Goal: Information Seeking & Learning: Check status

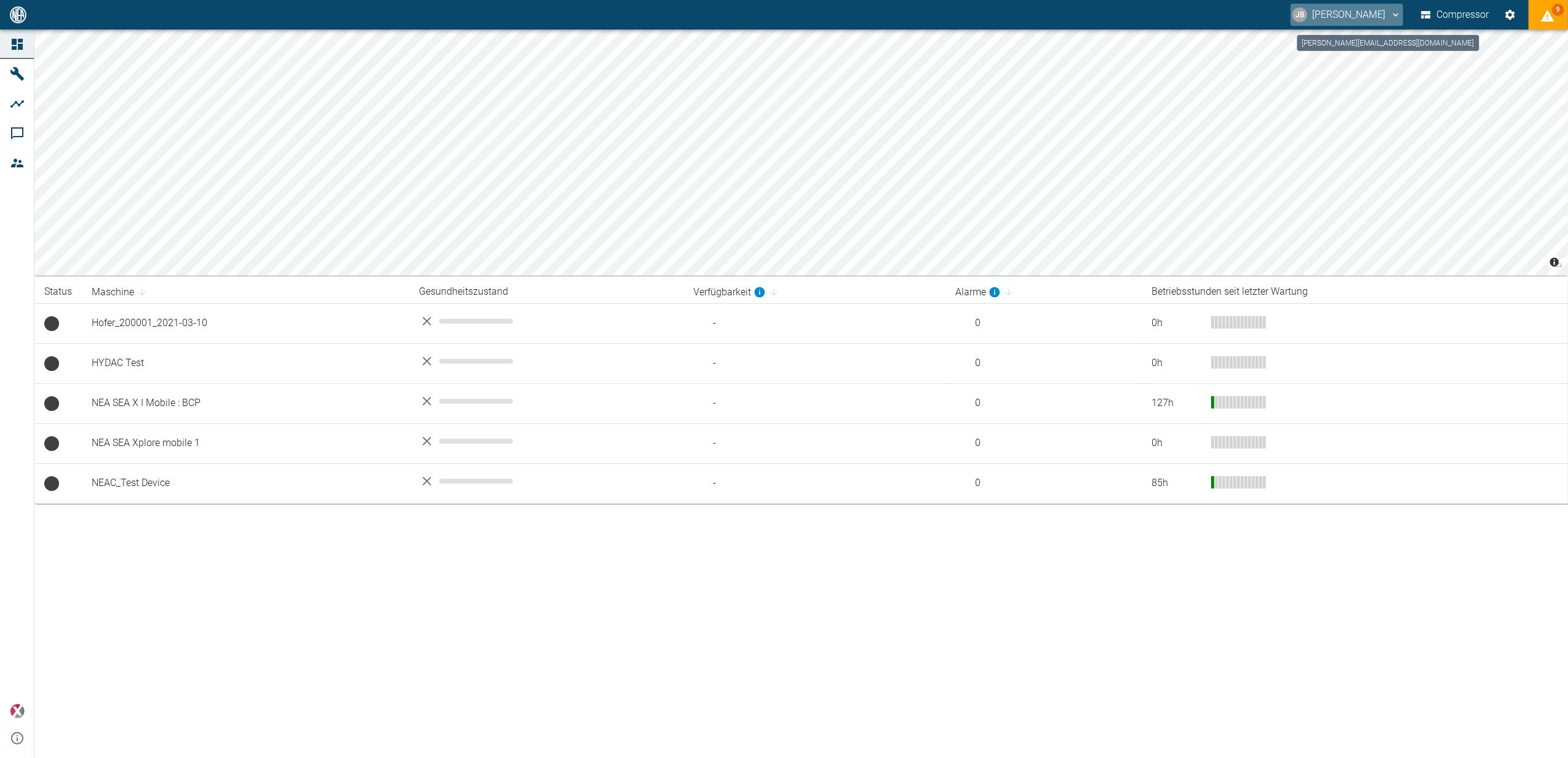
click at [1357, 17] on button "[PERSON_NAME] [PERSON_NAME]" at bounding box center [1346, 15] width 113 height 22
click at [1357, 52] on span "Ausloggen" at bounding box center [1353, 49] width 47 height 15
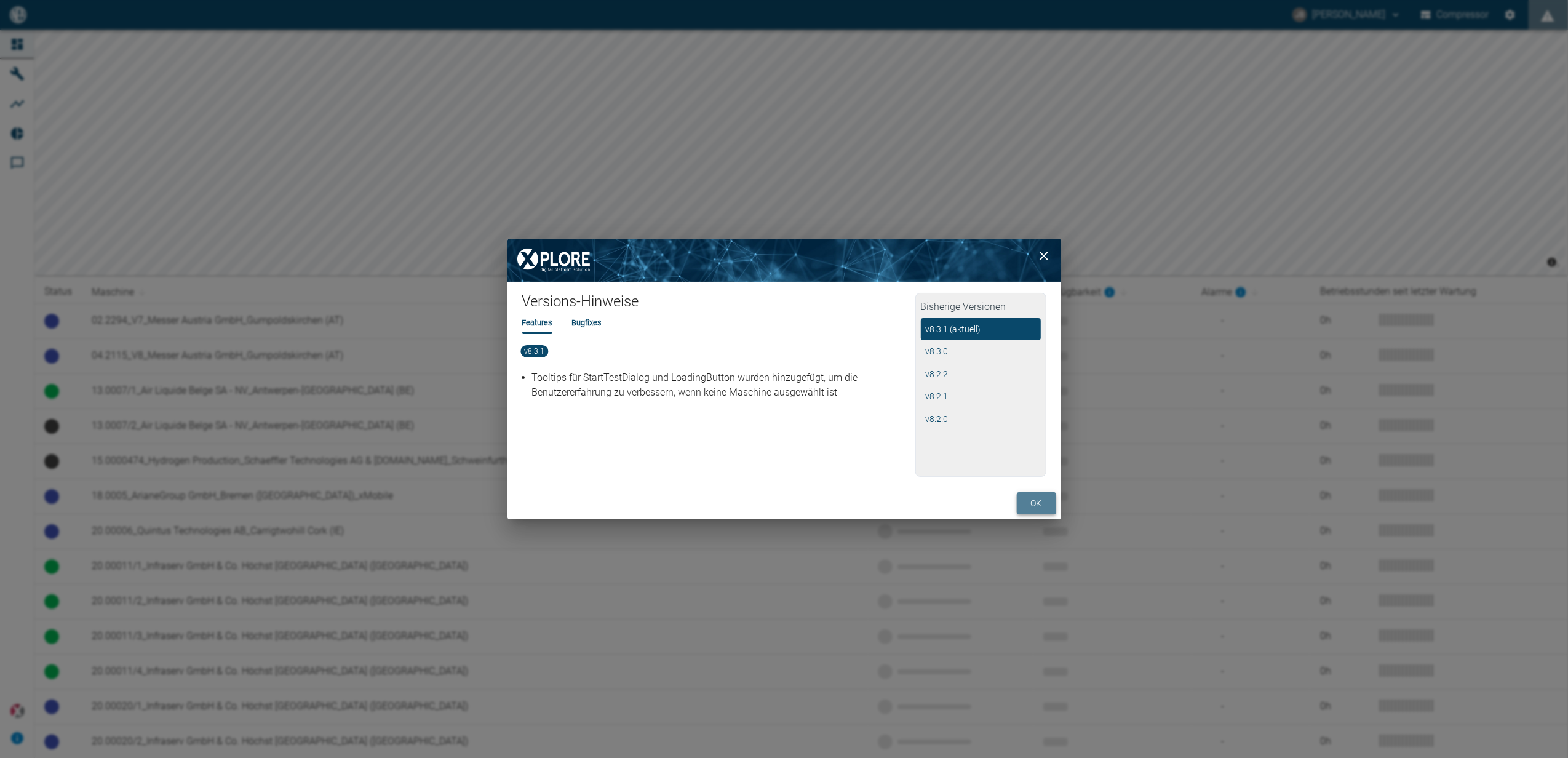
click at [1041, 497] on button "ok" at bounding box center [1036, 504] width 39 height 22
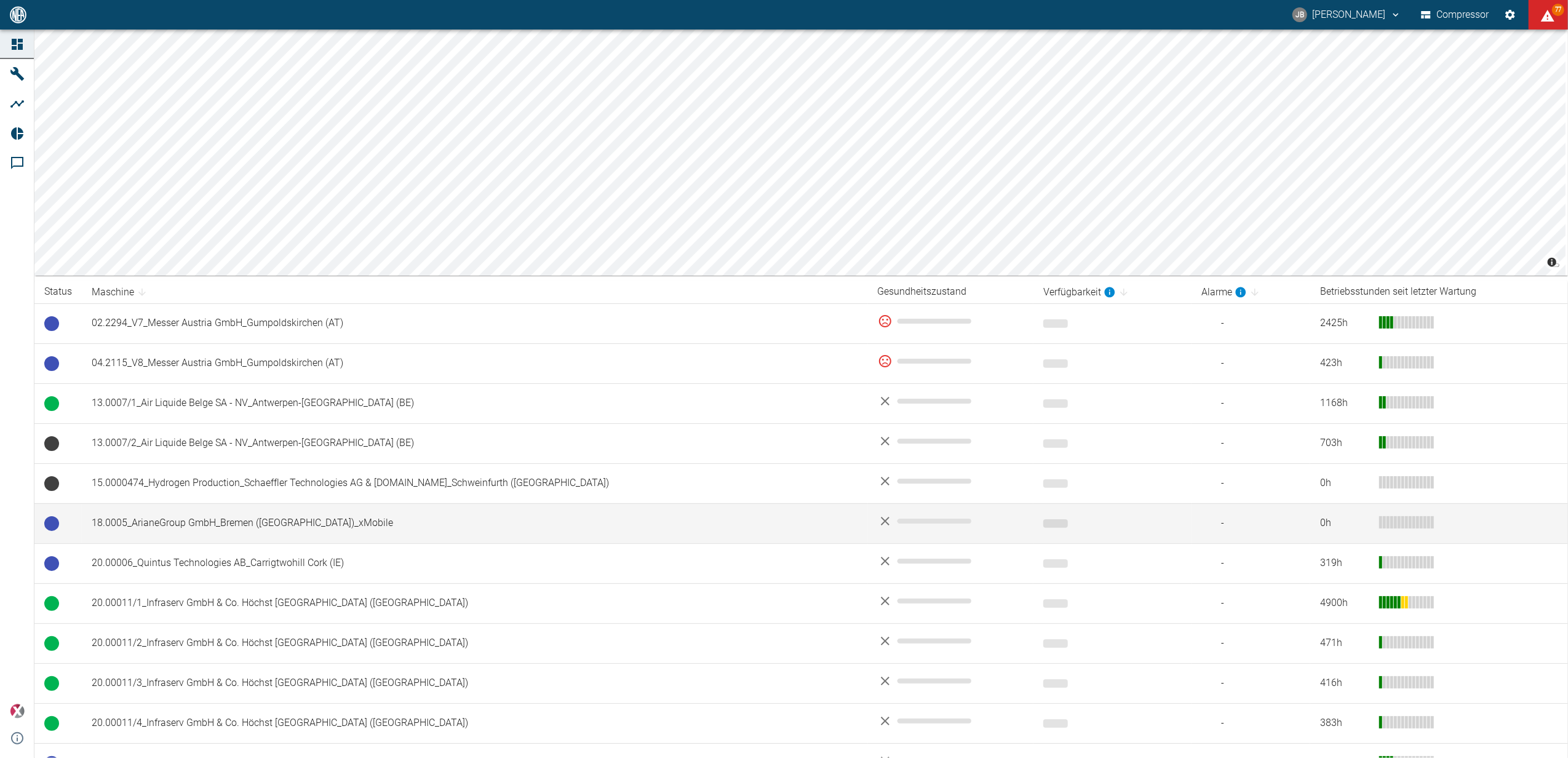
click at [264, 520] on td "18.0005_ArianeGroup GmbH_Bremen ([GEOGRAPHIC_DATA])_xMobile" at bounding box center [475, 522] width 786 height 40
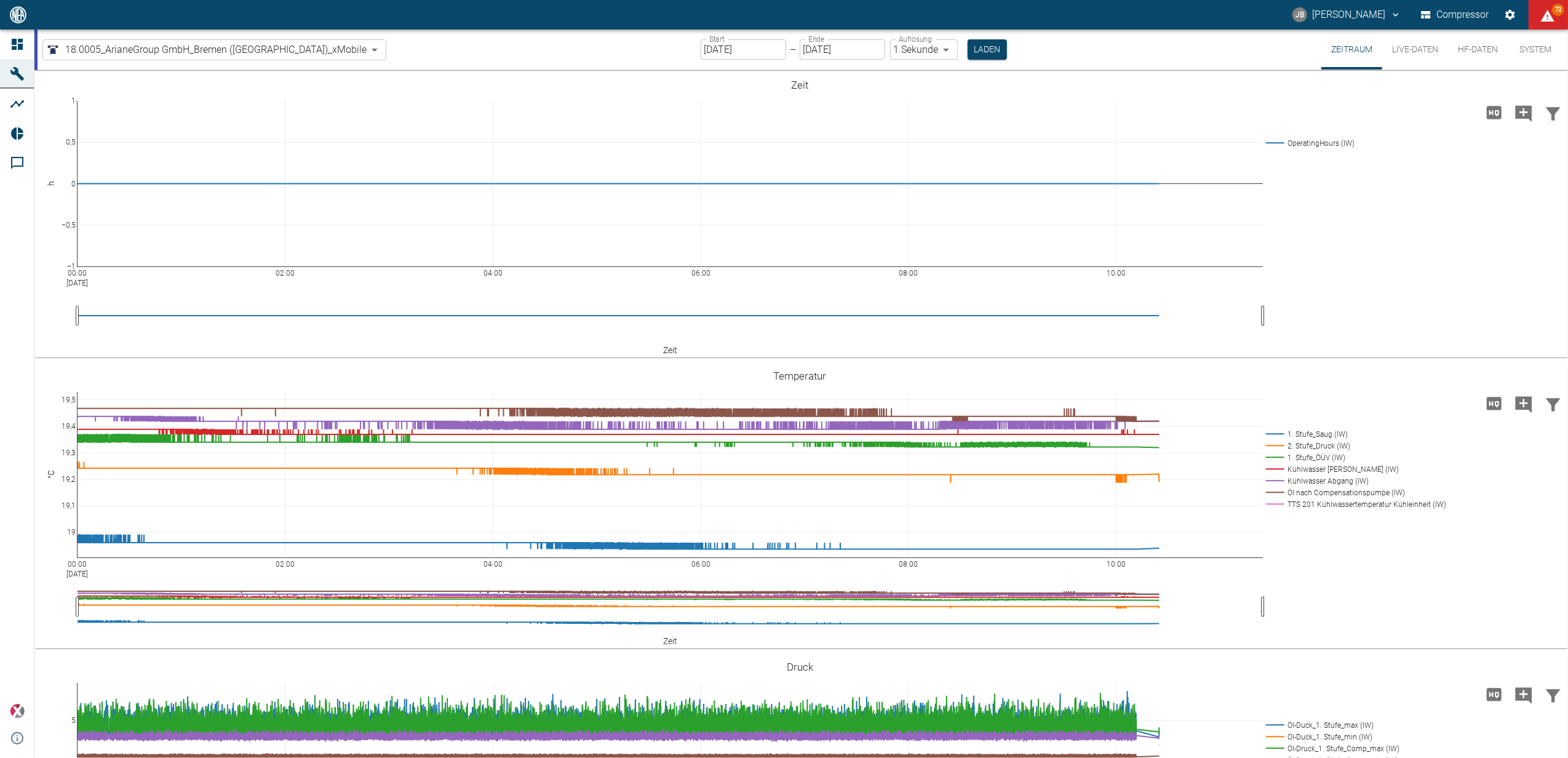
click at [723, 50] on input "[DATE]" at bounding box center [743, 49] width 86 height 20
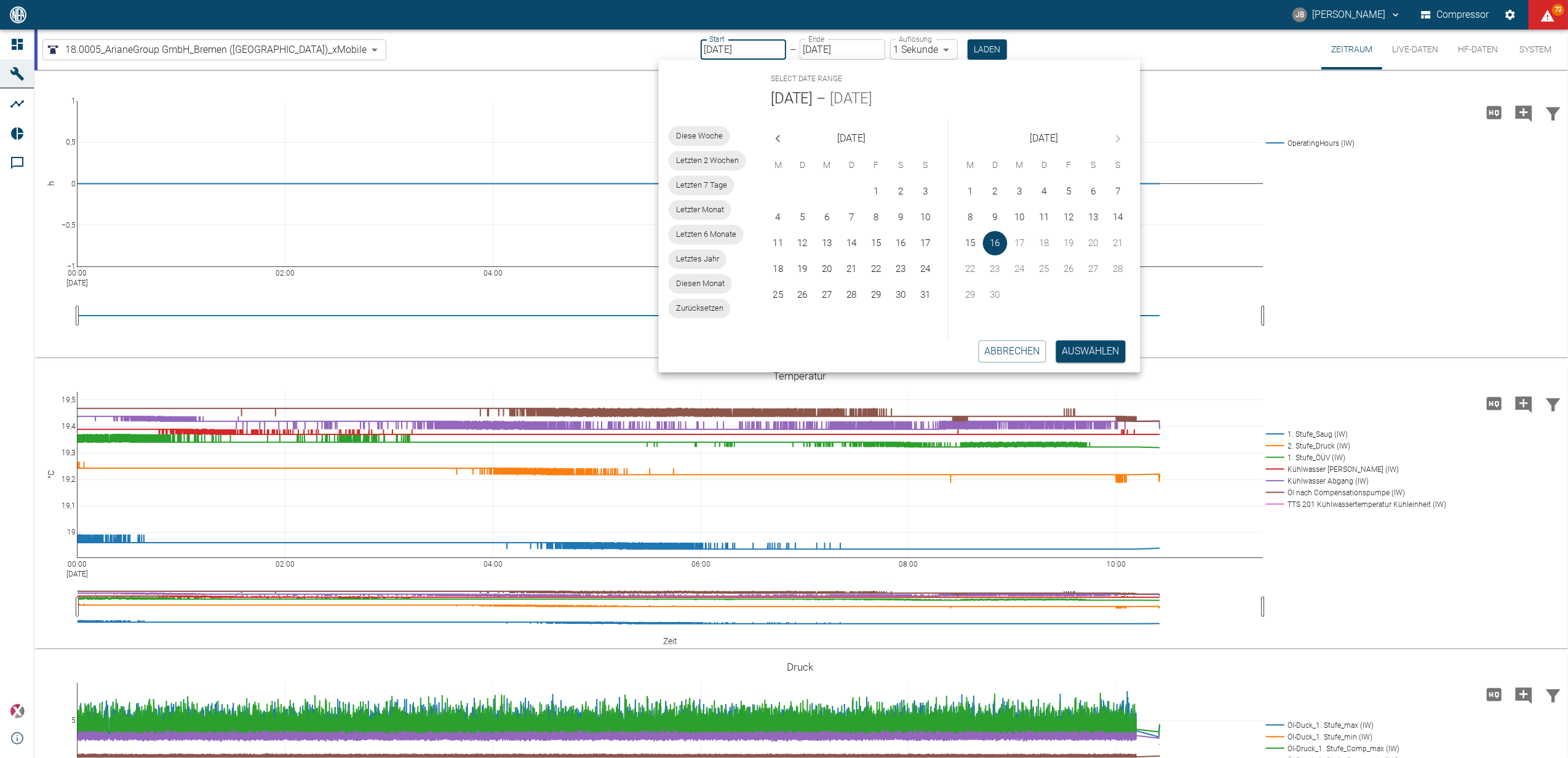
click at [715, 255] on span "Letztes Jahr" at bounding box center [697, 259] width 58 height 12
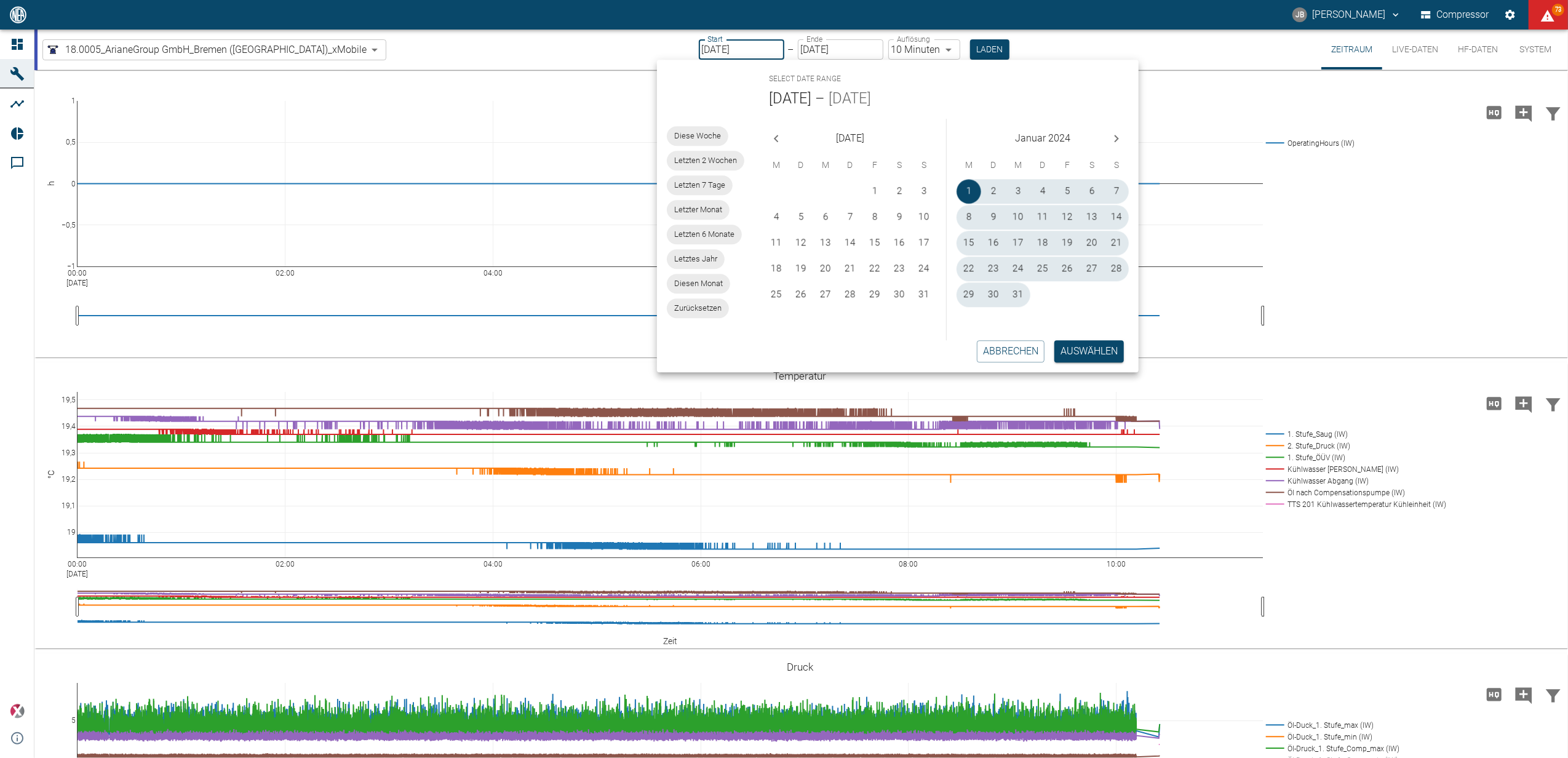
type input "01.01.2024"
type input "31.12.2024"
type input "10min"
click at [1117, 139] on icon "Next month" at bounding box center [1116, 139] width 5 height 7
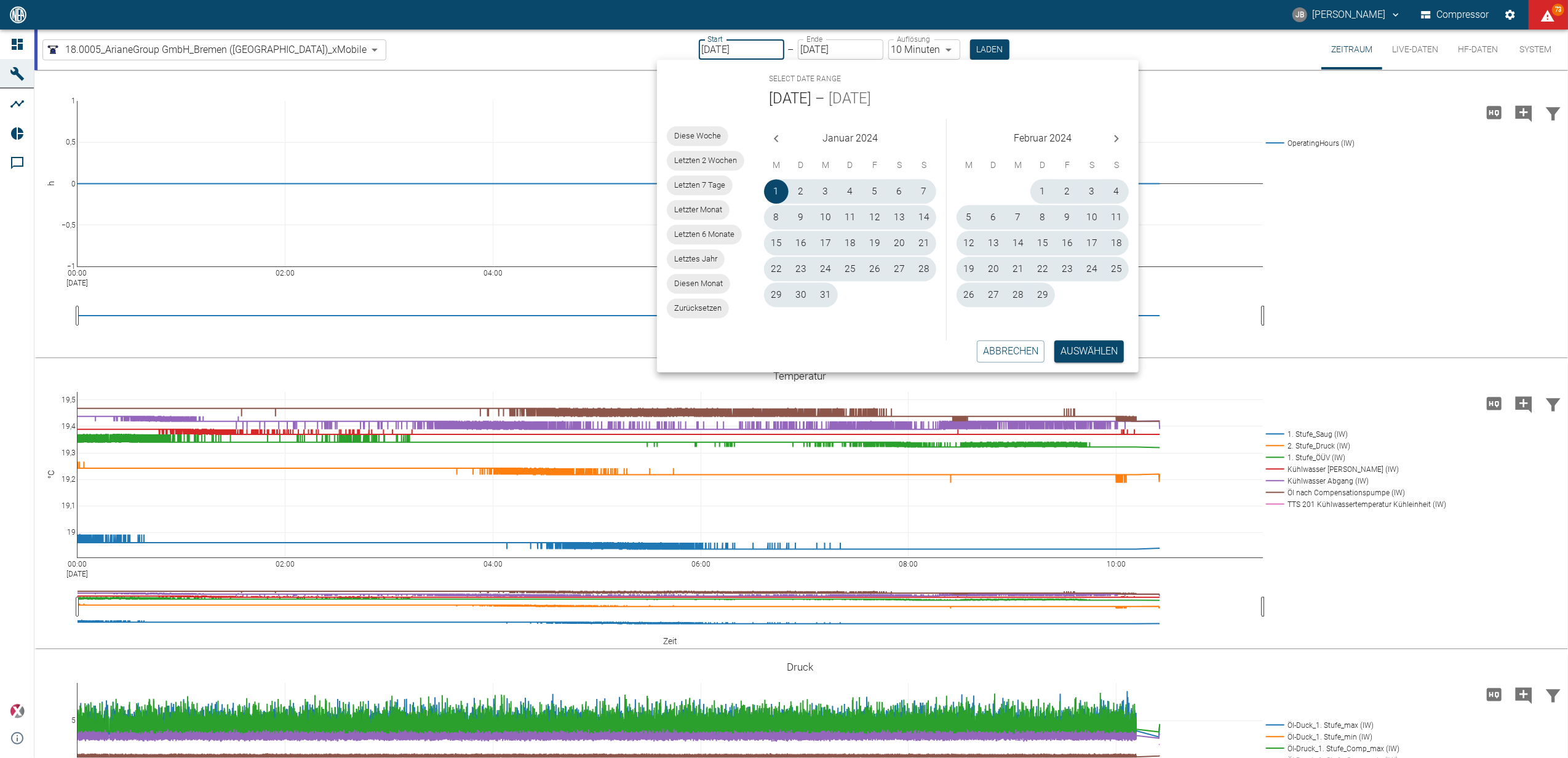
click at [1117, 139] on icon "Next month" at bounding box center [1116, 139] width 5 height 7
click at [711, 183] on span "Letzten 7 Tage" at bounding box center [699, 184] width 66 height 12
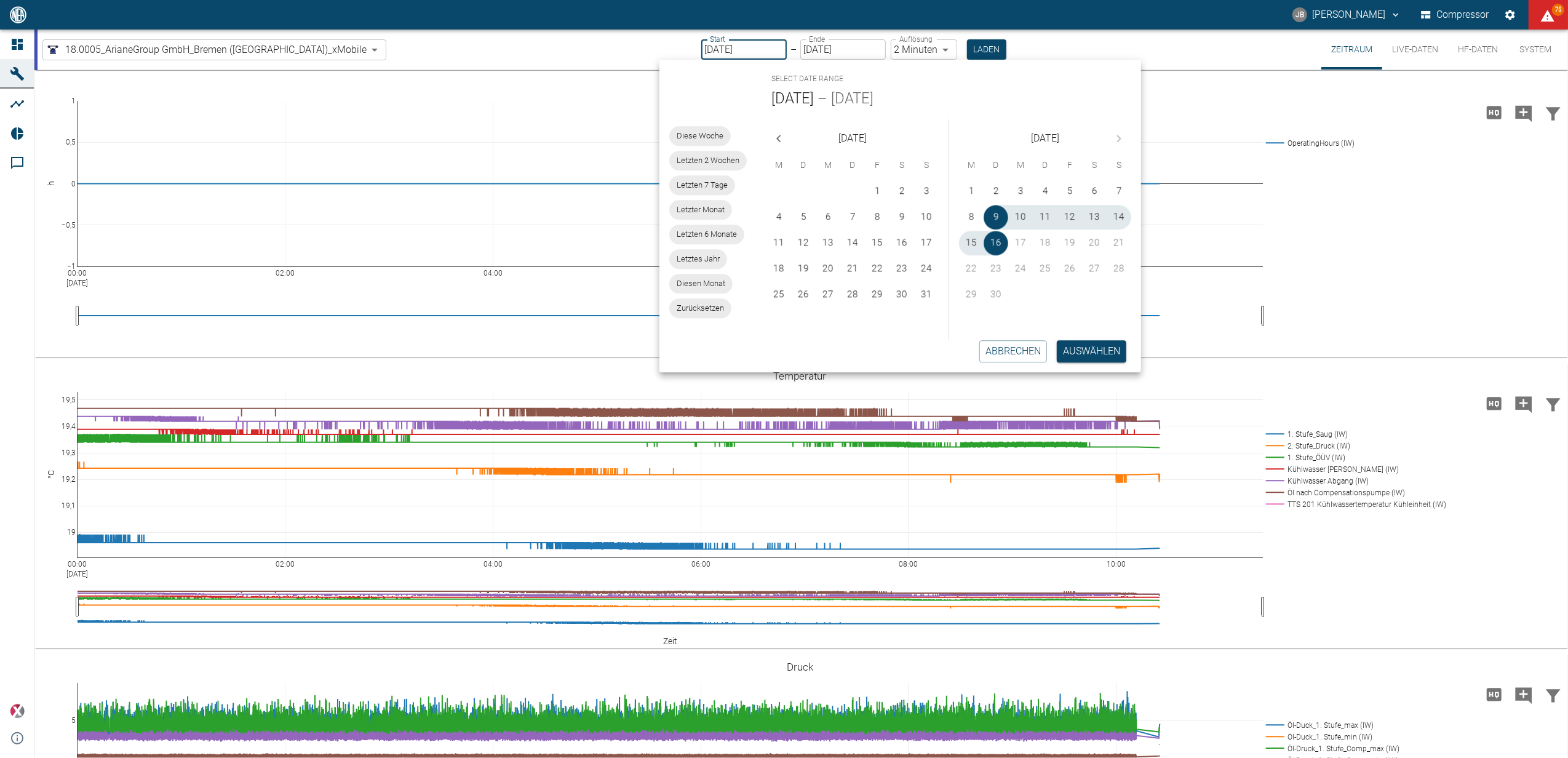
type input "09.09.2025"
type input "16.09.2025"
type input "2min"
click at [709, 226] on div "Letzten 6 Monate" at bounding box center [707, 234] width 75 height 20
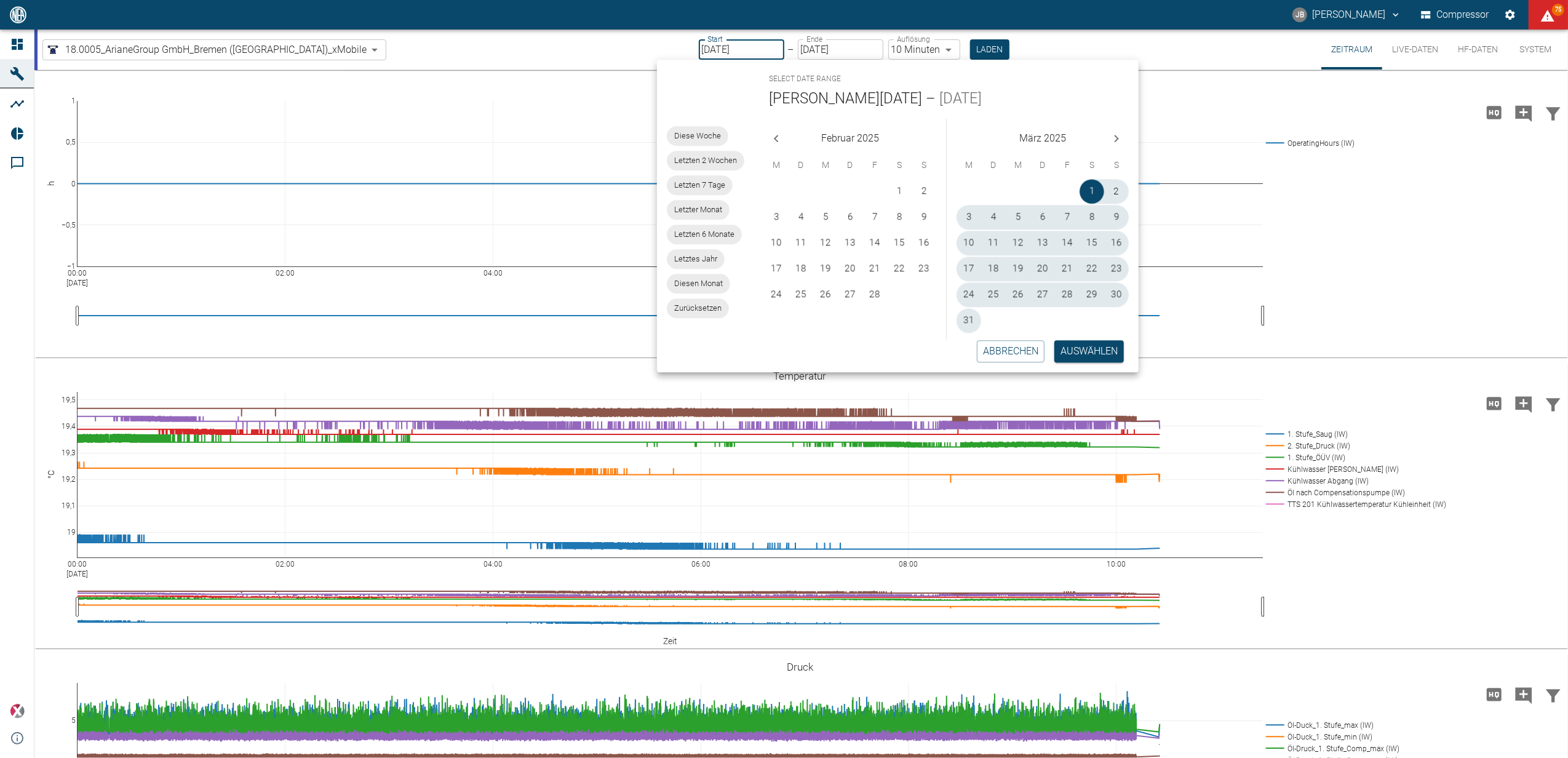
type input "01.03.2025"
type input "10min"
click at [1093, 353] on button "Auswählen" at bounding box center [1088, 351] width 70 height 22
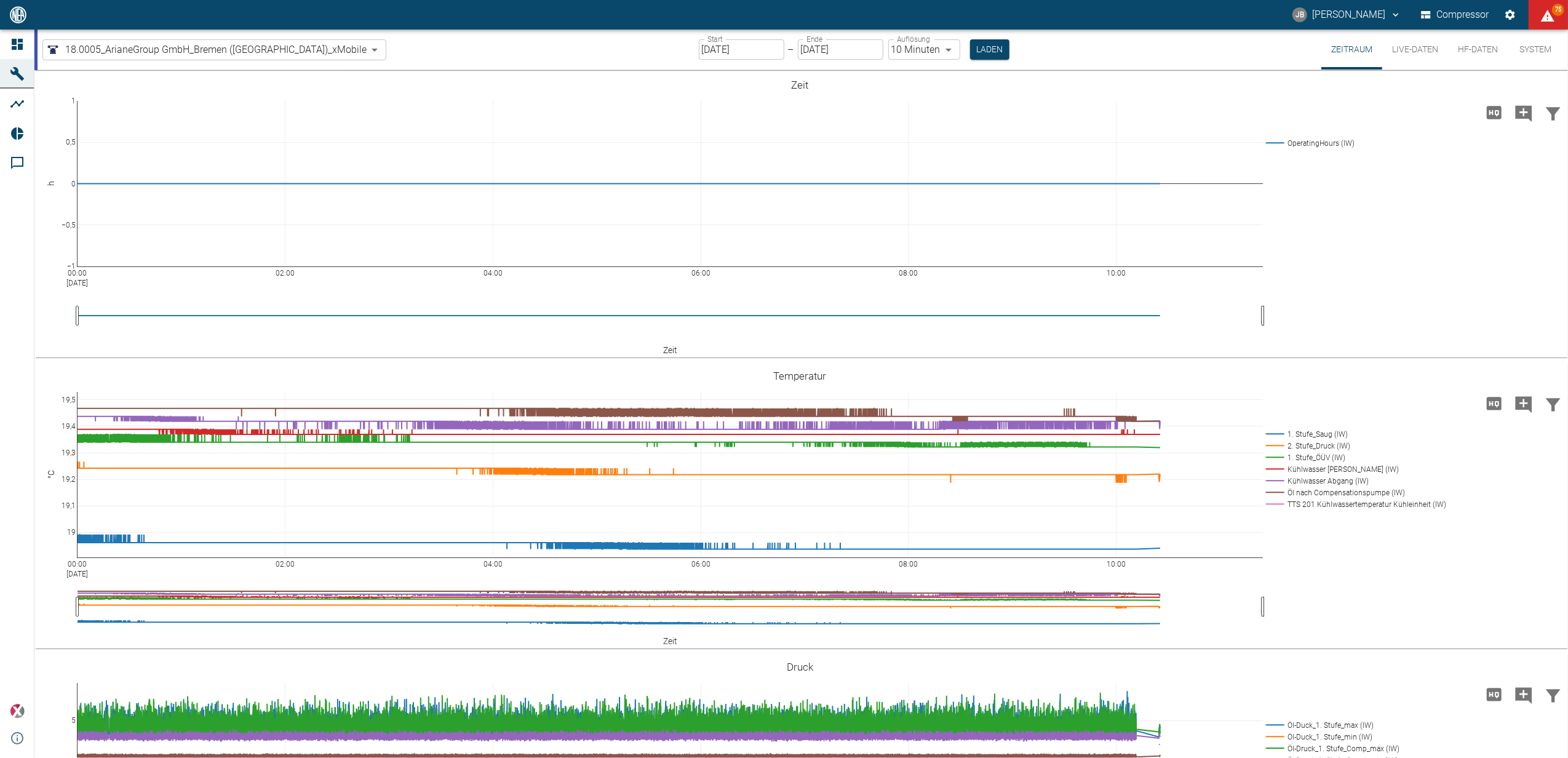
click at [939, 37] on div "Start 01.03.2025 Start – Ende 16.09.2025 Ende Auflösung 10 Minuten 10min Auflös…" at bounding box center [855, 49] width 311 height 40
drag, startPoint x: 937, startPoint y: 46, endPoint x: 1034, endPoint y: 46, distance: 97.0
click at [970, 46] on button "Laden" at bounding box center [990, 49] width 39 height 20
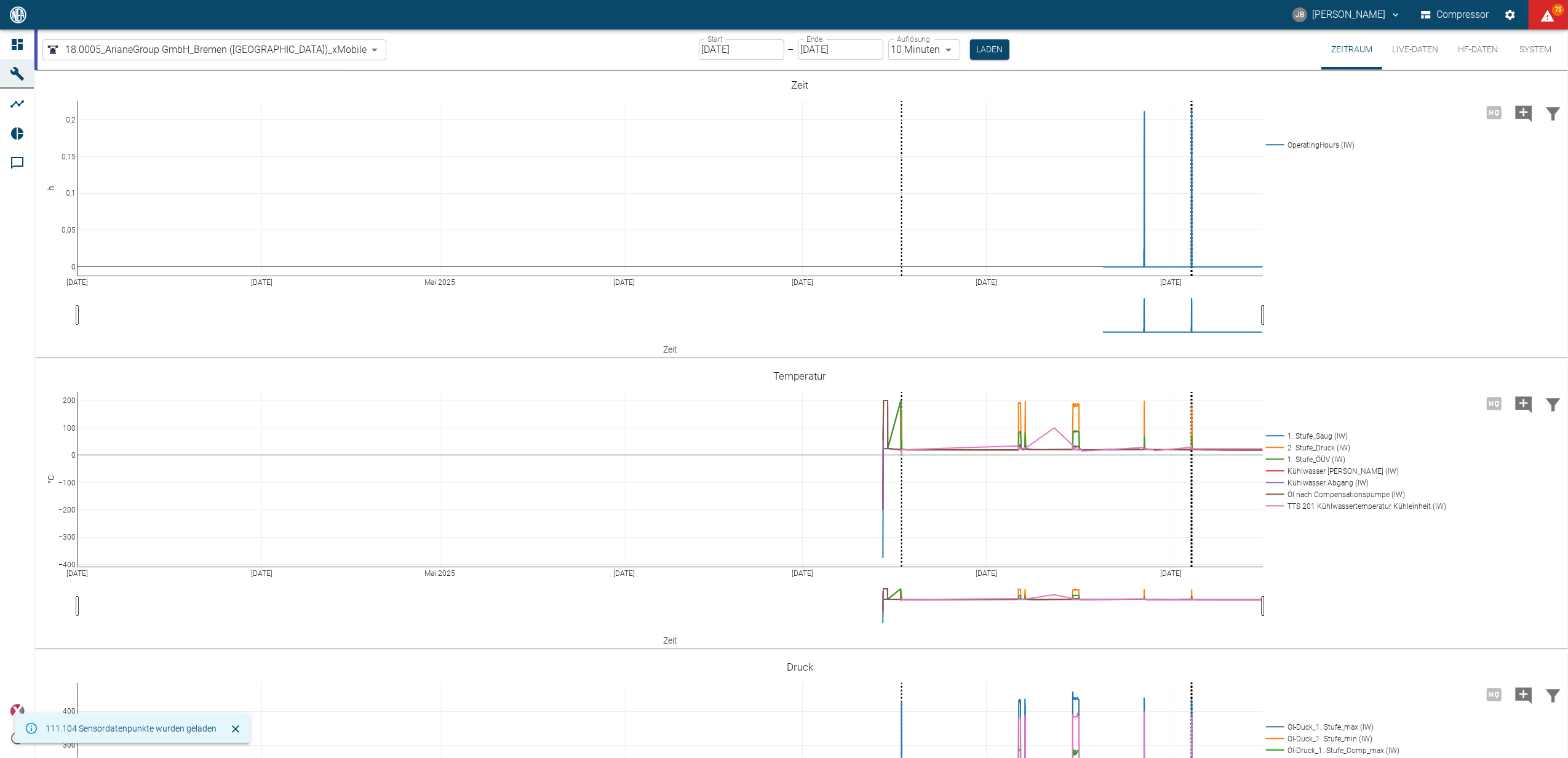
drag, startPoint x: 77, startPoint y: 313, endPoint x: -19, endPoint y: 304, distance: 96.4
click at [0, 304] on html "JB Jonas Busse Compressor 75 Dashboard Maschinen Analysen Reports Kommentare po…" at bounding box center [784, 379] width 1568 height 758
click at [699, 49] on input "01.03.2025" at bounding box center [742, 49] width 86 height 20
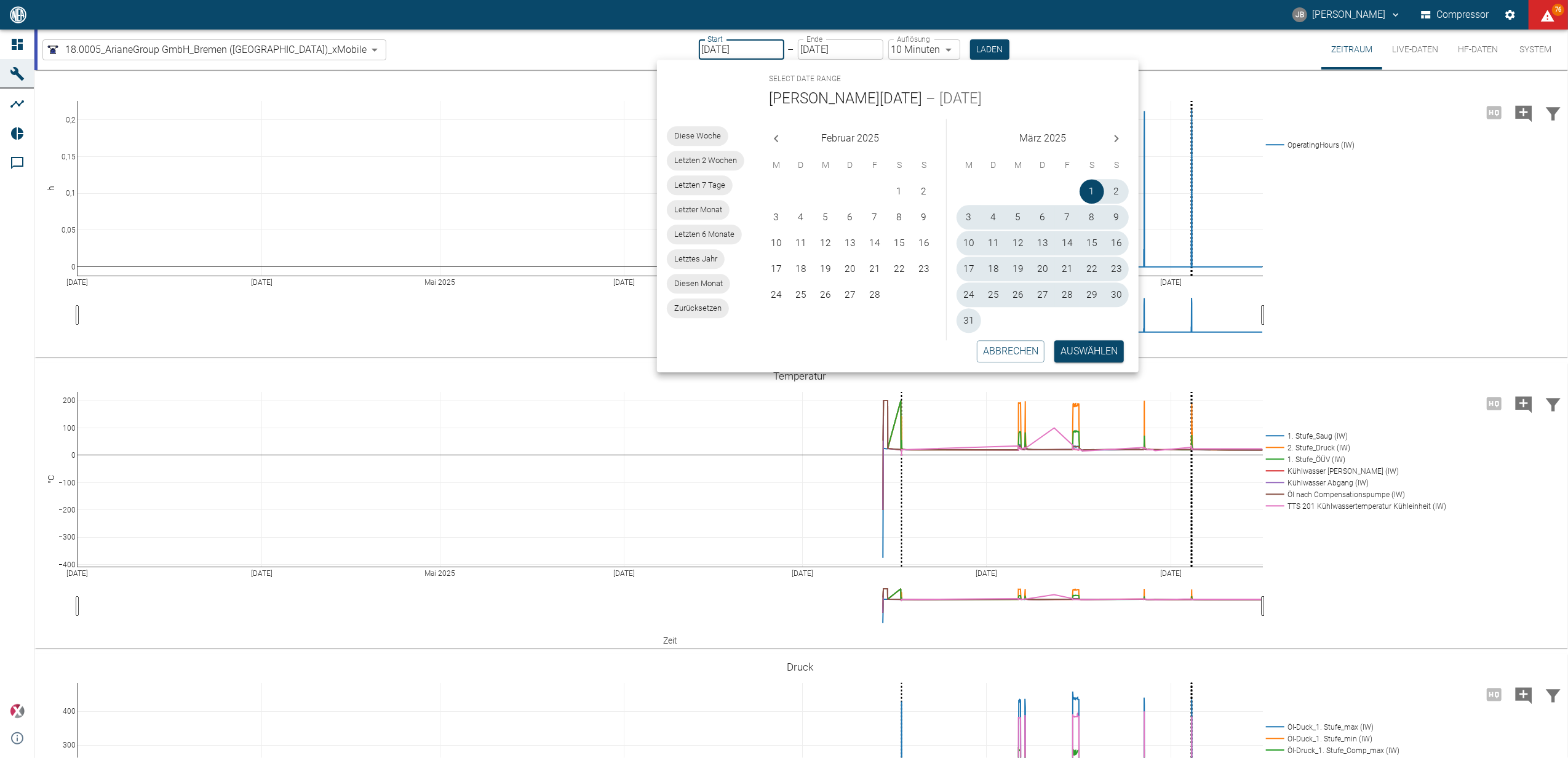
click at [699, 49] on input "01.03.2025" at bounding box center [742, 49] width 86 height 20
type input "01.07.2025"
click at [970, 45] on button "Laden" at bounding box center [990, 49] width 39 height 20
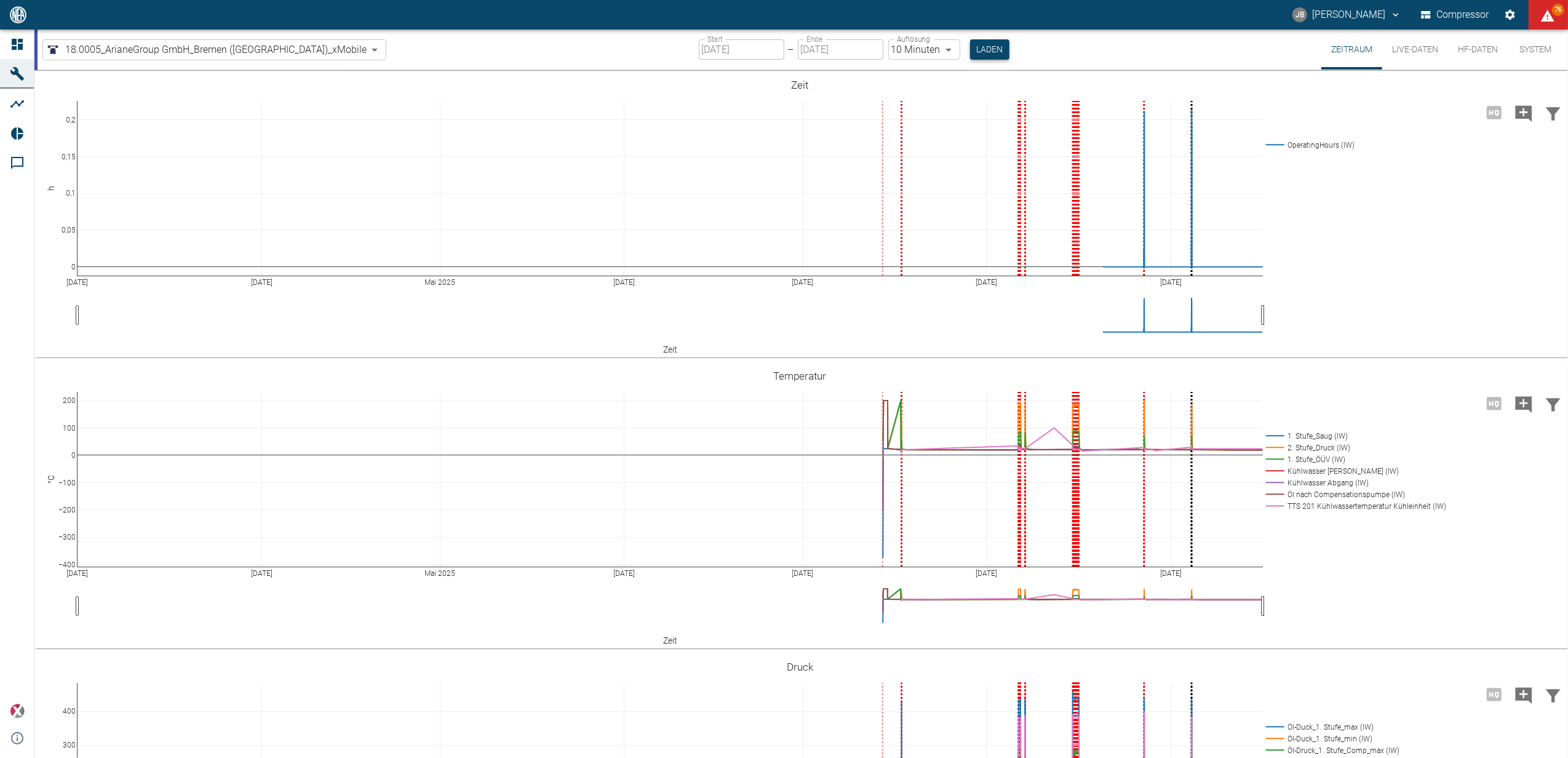
click at [970, 50] on button "Laden" at bounding box center [990, 49] width 39 height 20
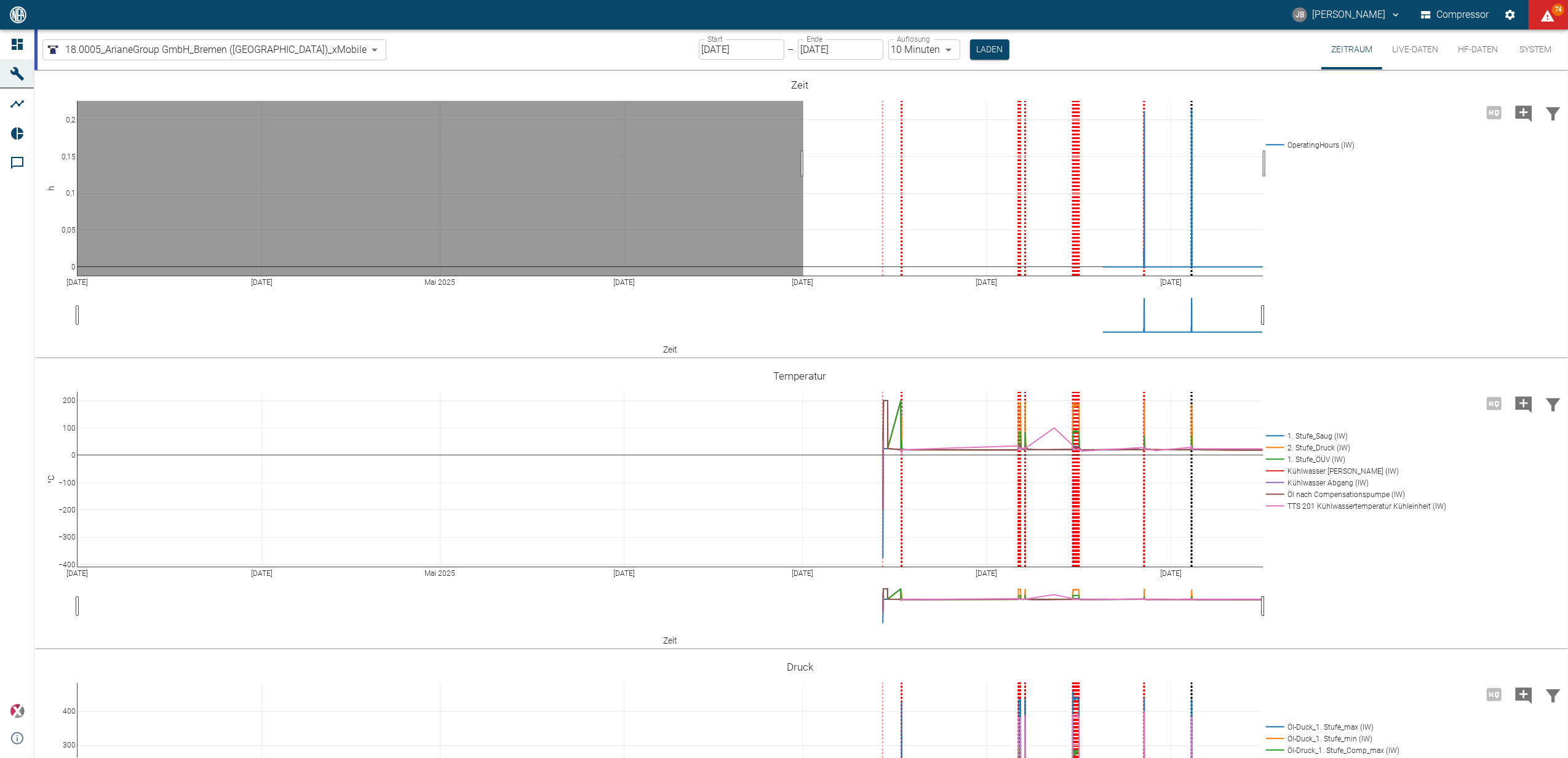
drag, startPoint x: 804, startPoint y: 164, endPoint x: 1315, endPoint y: 165, distance: 511.0
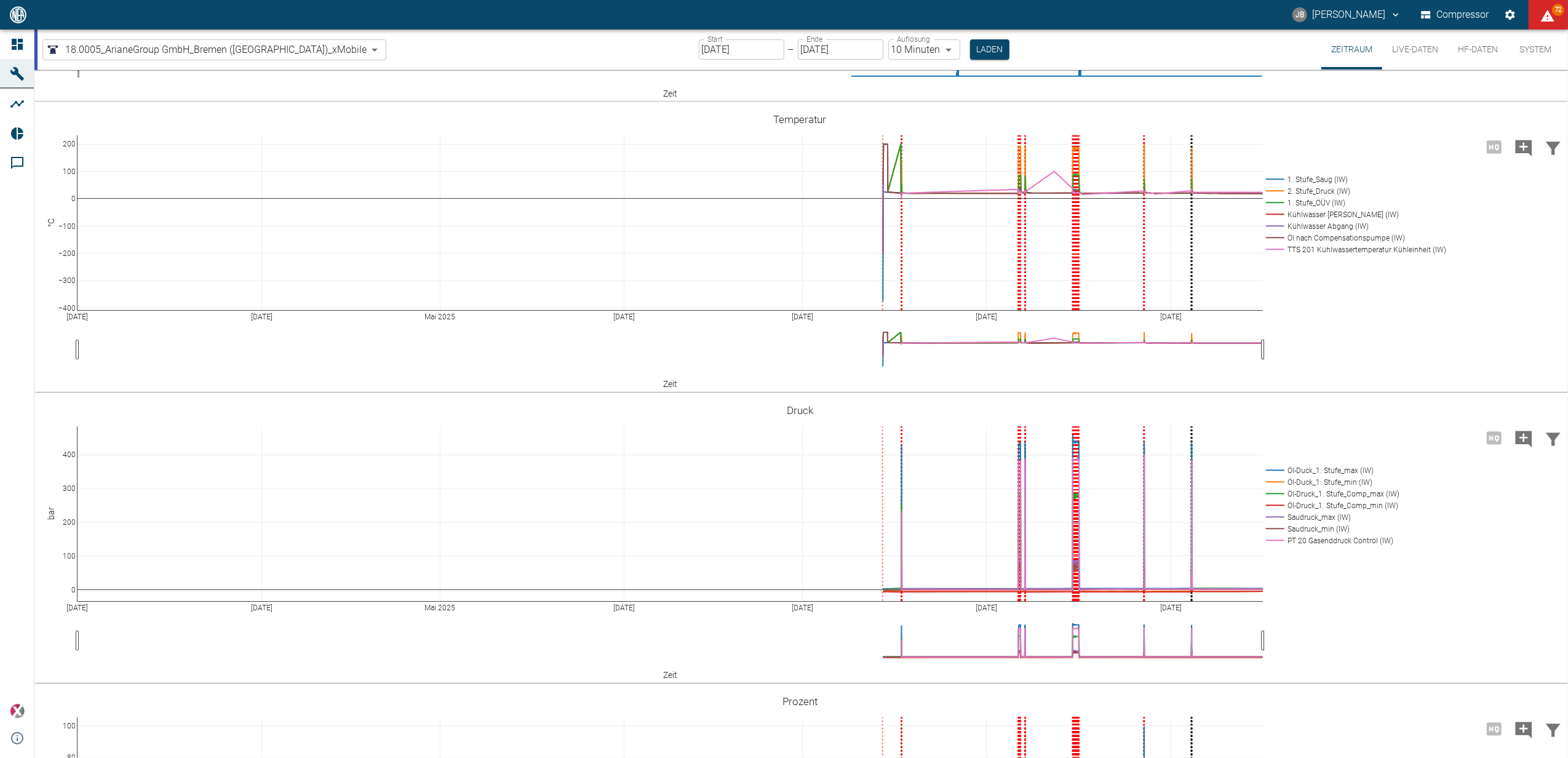
scroll to position [164, 0]
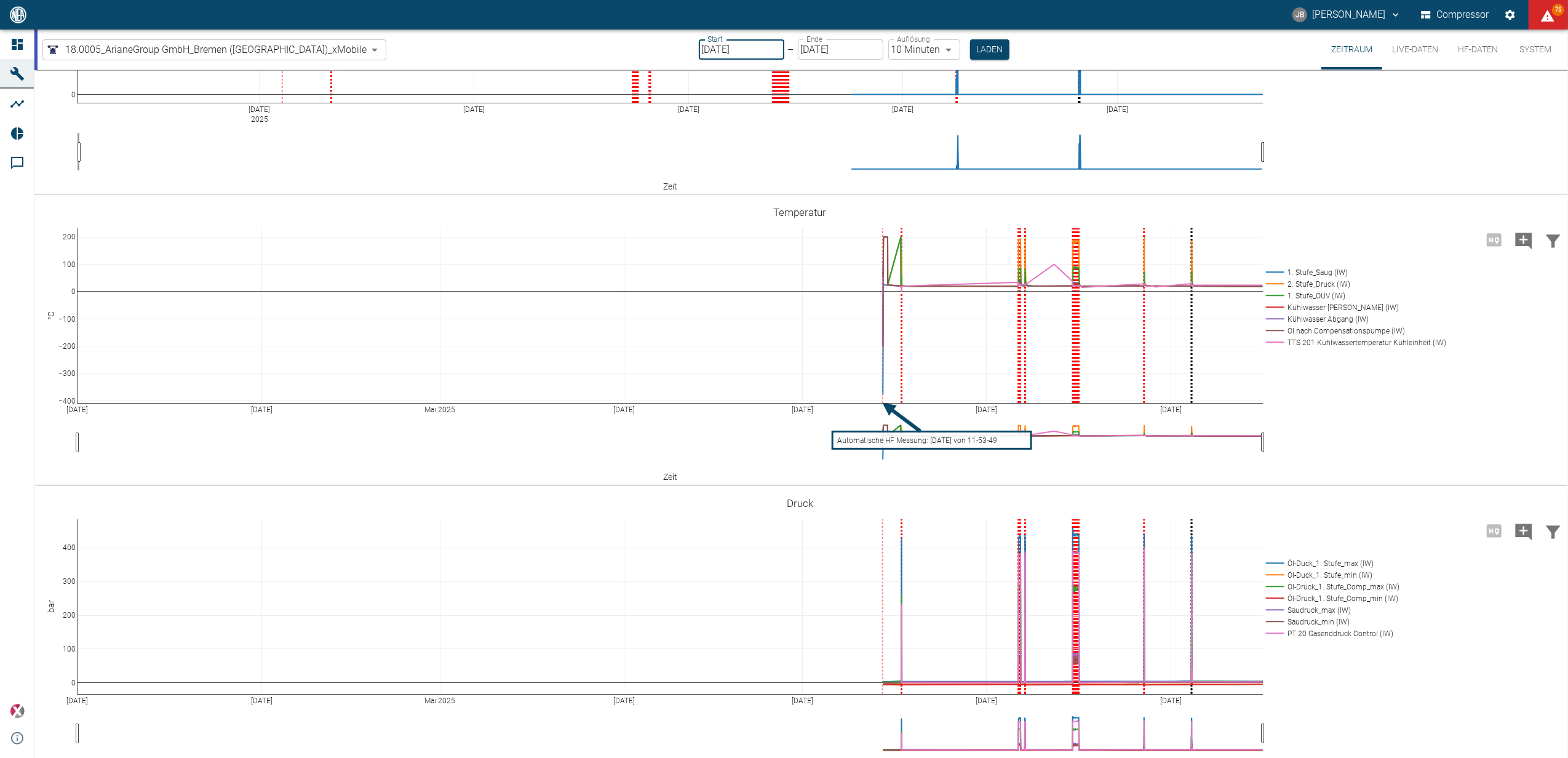
click at [699, 46] on input "01.07.2025" at bounding box center [742, 49] width 86 height 20
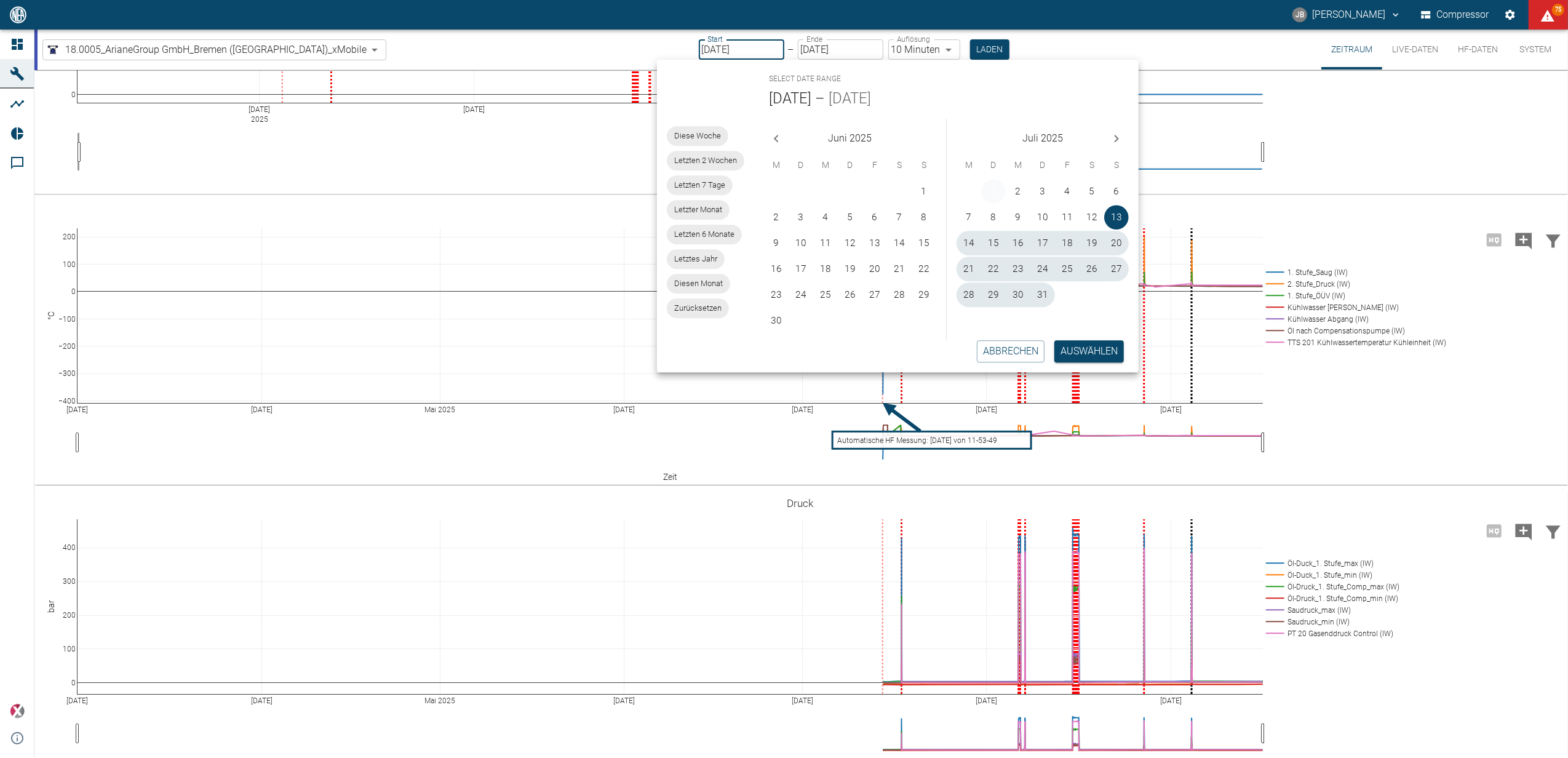
type input "[DATE]"
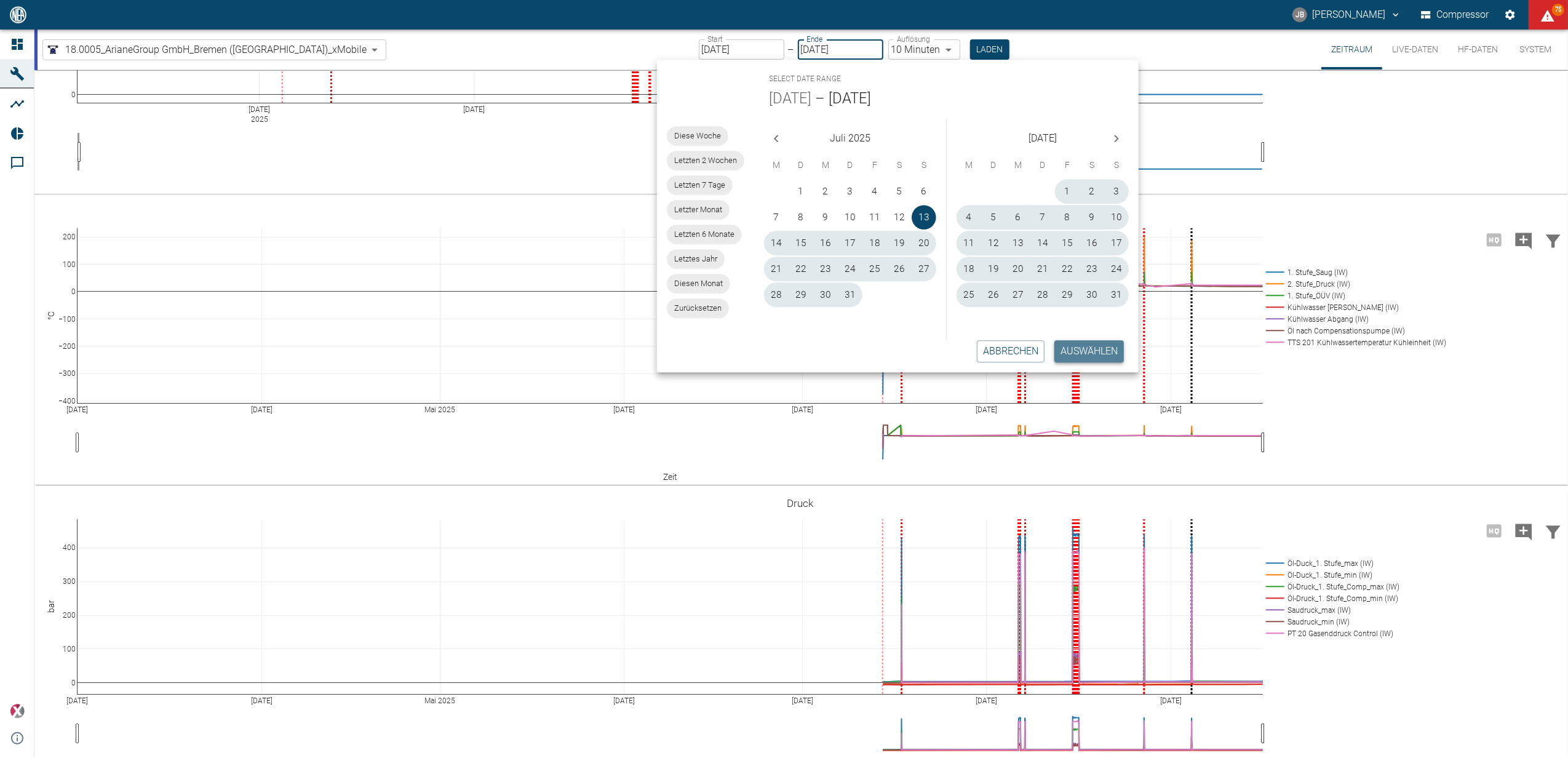
click at [1075, 345] on button "Auswählen" at bounding box center [1088, 351] width 70 height 22
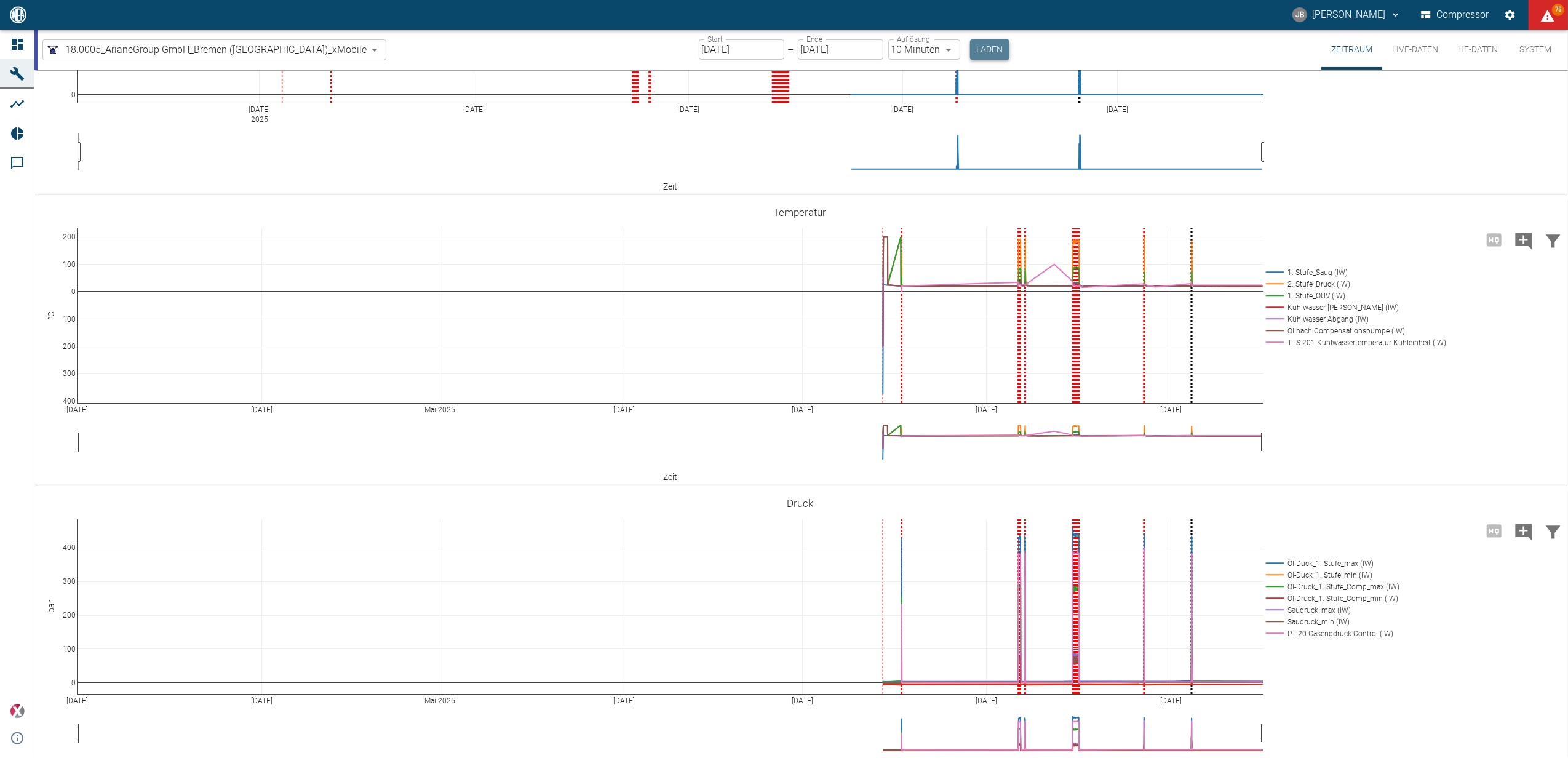
click at [970, 49] on button "Laden" at bounding box center [990, 49] width 39 height 20
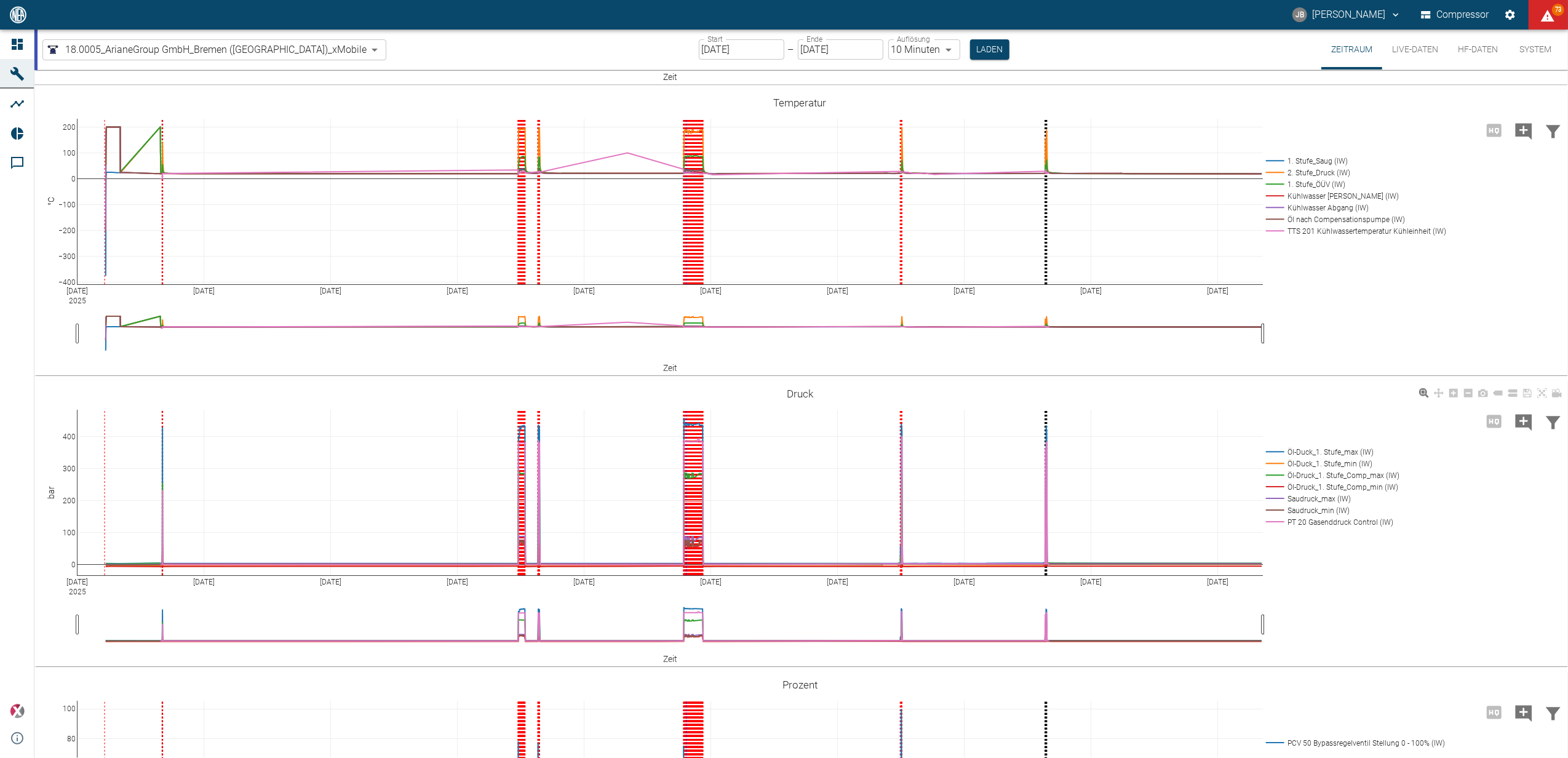
scroll to position [328, 0]
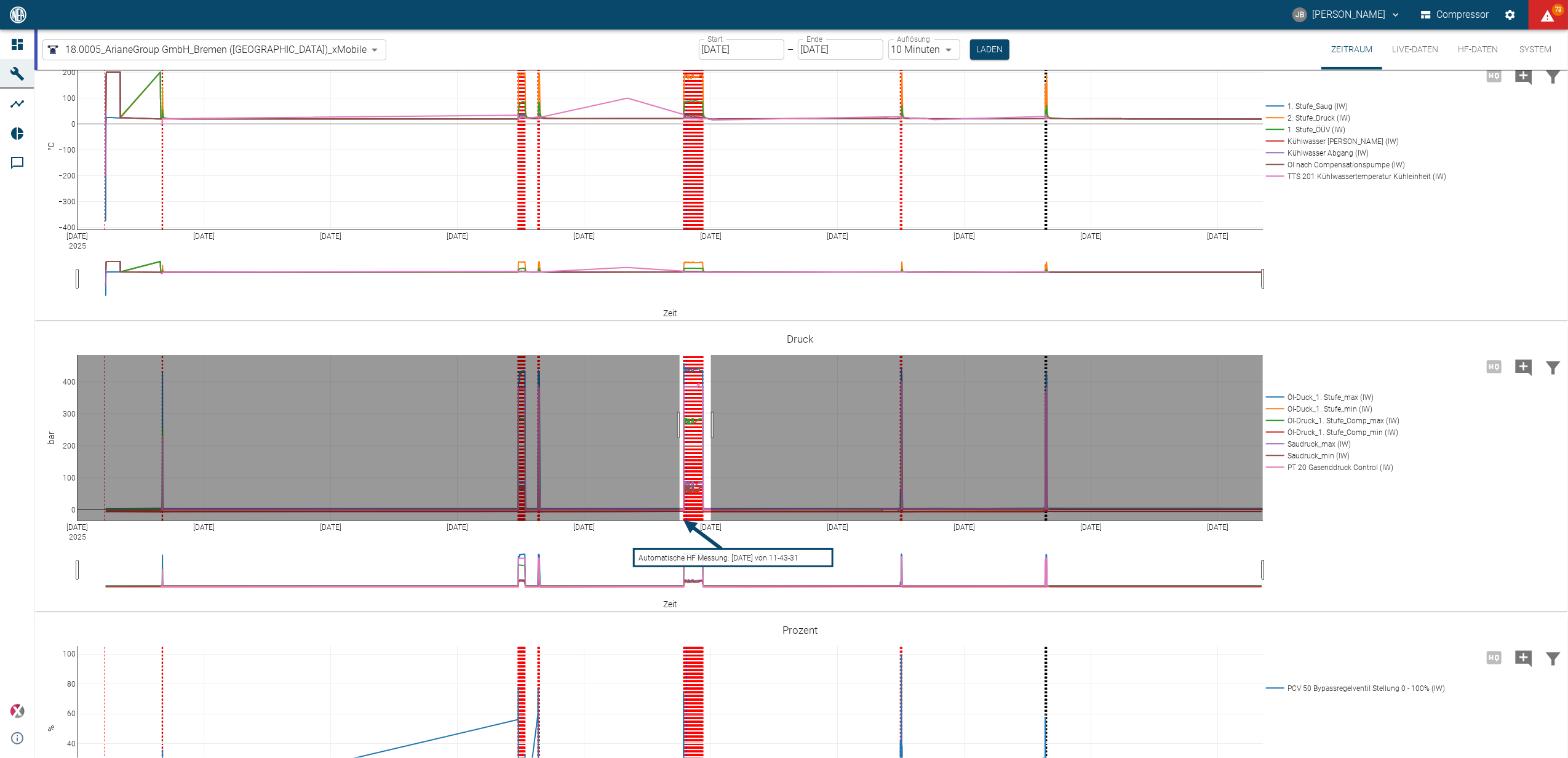
drag, startPoint x: 680, startPoint y: 425, endPoint x: 711, endPoint y: 422, distance: 31.1
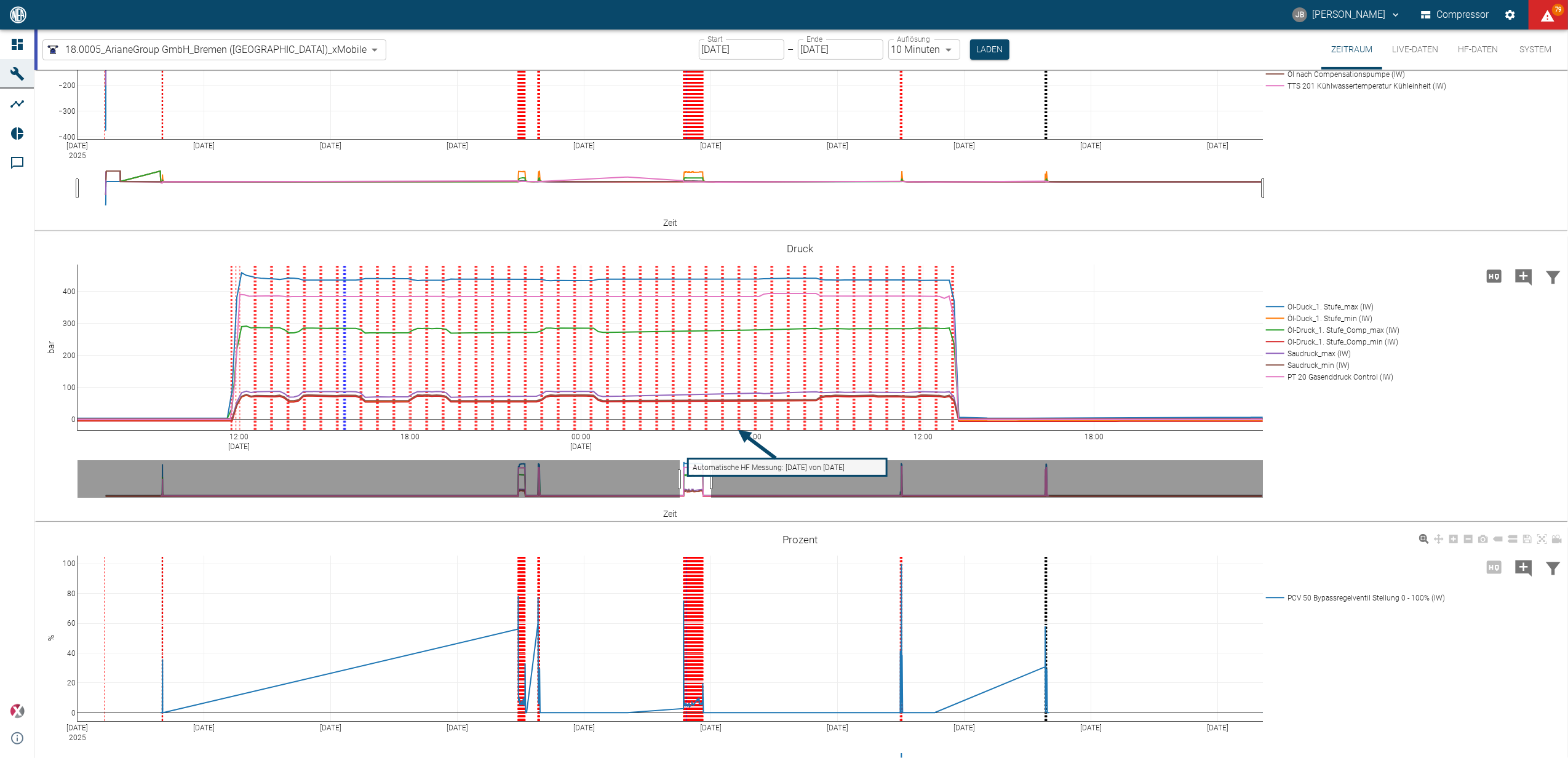
scroll to position [476, 0]
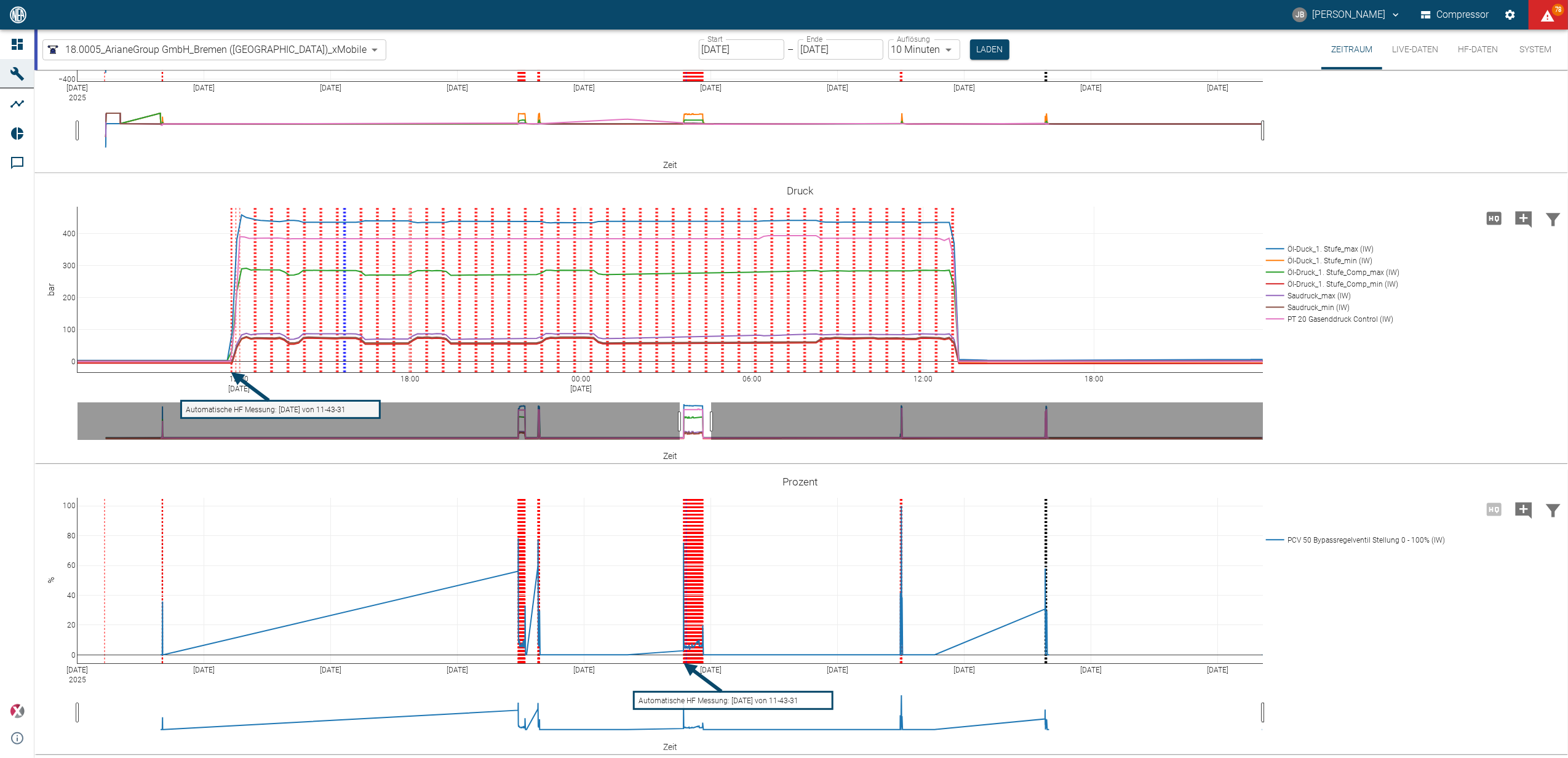
drag, startPoint x: 696, startPoint y: 420, endPoint x: 696, endPoint y: 395, distance: 25.0
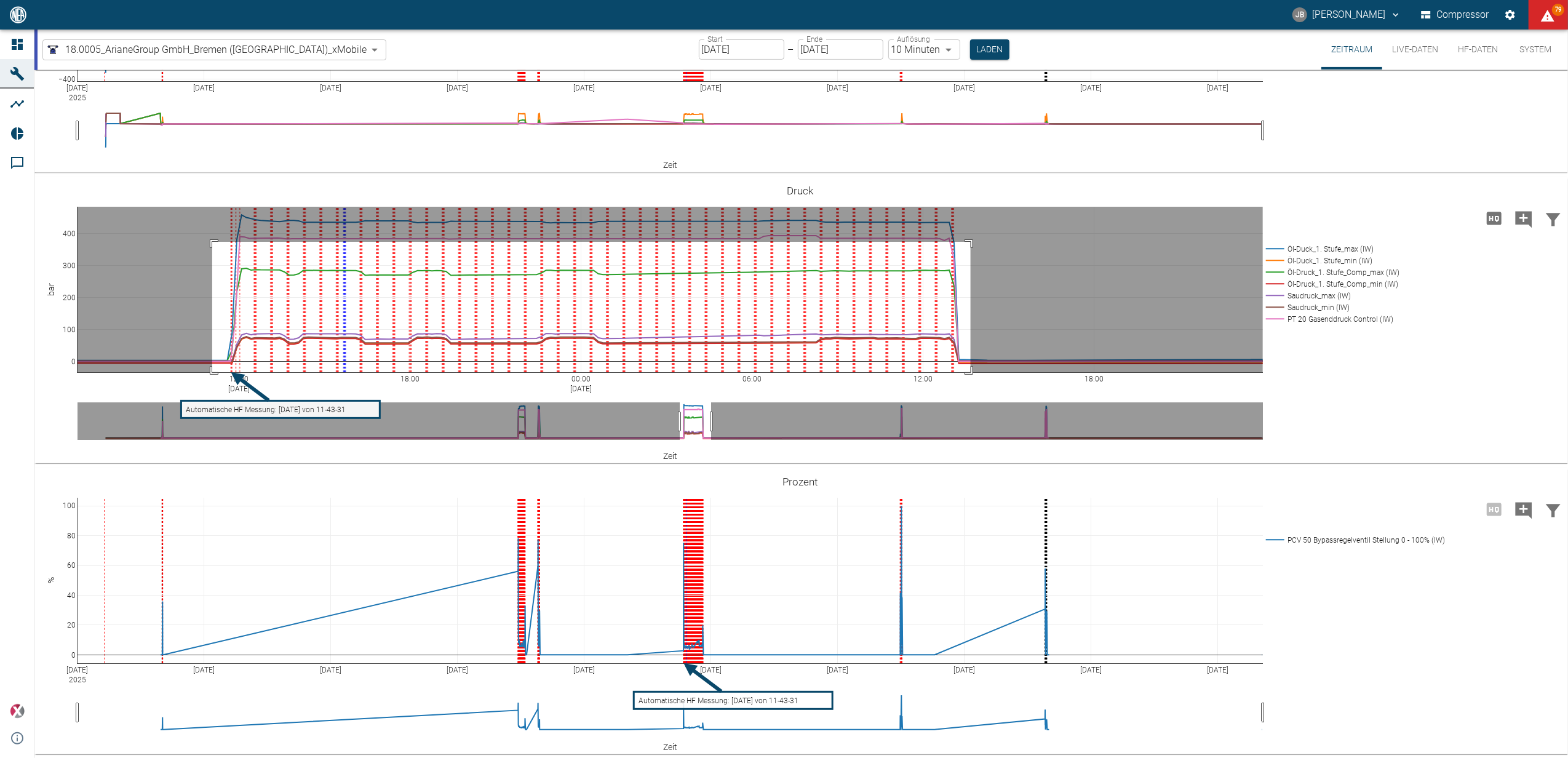
drag, startPoint x: 212, startPoint y: 241, endPoint x: 971, endPoint y: 378, distance: 771.3
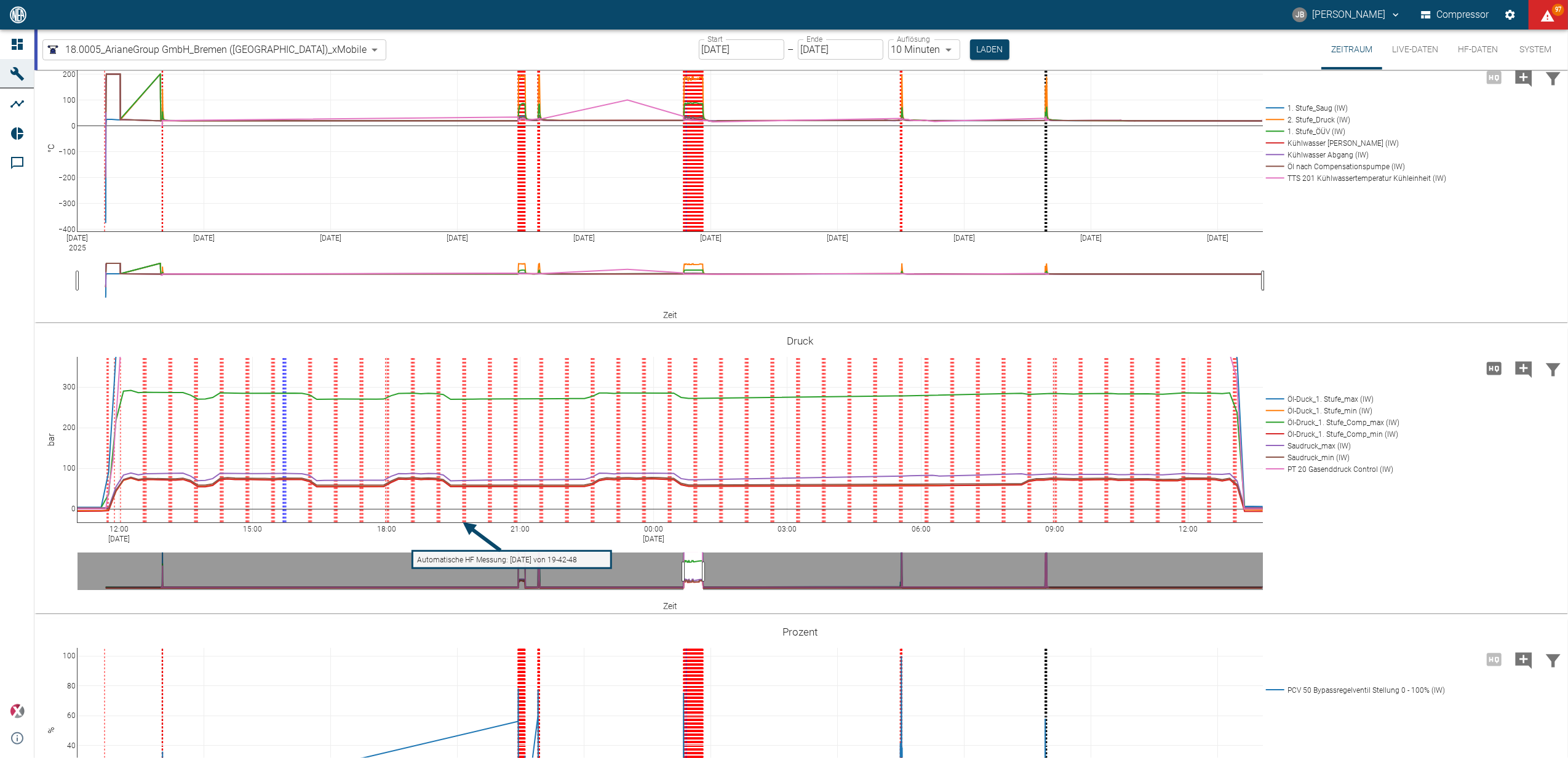
scroll to position [328, 0]
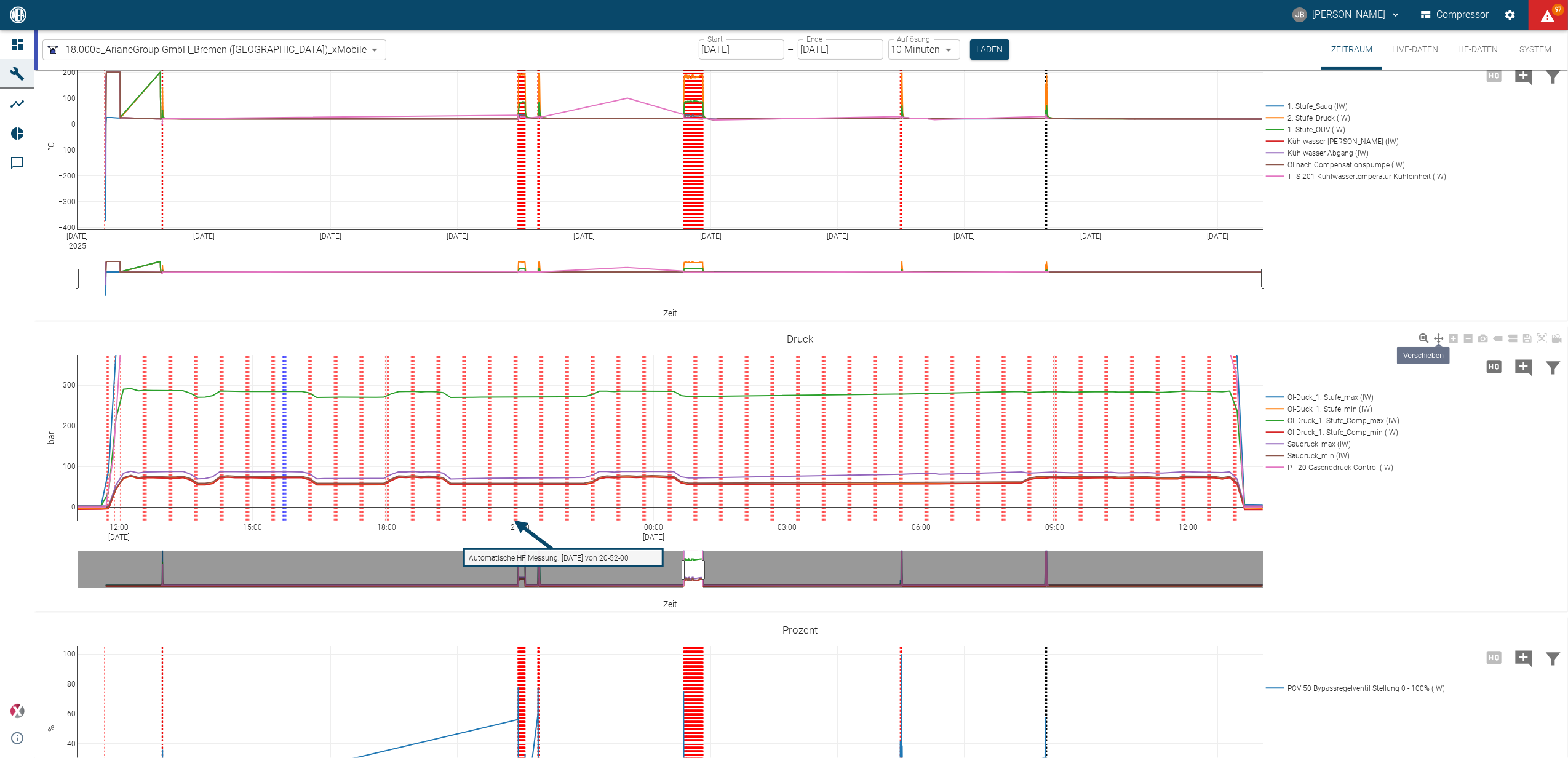
click at [1436, 334] on icon at bounding box center [1439, 338] width 10 height 10
click at [1435, 337] on icon at bounding box center [1439, 338] width 10 height 10
click at [1472, 338] on icon at bounding box center [1467, 338] width 8 height 8
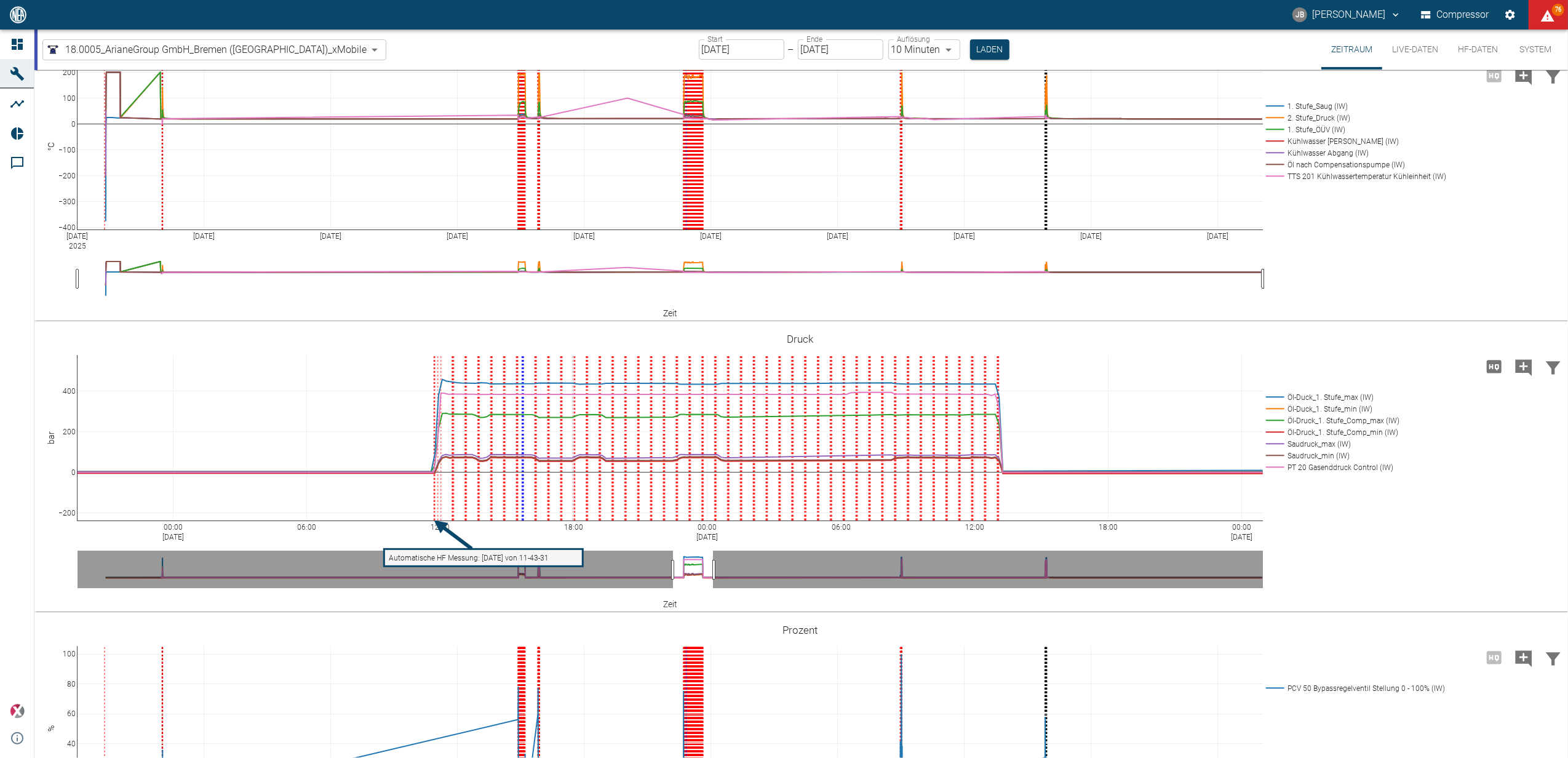
drag, startPoint x: 378, startPoint y: 407, endPoint x: 424, endPoint y: 405, distance: 46.0
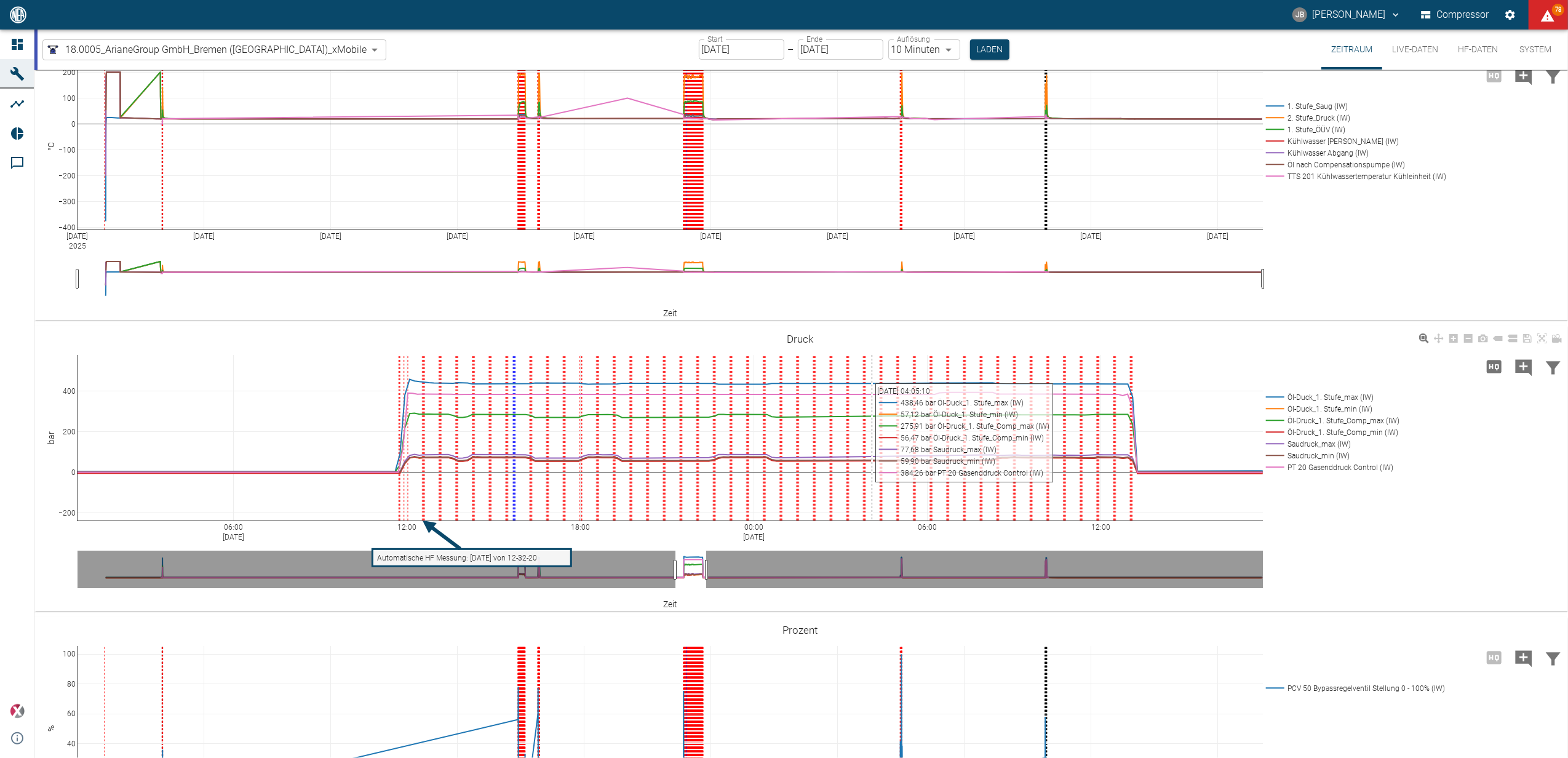
drag, startPoint x: 369, startPoint y: 536, endPoint x: 1195, endPoint y: 347, distance: 847.3
click at [1189, 349] on div "06:00 Aug 15, 2025 12:00 18:00 00:00 Aug 16, 2025 06:00 12:00 −200 0 200 400 Öl…" at bounding box center [800, 468] width 1531 height 277
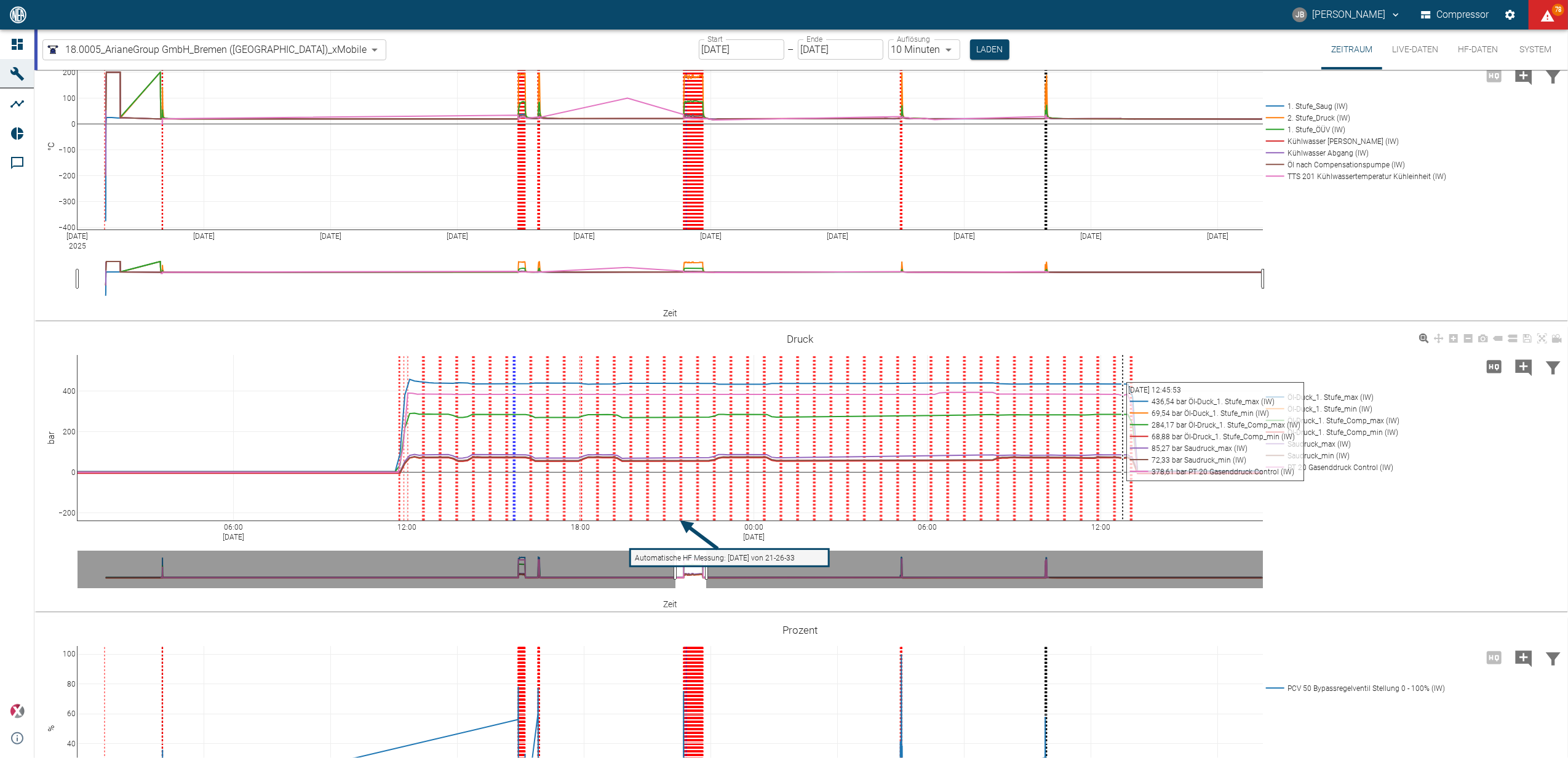
drag, startPoint x: 1084, startPoint y: 413, endPoint x: 1121, endPoint y: 505, distance: 99.2
click at [1121, 505] on div "06:00 Aug 15, 2025 12:00 18:00 00:00 Aug 16, 2025 06:00 12:00 −200 0 200 400 Öl…" at bounding box center [800, 468] width 1531 height 277
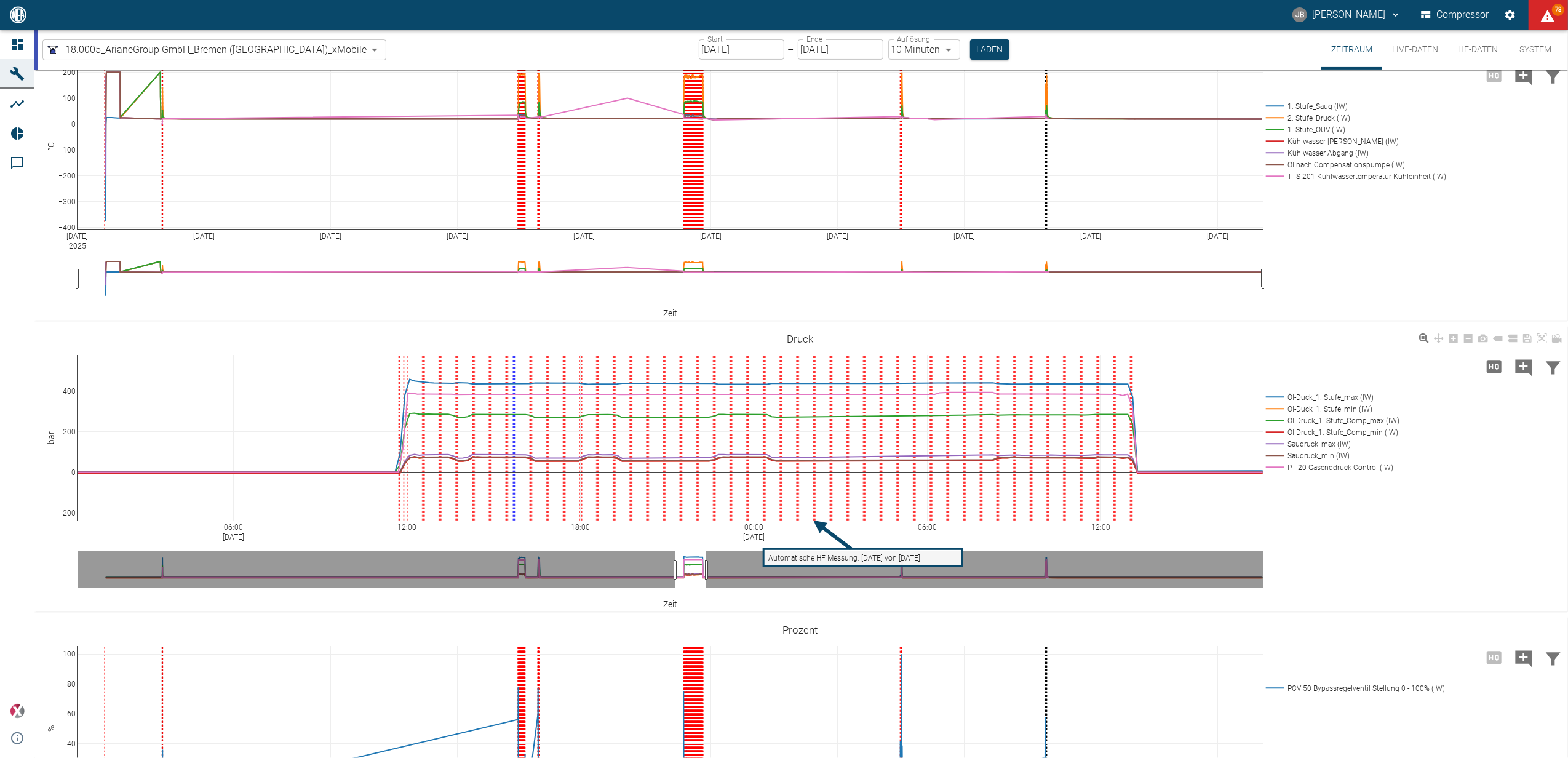
click at [1364, 360] on div "06:00 Aug 15, 2025 12:00 18:00 00:00 Aug 16, 2025 06:00 12:00 −200 0 200 400 Öl…" at bounding box center [800, 468] width 1531 height 277
click at [1424, 336] on icon at bounding box center [1424, 338] width 10 height 10
click at [1470, 336] on icon at bounding box center [1467, 338] width 8 height 8
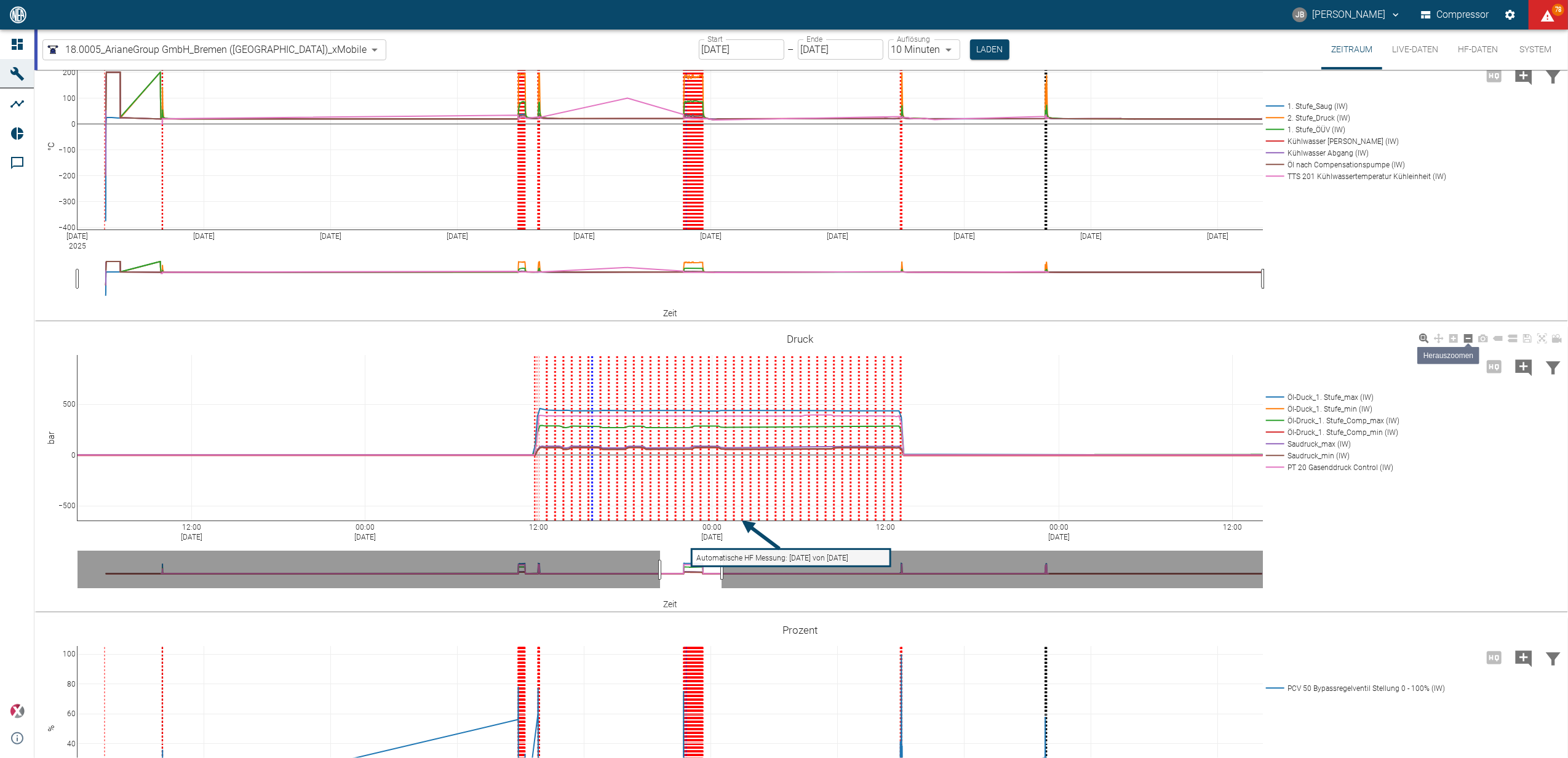
click at [1469, 336] on icon at bounding box center [1467, 338] width 8 height 8
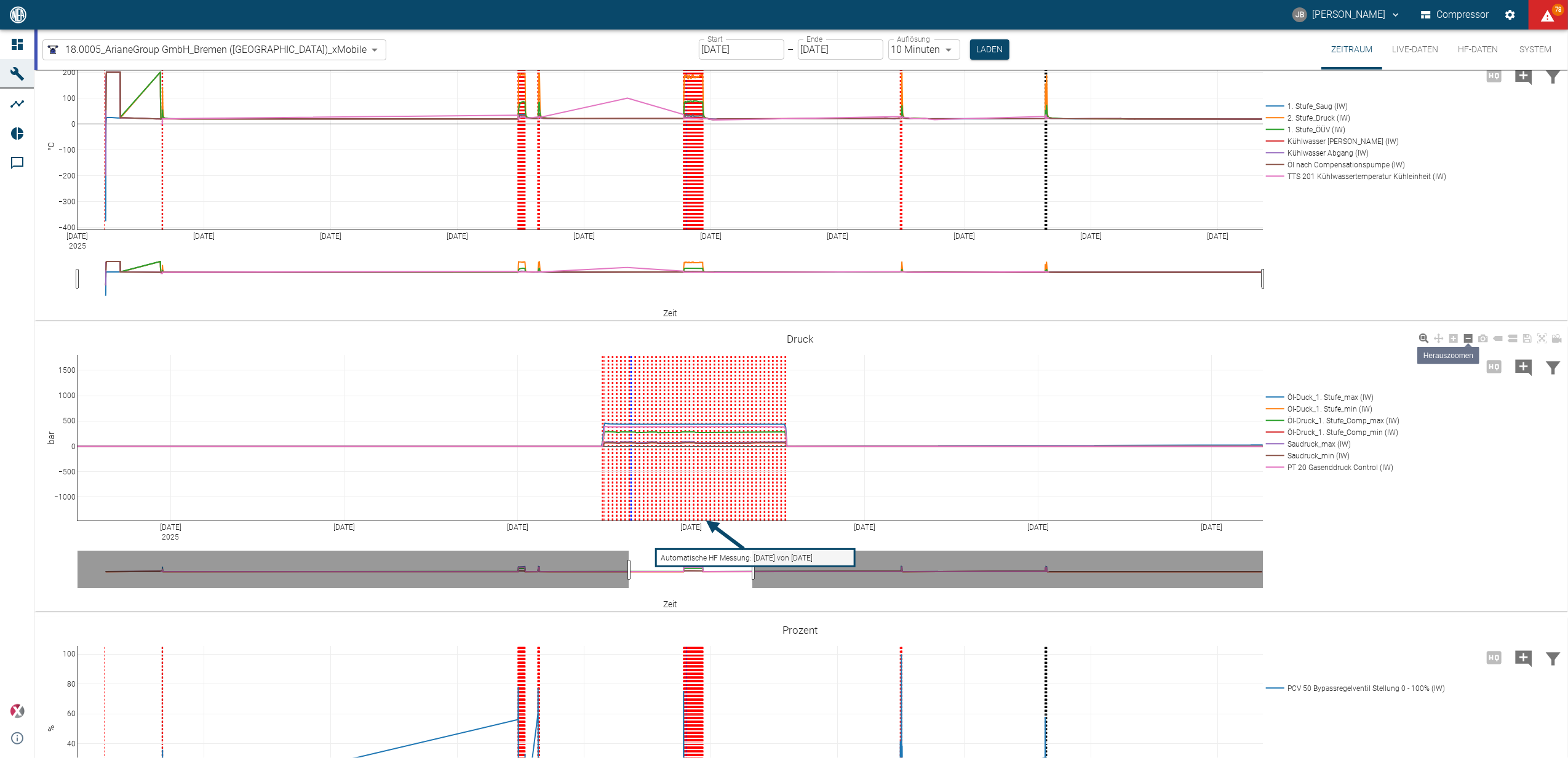
click at [1469, 336] on icon at bounding box center [1467, 338] width 8 height 8
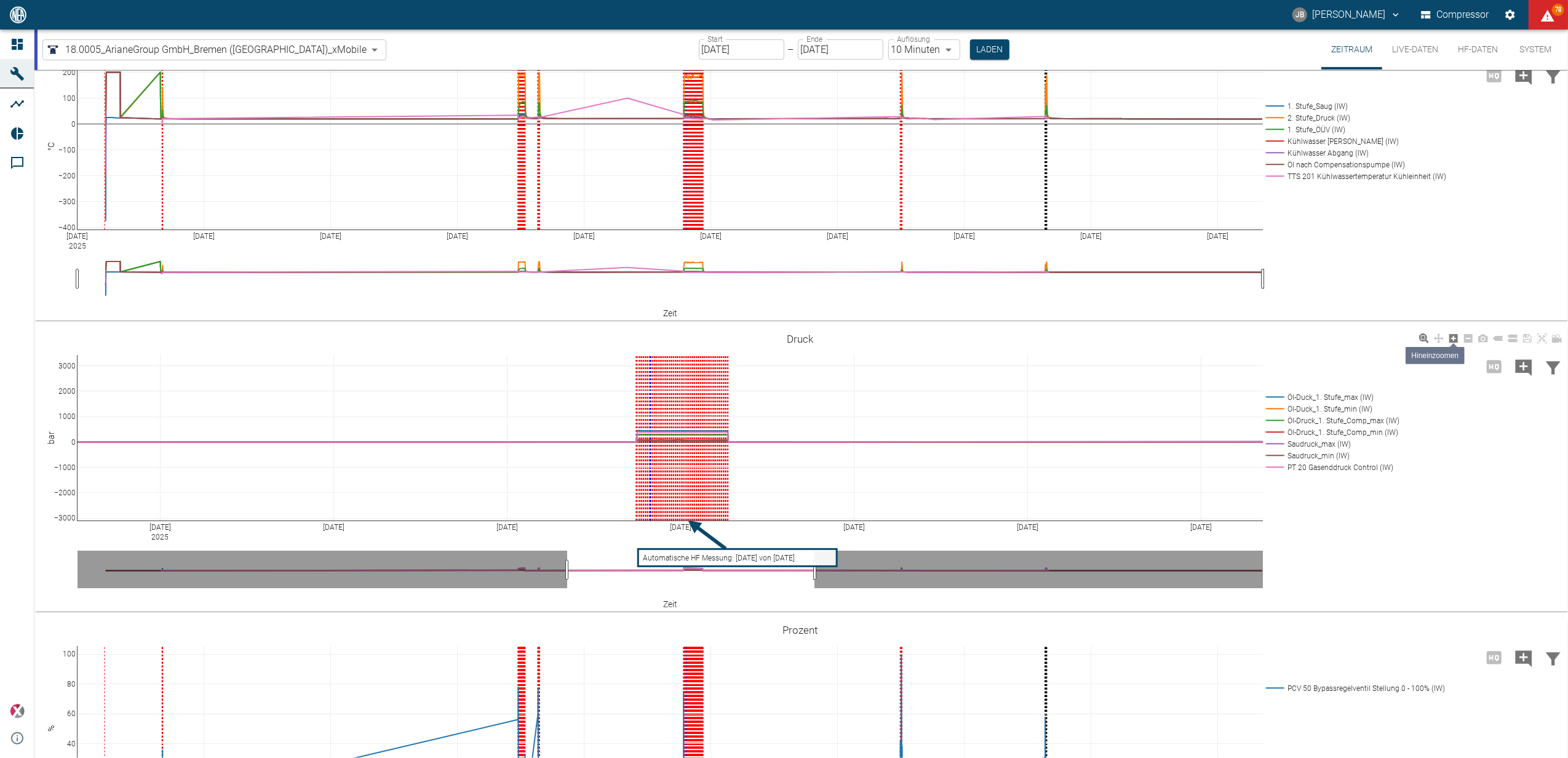
click at [1454, 336] on icon at bounding box center [1453, 338] width 8 height 8
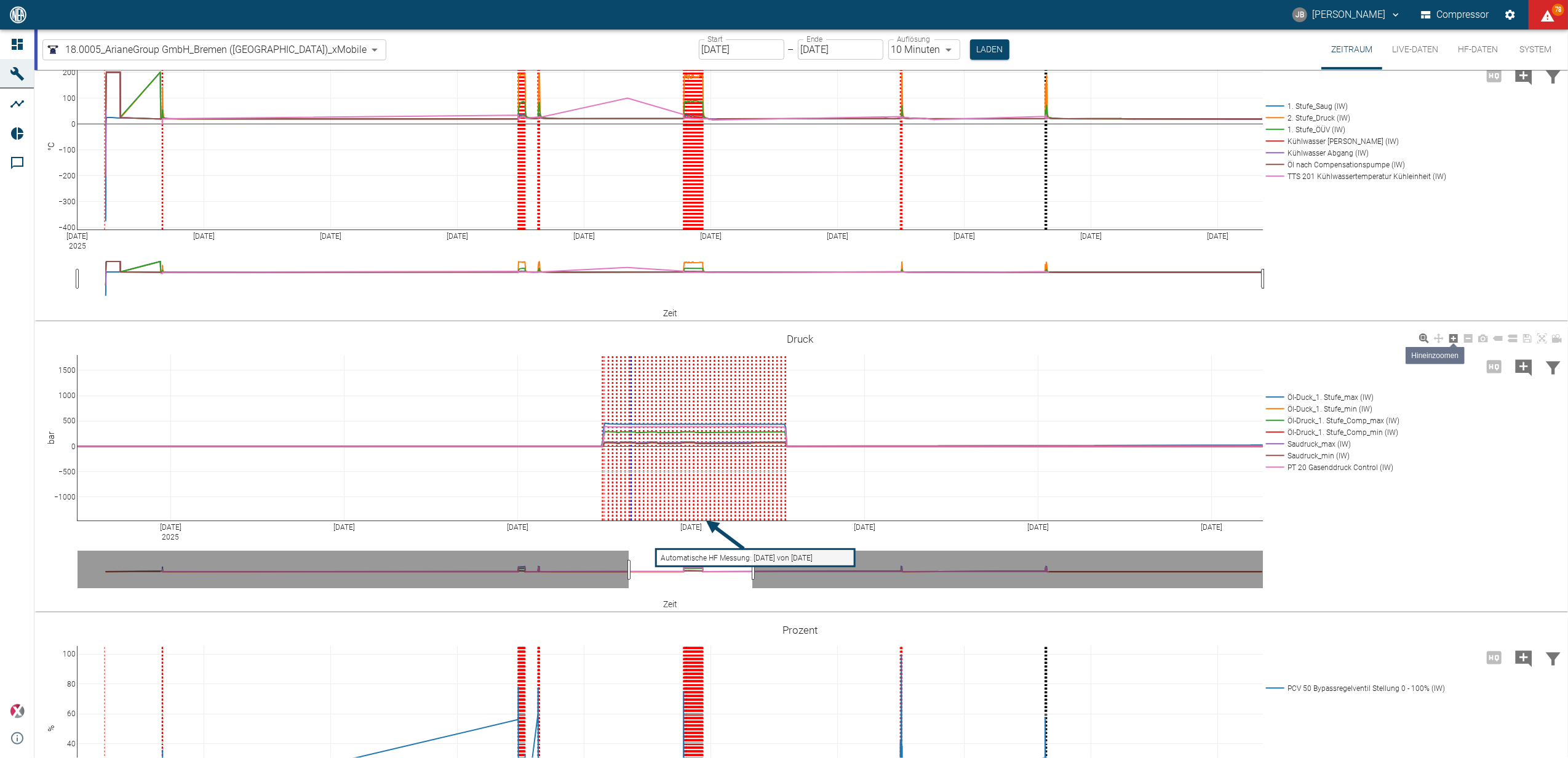
click at [1454, 336] on icon at bounding box center [1453, 338] width 8 height 8
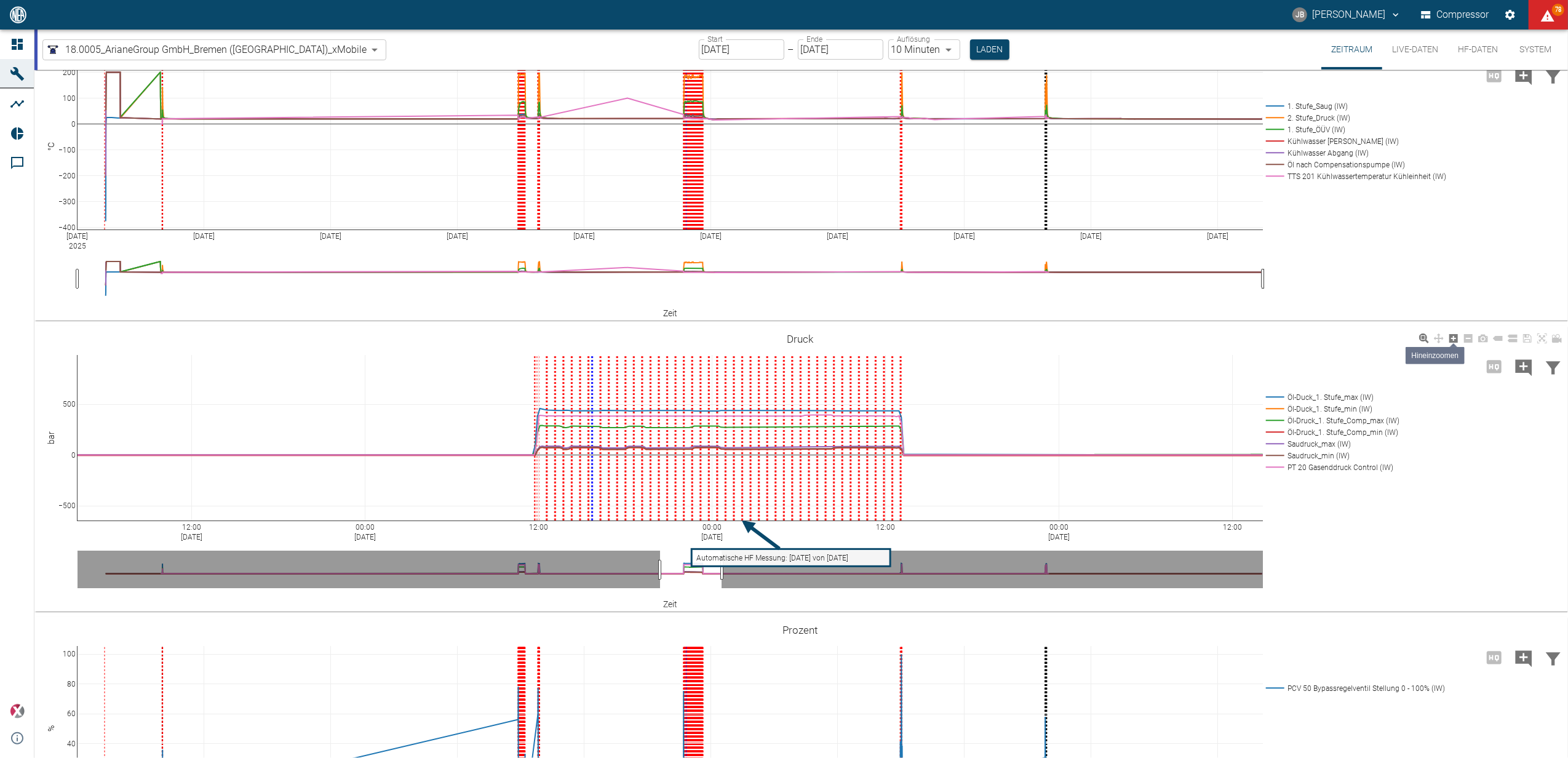
click at [1454, 336] on icon at bounding box center [1453, 338] width 8 height 8
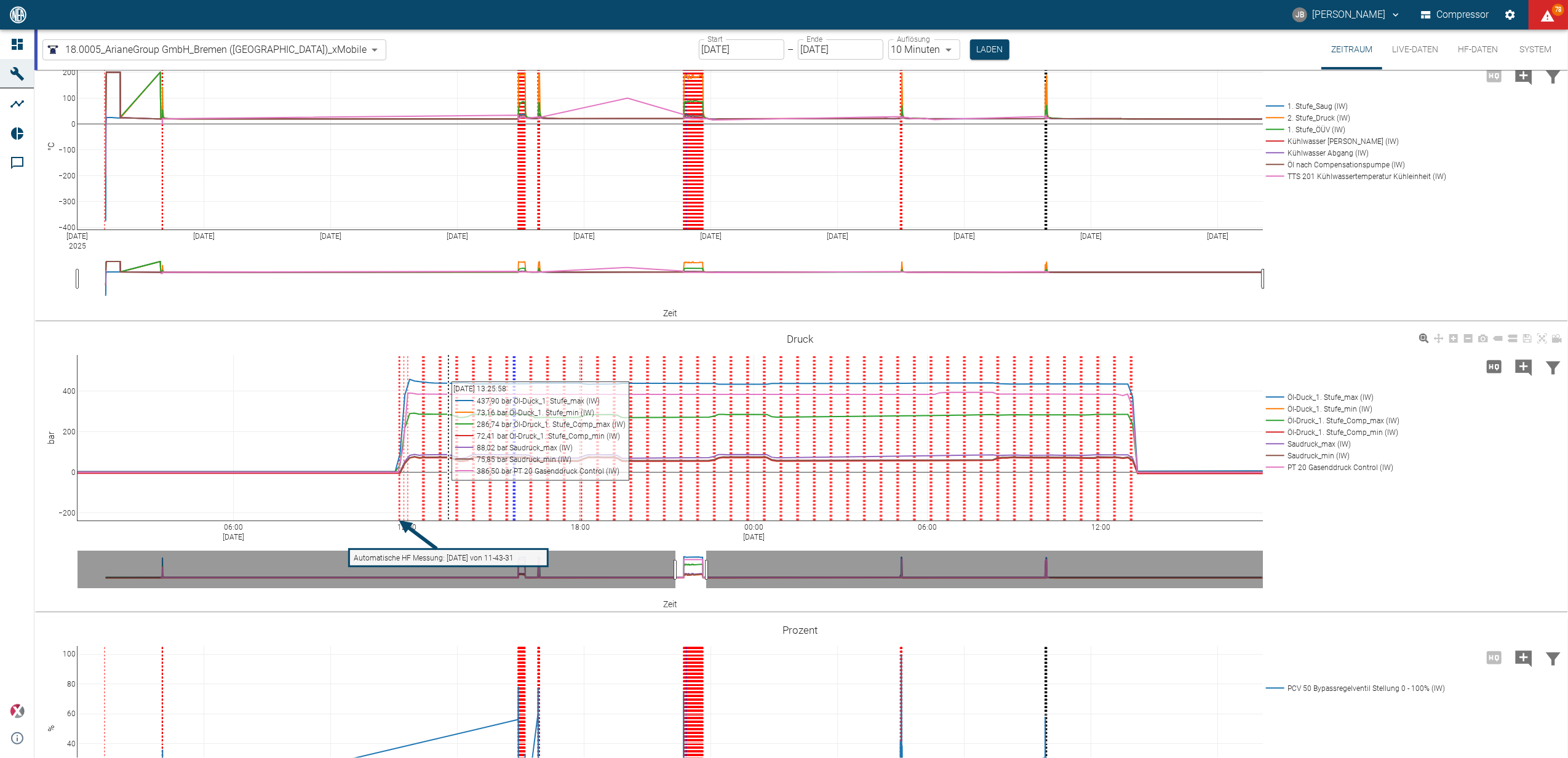
drag, startPoint x: 352, startPoint y: 337, endPoint x: 439, endPoint y: 399, distance: 106.8
click at [448, 407] on div "06:00 Aug 15, 2025 12:00 18:00 00:00 Aug 16, 2025 06:00 12:00 −200 0 200 400 Öl…" at bounding box center [800, 468] width 1531 height 277
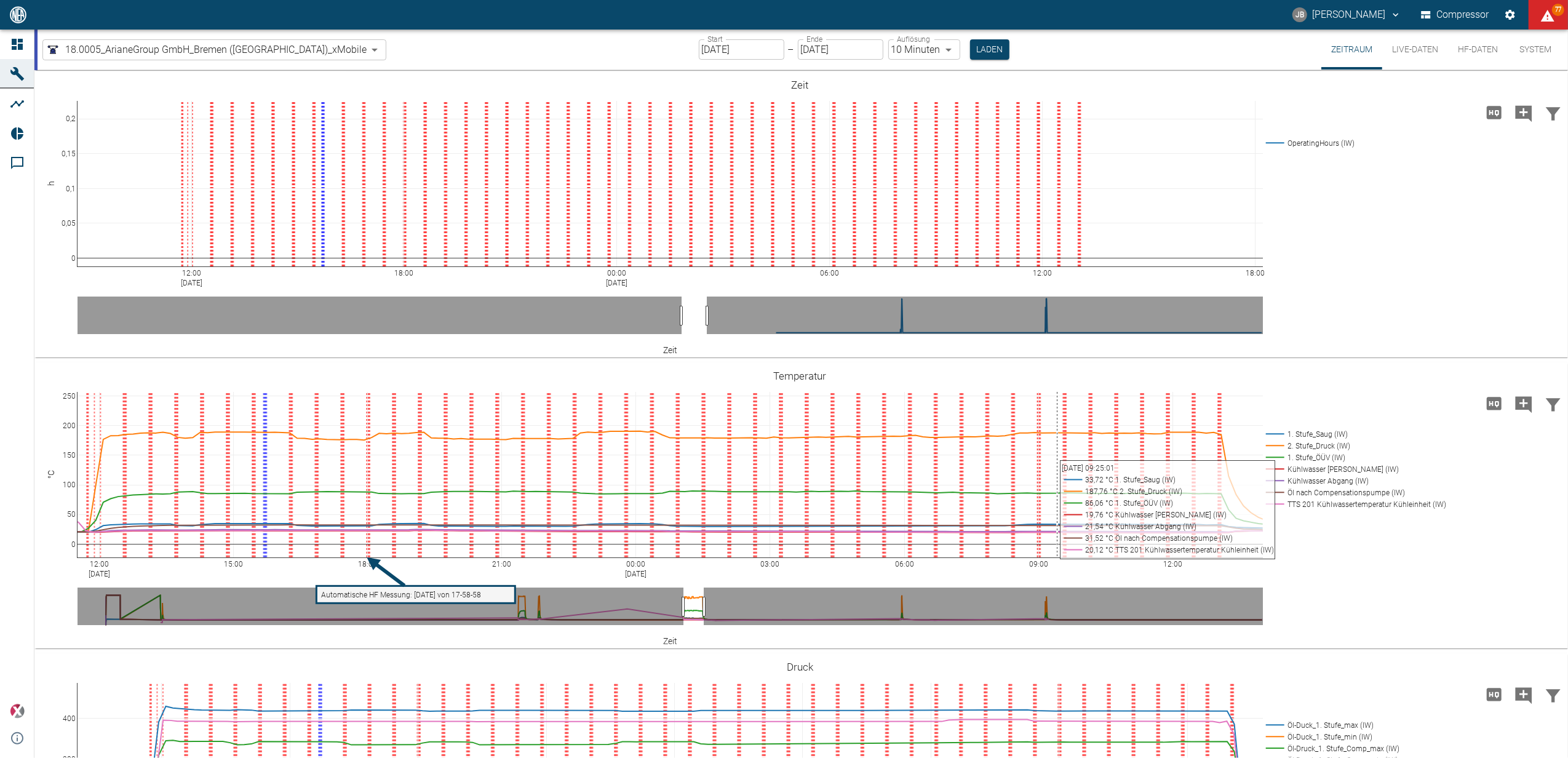
scroll to position [246, 0]
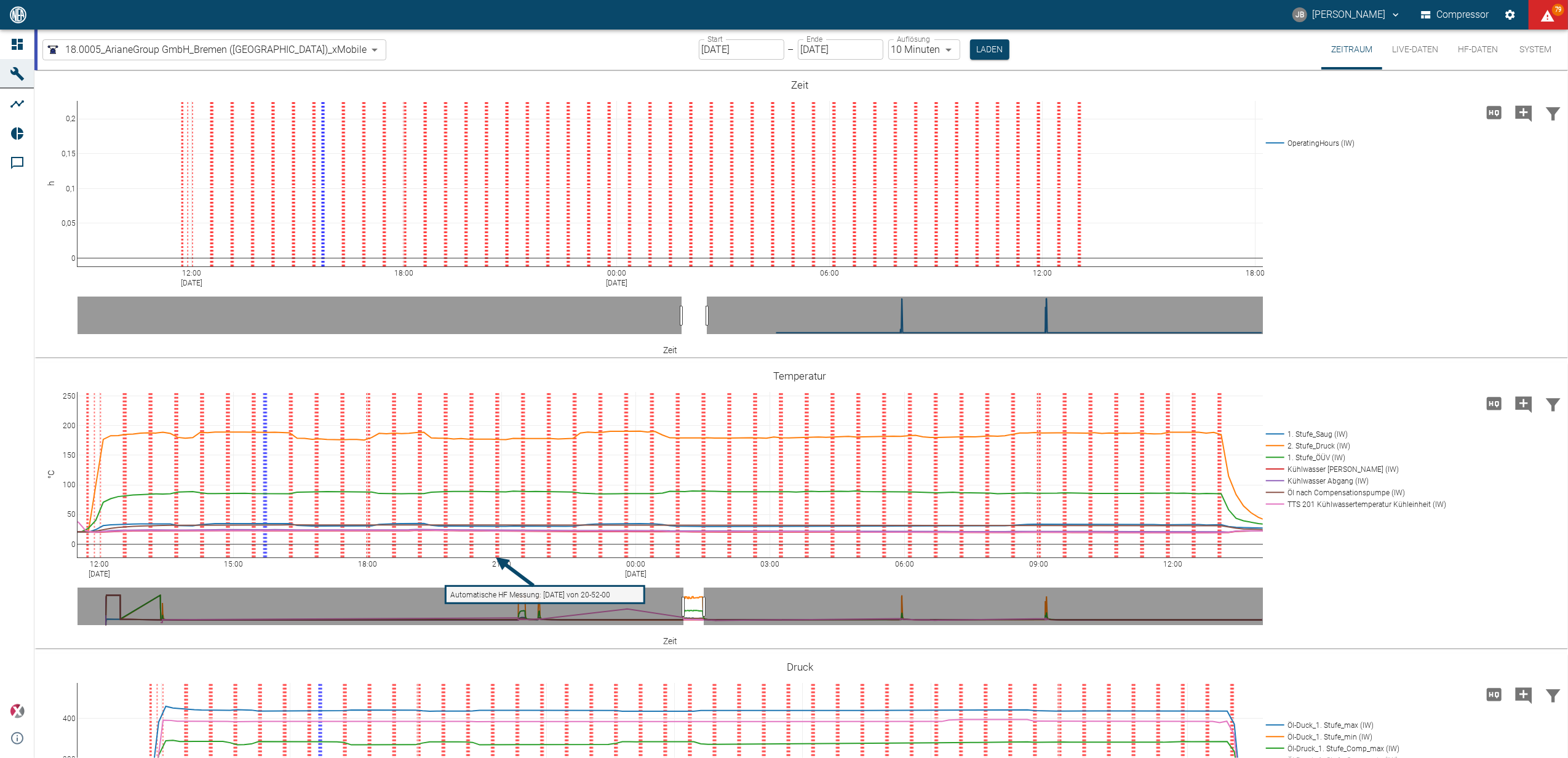
scroll to position [246, 0]
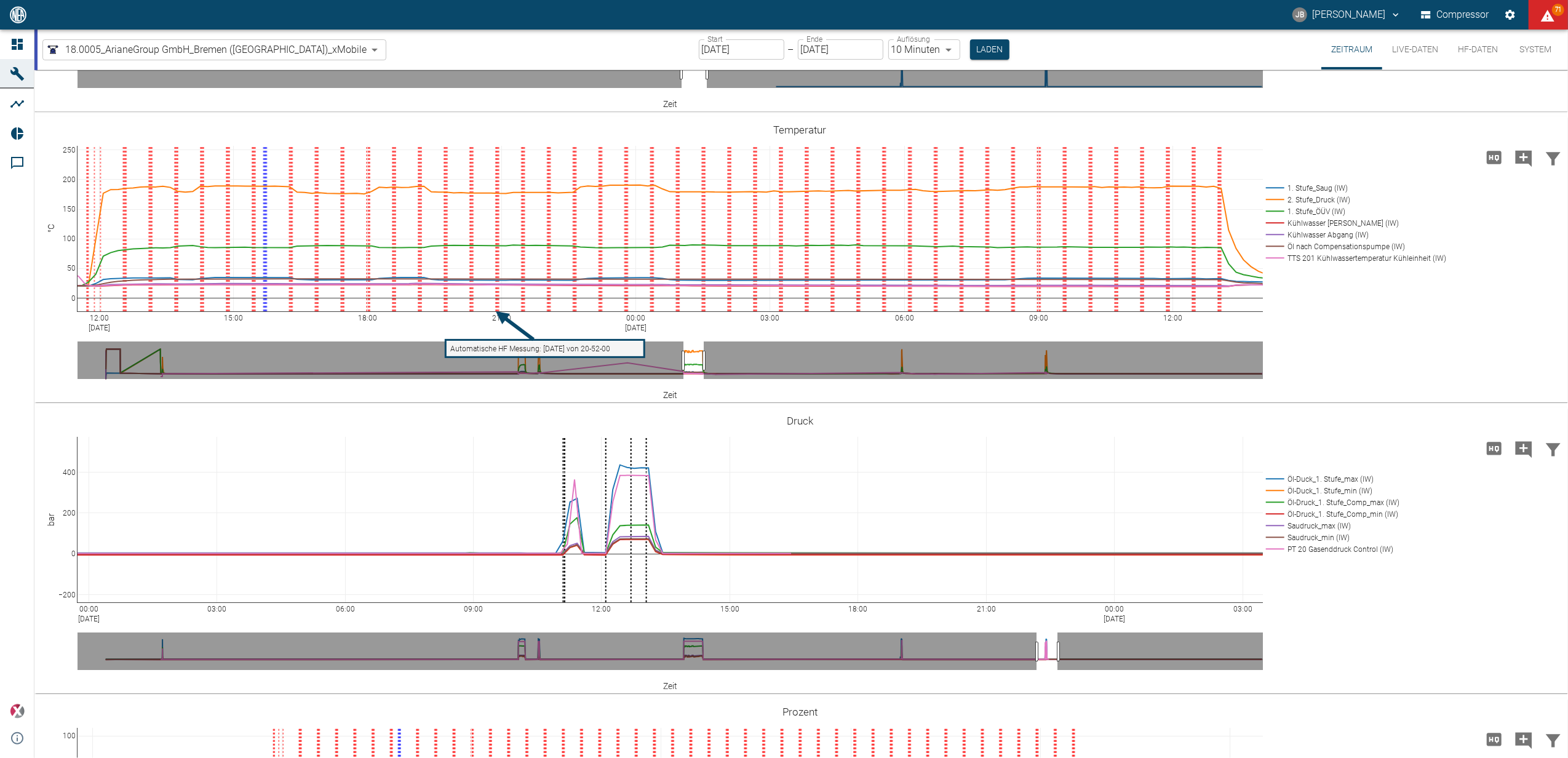
drag, startPoint x: 694, startPoint y: 648, endPoint x: 1048, endPoint y: 651, distance: 354.0
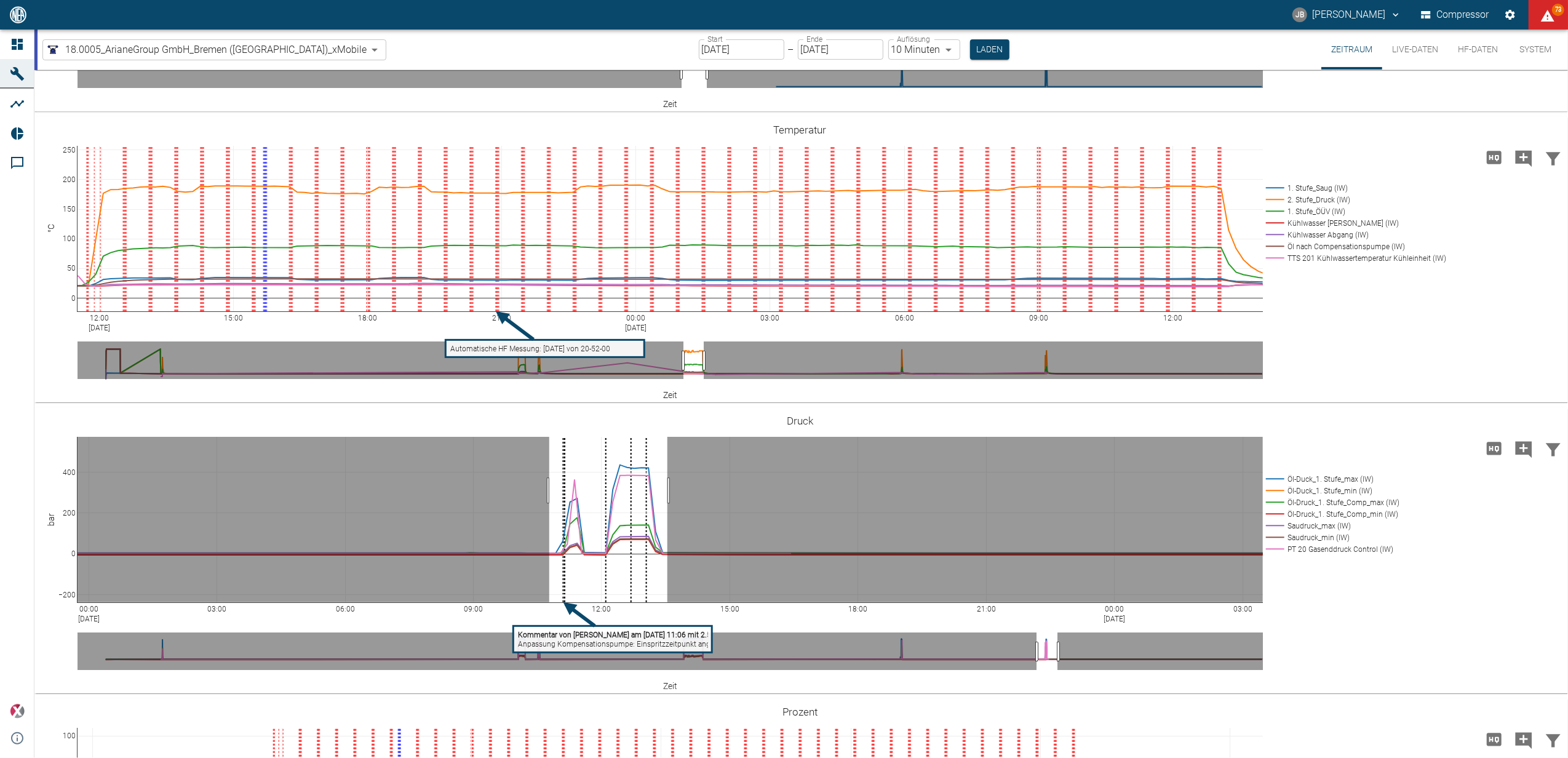
drag, startPoint x: 549, startPoint y: 491, endPoint x: 668, endPoint y: 485, distance: 119.2
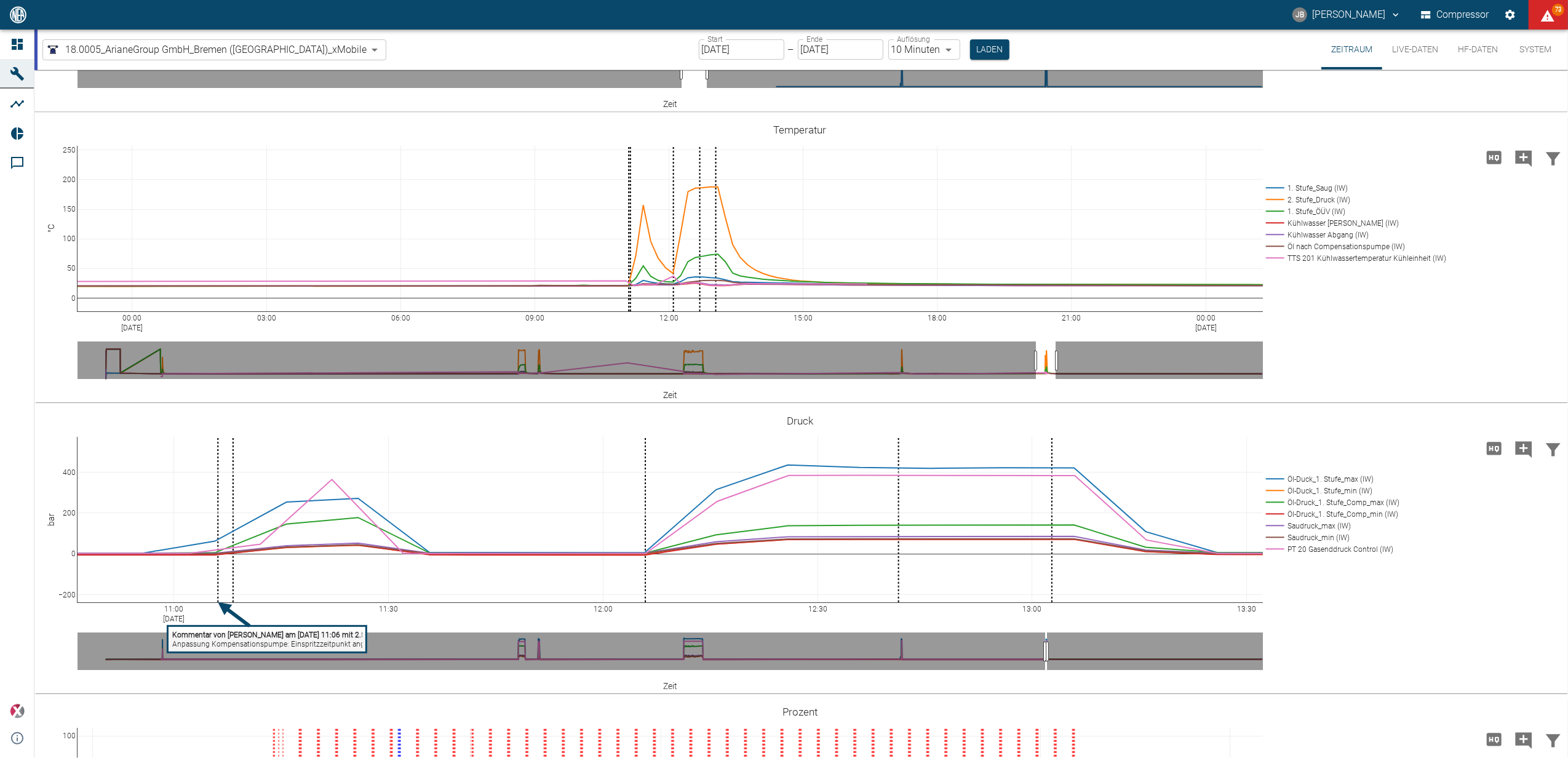
drag, startPoint x: 696, startPoint y: 360, endPoint x: 1048, endPoint y: 359, distance: 352.0
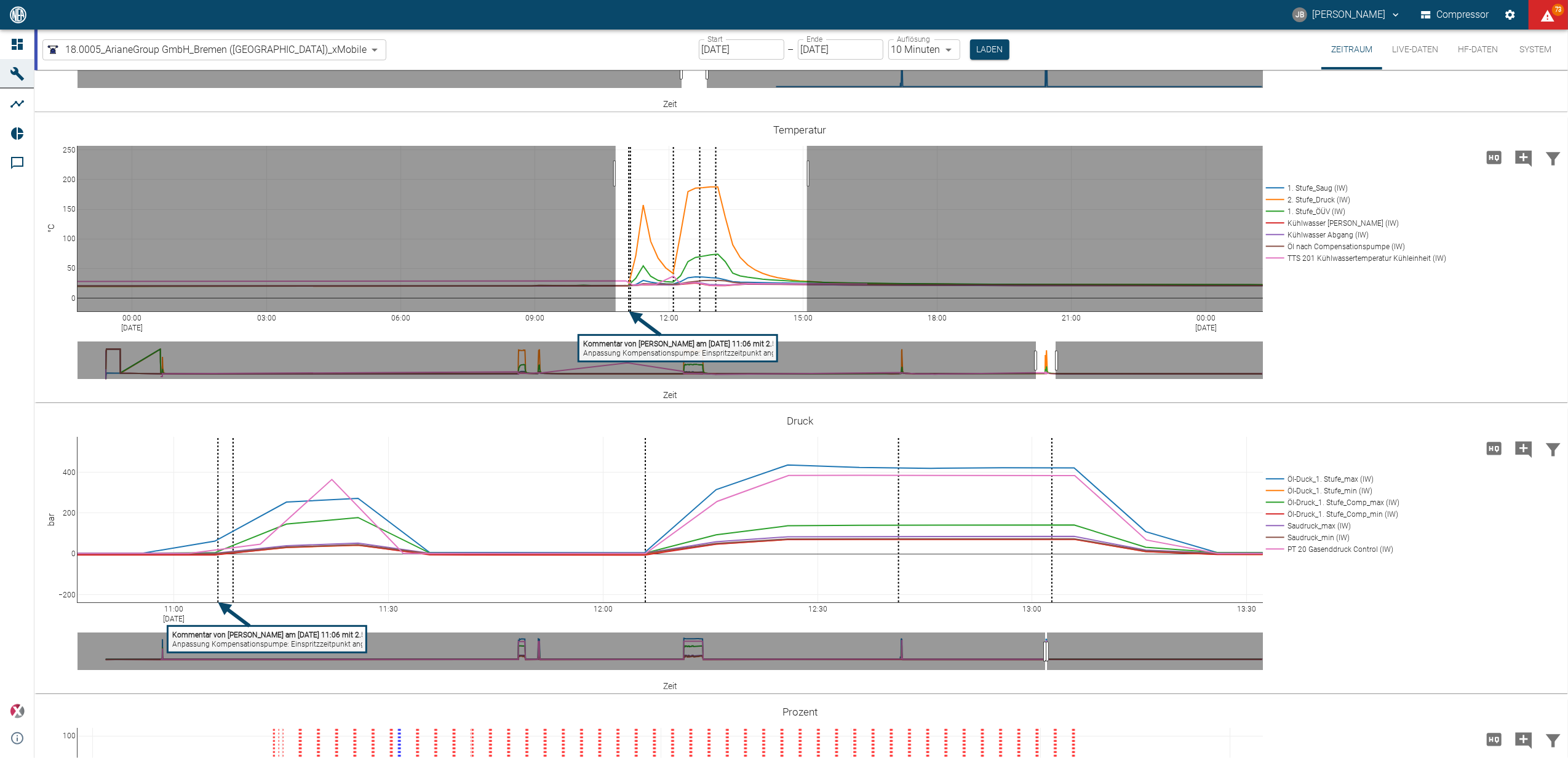
drag, startPoint x: 615, startPoint y: 173, endPoint x: 807, endPoint y: 178, distance: 192.1
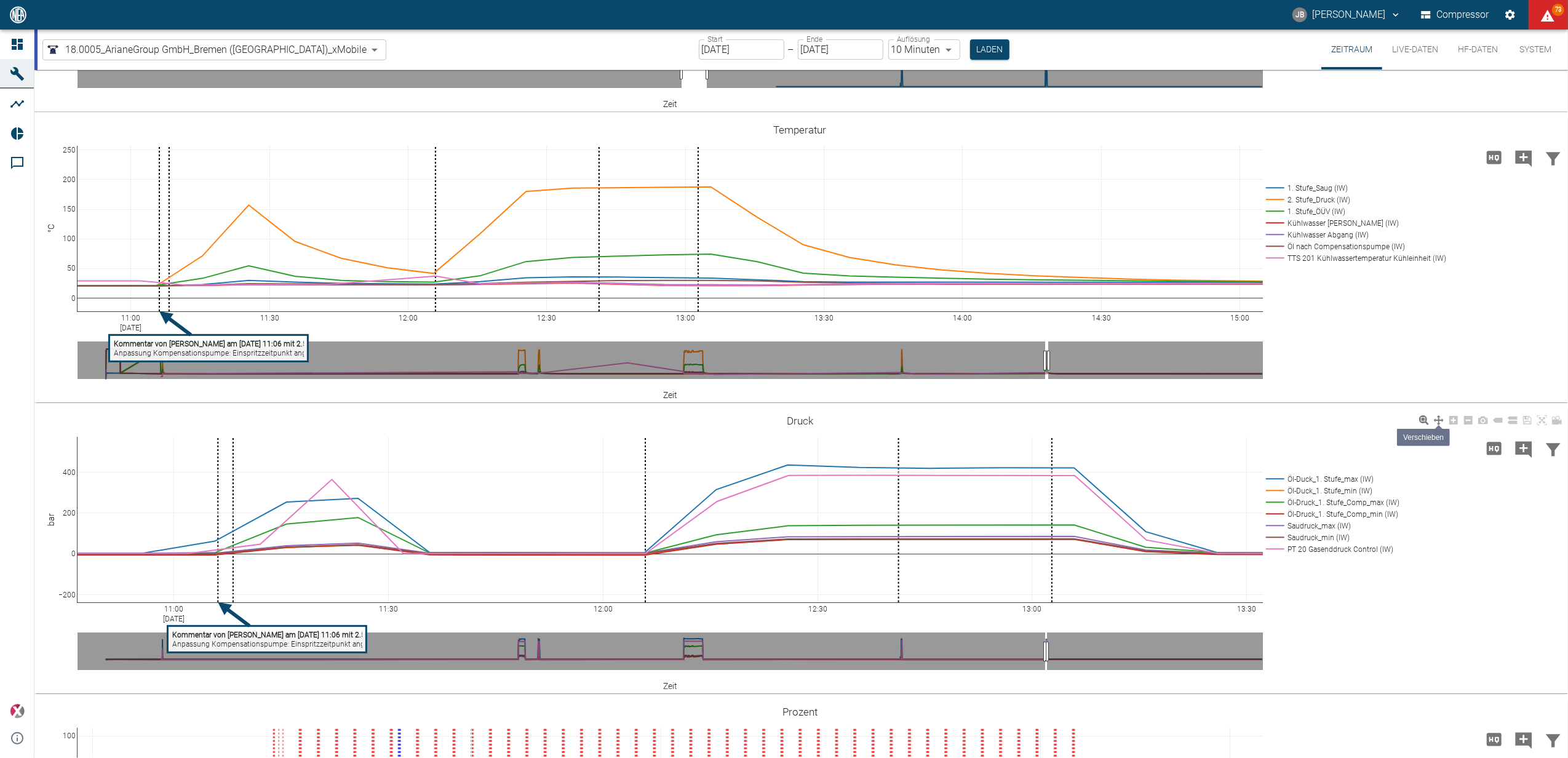
click at [1440, 417] on icon at bounding box center [1439, 420] width 10 height 10
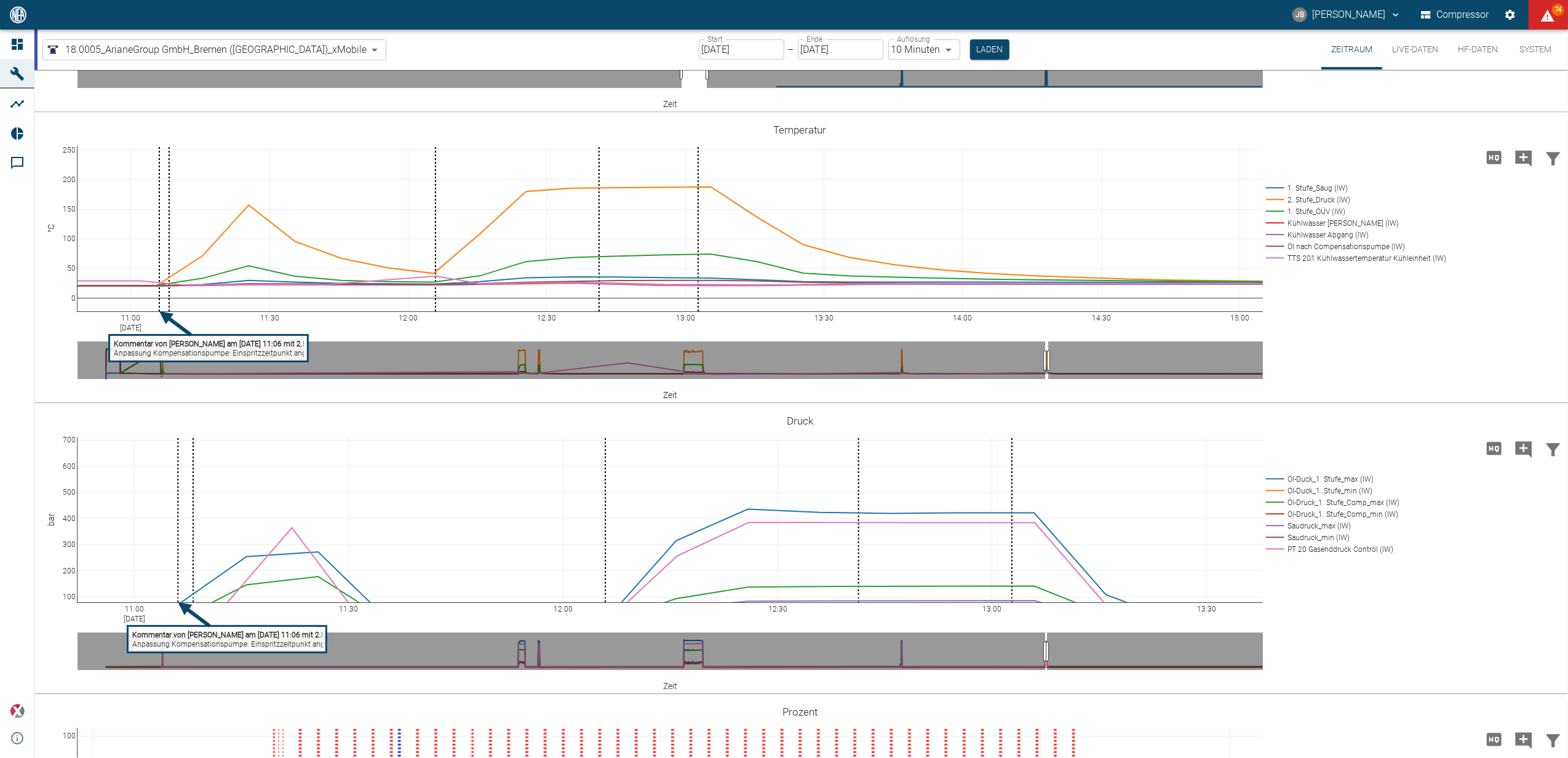
drag, startPoint x: 1021, startPoint y: 456, endPoint x: 981, endPoint y: 493, distance: 54.5
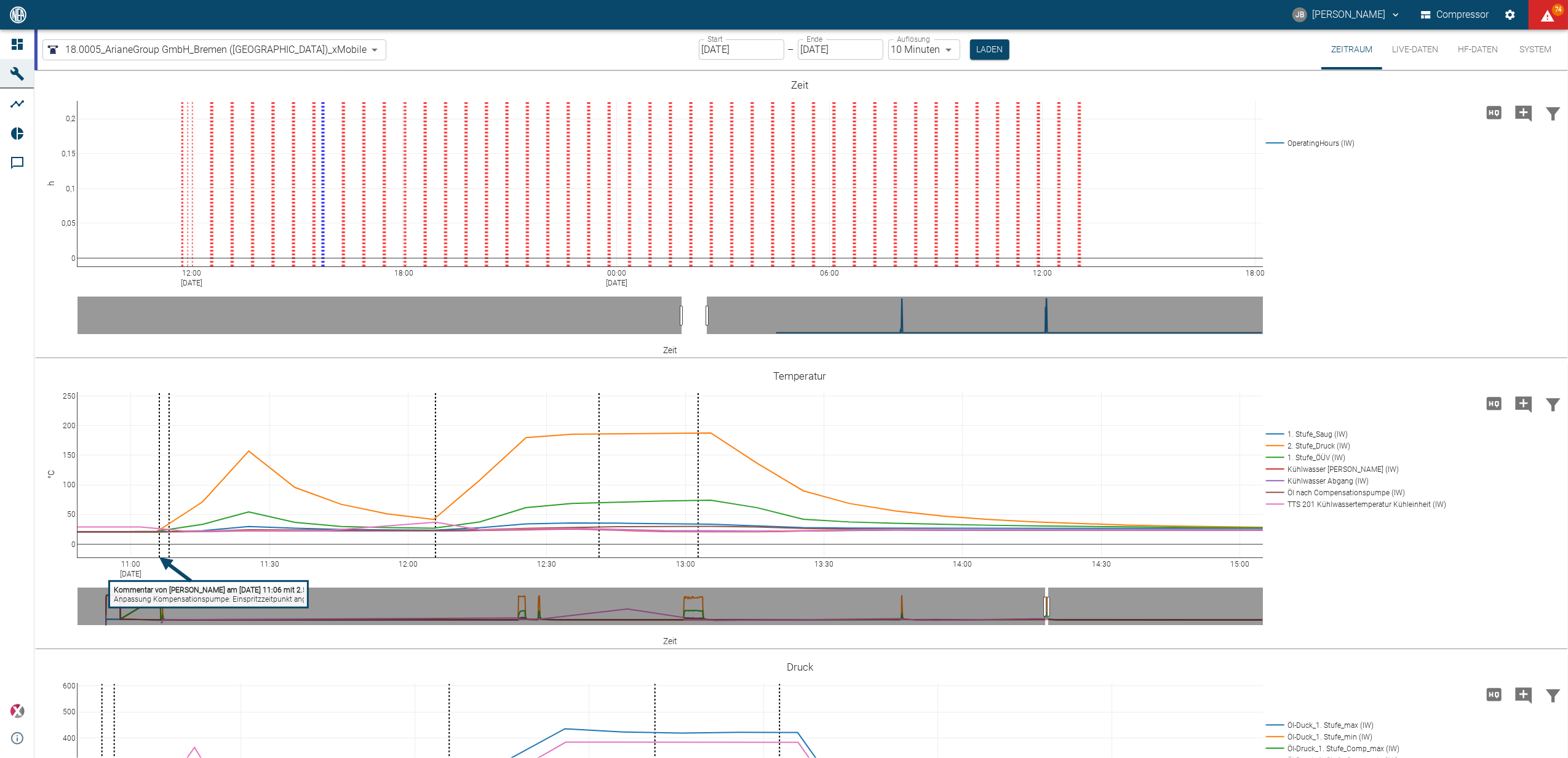
scroll to position [246, 0]
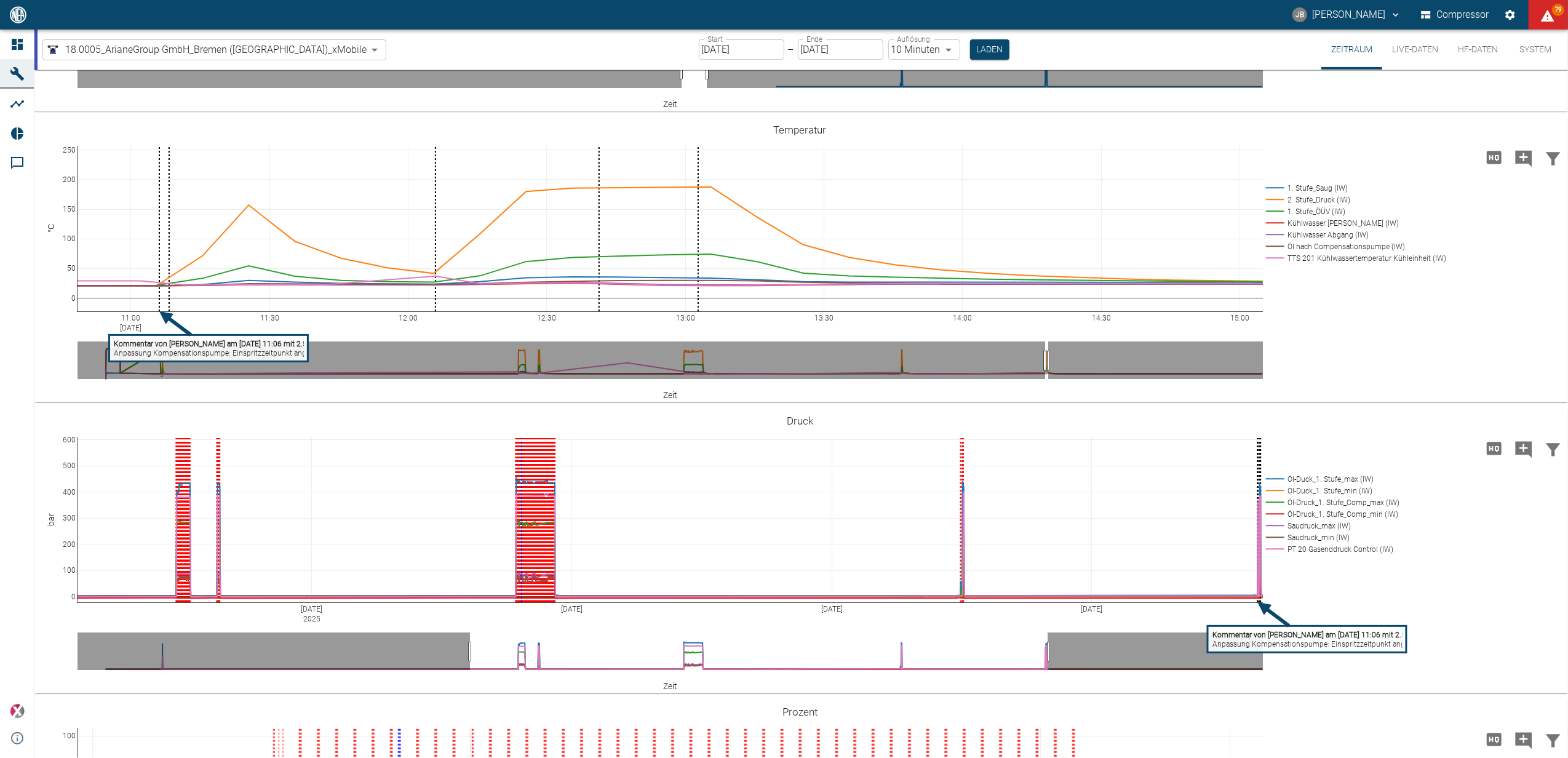
drag, startPoint x: 1044, startPoint y: 650, endPoint x: 468, endPoint y: 636, distance: 576.2
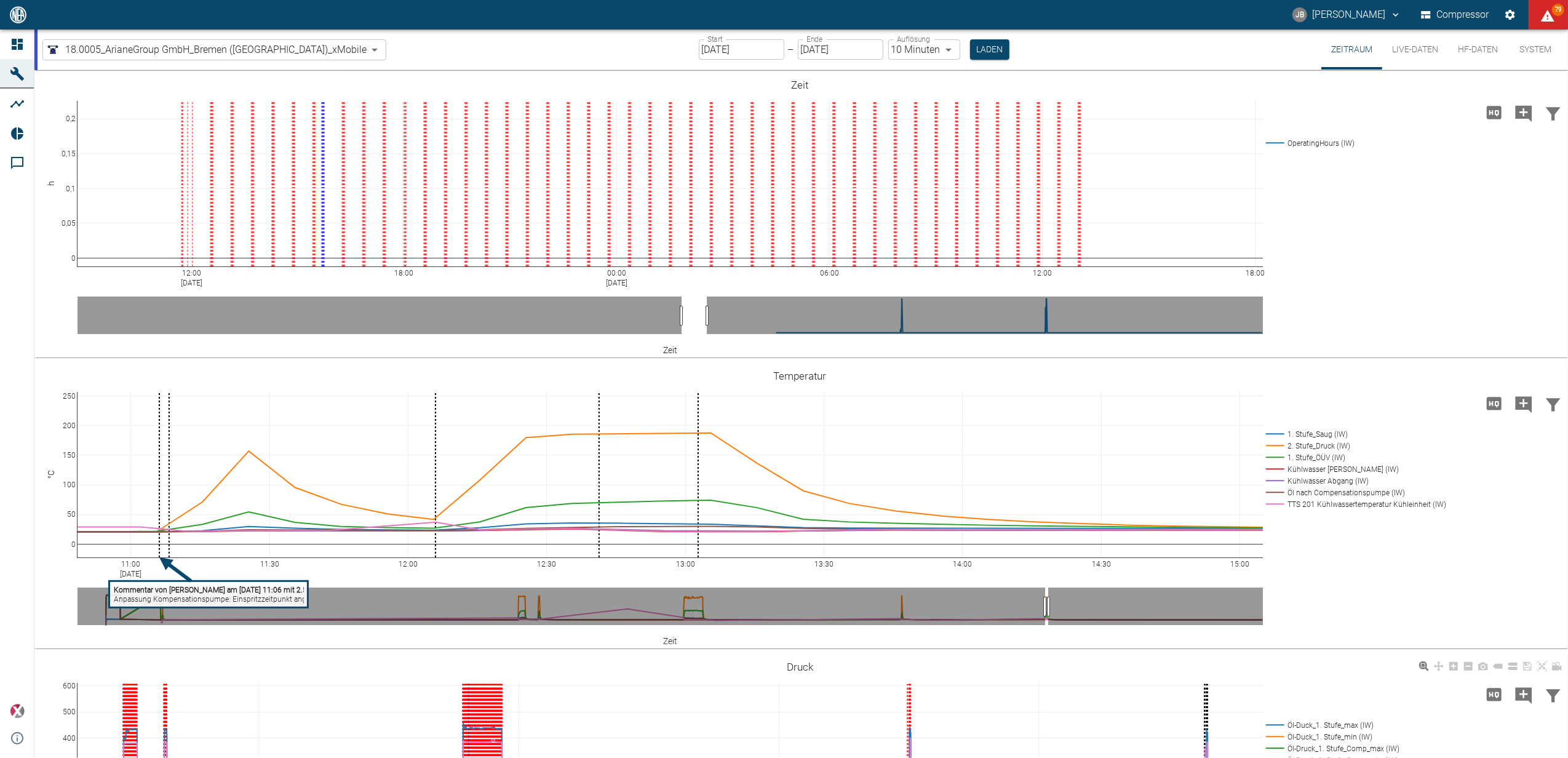
scroll to position [246, 0]
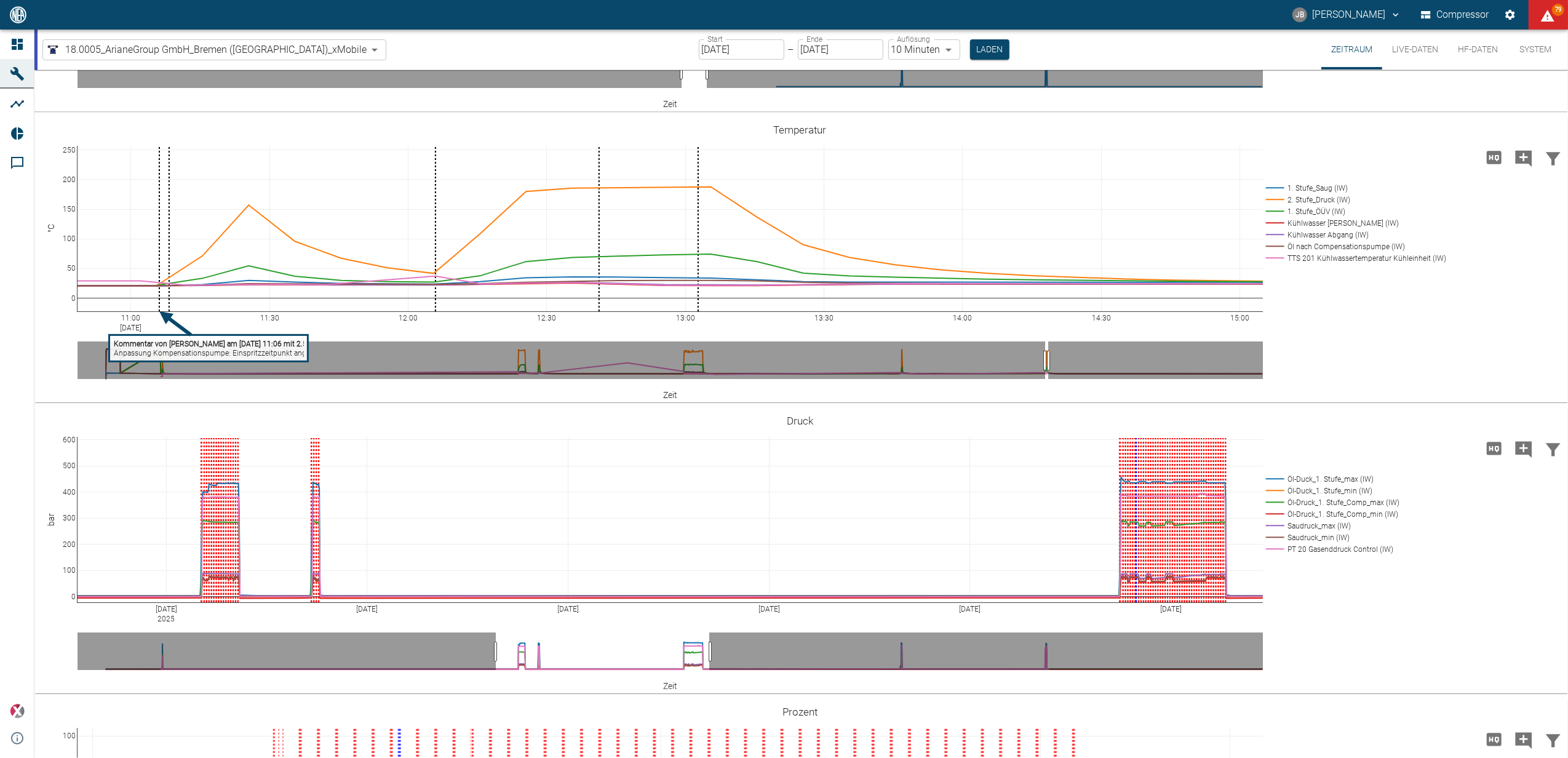
drag, startPoint x: 1078, startPoint y: 650, endPoint x: 714, endPoint y: 656, distance: 364.0
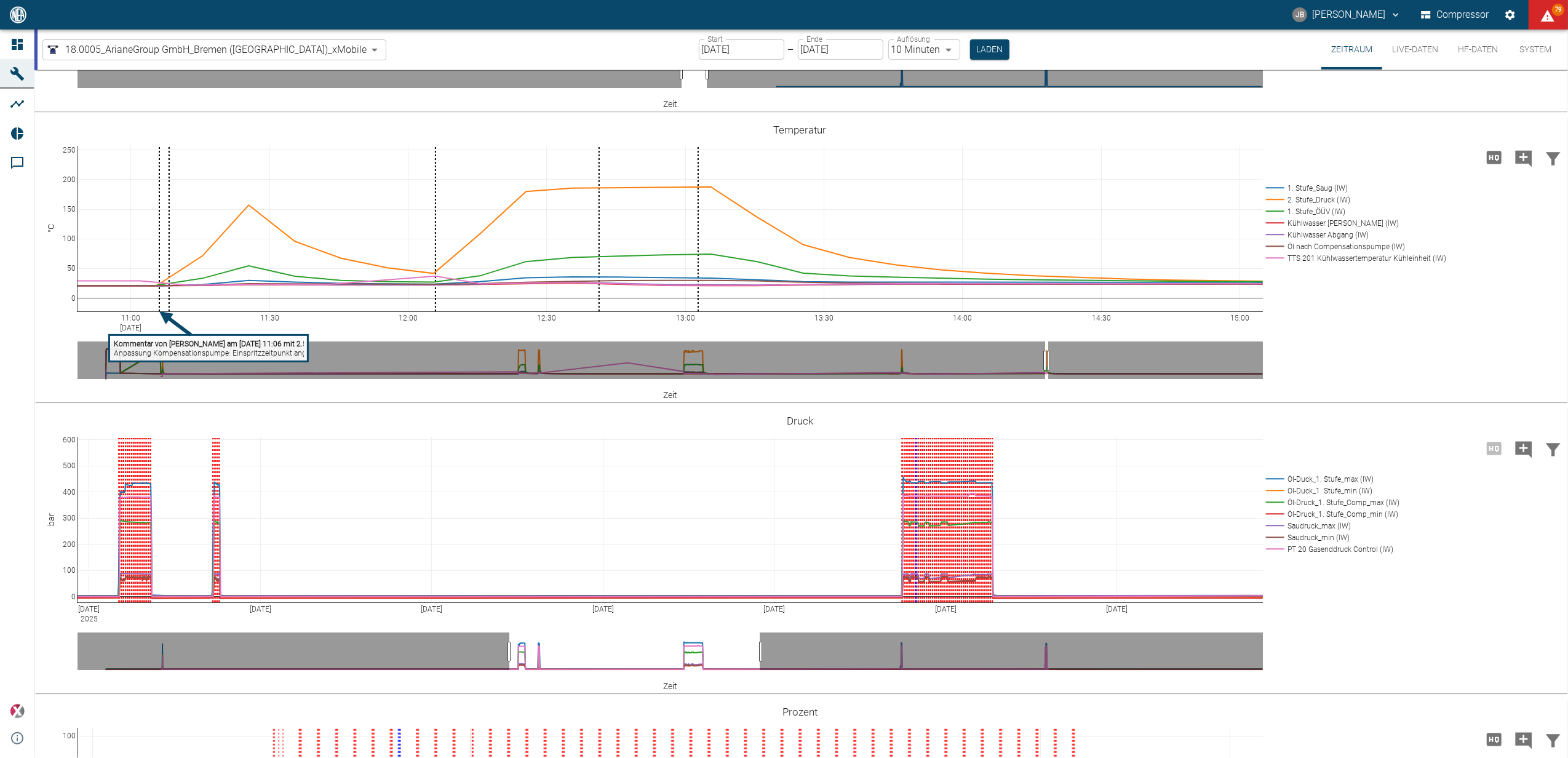
drag, startPoint x: 679, startPoint y: 648, endPoint x: 692, endPoint y: 650, distance: 13.2
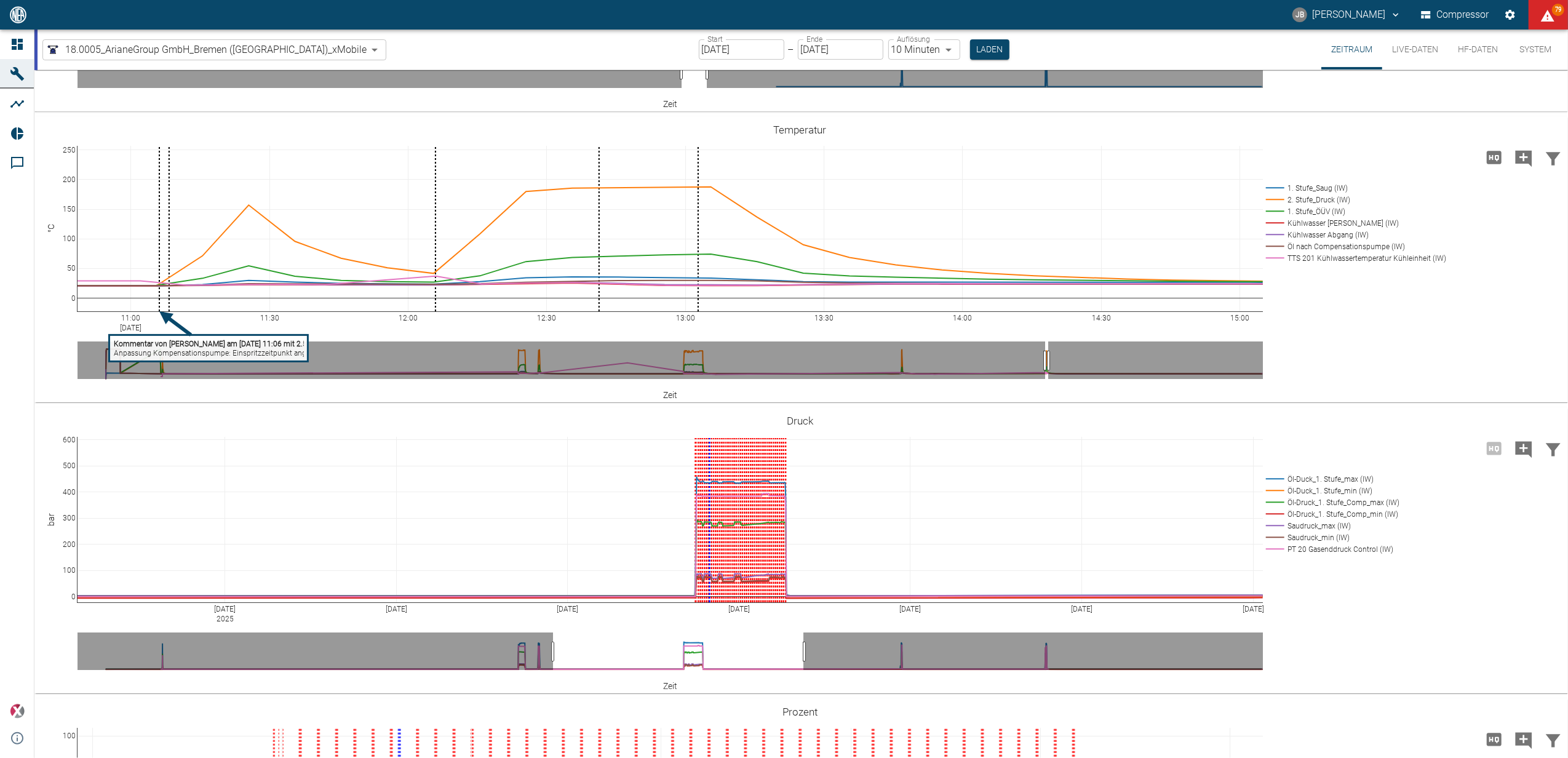
drag, startPoint x: 667, startPoint y: 646, endPoint x: 707, endPoint y: 650, distance: 40.2
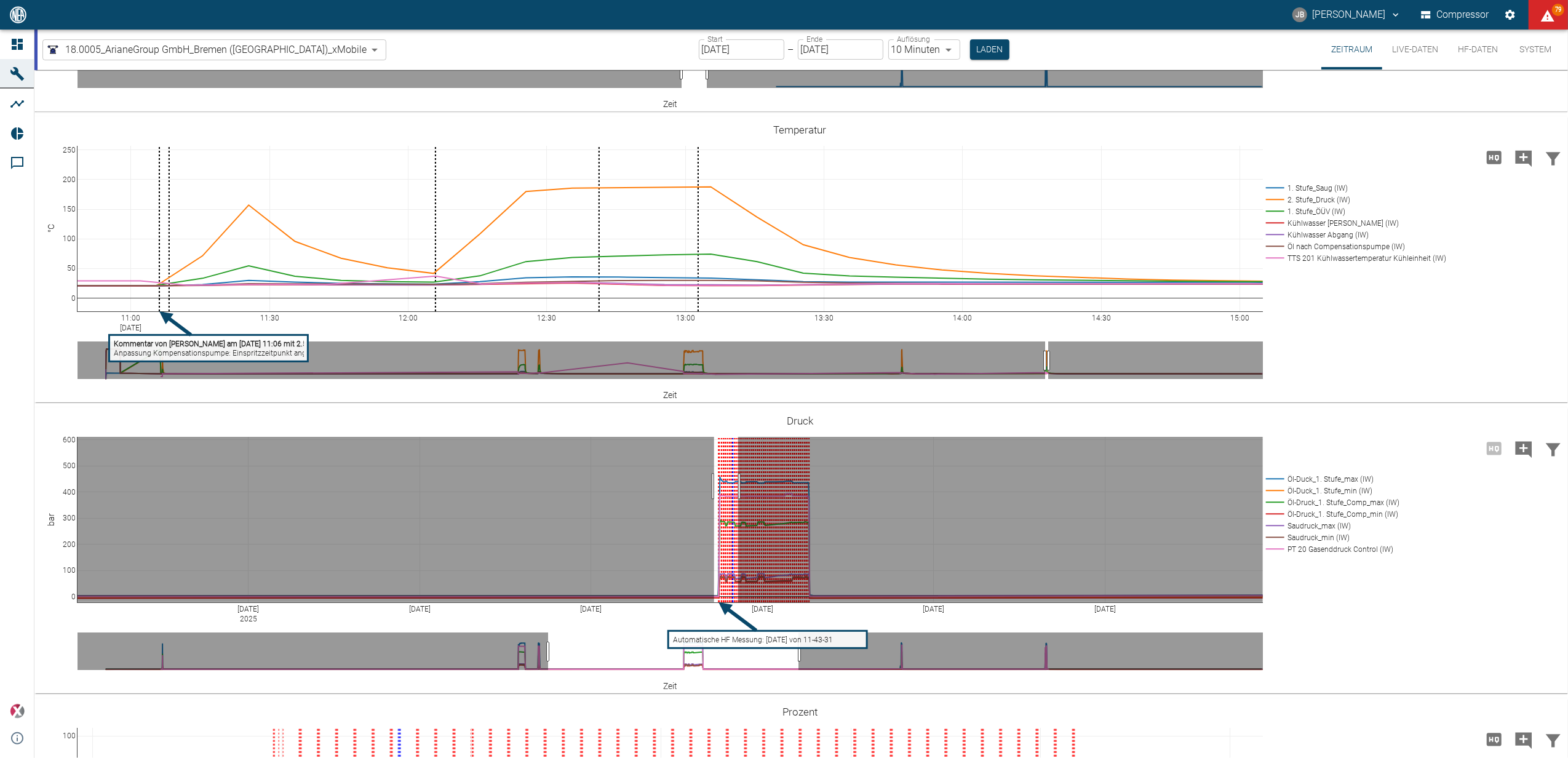
drag, startPoint x: 714, startPoint y: 486, endPoint x: 738, endPoint y: 485, distance: 24.0
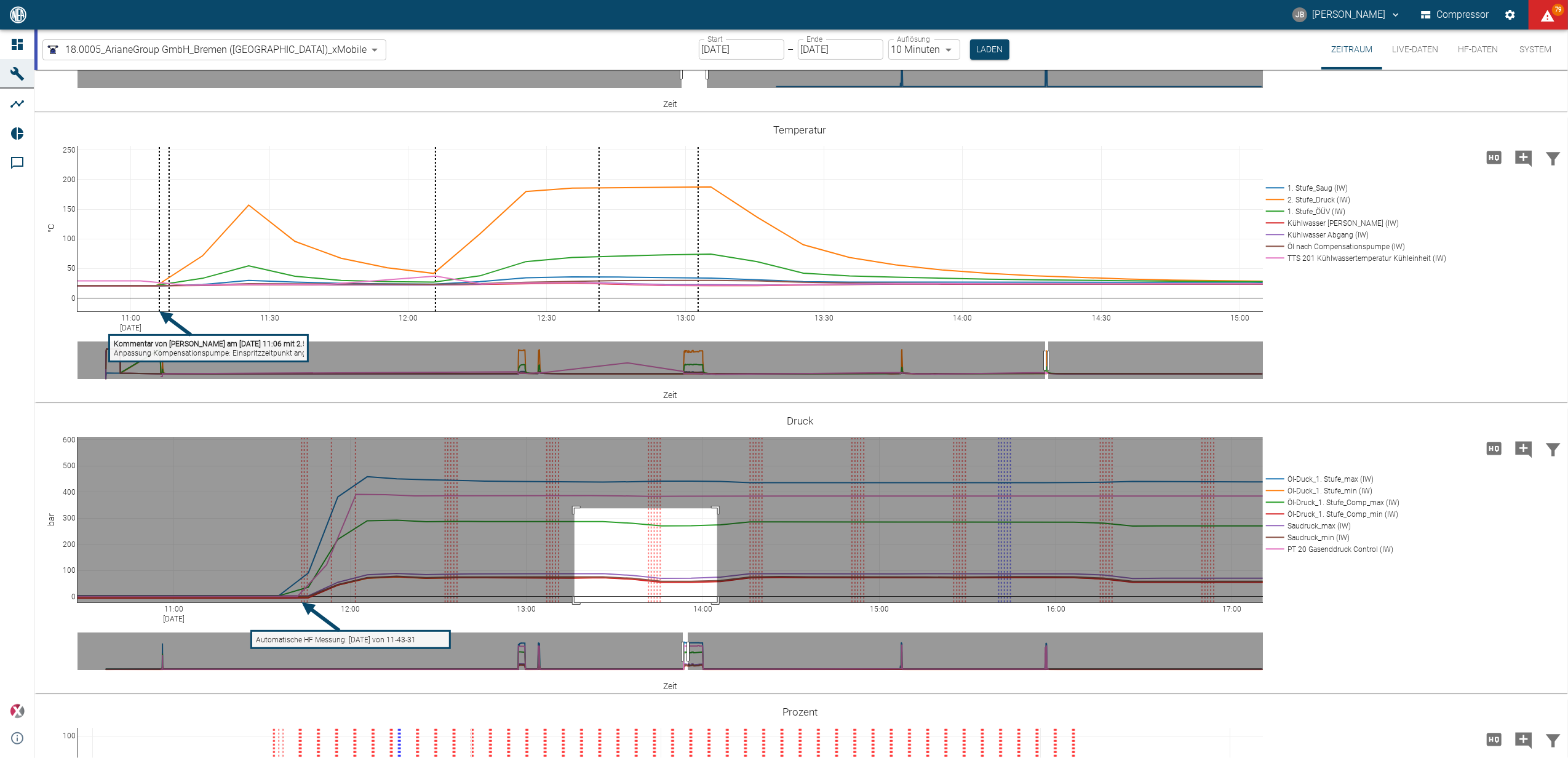
drag, startPoint x: 574, startPoint y: 508, endPoint x: 720, endPoint y: 639, distance: 196.2
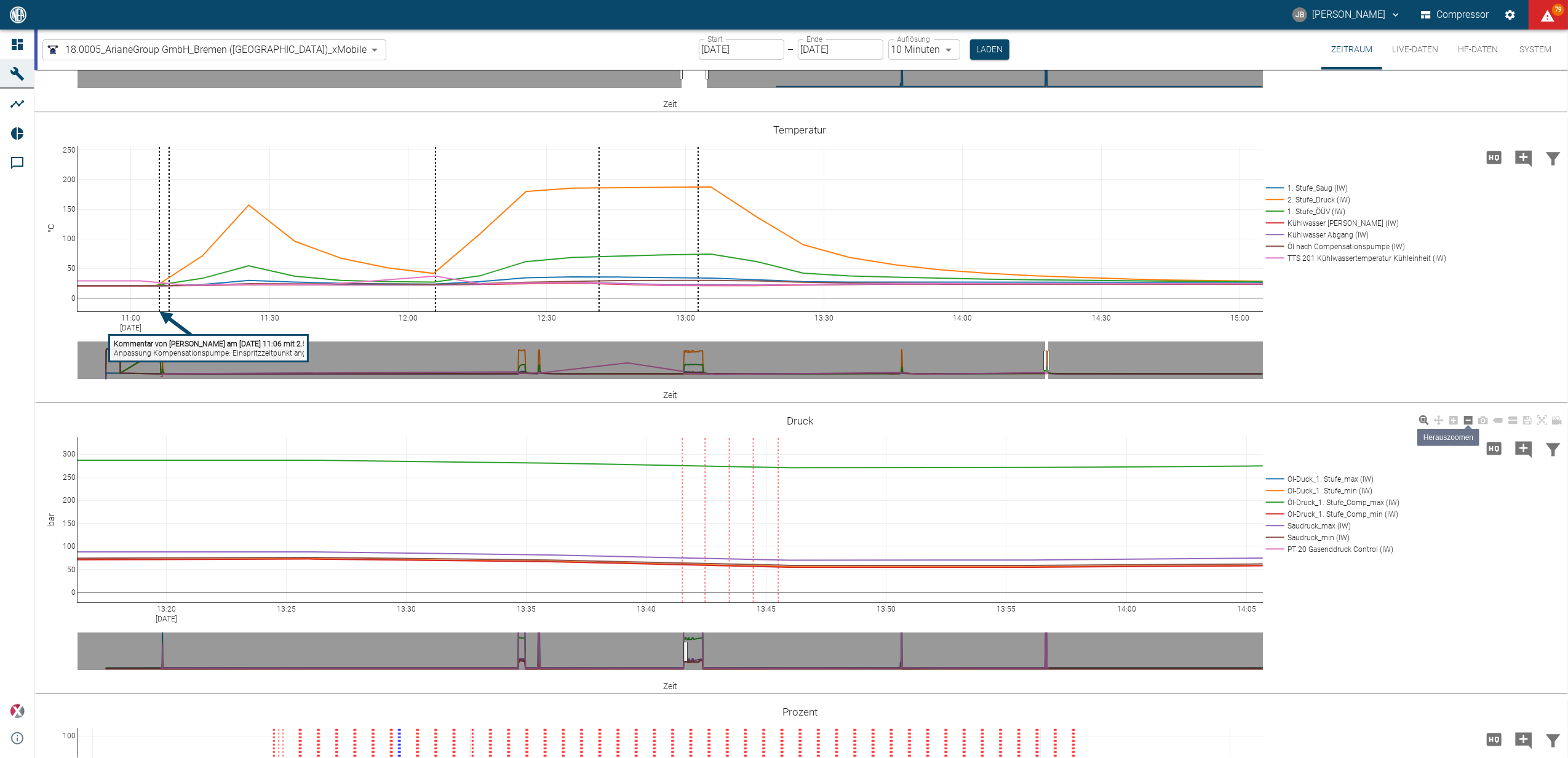
click at [1466, 419] on icon at bounding box center [1468, 420] width 10 height 10
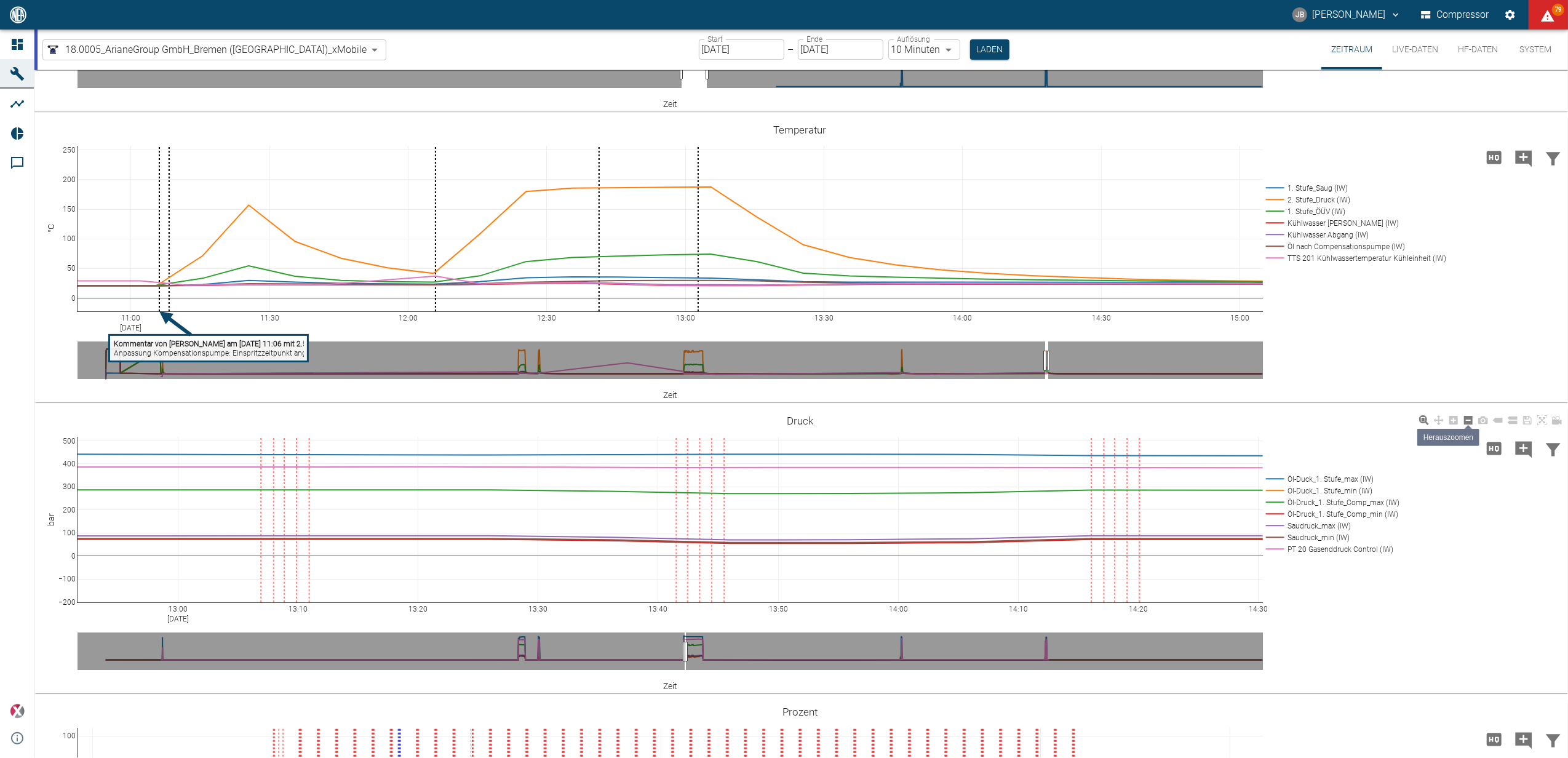
click at [1466, 418] on icon at bounding box center [1467, 420] width 8 height 8
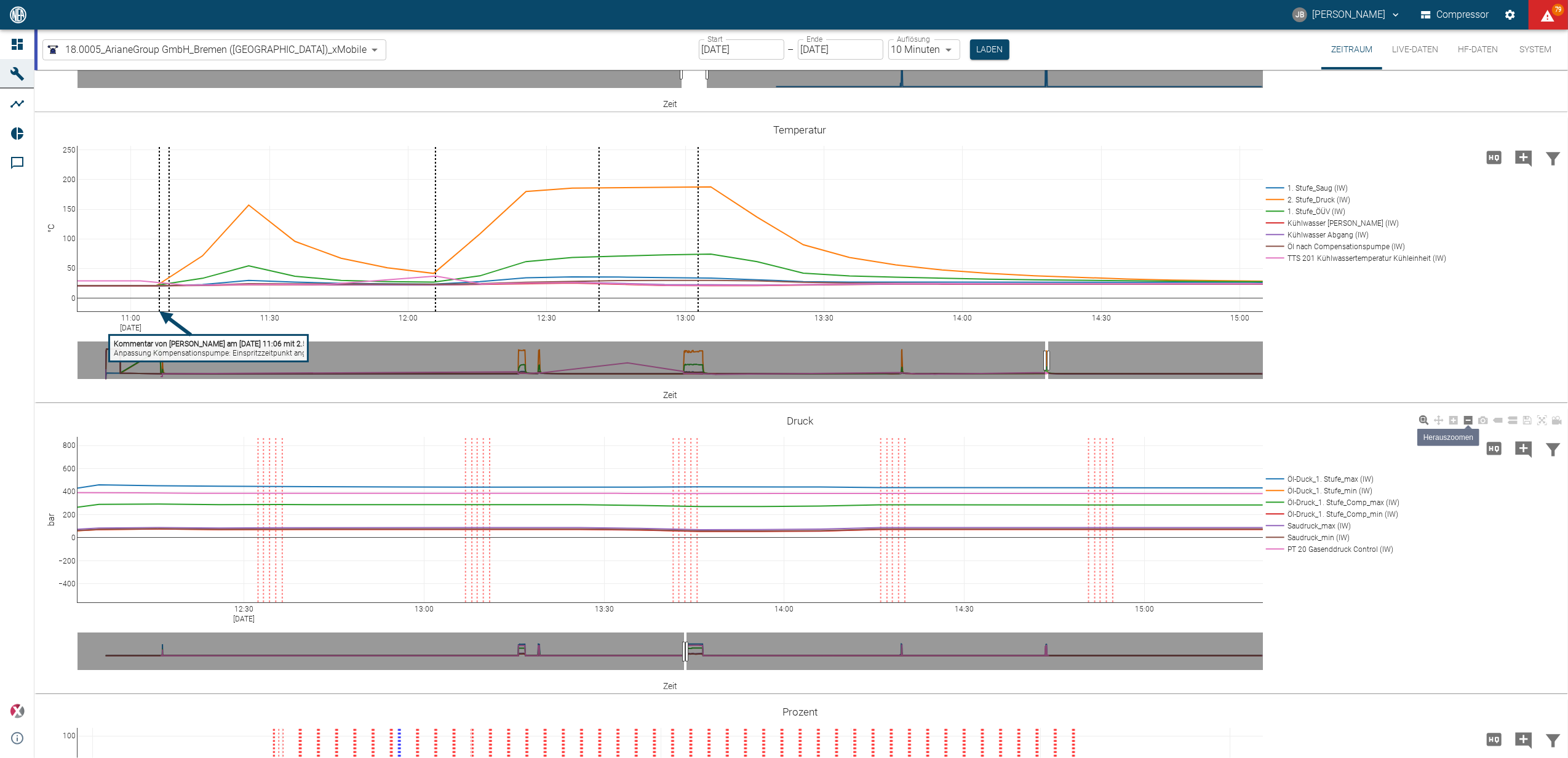
click at [1466, 418] on icon at bounding box center [1467, 420] width 8 height 8
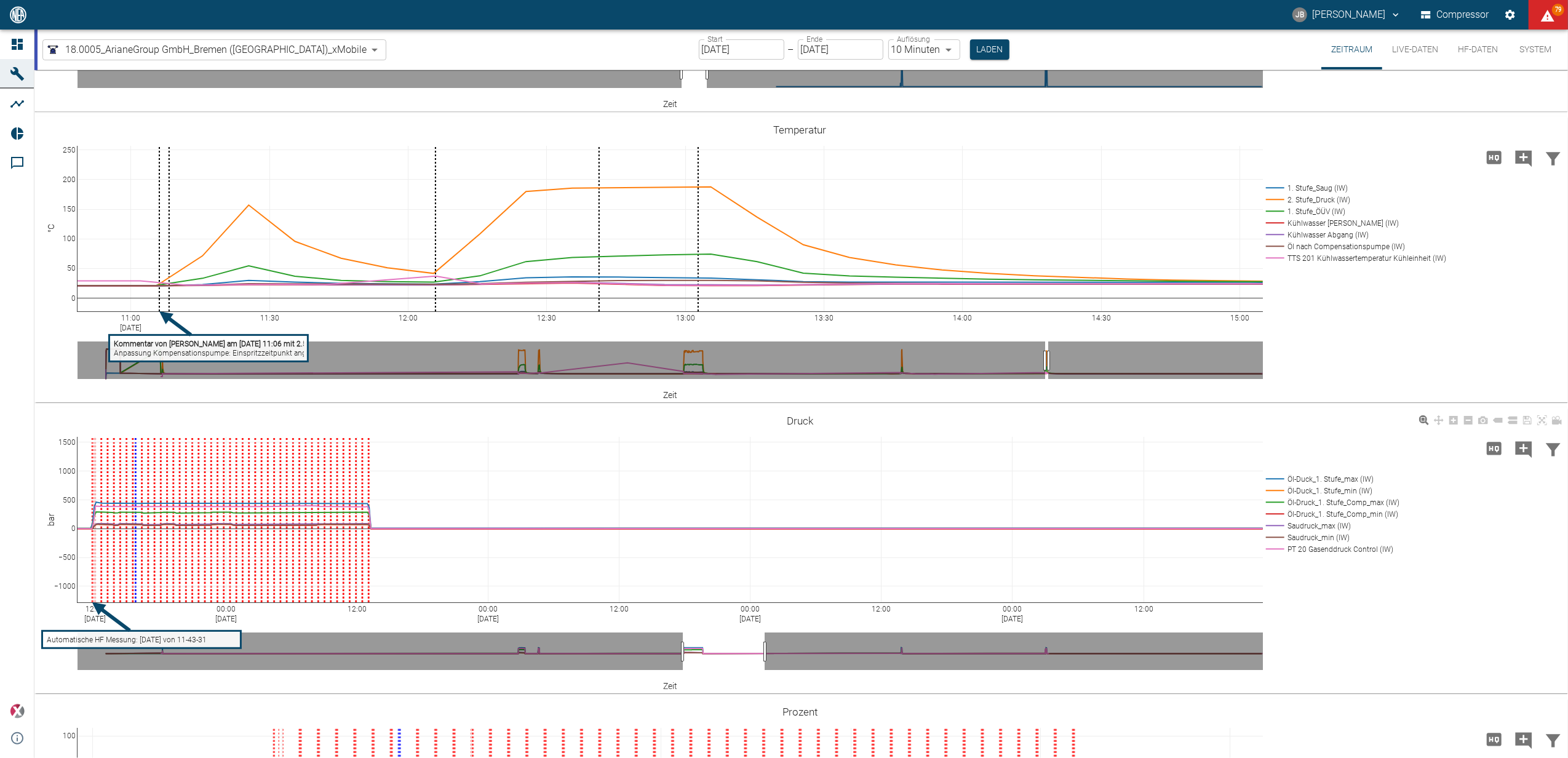
drag, startPoint x: 687, startPoint y: 661, endPoint x: 762, endPoint y: 648, distance: 76.1
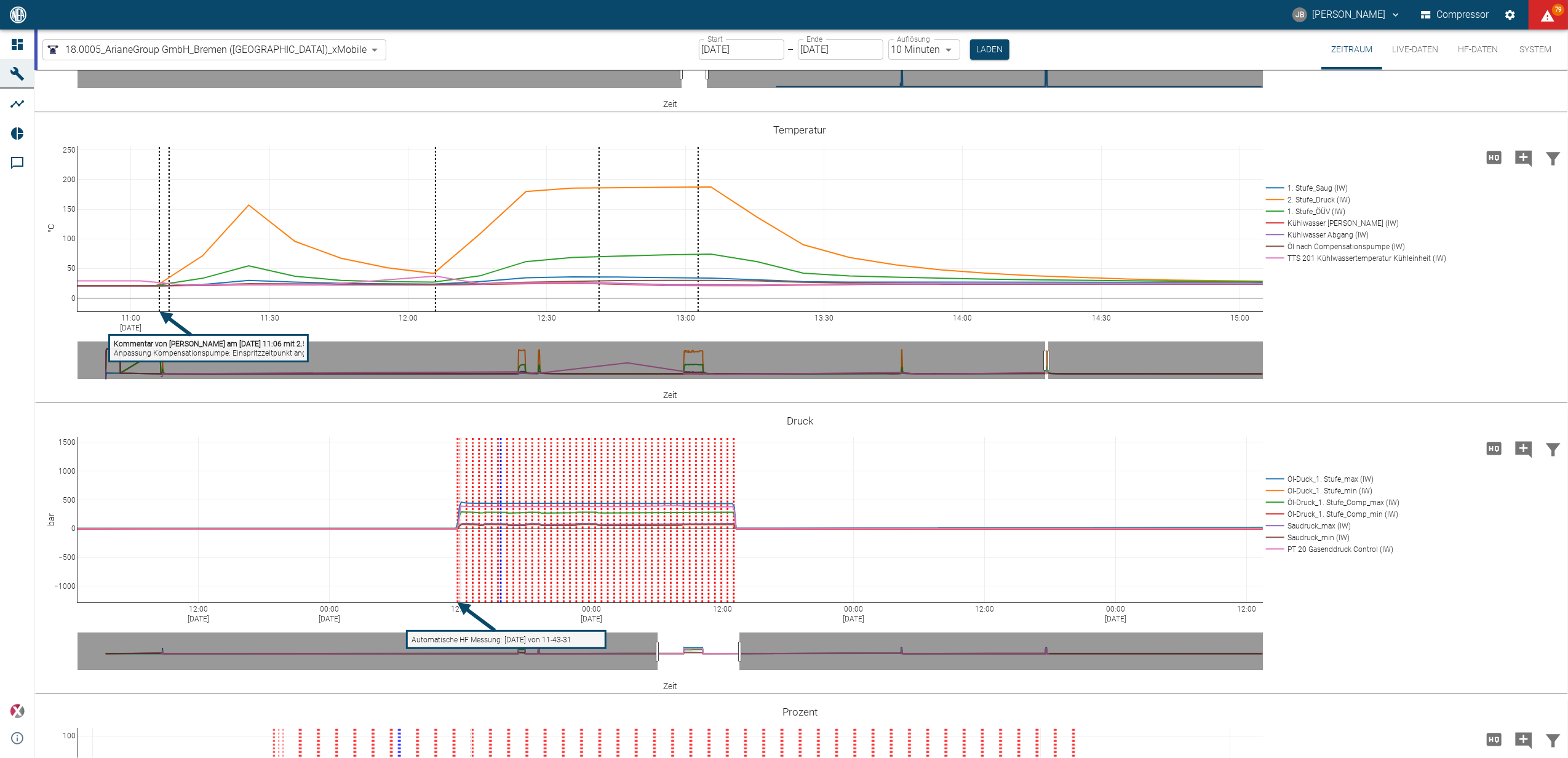
drag, startPoint x: 738, startPoint y: 650, endPoint x: 713, endPoint y: 650, distance: 25.0
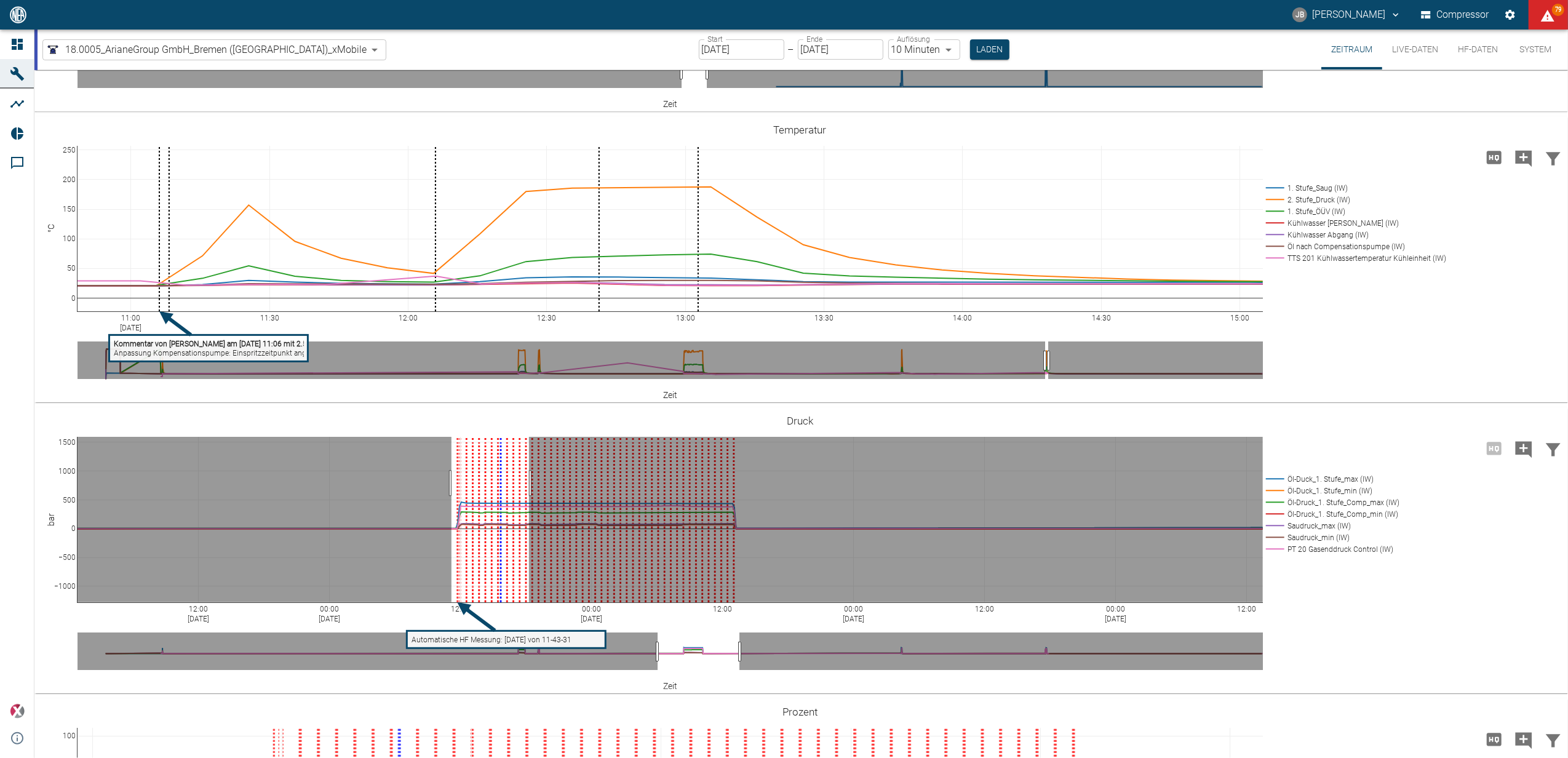
drag, startPoint x: 452, startPoint y: 483, endPoint x: 529, endPoint y: 494, distance: 77.8
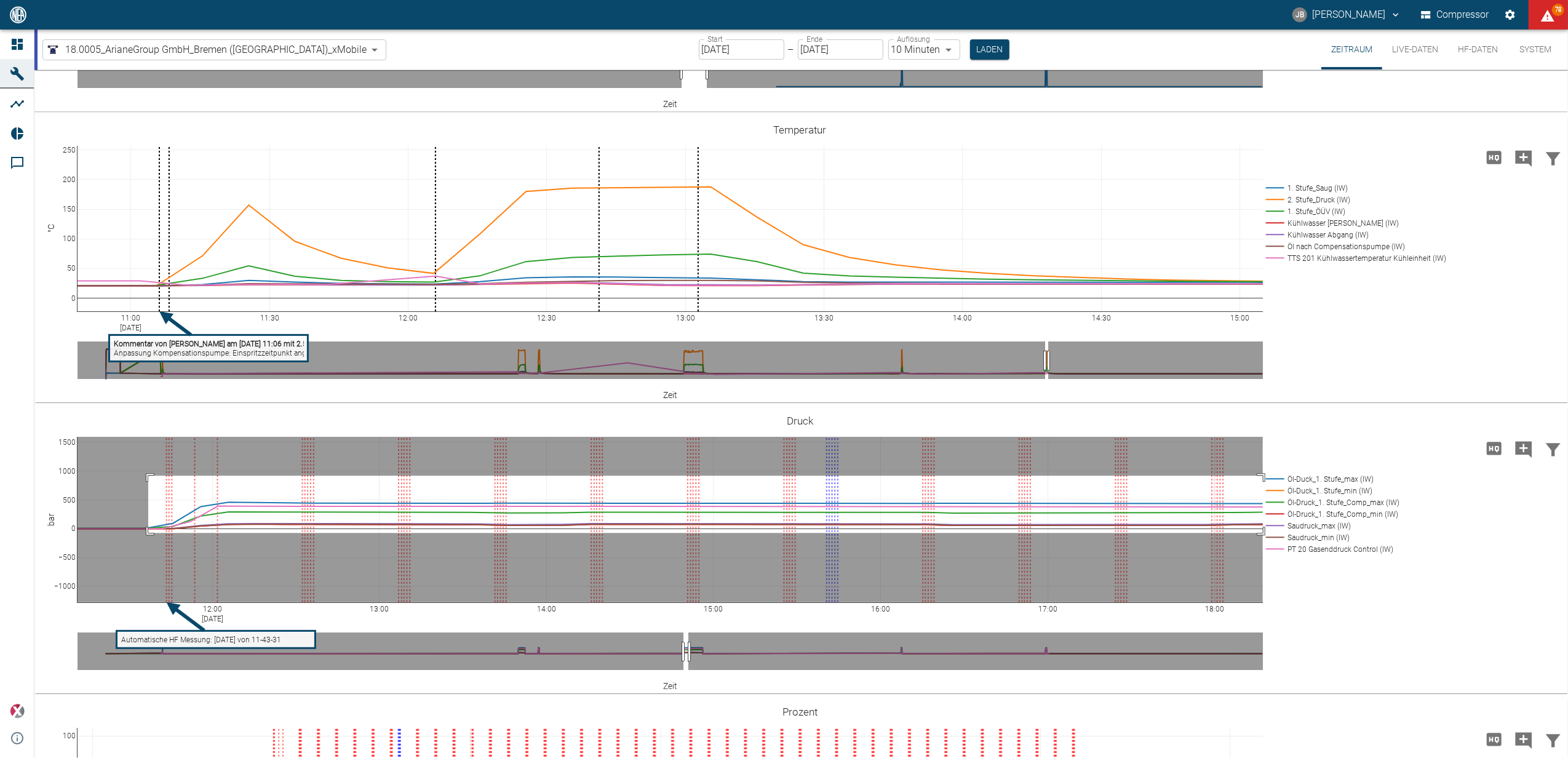
drag, startPoint x: 148, startPoint y: 476, endPoint x: 1268, endPoint y: 533, distance: 1121.4
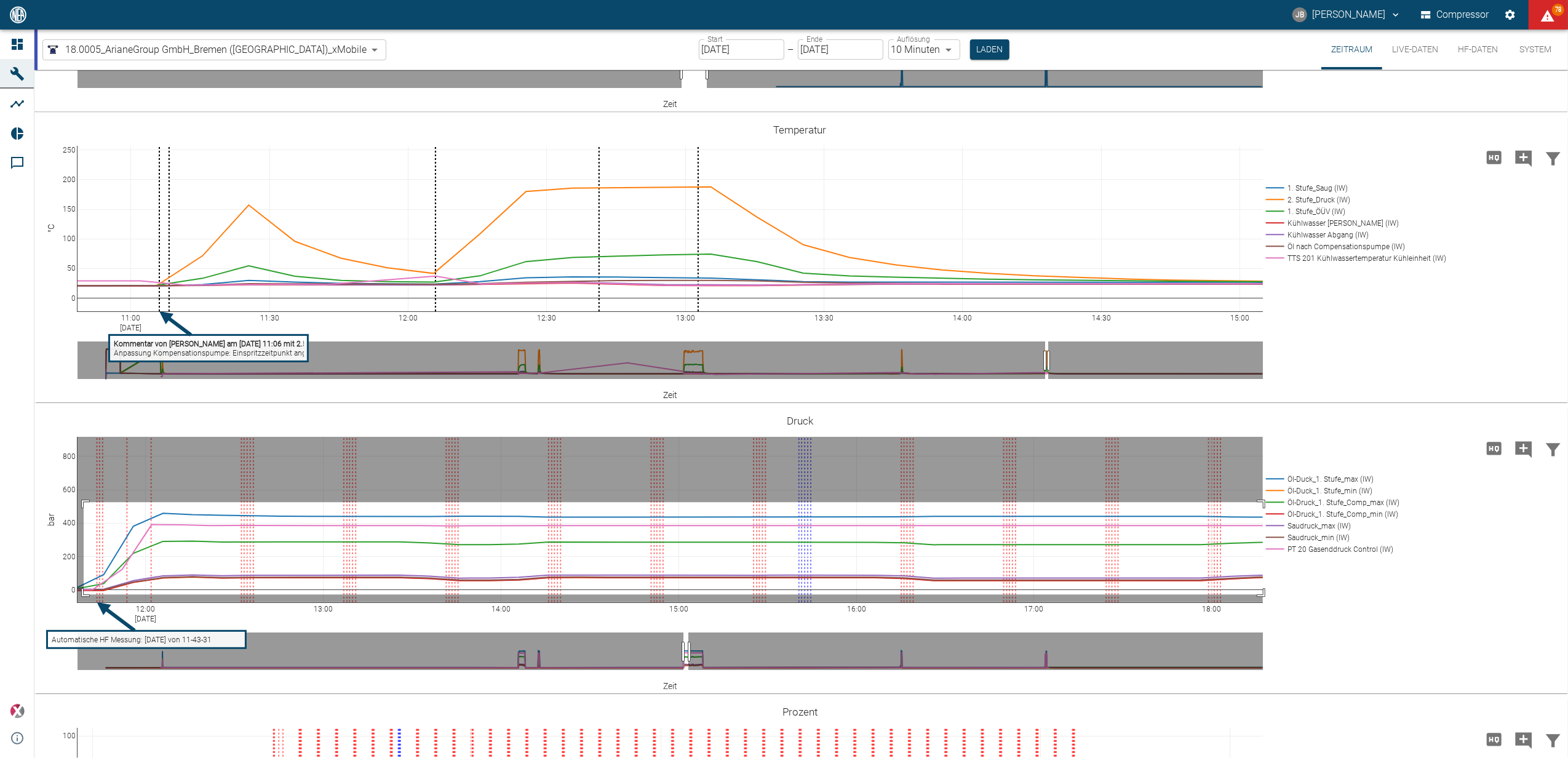
drag, startPoint x: 84, startPoint y: 502, endPoint x: 1271, endPoint y: 594, distance: 1190.6
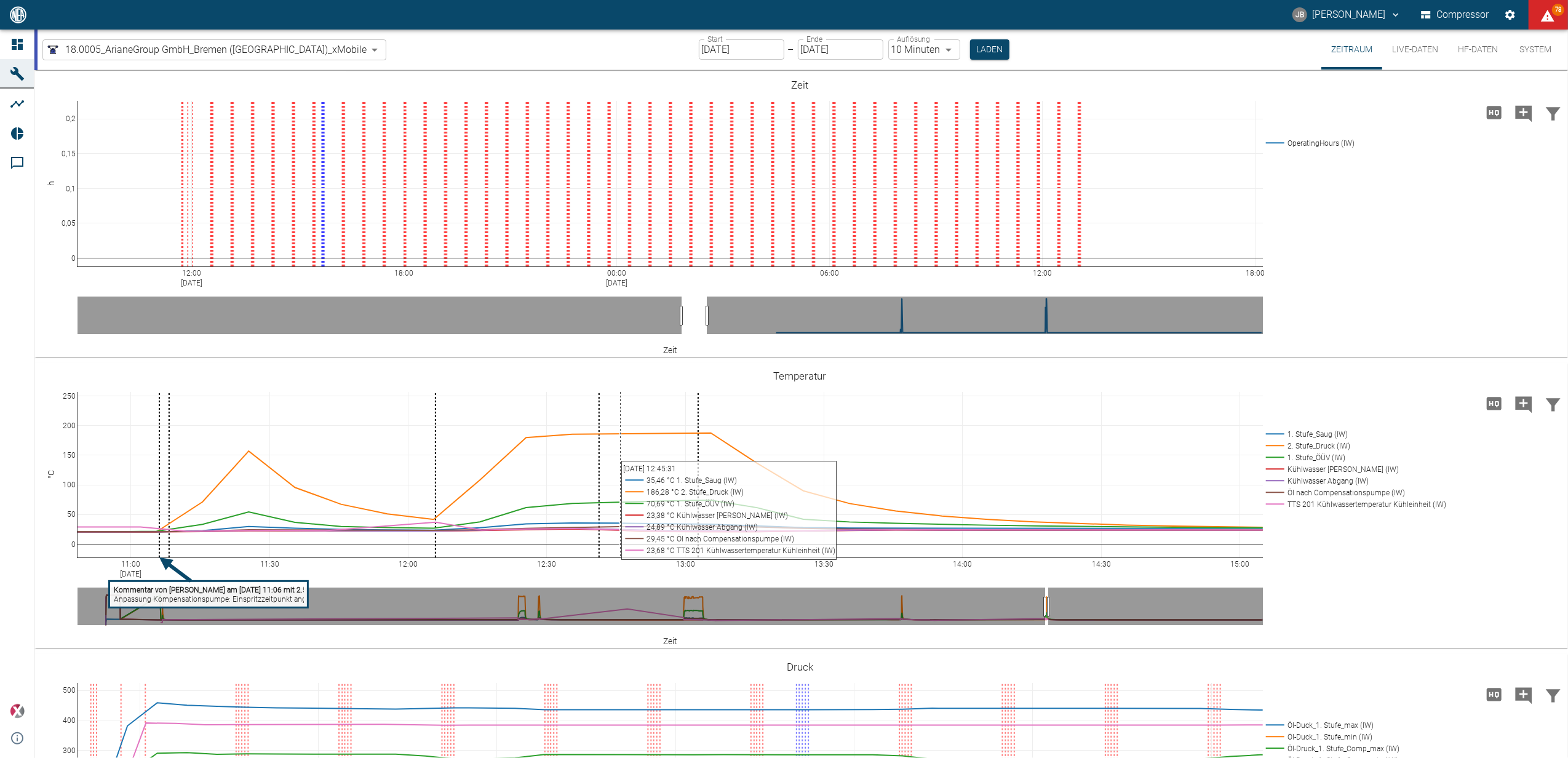
scroll to position [246, 0]
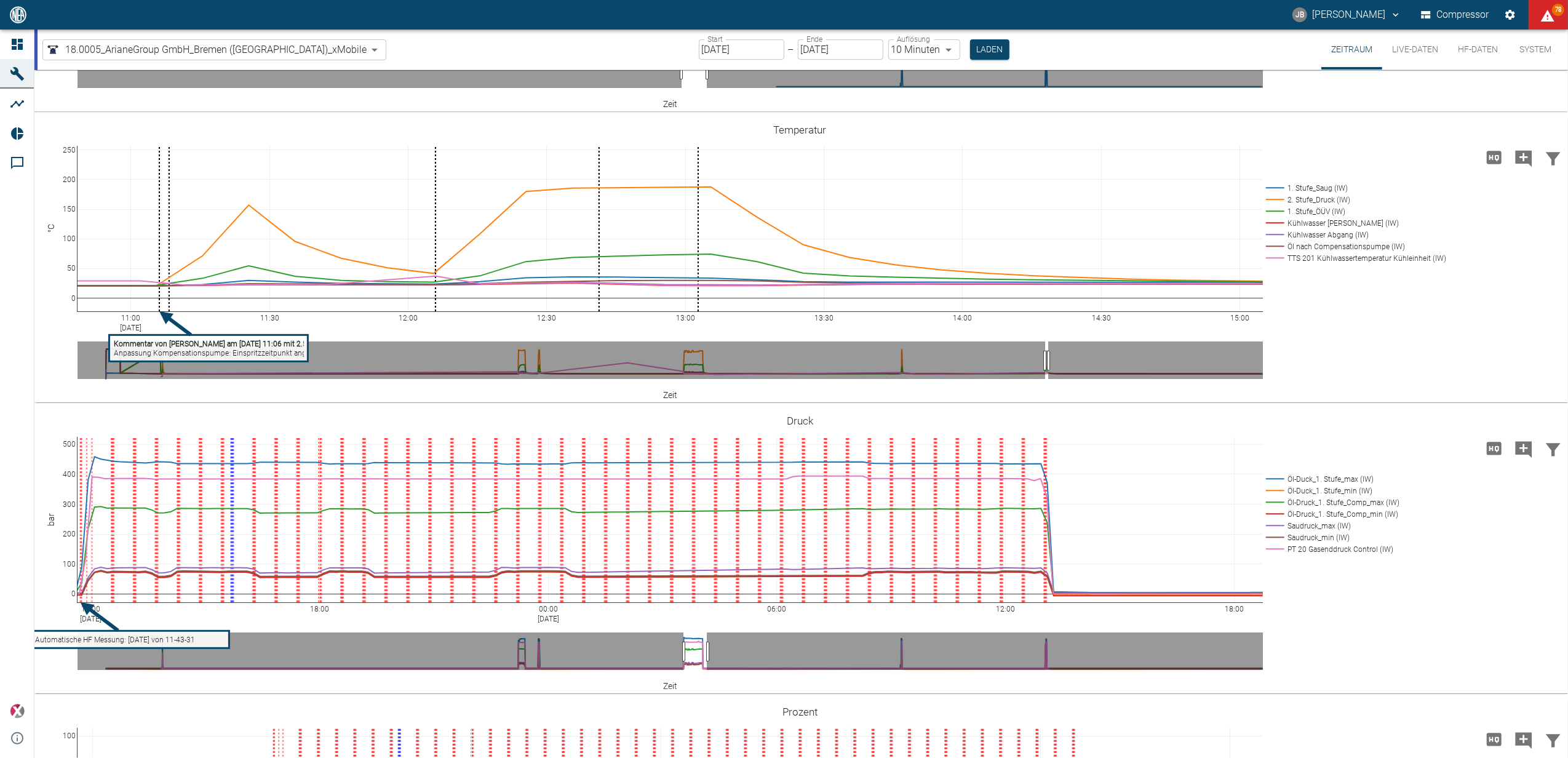
drag, startPoint x: 689, startPoint y: 653, endPoint x: 708, endPoint y: 652, distance: 19.0
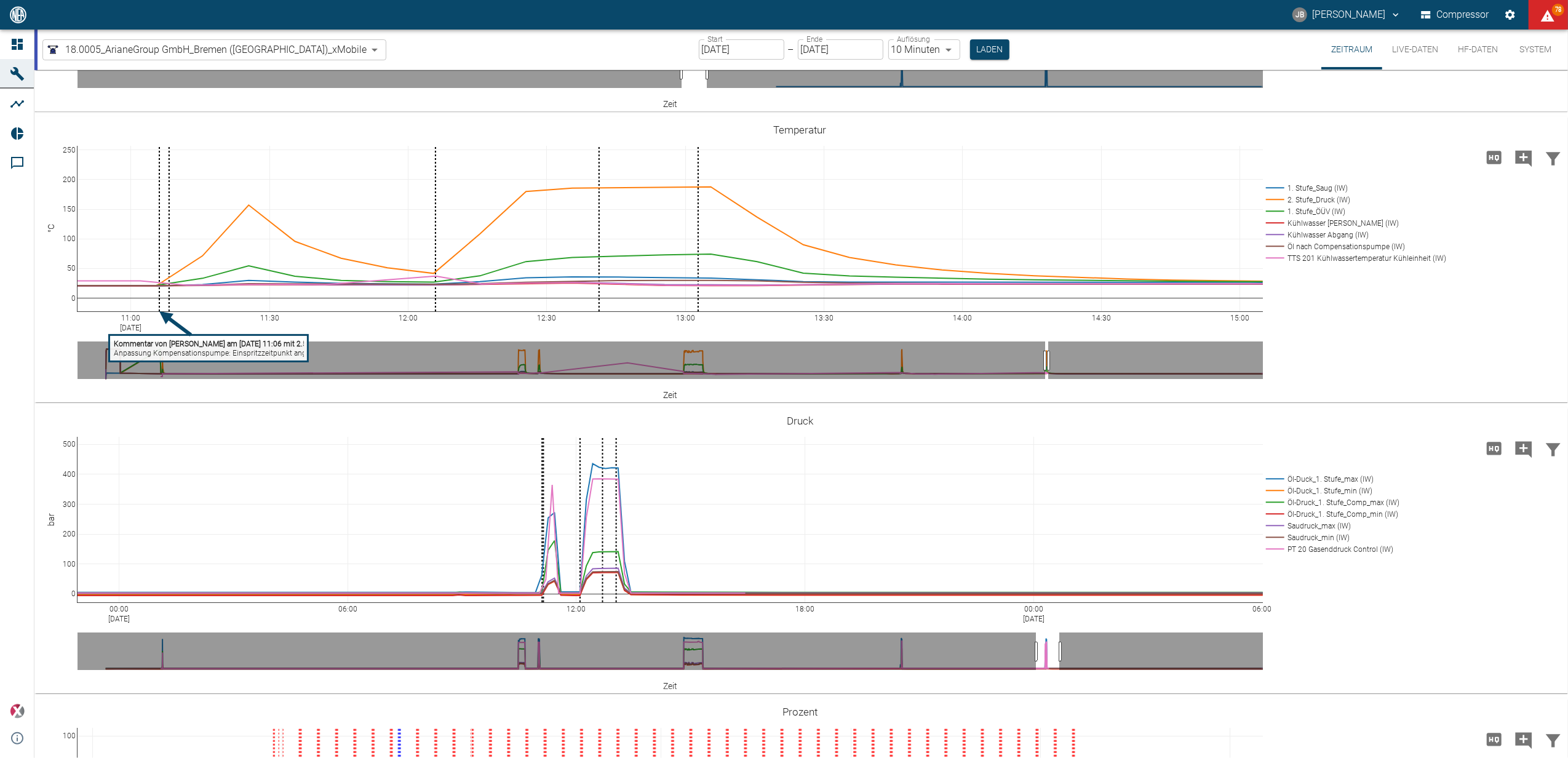
drag, startPoint x: 695, startPoint y: 650, endPoint x: 1047, endPoint y: 655, distance: 352.0
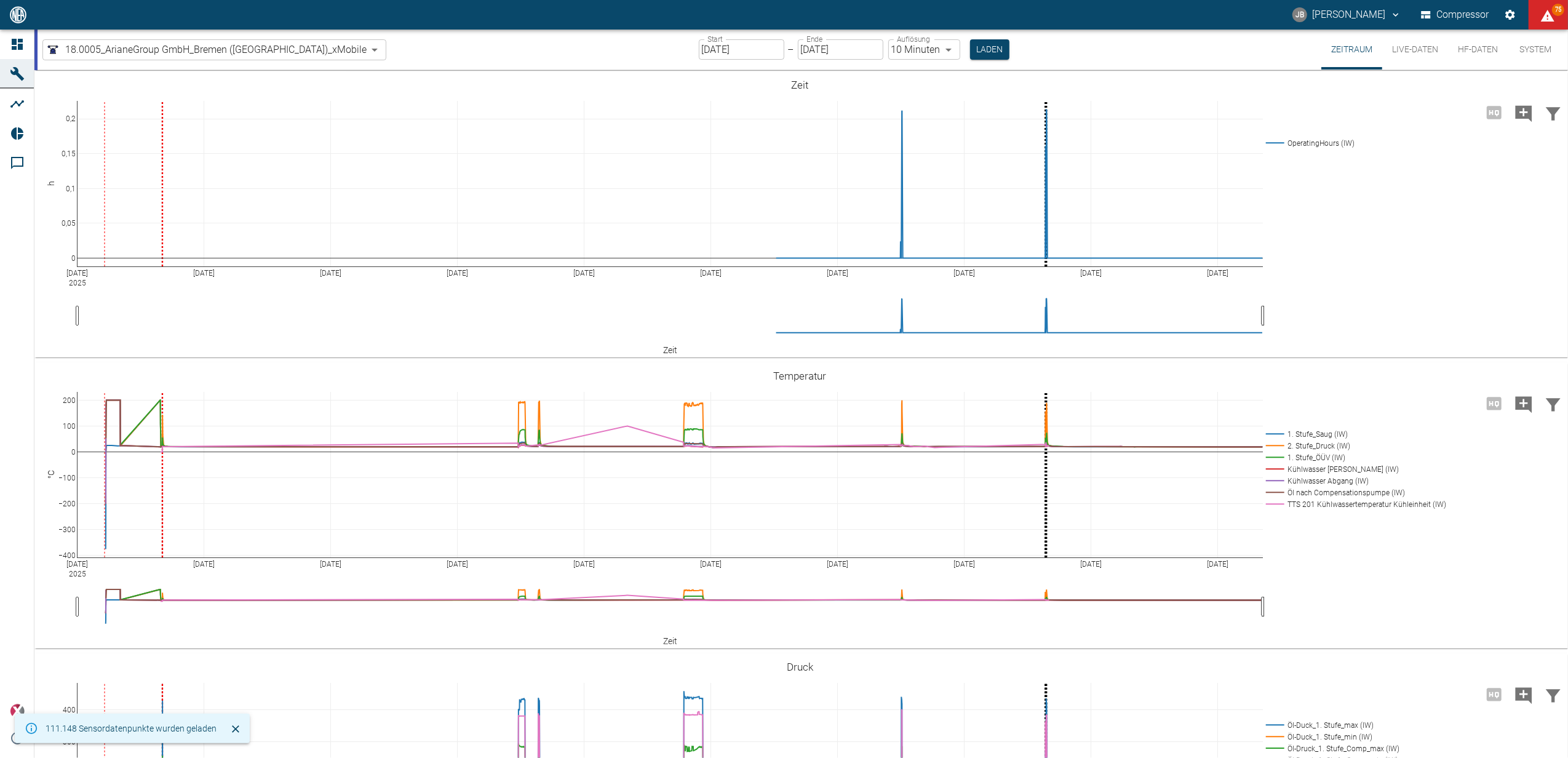
click at [699, 50] on input "[DATE]" at bounding box center [742, 49] width 86 height 20
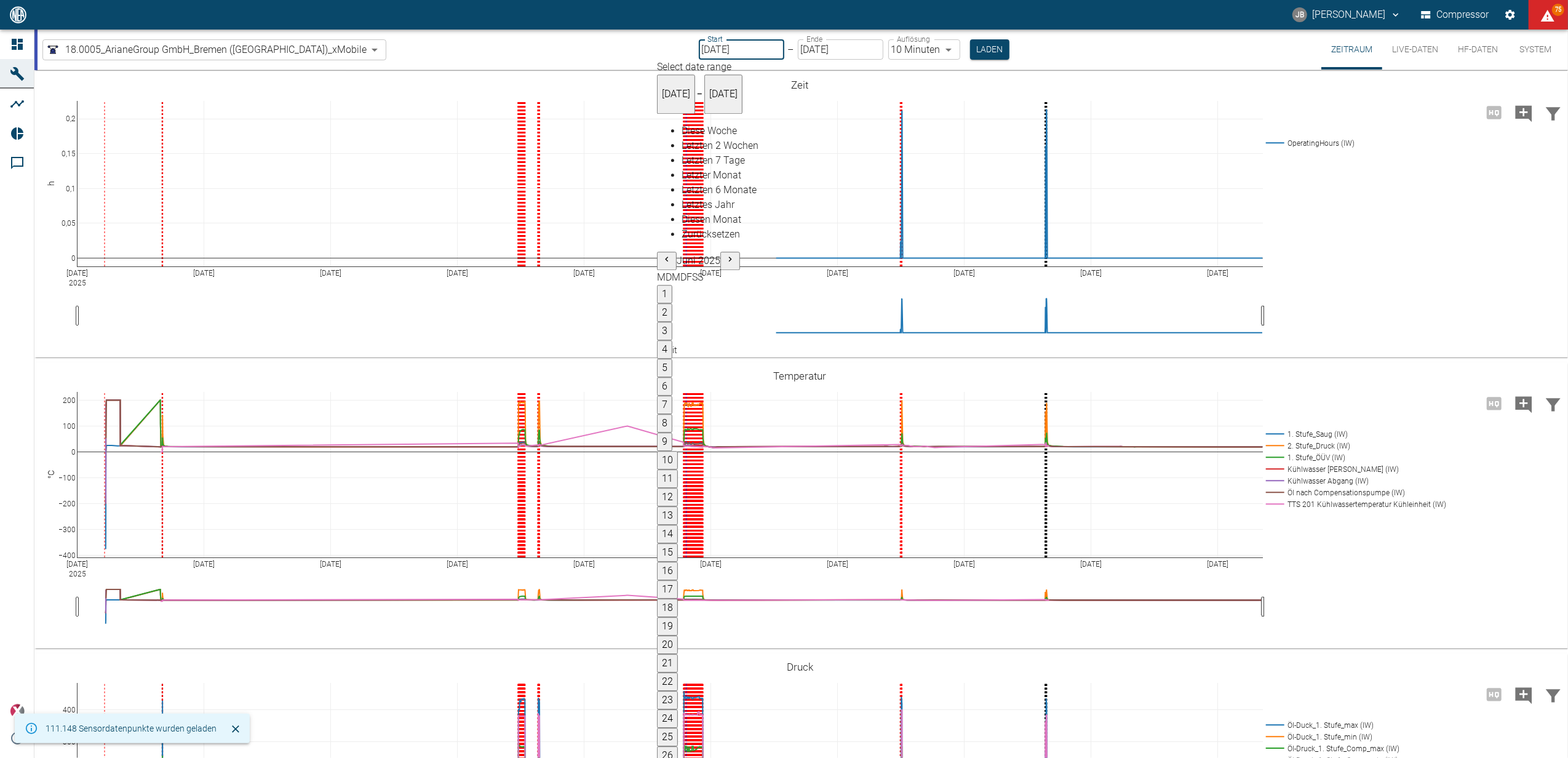
type input "[DATE]"
type input "04.08.2025"
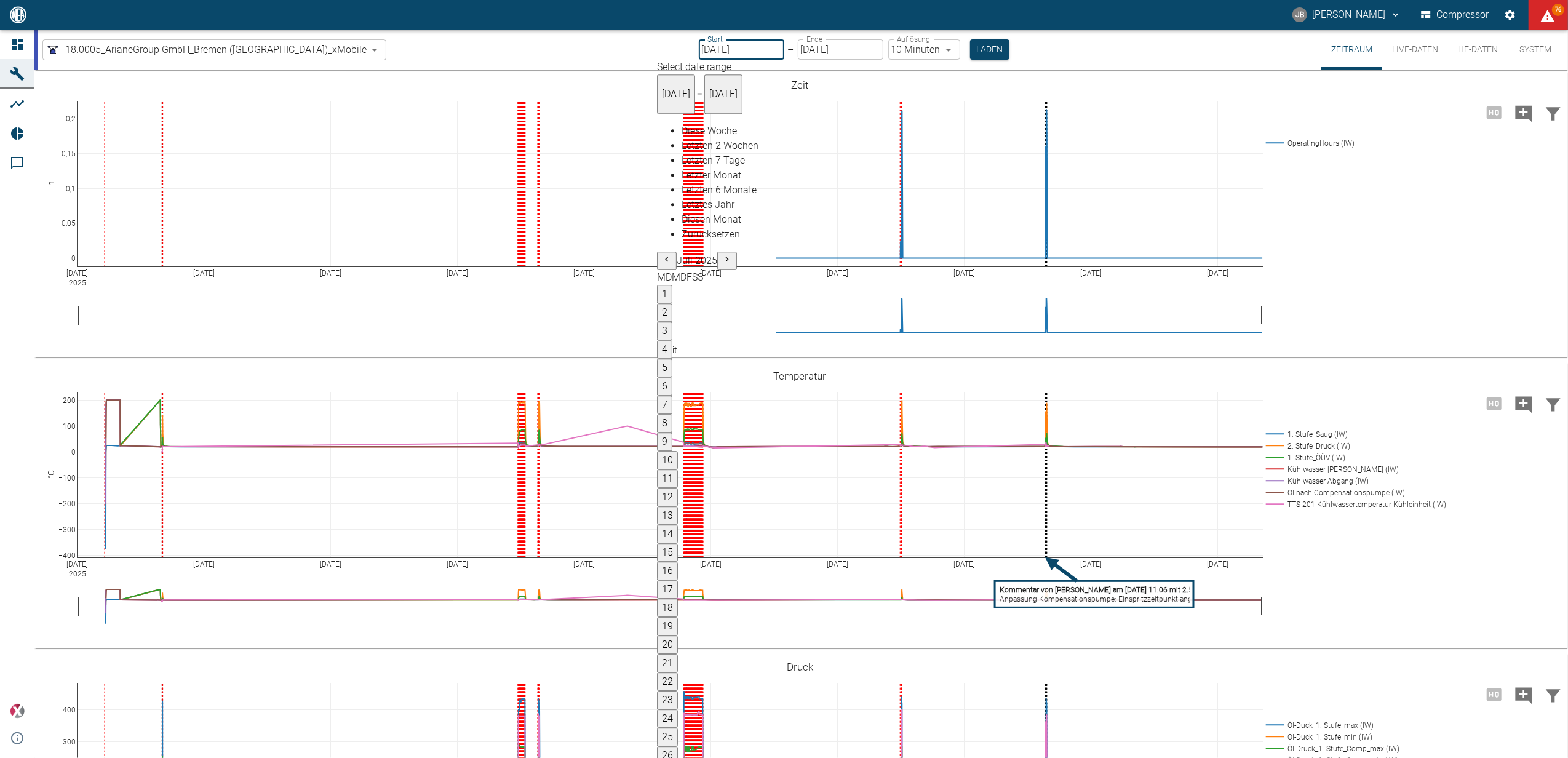
type input "1sec"
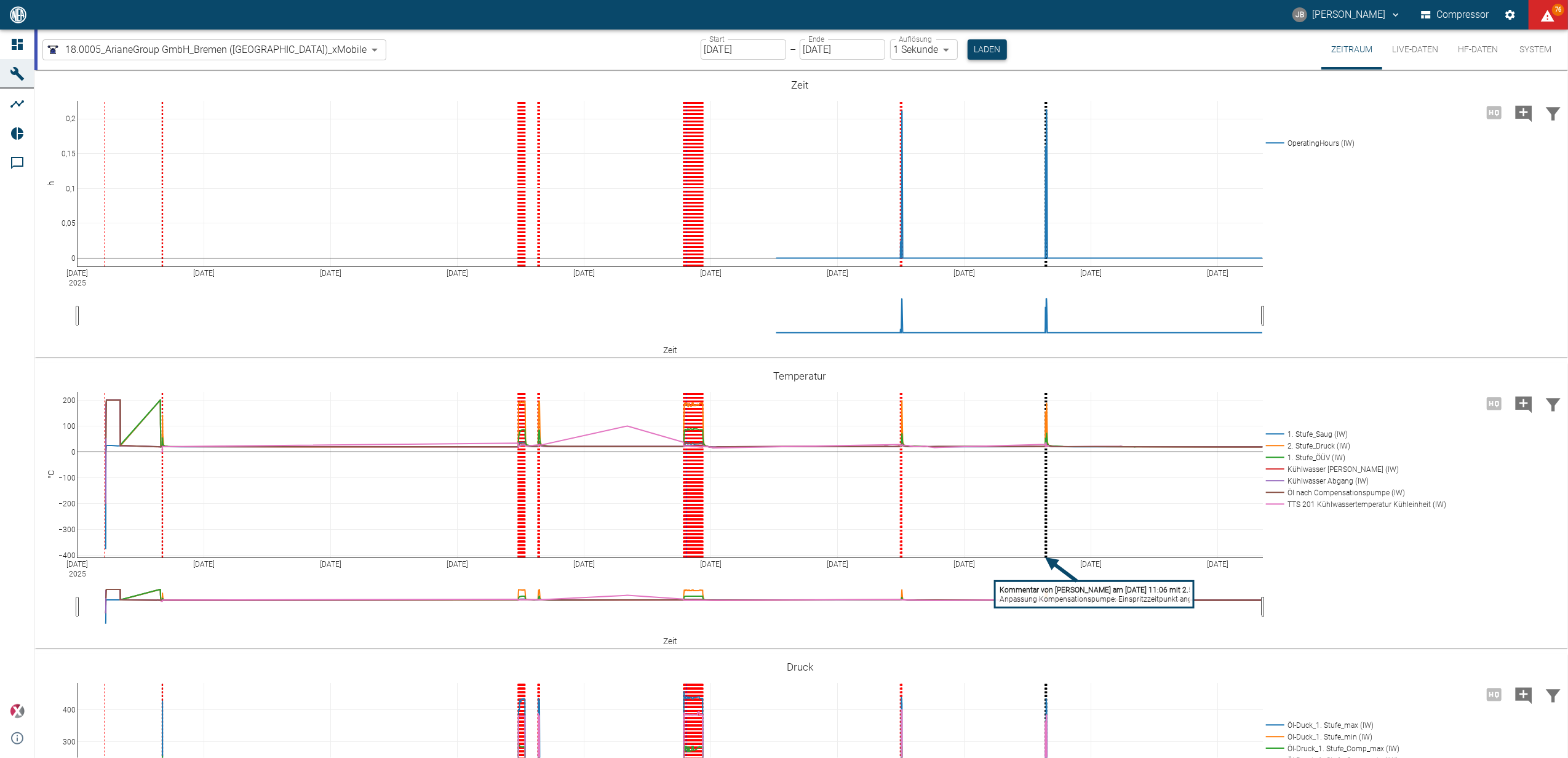
click at [967, 46] on button "Laden" at bounding box center [987, 49] width 39 height 20
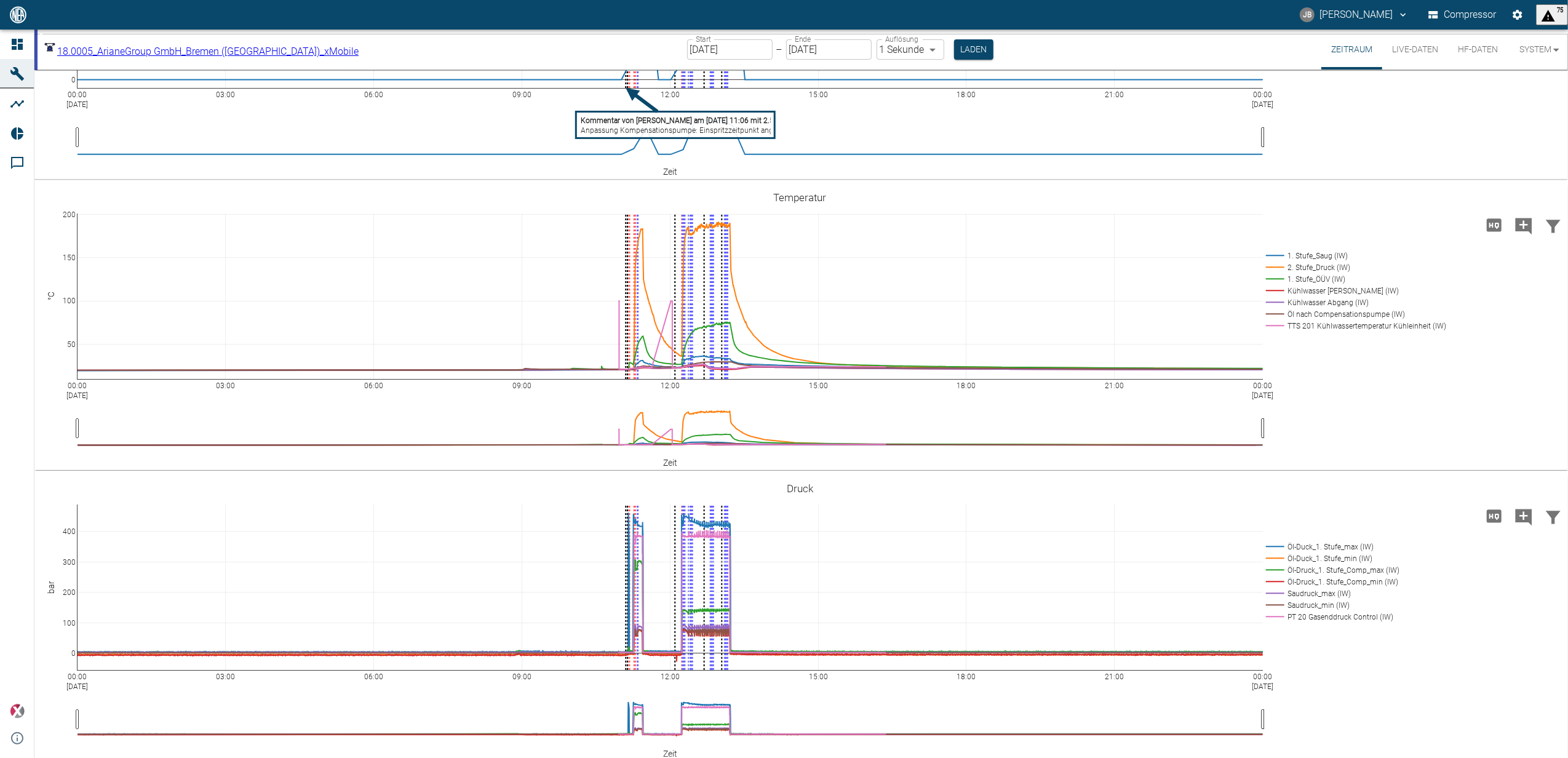
scroll to position [230, 0]
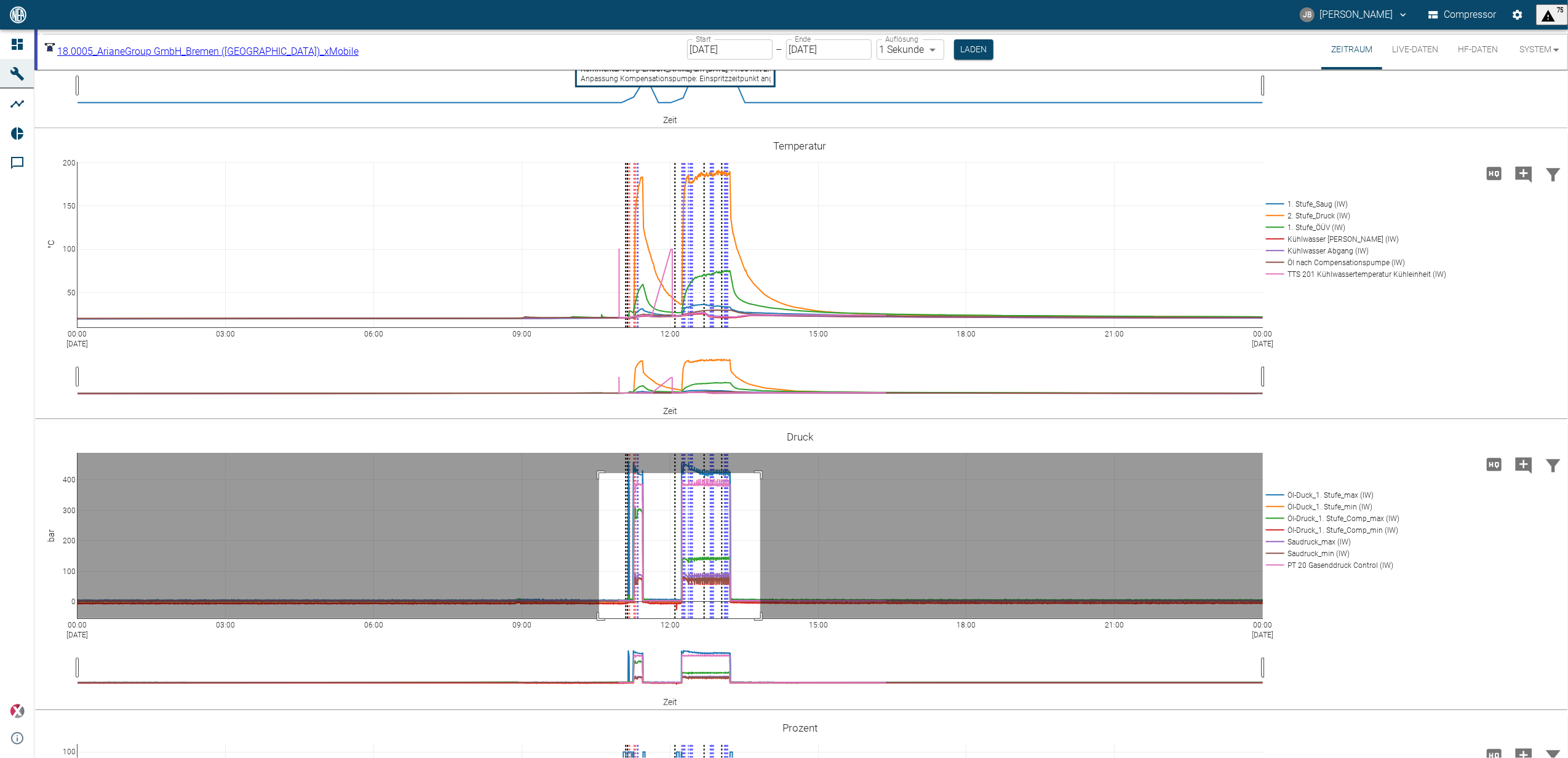
drag, startPoint x: 599, startPoint y: 472, endPoint x: 761, endPoint y: 650, distance: 240.7
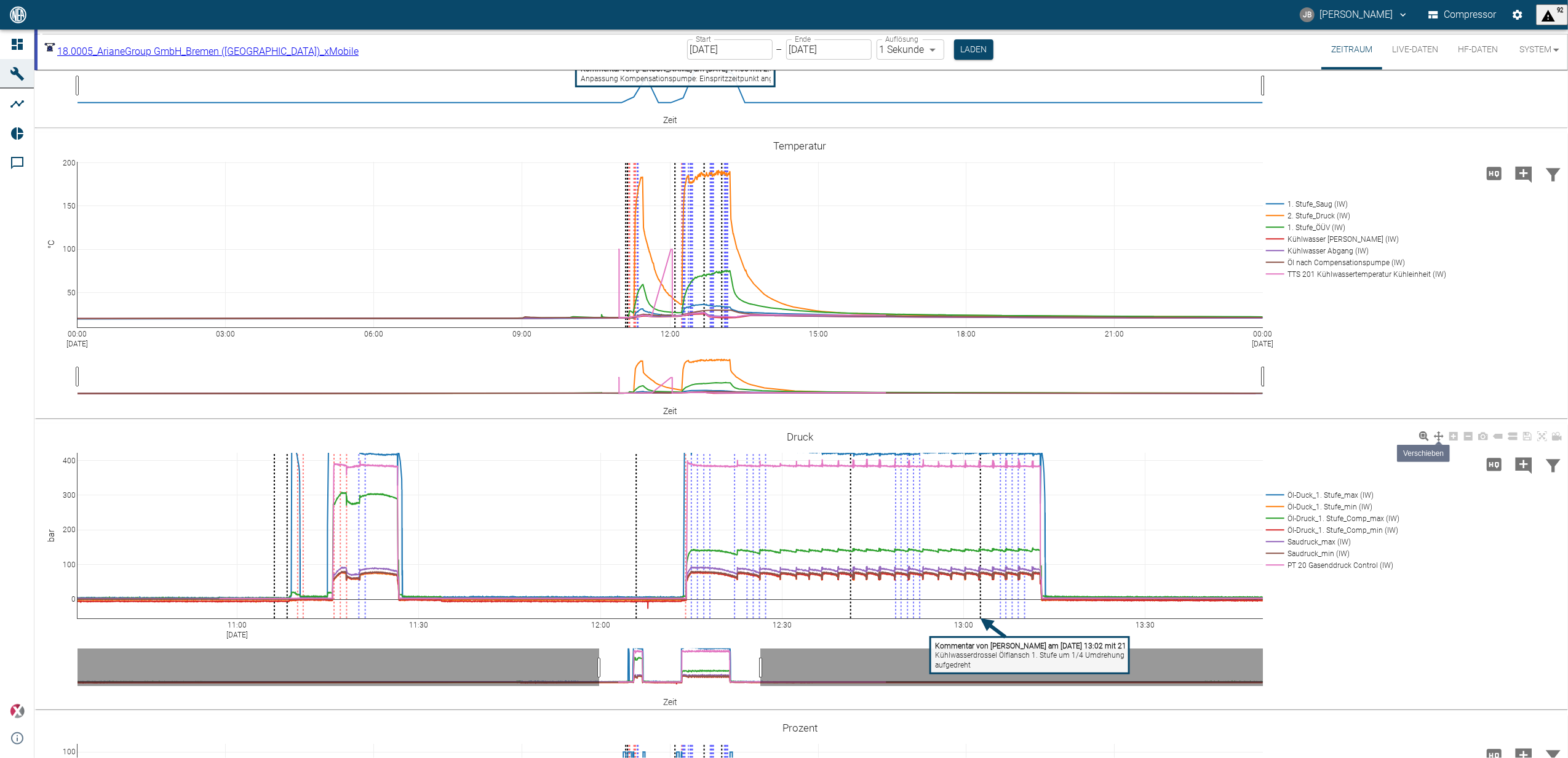
click at [1436, 436] on icon at bounding box center [1439, 436] width 10 height 10
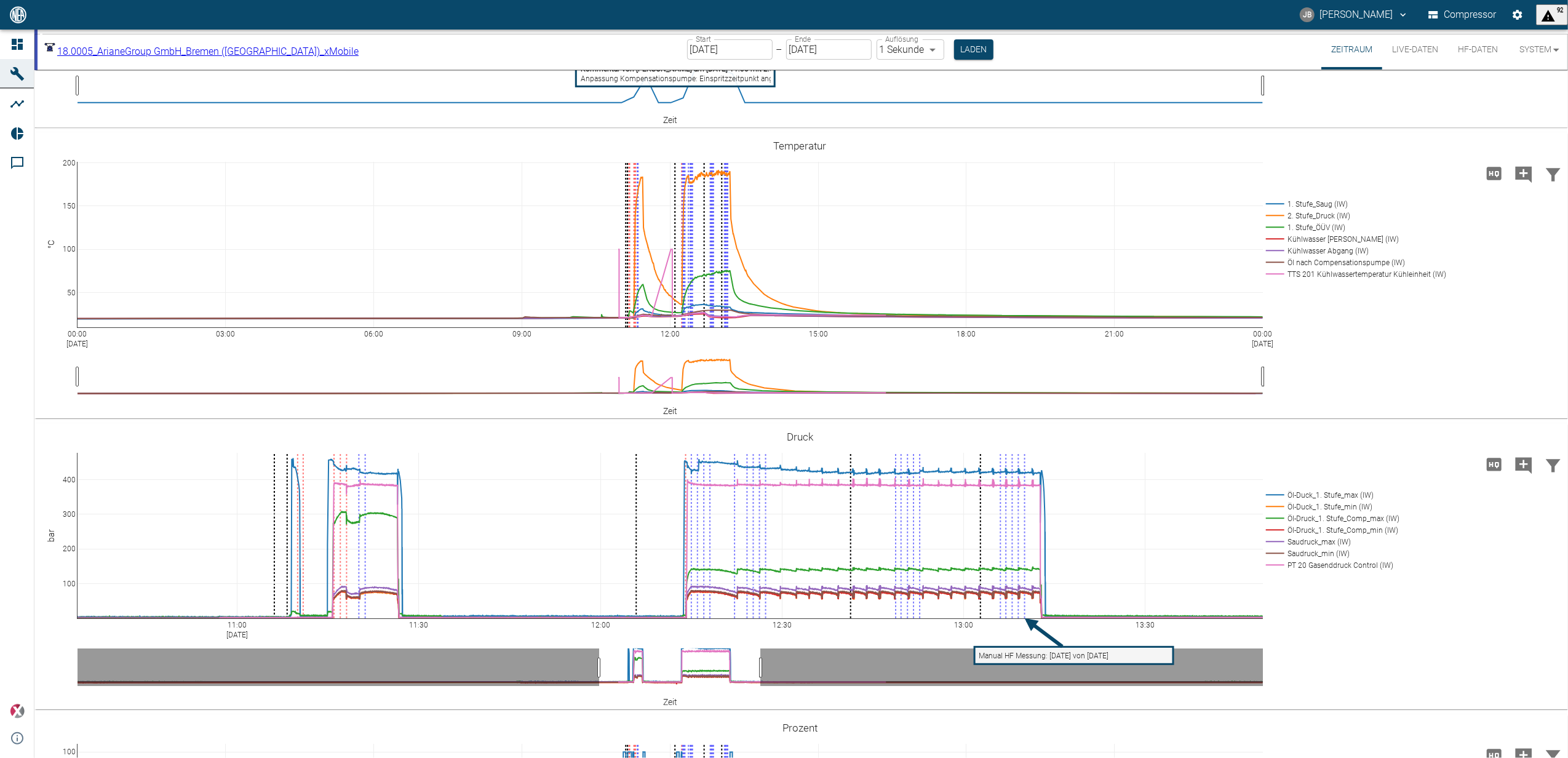
drag, startPoint x: 1110, startPoint y: 483, endPoint x: 1111, endPoint y: 503, distance: 20.0
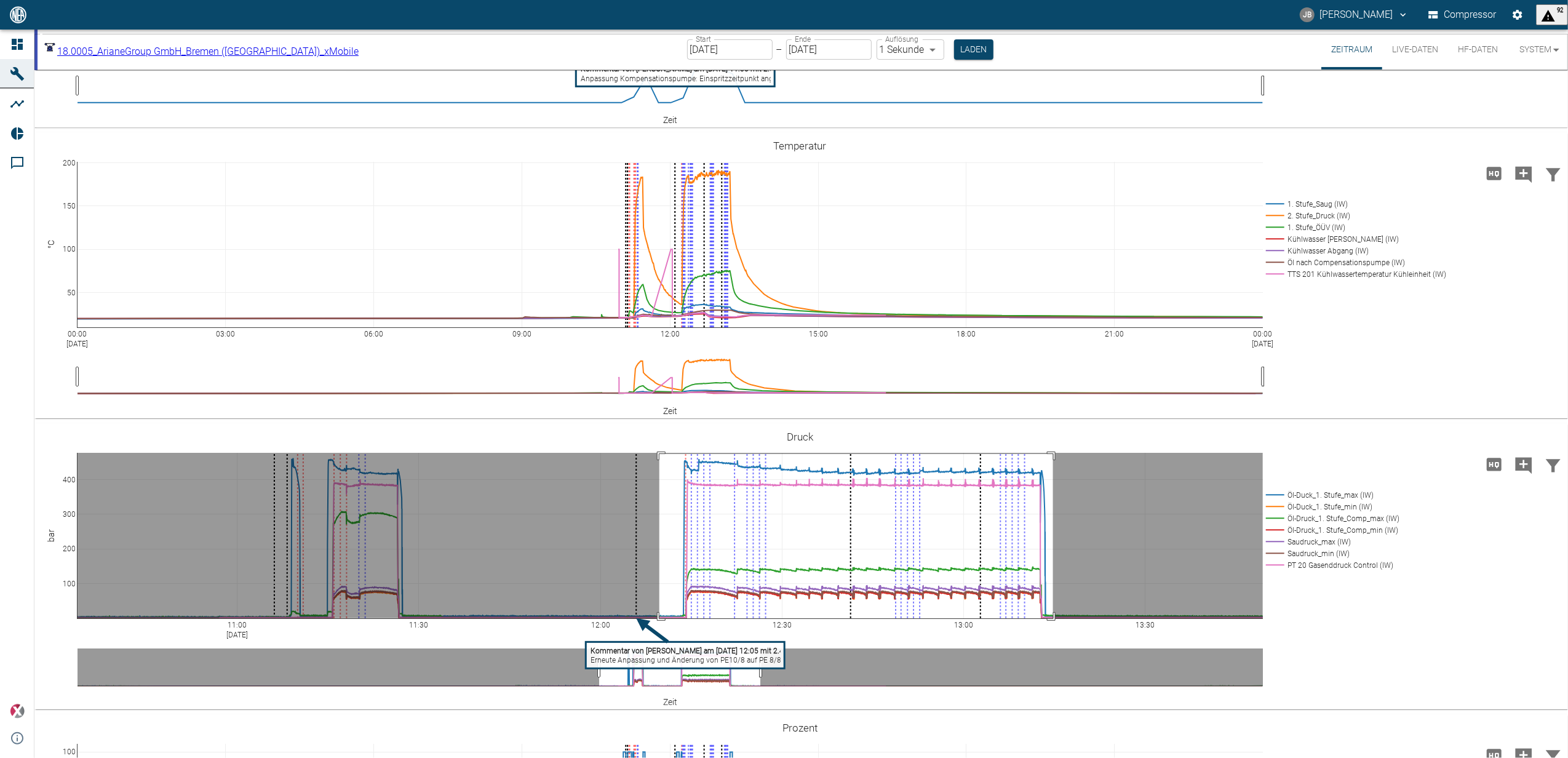
drag, startPoint x: 659, startPoint y: 453, endPoint x: 1053, endPoint y: 629, distance: 431.5
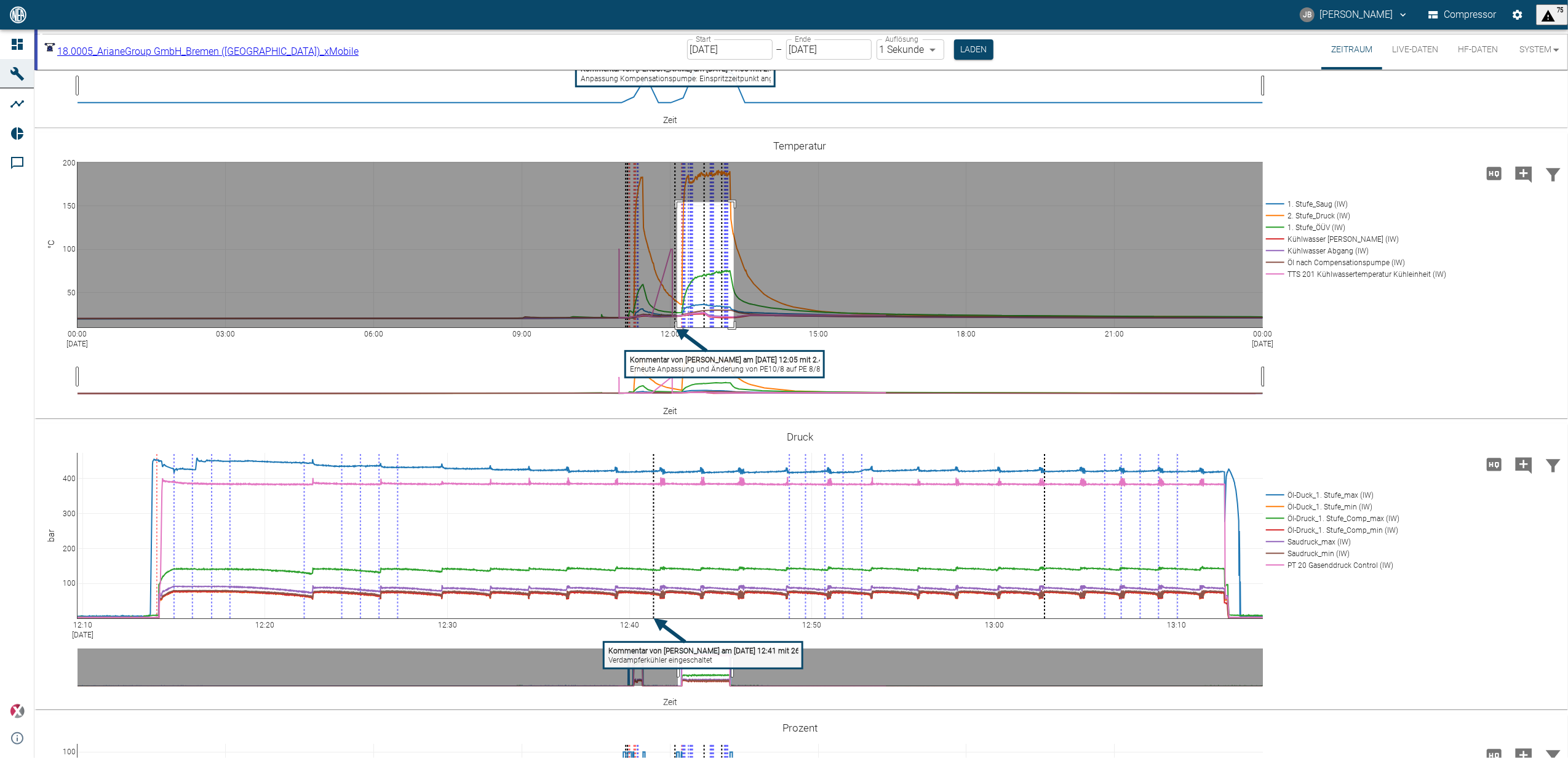
drag, startPoint x: 677, startPoint y: 202, endPoint x: 734, endPoint y: 367, distance: 174.6
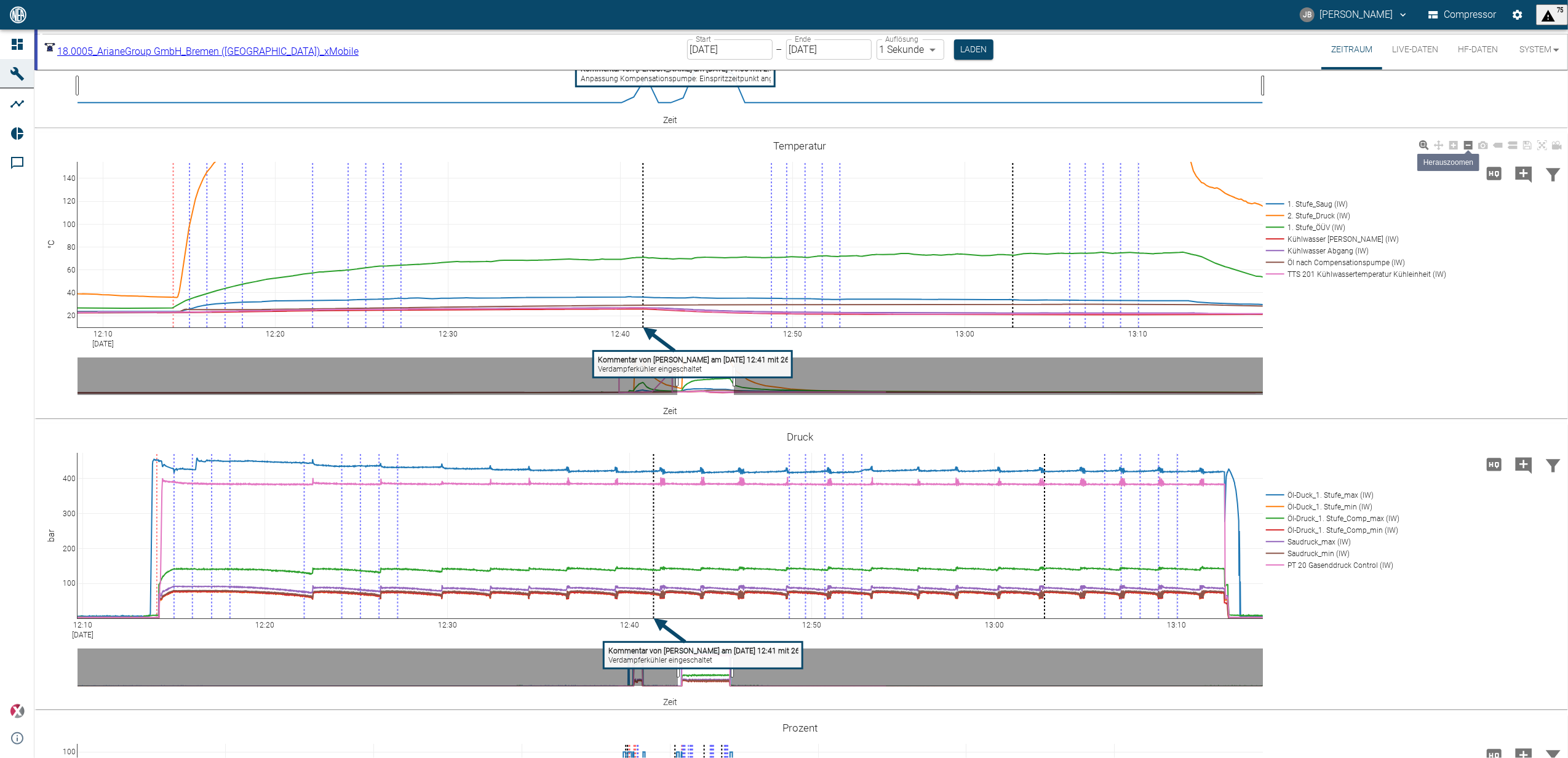
click at [1467, 144] on icon at bounding box center [1467, 144] width 8 height 8
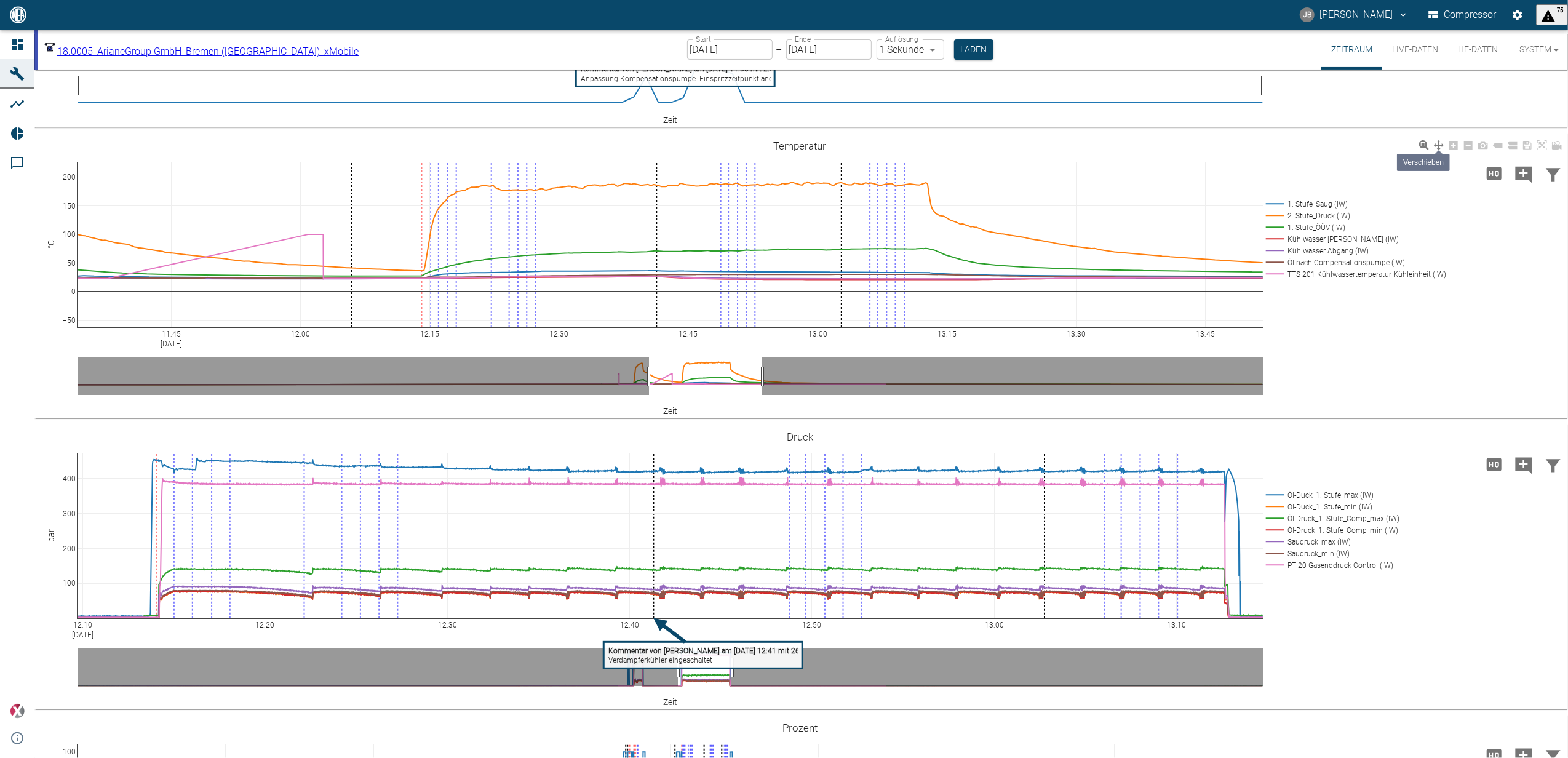
click at [1437, 146] on icon at bounding box center [1439, 145] width 10 height 10
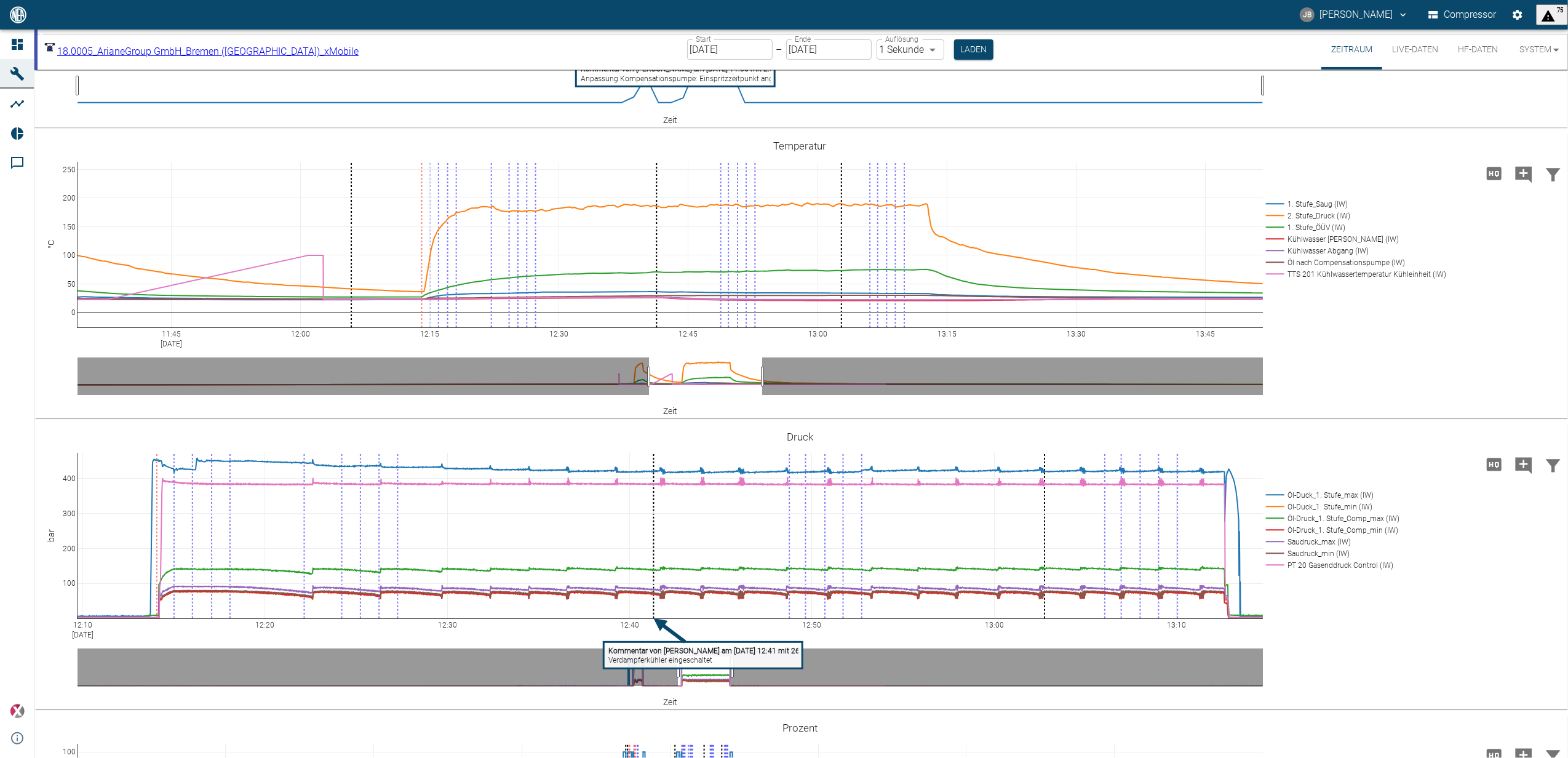
drag, startPoint x: 1071, startPoint y: 211, endPoint x: 1069, endPoint y: 233, distance: 22.1
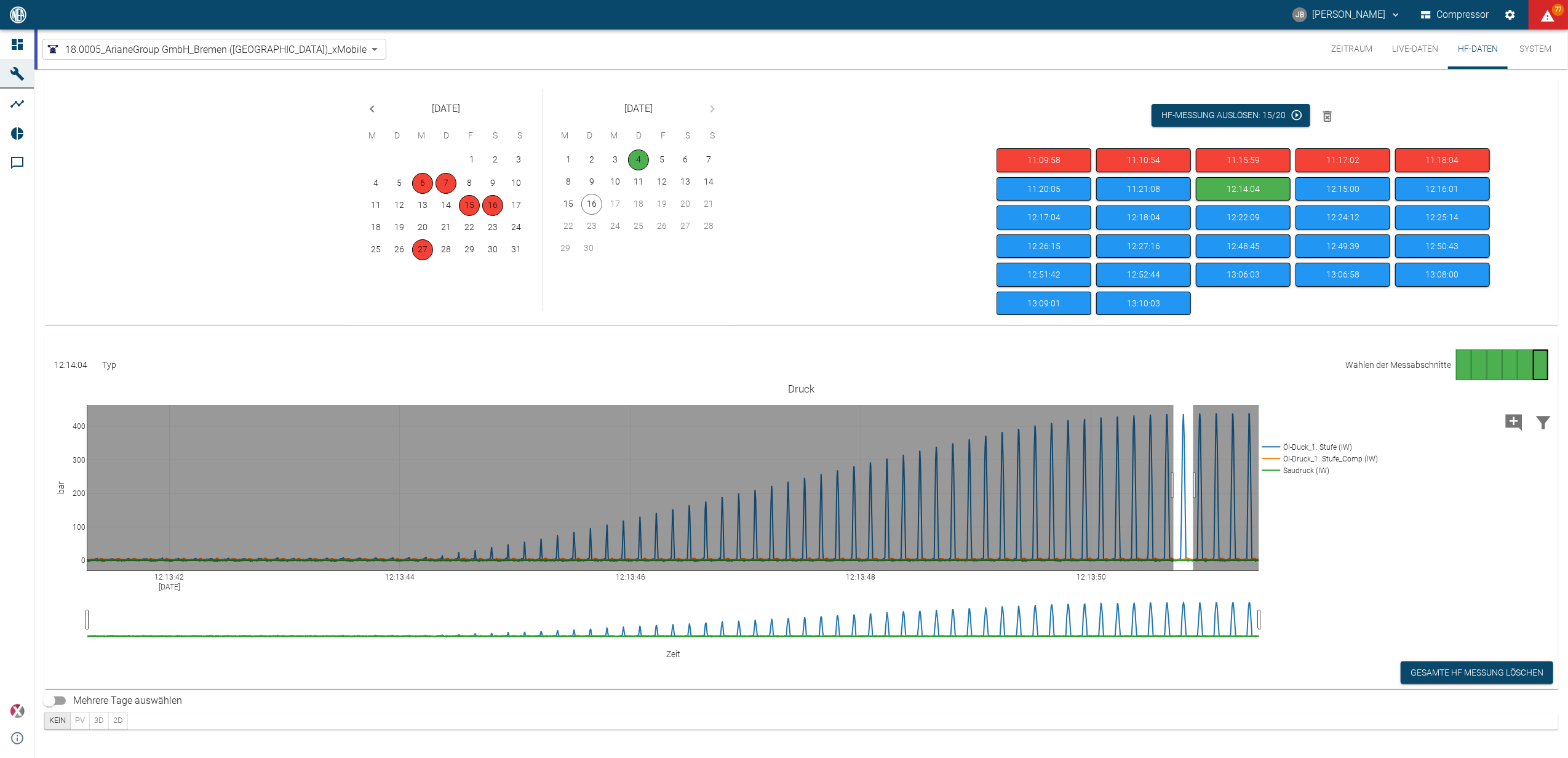
drag, startPoint x: 1174, startPoint y: 488, endPoint x: 1194, endPoint y: 488, distance: 20.0
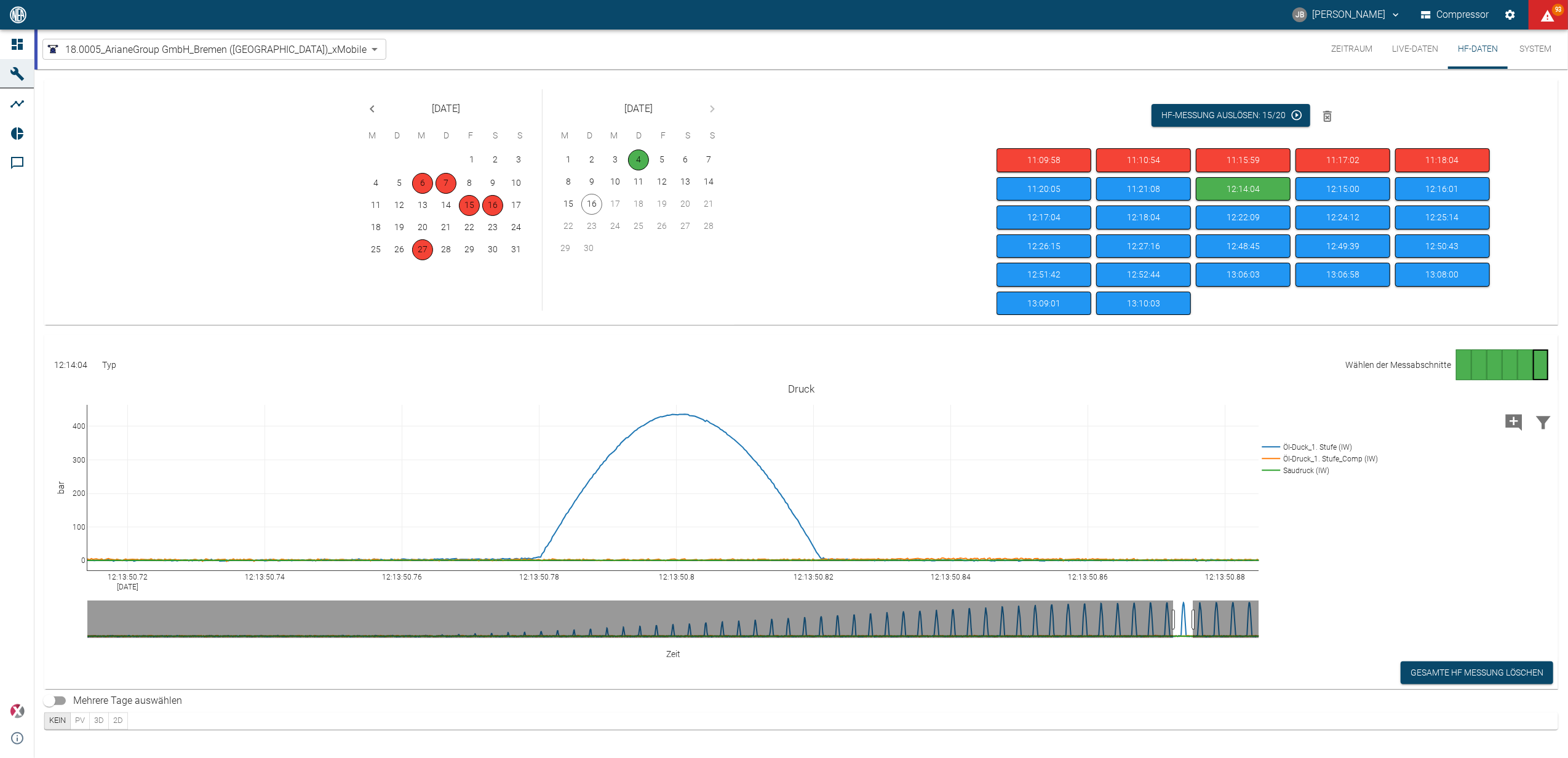
click at [849, 99] on div "August 2025 M D M D F S S 1 2 3 4 5 6 7 8 9 10 11 12 13 14 15 16 17 18 19 20 21…" at bounding box center [536, 202] width 899 height 246
click at [172, 169] on div "August 2025 M D M D F S S 1 2 3 4 5 6 7 8 9 10 11 12 13 14 15 16 17 18 19 20 21…" at bounding box center [536, 202] width 899 height 246
click at [1427, 42] on button "Live-Daten" at bounding box center [1415, 49] width 66 height 39
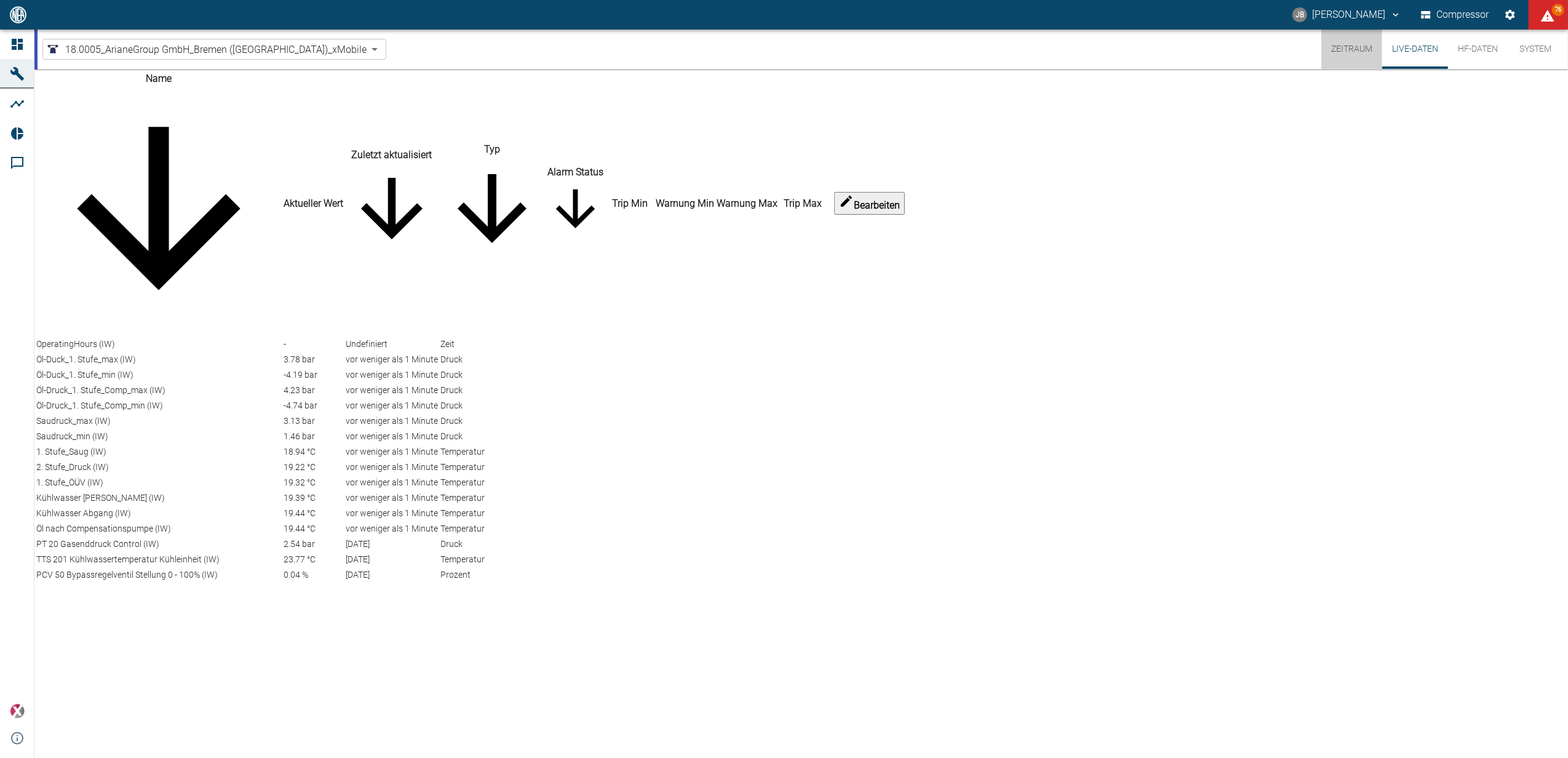
click at [1379, 58] on button "Zeitraum" at bounding box center [1351, 49] width 61 height 39
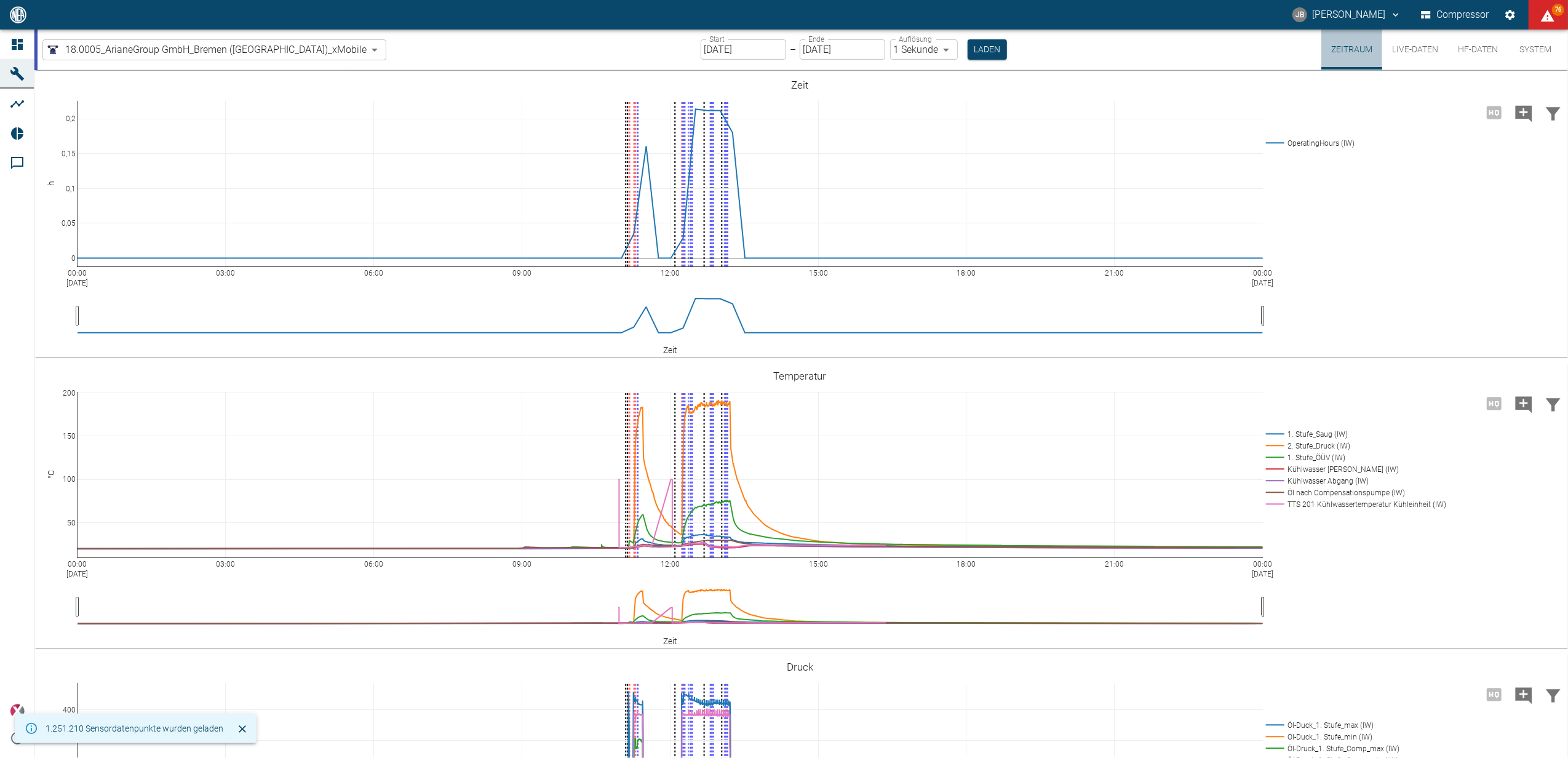
click at [1332, 45] on button "Zeitraum" at bounding box center [1351, 49] width 61 height 40
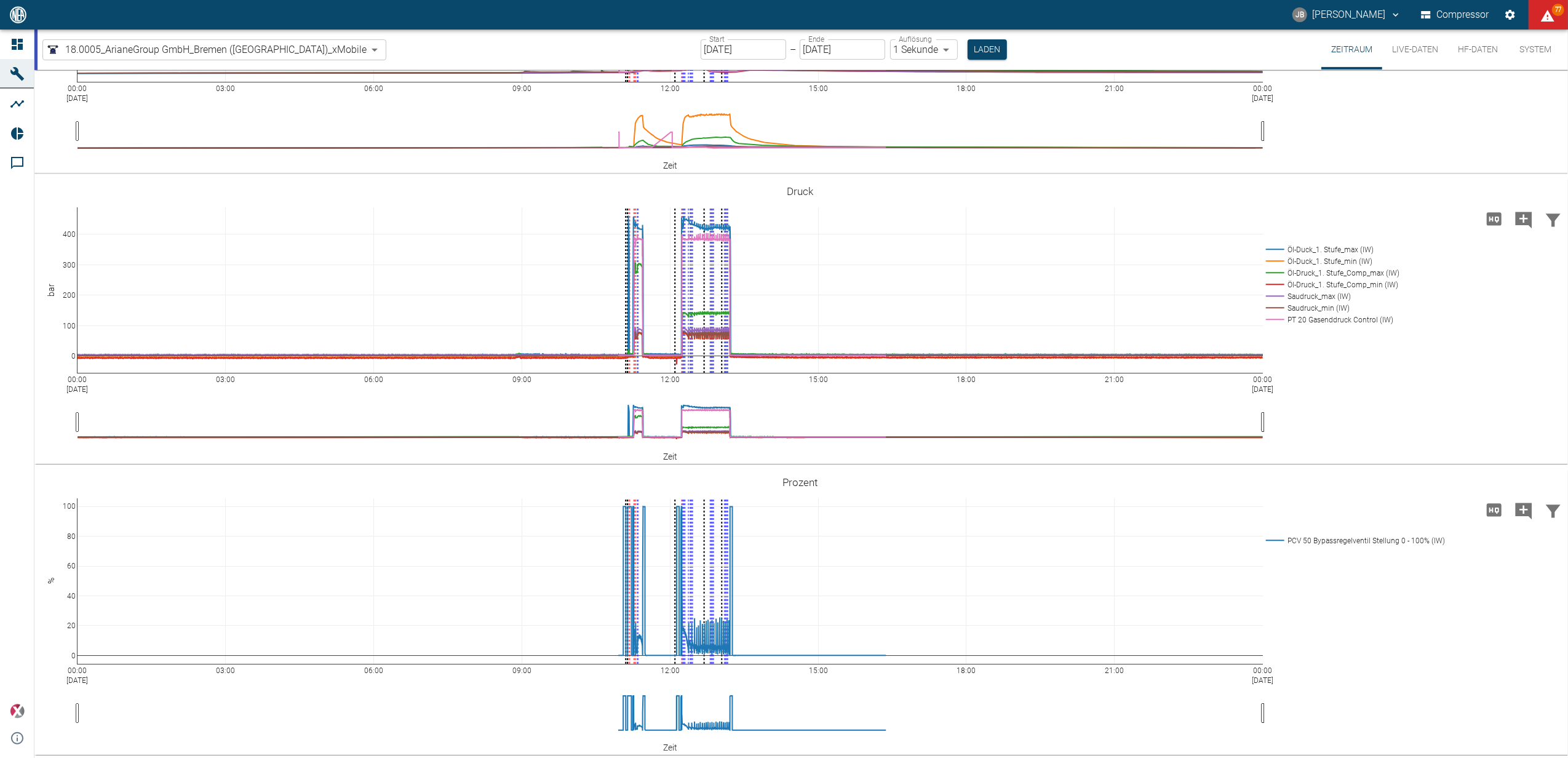
scroll to position [476, 0]
drag, startPoint x: 617, startPoint y: 487, endPoint x: 763, endPoint y: 556, distance: 161.5
click at [763, 556] on div "00:00 Sep 4, 2025 03:00 06:00 09:00 12:00 15:00 18:00 21:00 00:00 Sep 5, 2025 0…" at bounding box center [800, 611] width 1531 height 277
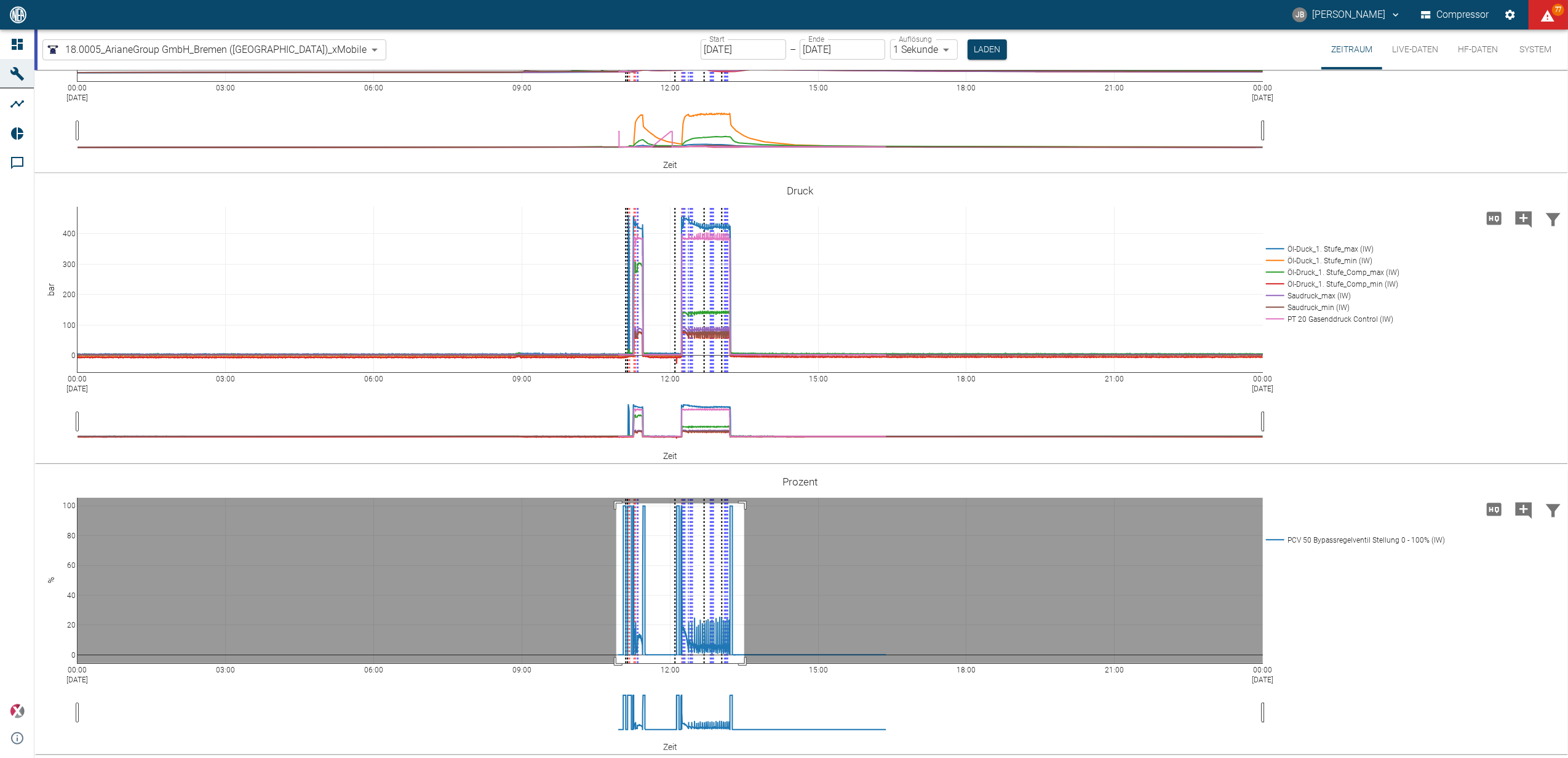
drag, startPoint x: 744, startPoint y: 503, endPoint x: 616, endPoint y: 667, distance: 208.0
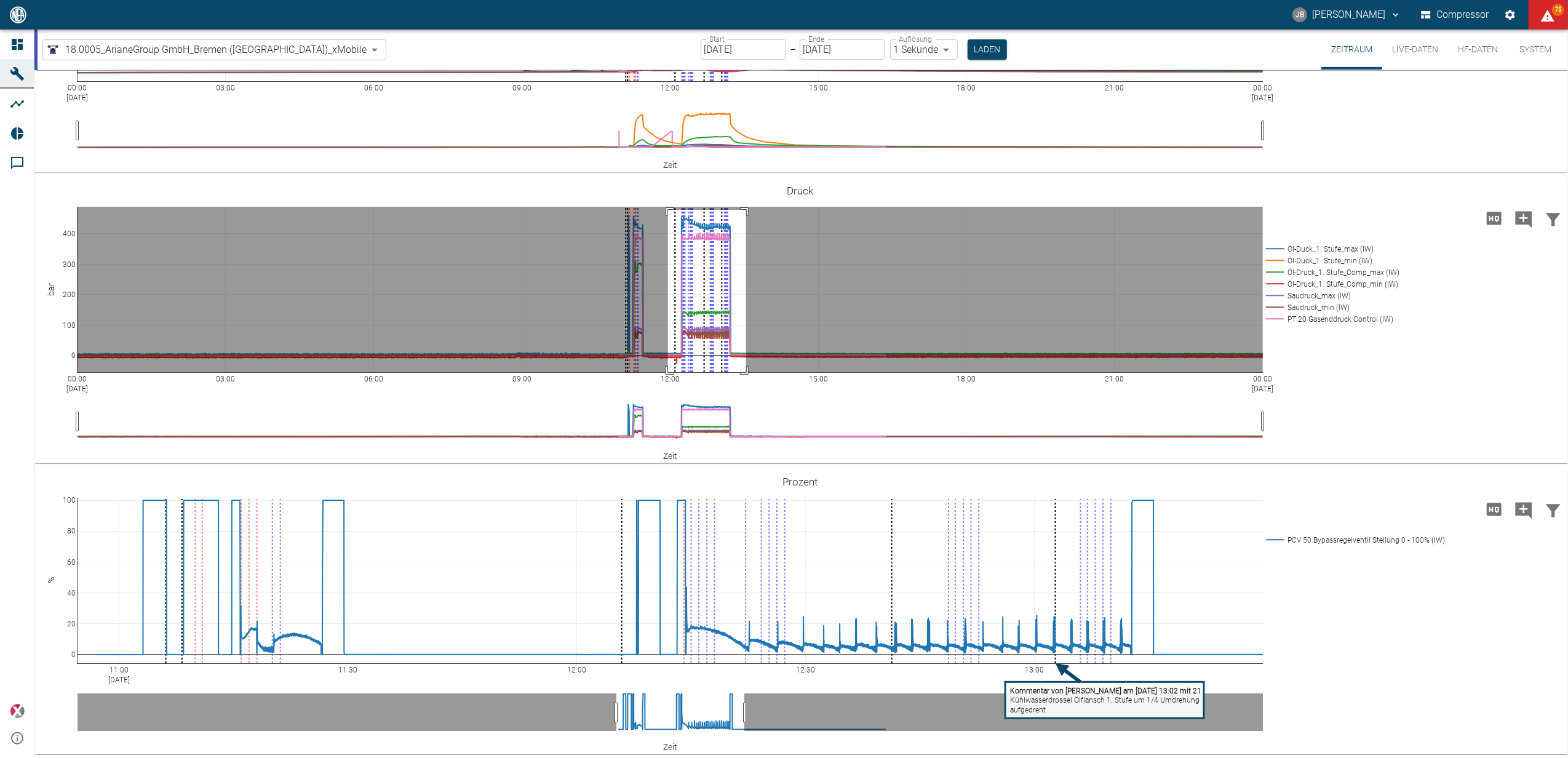
drag, startPoint x: 746, startPoint y: 210, endPoint x: 668, endPoint y: 385, distance: 191.6
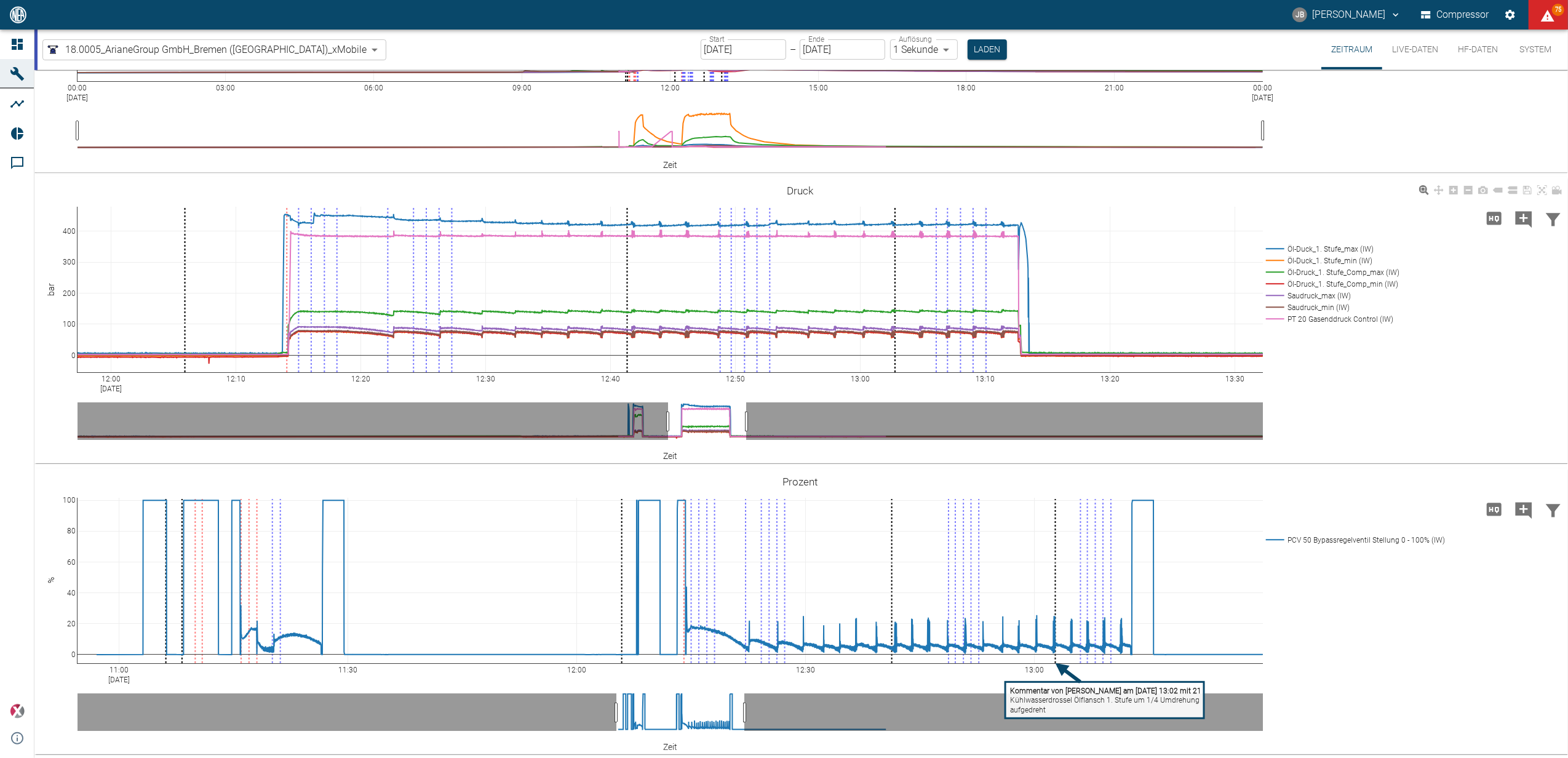
scroll to position [0, 0]
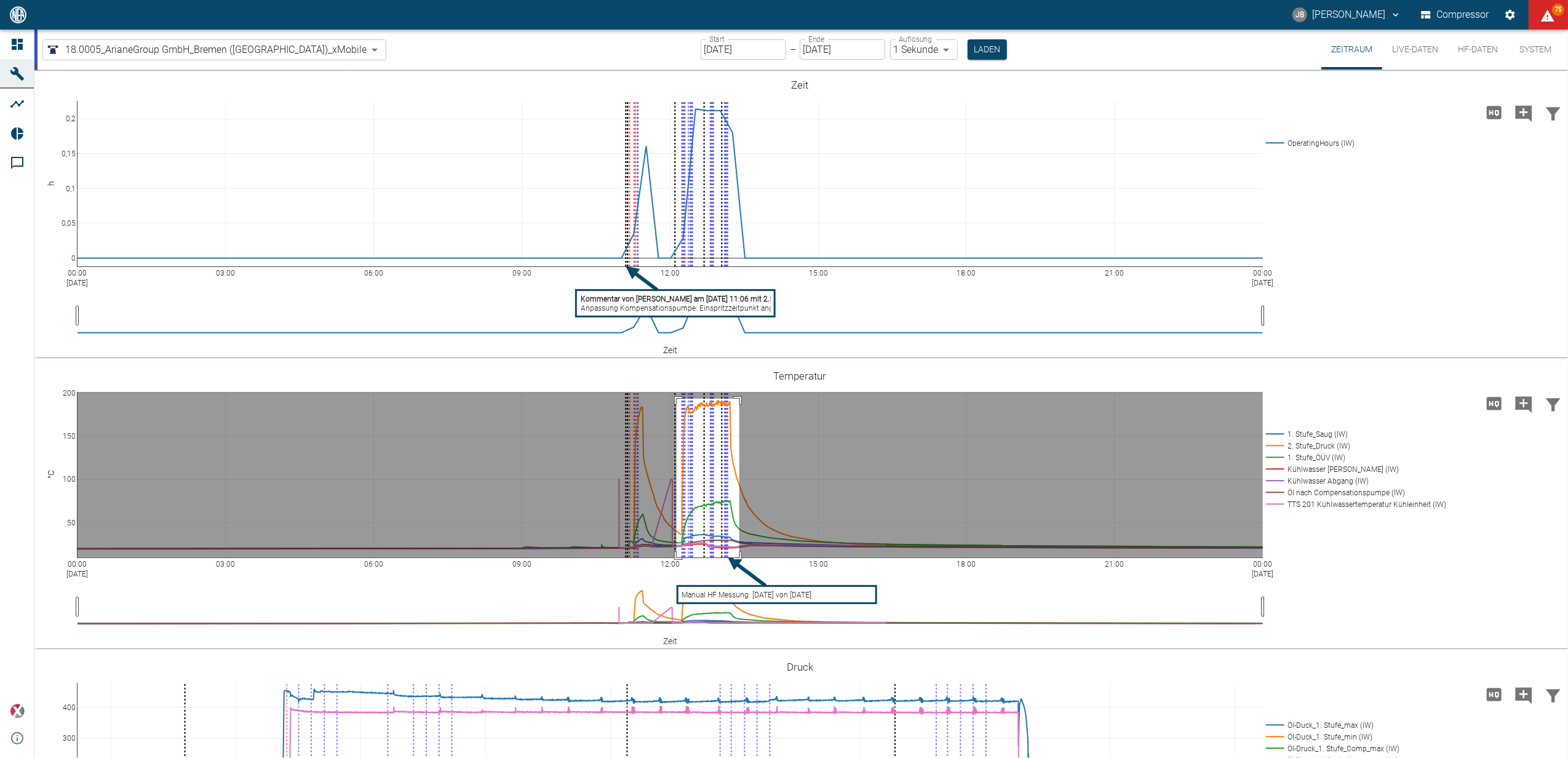
drag, startPoint x: 739, startPoint y: 399, endPoint x: 677, endPoint y: 581, distance: 192.3
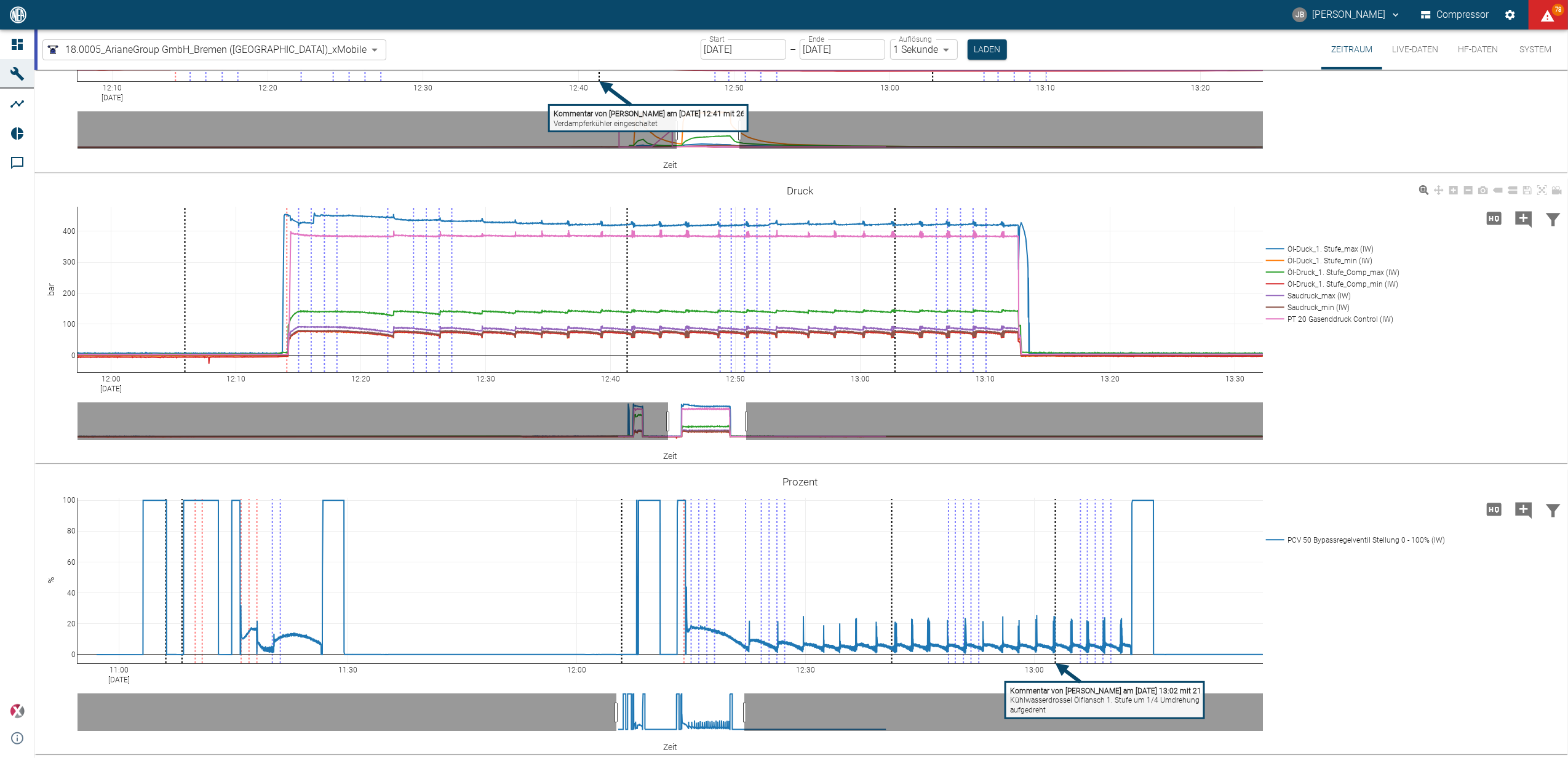
scroll to position [66, 0]
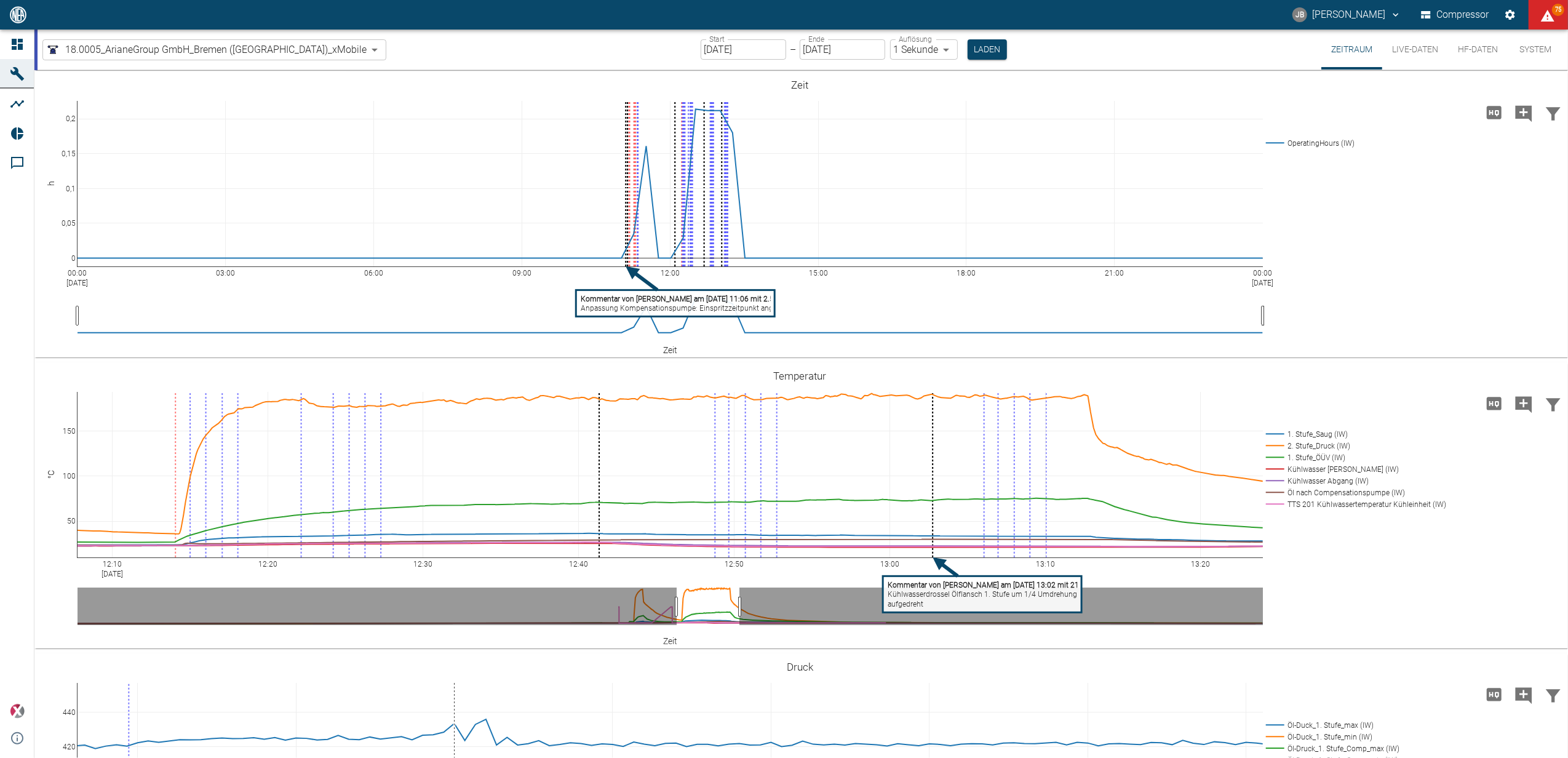
scroll to position [476, 0]
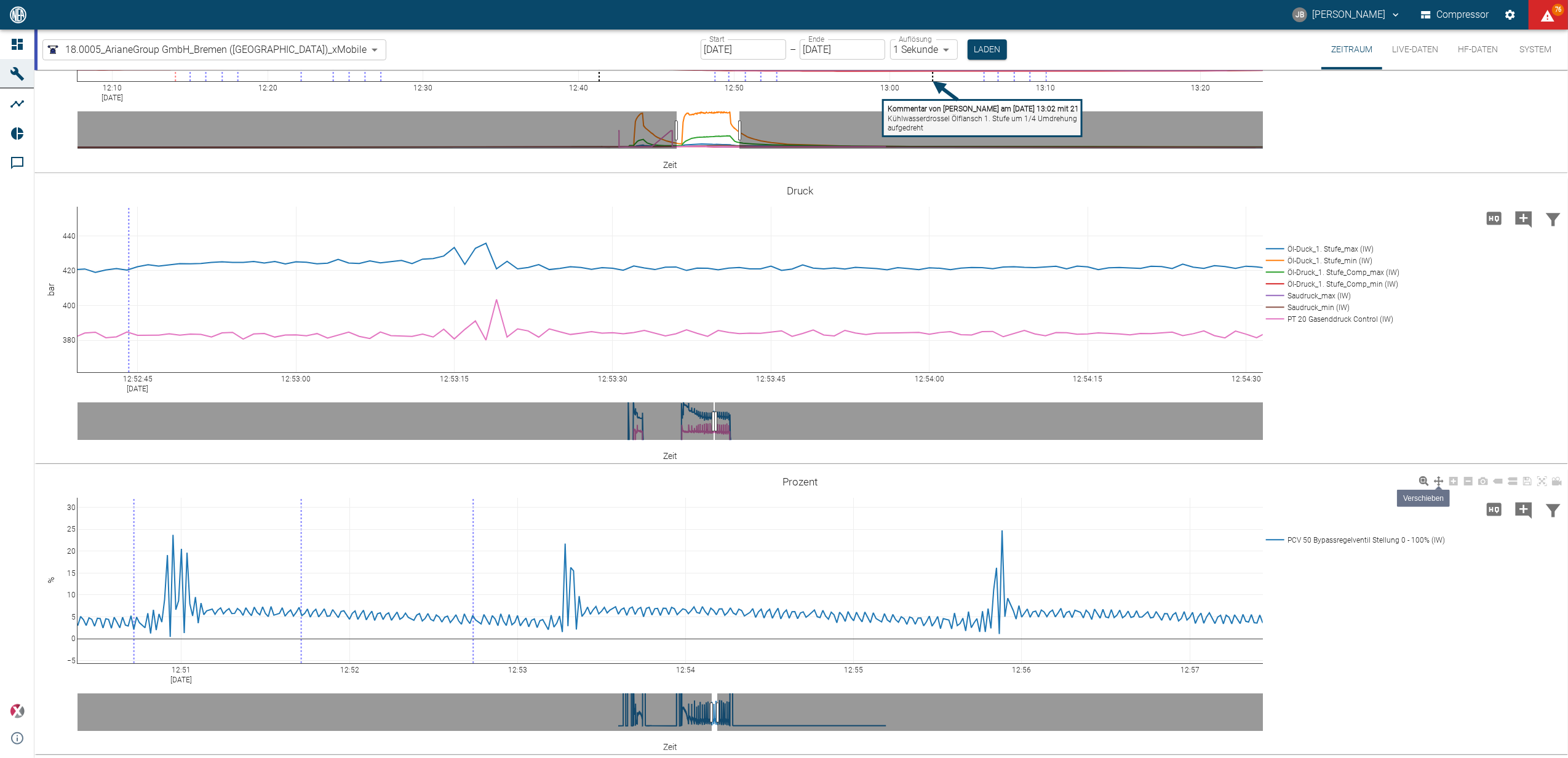
click at [1439, 481] on icon at bounding box center [1439, 481] width 10 height 10
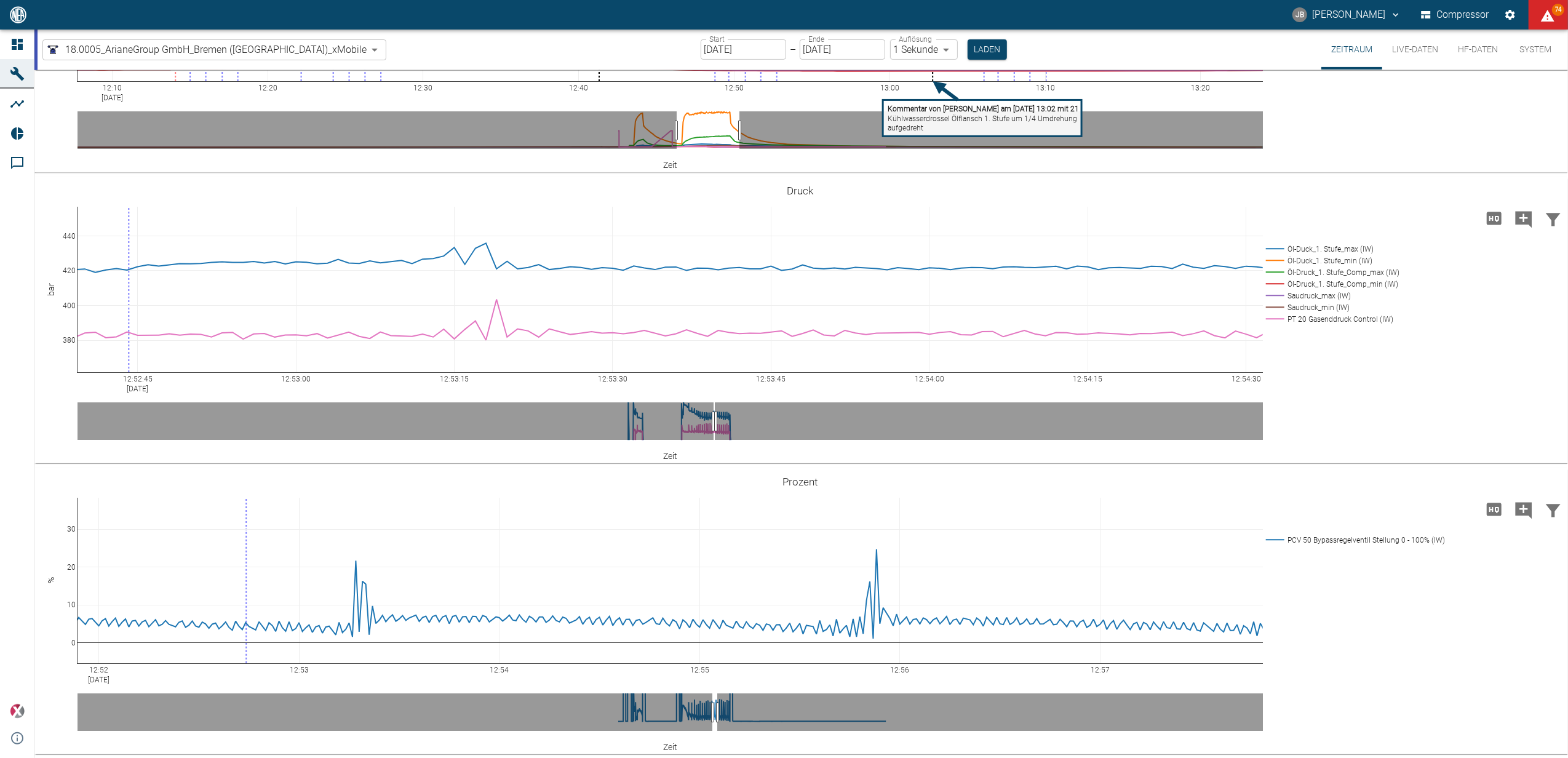
drag, startPoint x: 650, startPoint y: 571, endPoint x: 574, endPoint y: 594, distance: 79.4
click at [1454, 482] on icon at bounding box center [1453, 481] width 8 height 8
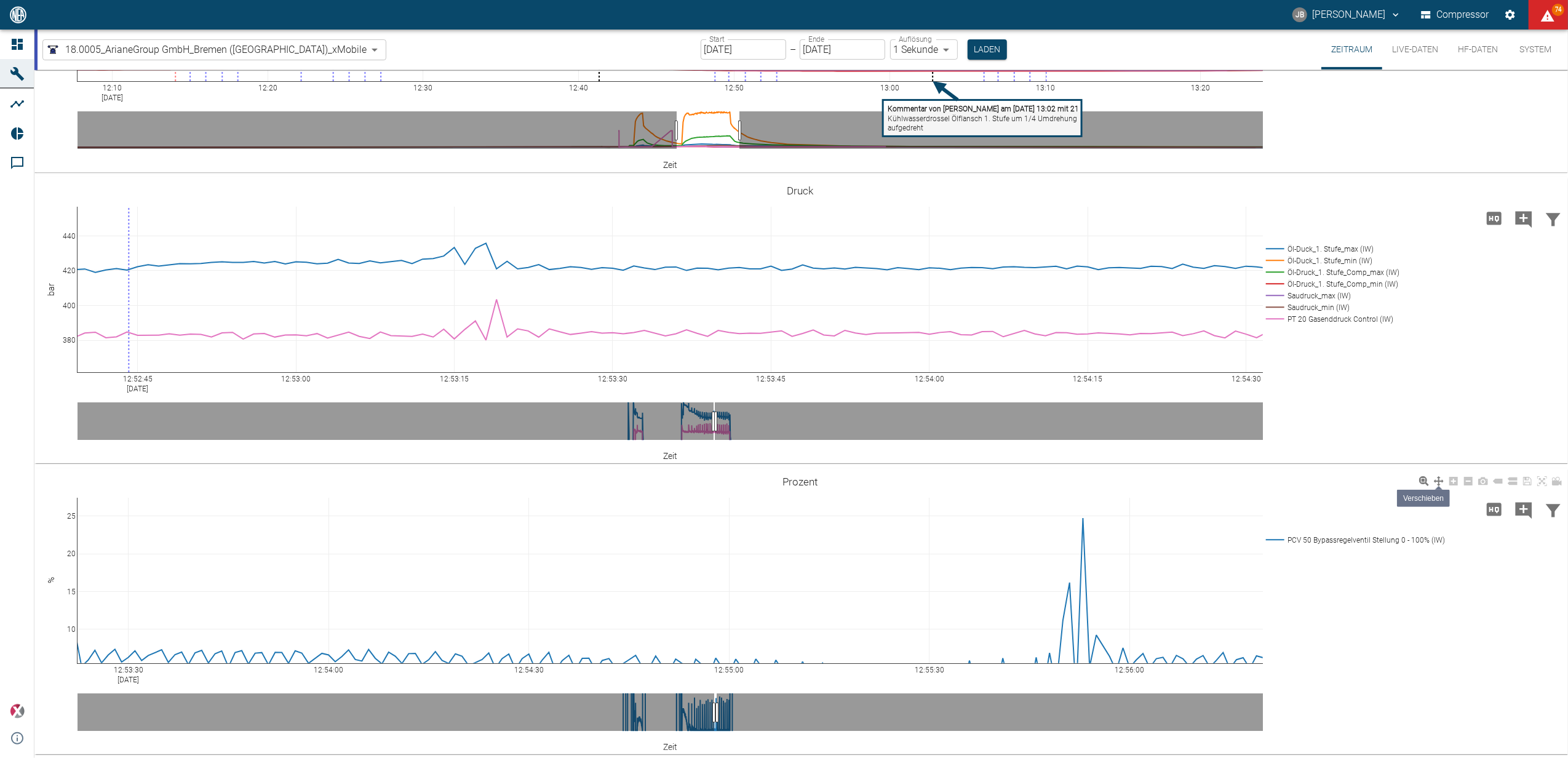
click at [1440, 481] on icon at bounding box center [1439, 481] width 10 height 10
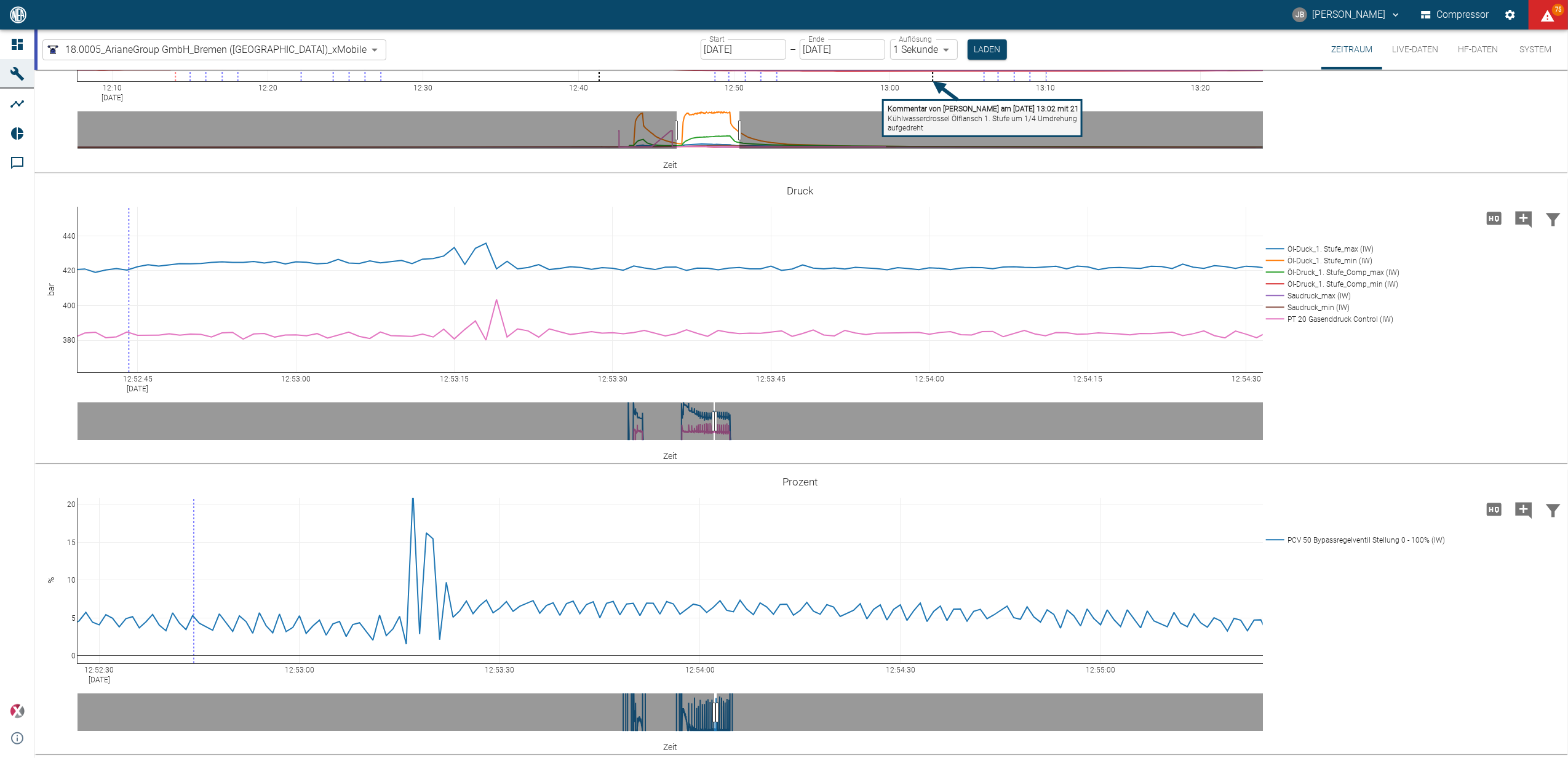
drag, startPoint x: 237, startPoint y: 601, endPoint x: 608, endPoint y: 552, distance: 374.2
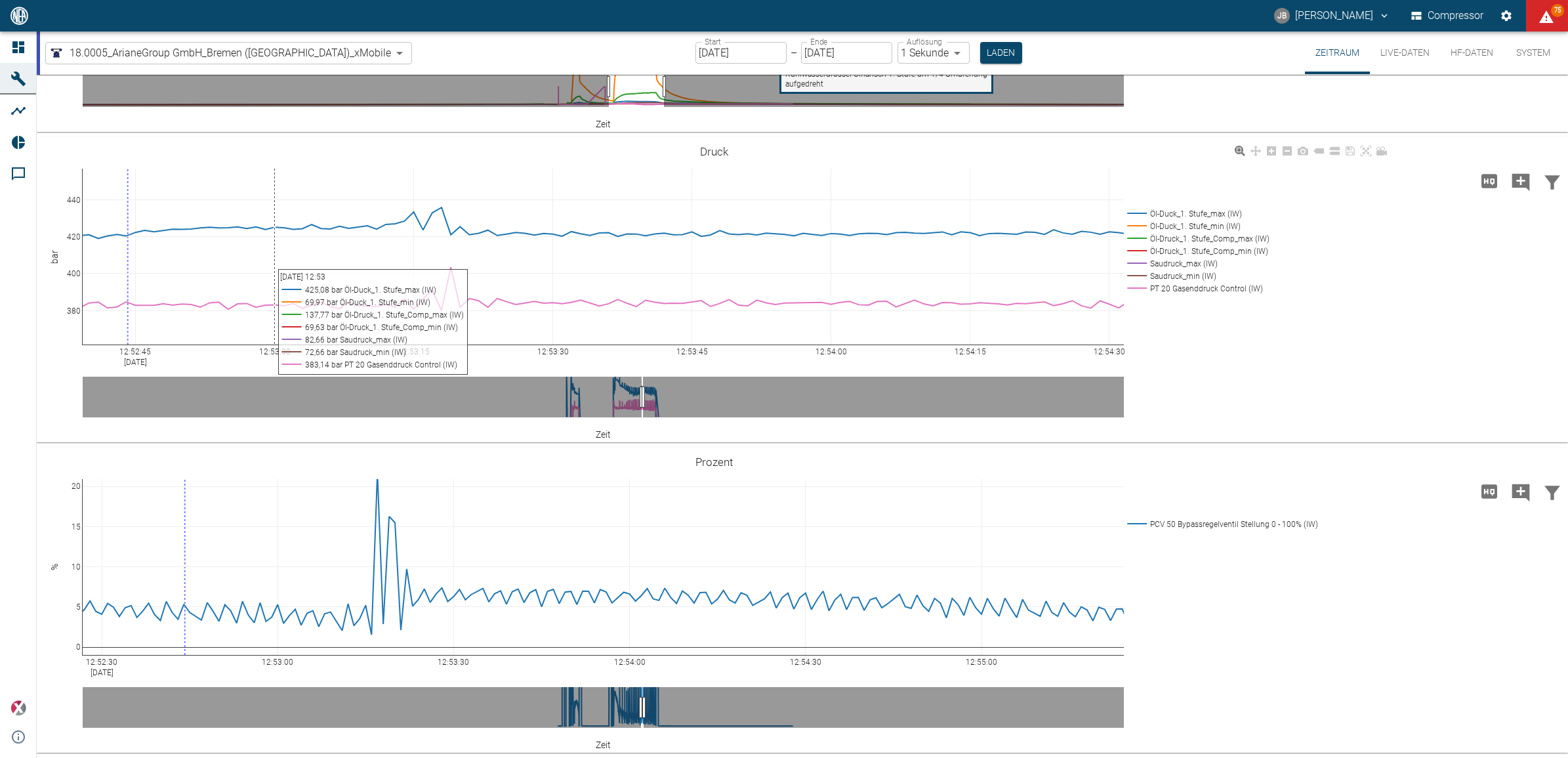
scroll to position [558, 0]
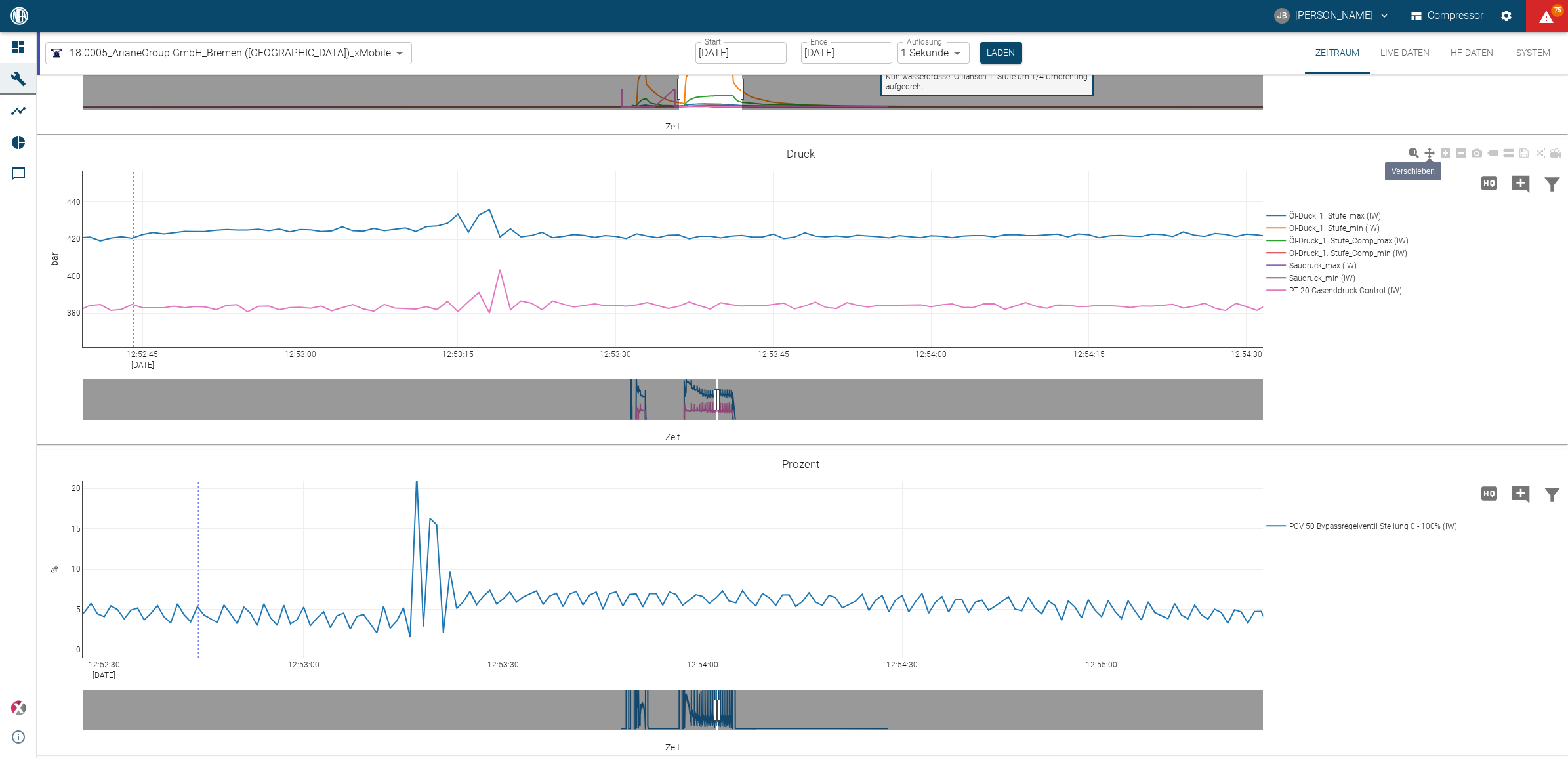
click at [1429, 151] on icon at bounding box center [1429, 153] width 11 height 11
drag, startPoint x: 560, startPoint y: 268, endPoint x: 485, endPoint y: 269, distance: 75.0
click at [1465, 152] on icon at bounding box center [1461, 152] width 9 height 9
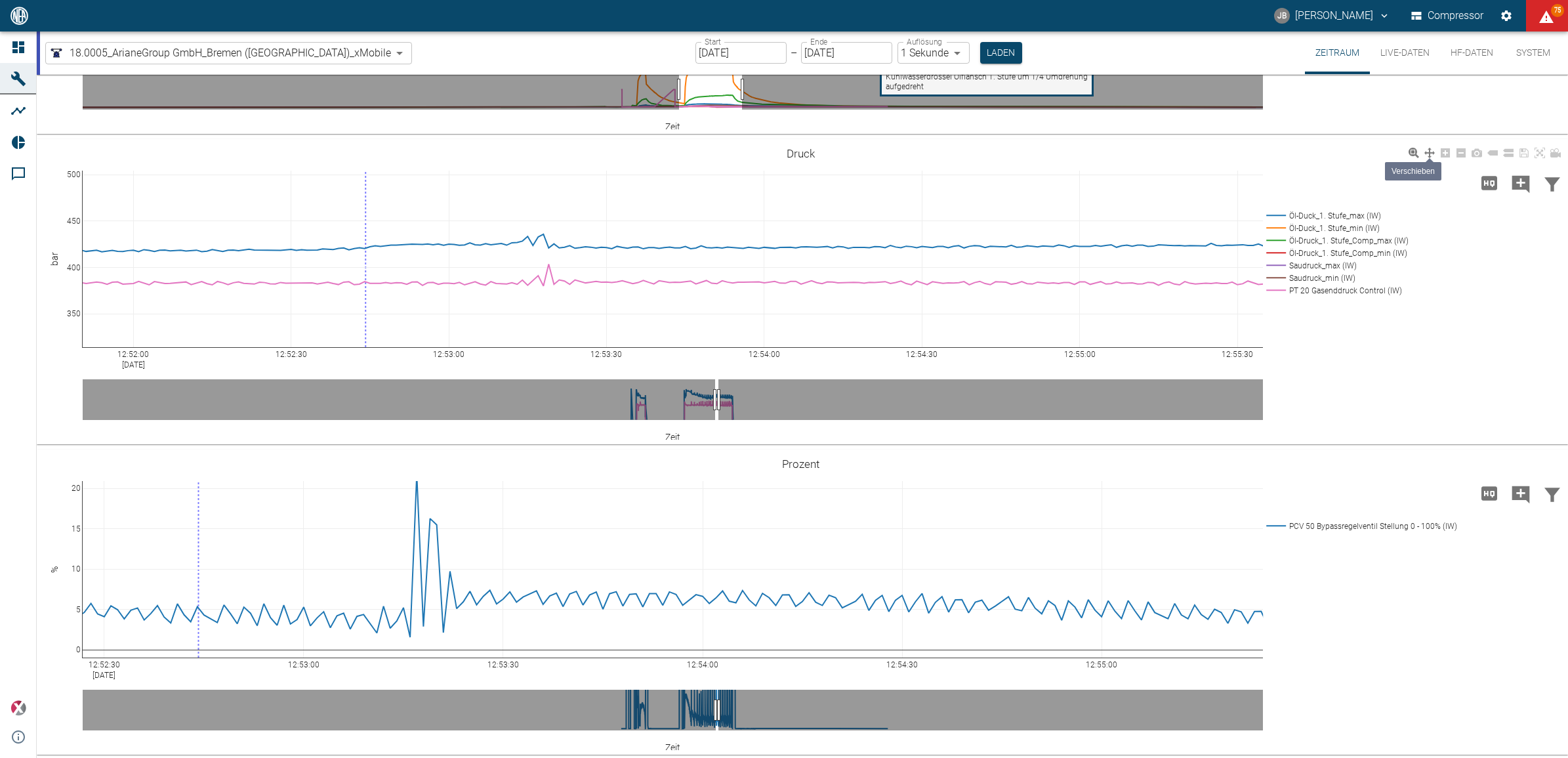
click at [1432, 152] on icon at bounding box center [1429, 153] width 11 height 11
drag, startPoint x: 798, startPoint y: 222, endPoint x: 9, endPoint y: 40, distance: 809.7
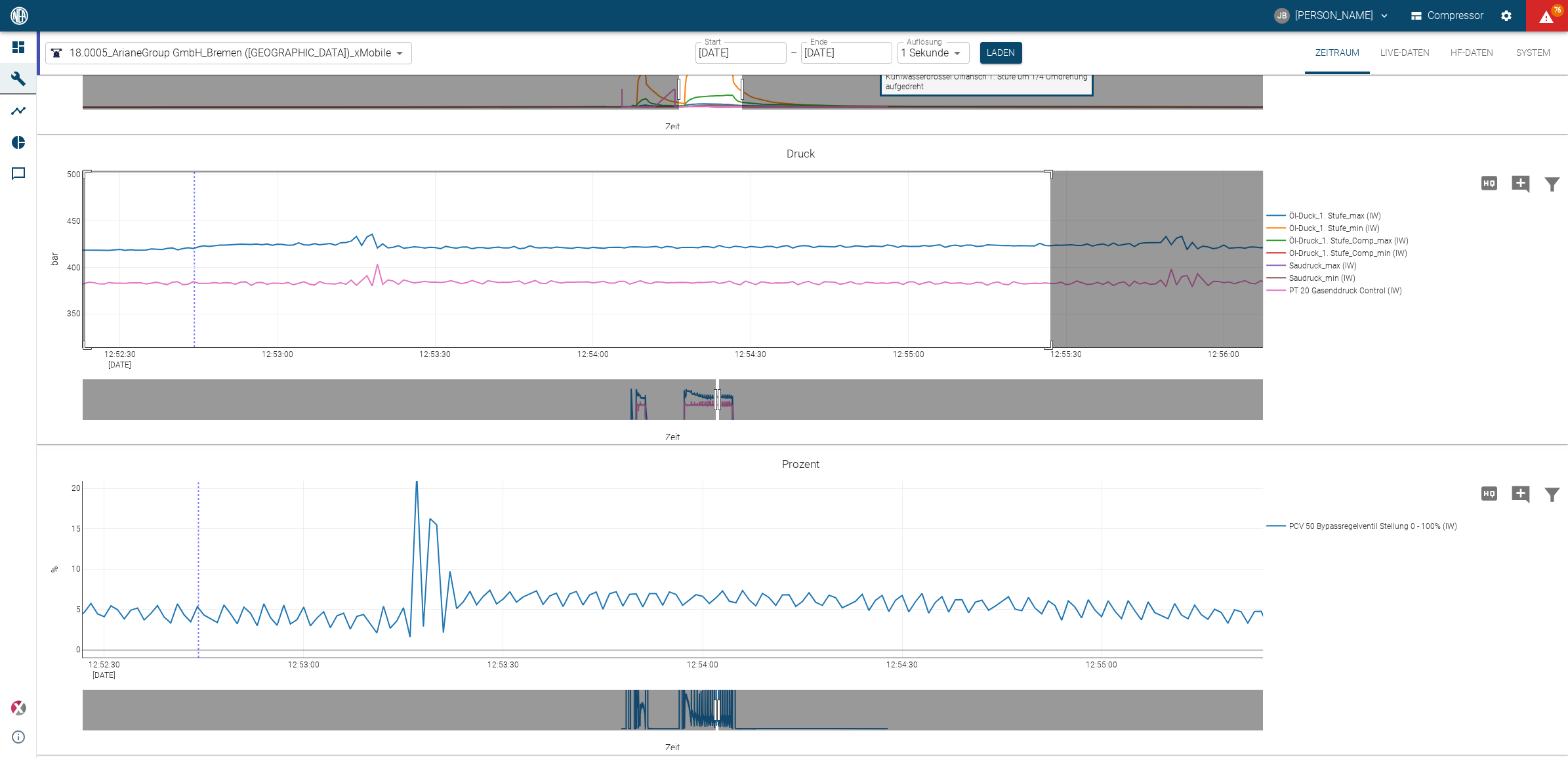
drag, startPoint x: 85, startPoint y: 172, endPoint x: 1051, endPoint y: 368, distance: 985.7
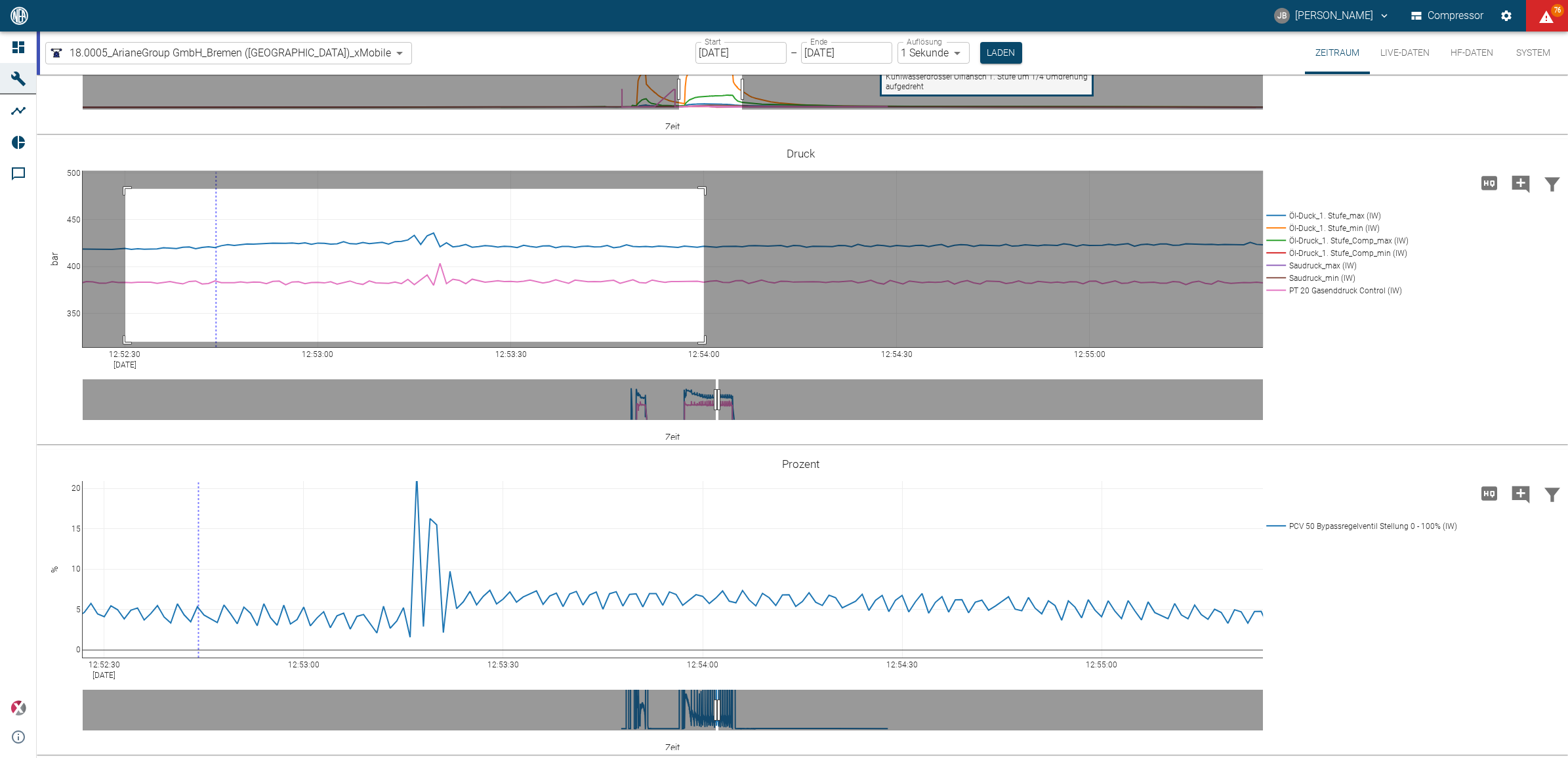
drag, startPoint x: 125, startPoint y: 189, endPoint x: 704, endPoint y: 342, distance: 598.9
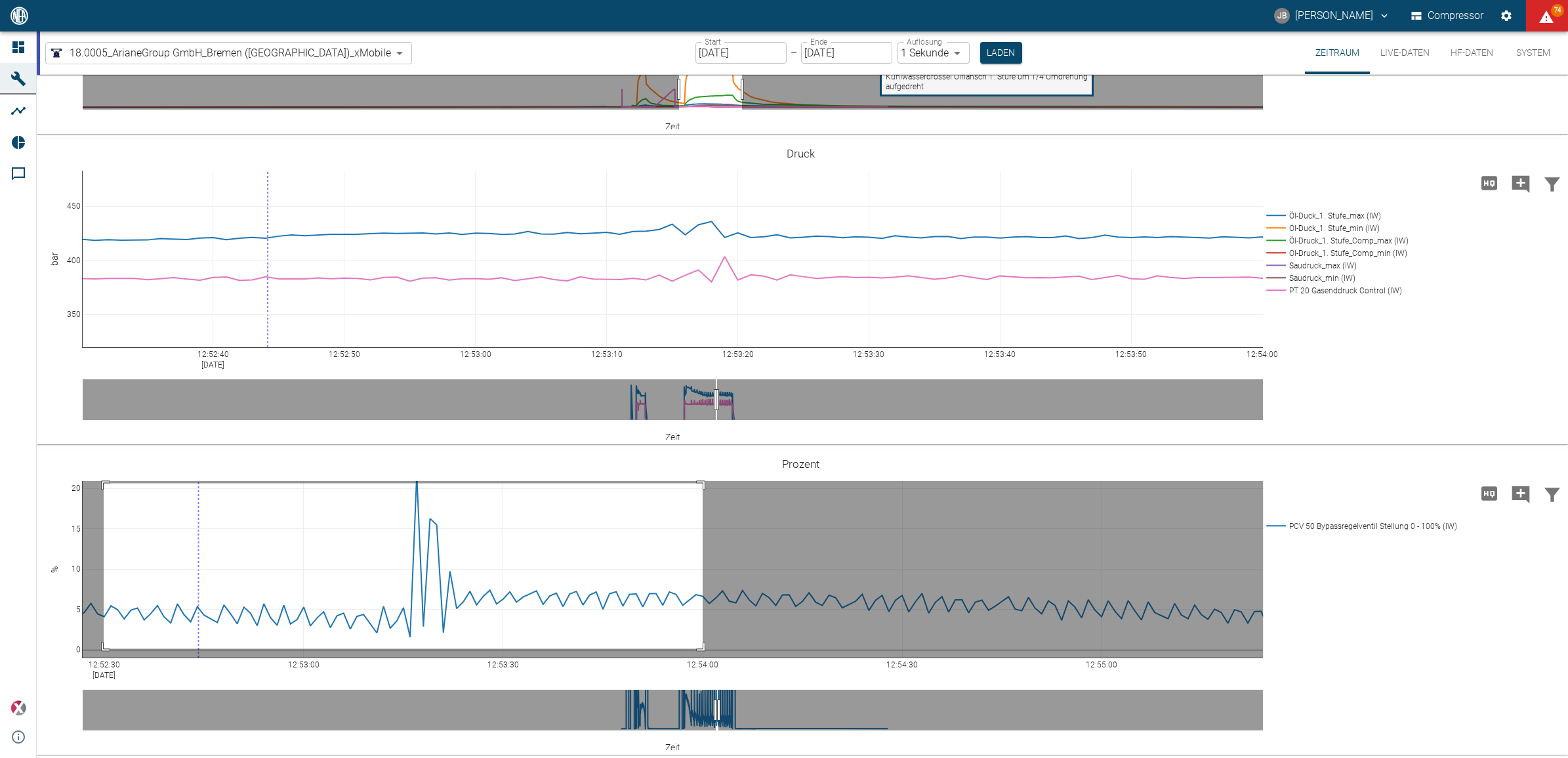
drag, startPoint x: 103, startPoint y: 483, endPoint x: 703, endPoint y: 648, distance: 622.3
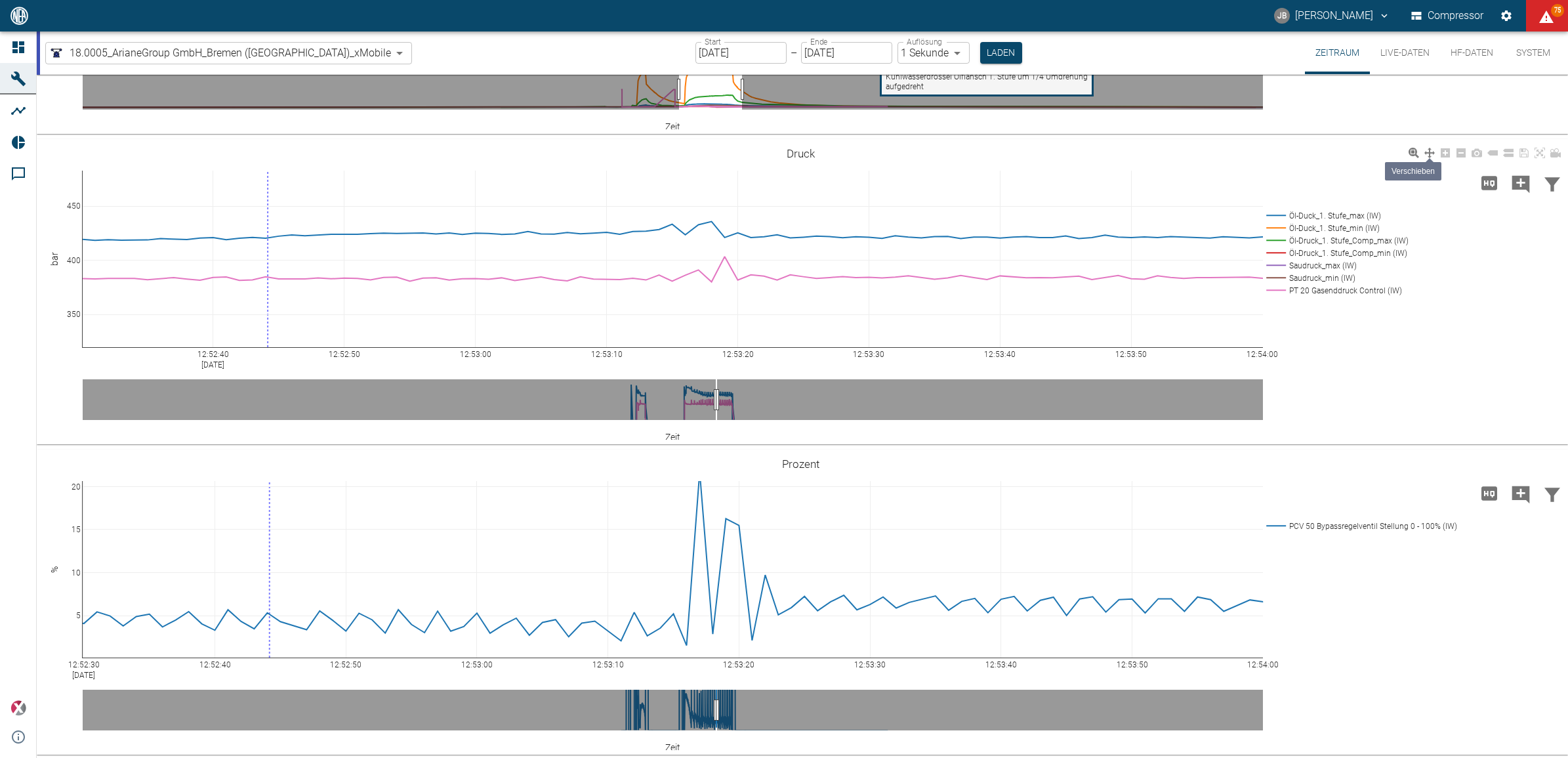
click at [1428, 154] on icon at bounding box center [1429, 153] width 11 height 11
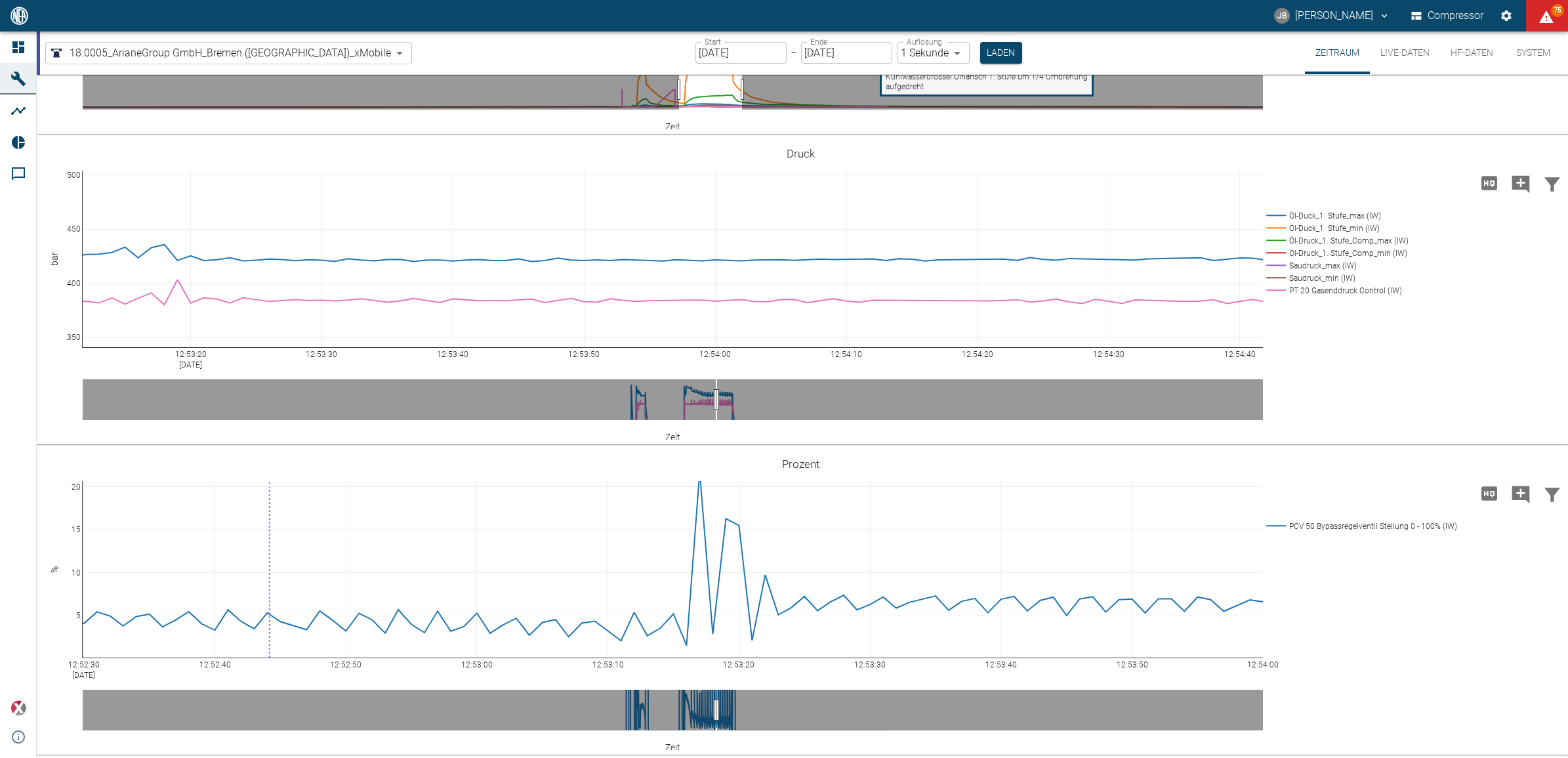
drag, startPoint x: 850, startPoint y: 221, endPoint x: 303, endPoint y: 243, distance: 547.4
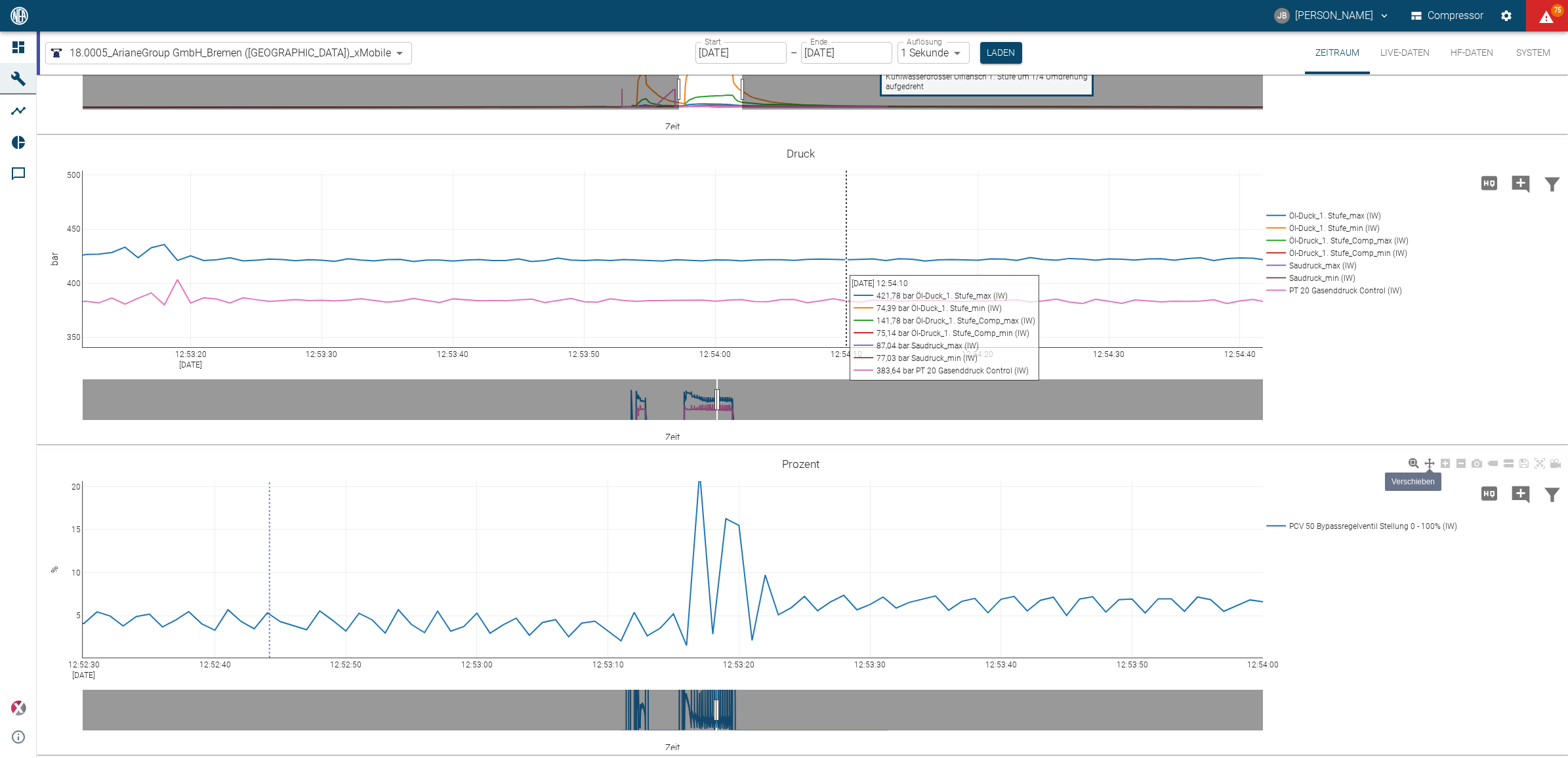
click at [1432, 463] on icon at bounding box center [1429, 463] width 11 height 11
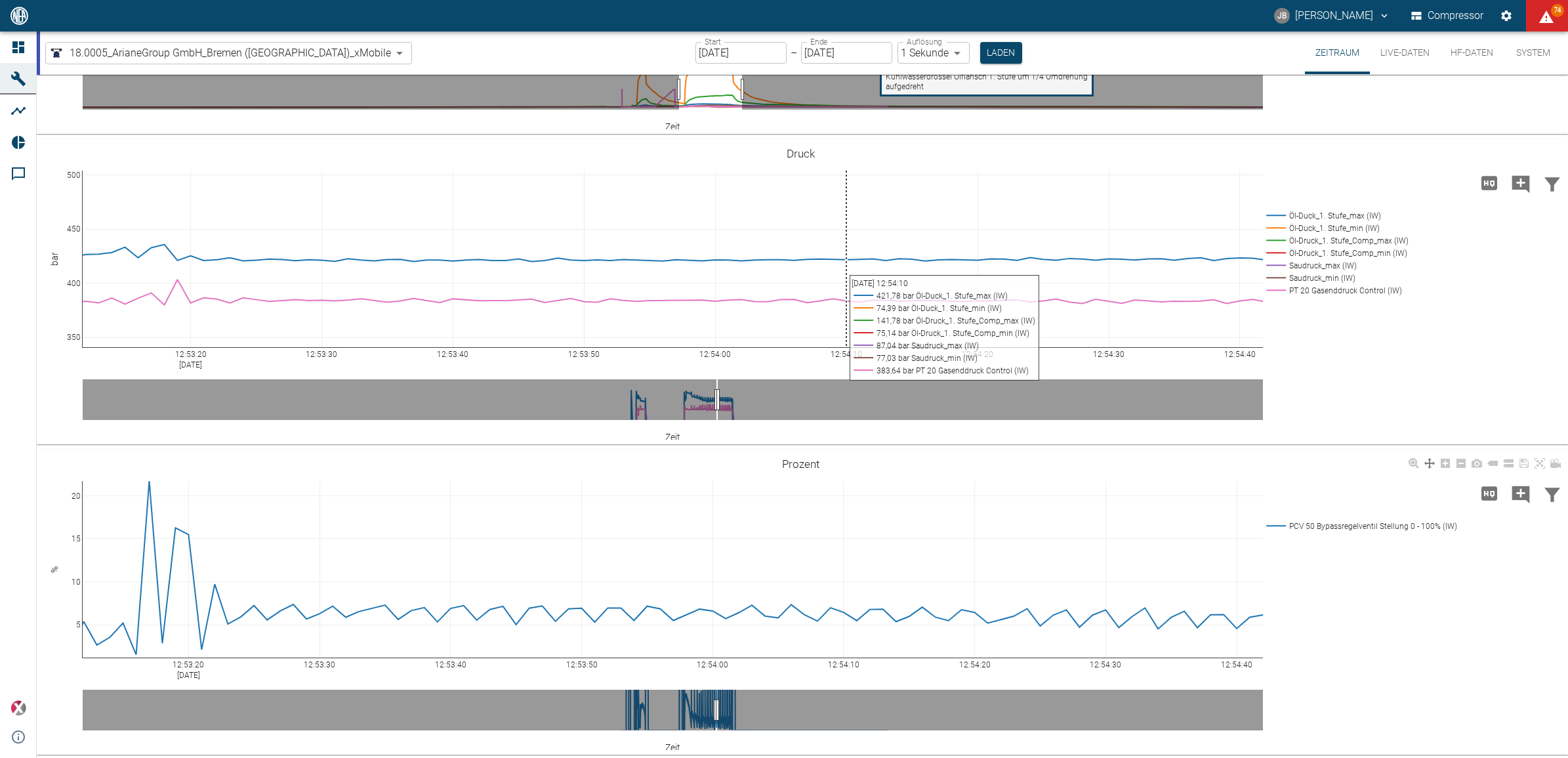
drag, startPoint x: 1035, startPoint y: 524, endPoint x: 489, endPoint y: 530, distance: 546.0
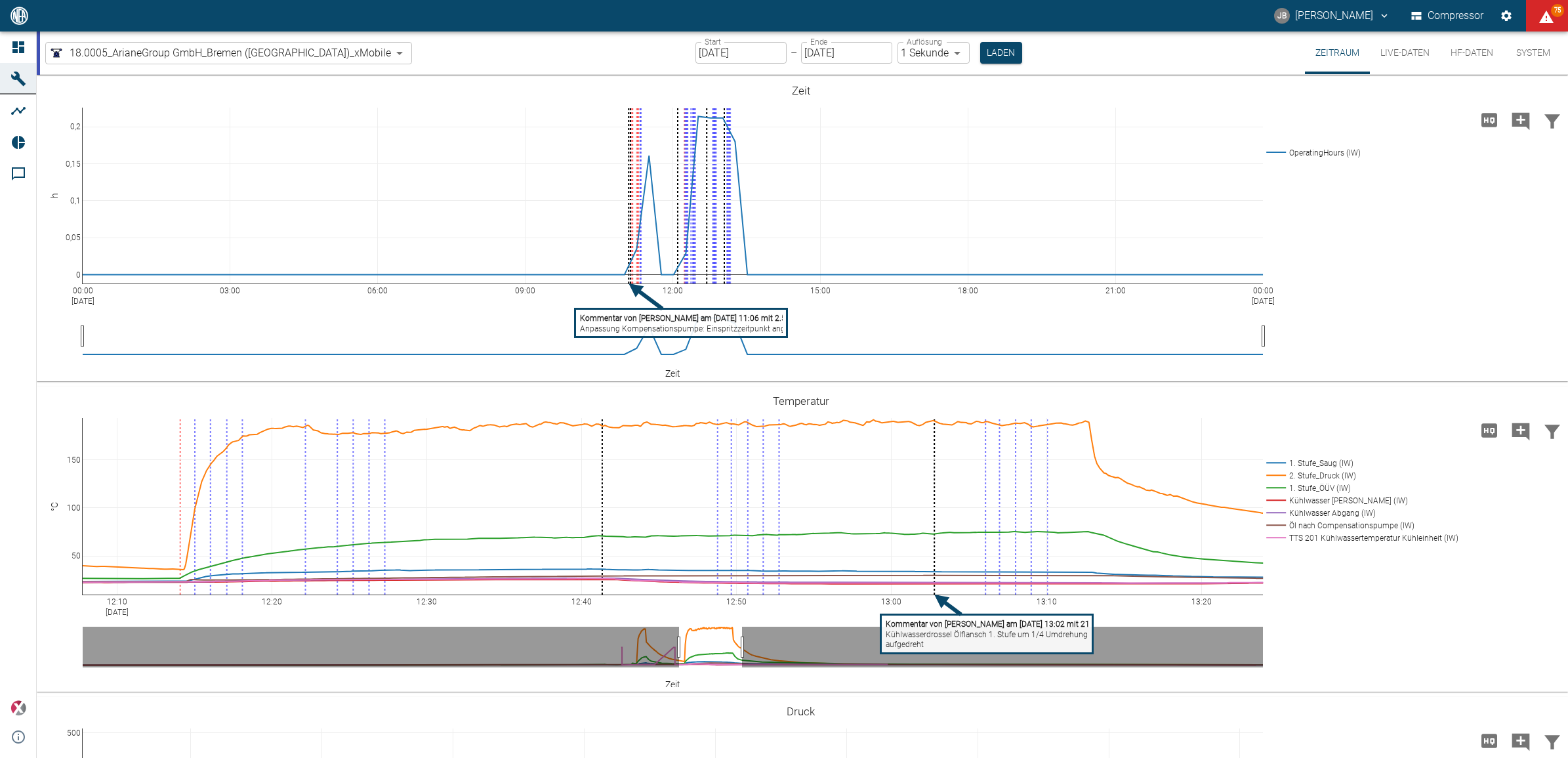
scroll to position [558, 0]
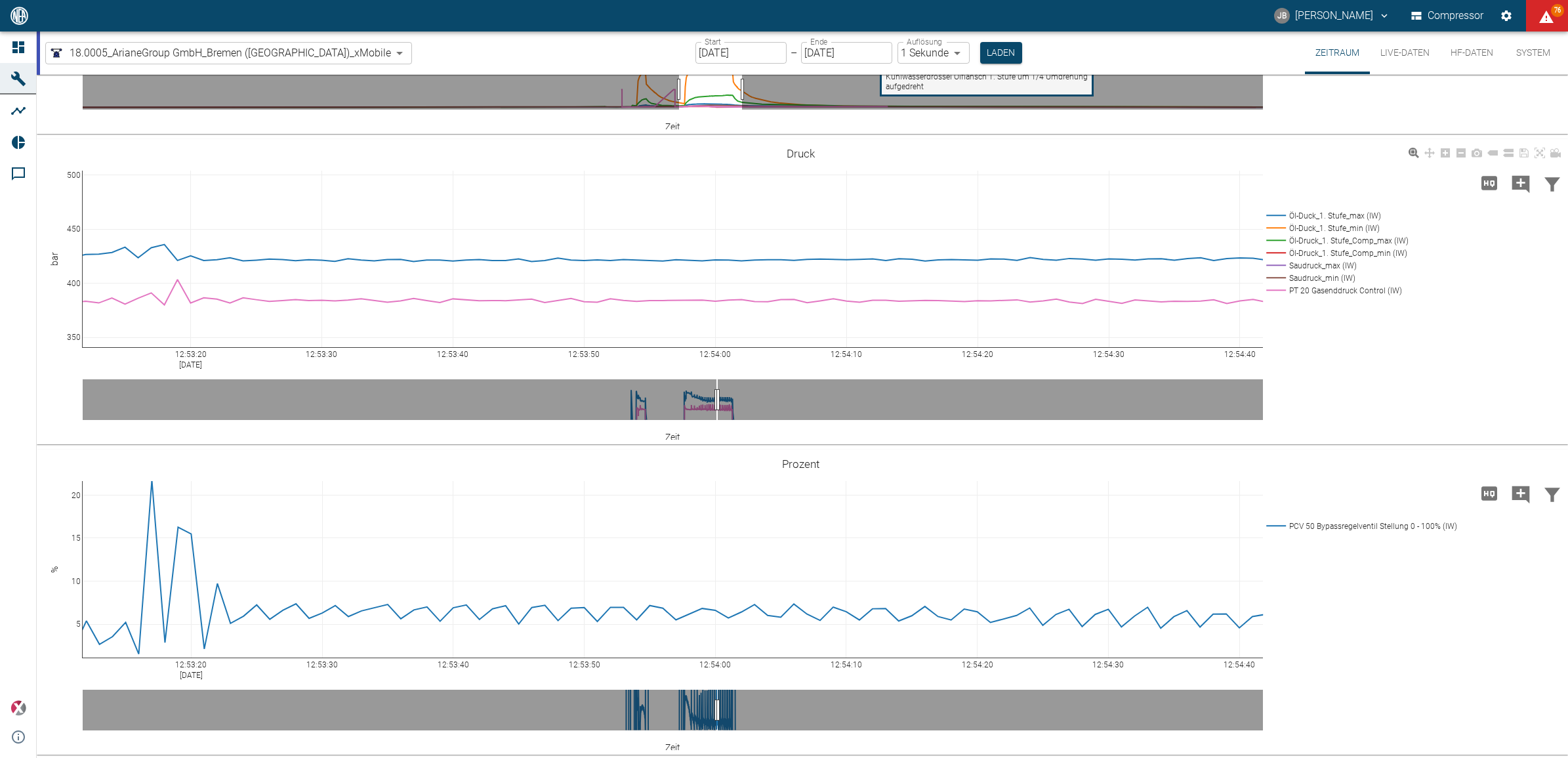
drag, startPoint x: 1475, startPoint y: 54, endPoint x: 1297, endPoint y: 195, distance: 227.1
click at [1475, 54] on button "HF-Daten" at bounding box center [1472, 53] width 64 height 43
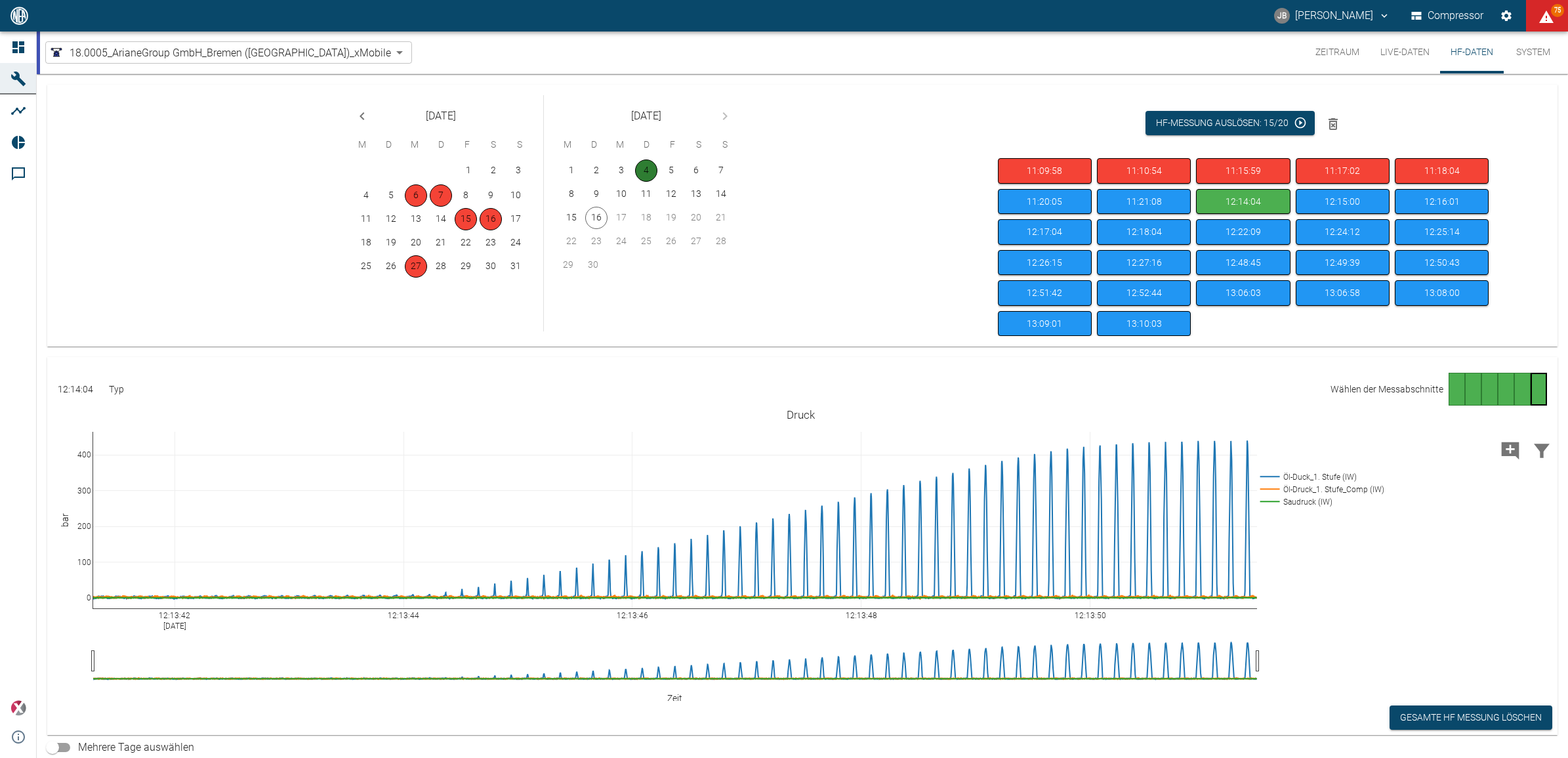
click at [646, 168] on button "4" at bounding box center [646, 171] width 22 height 22
click at [1254, 194] on button "12:14:04" at bounding box center [1242, 202] width 93 height 26
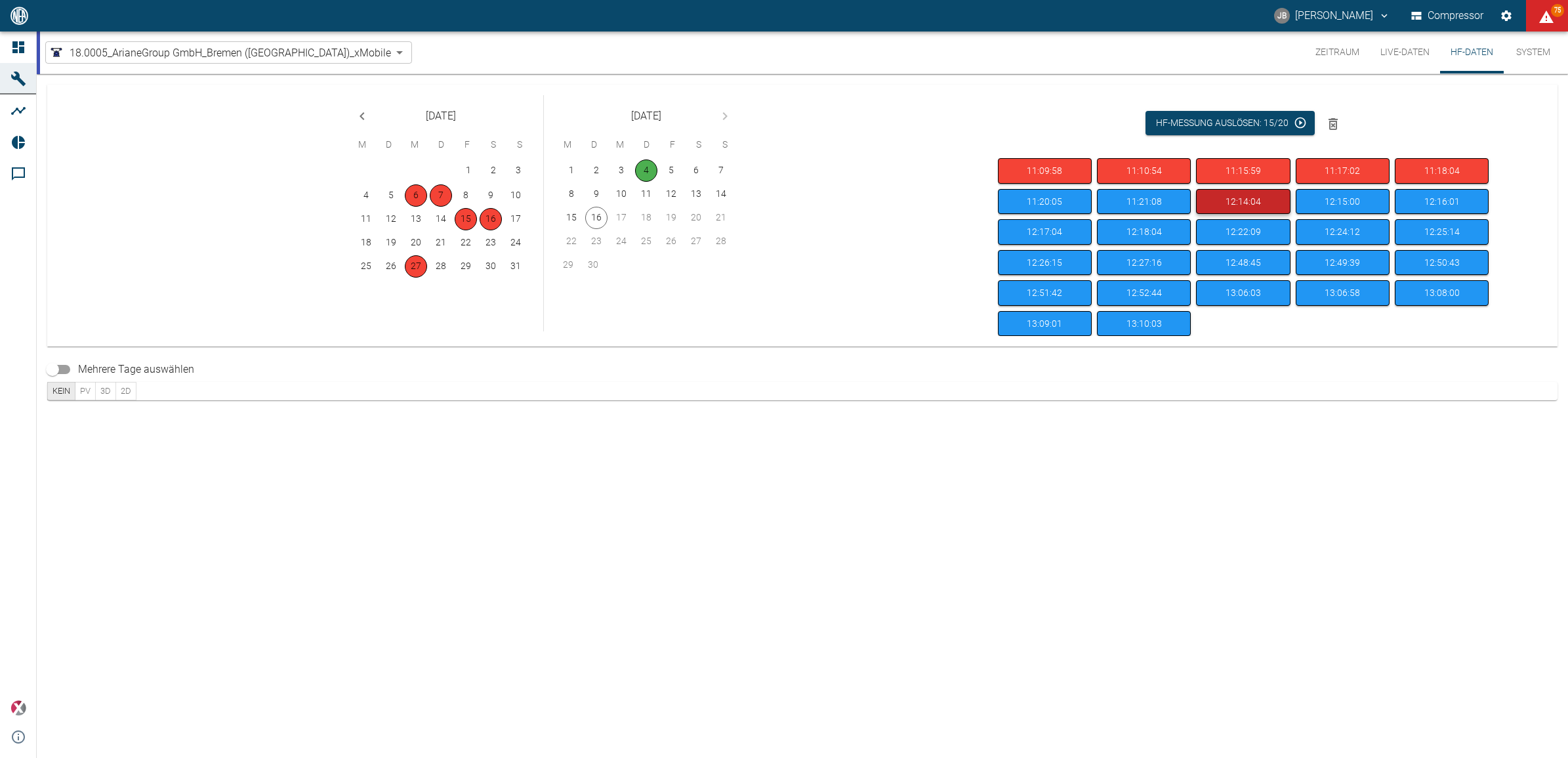
click at [1254, 194] on button "12:14:04" at bounding box center [1242, 202] width 93 height 26
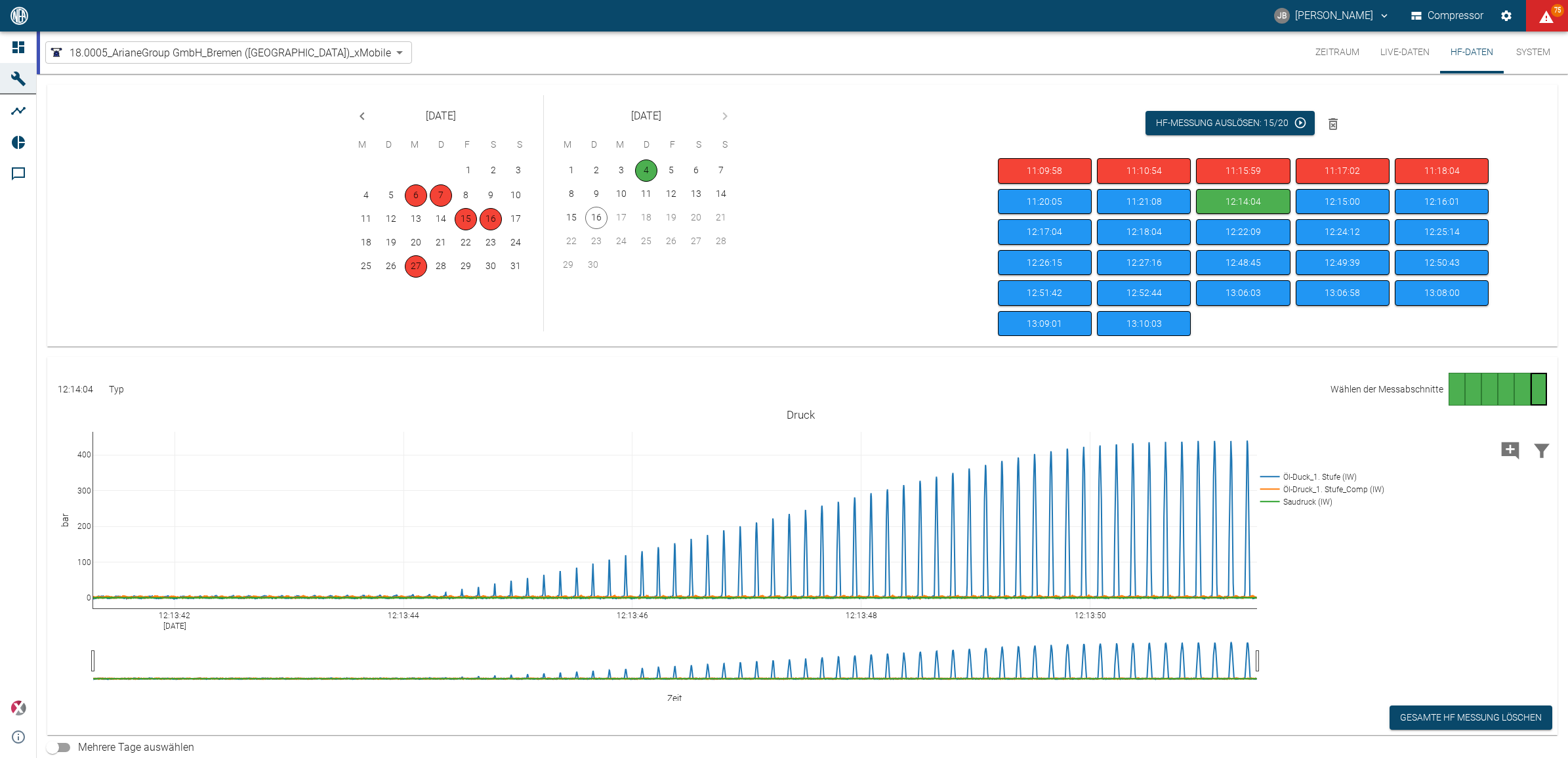
click at [1537, 390] on div "Seite 6" at bounding box center [1538, 388] width 17 height 33
click at [1455, 389] on div "Gehe zu Seite 1" at bounding box center [1457, 388] width 17 height 33
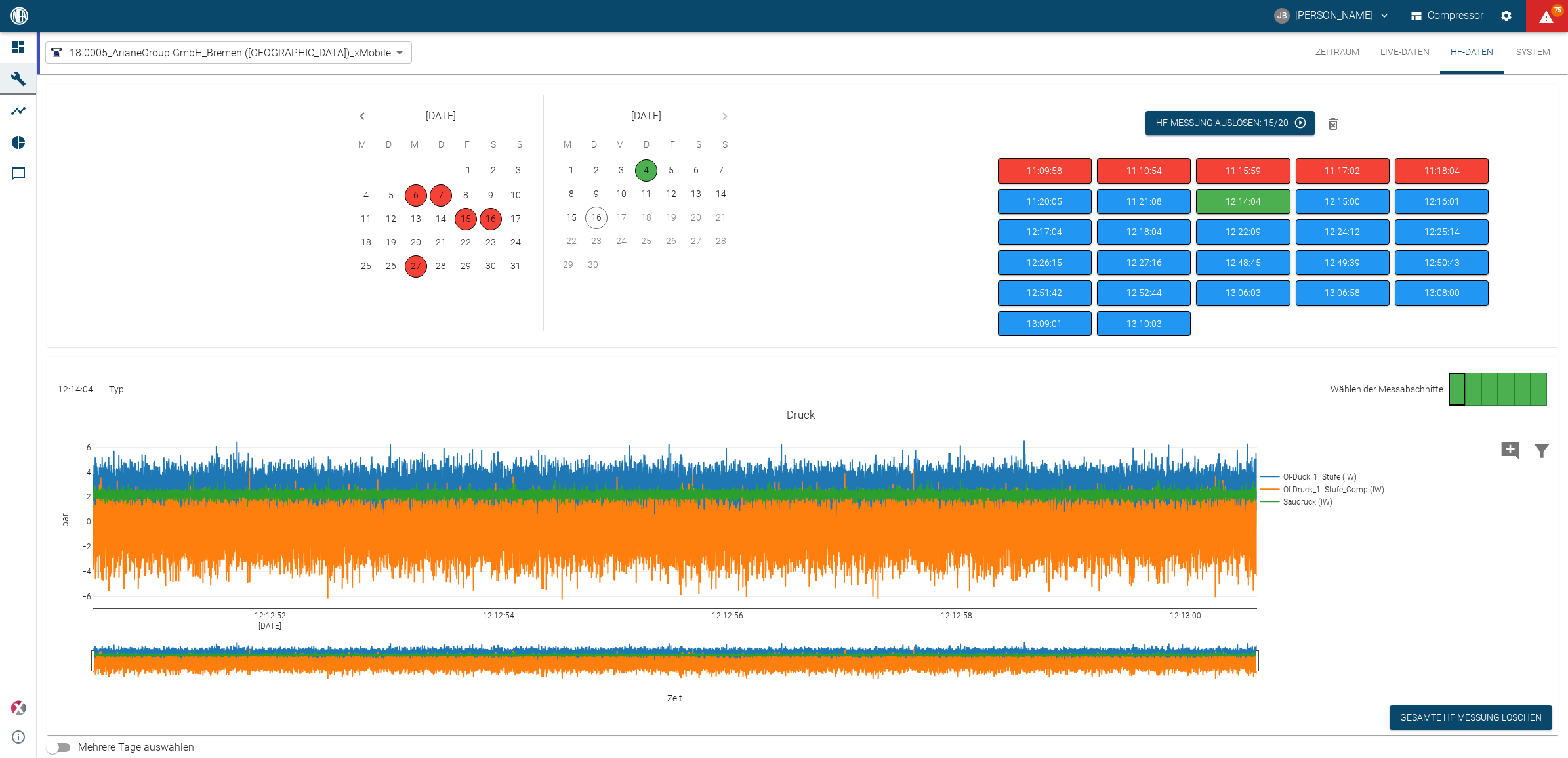
click at [1497, 391] on div "Gehe zu Seite 4" at bounding box center [1505, 388] width 17 height 33
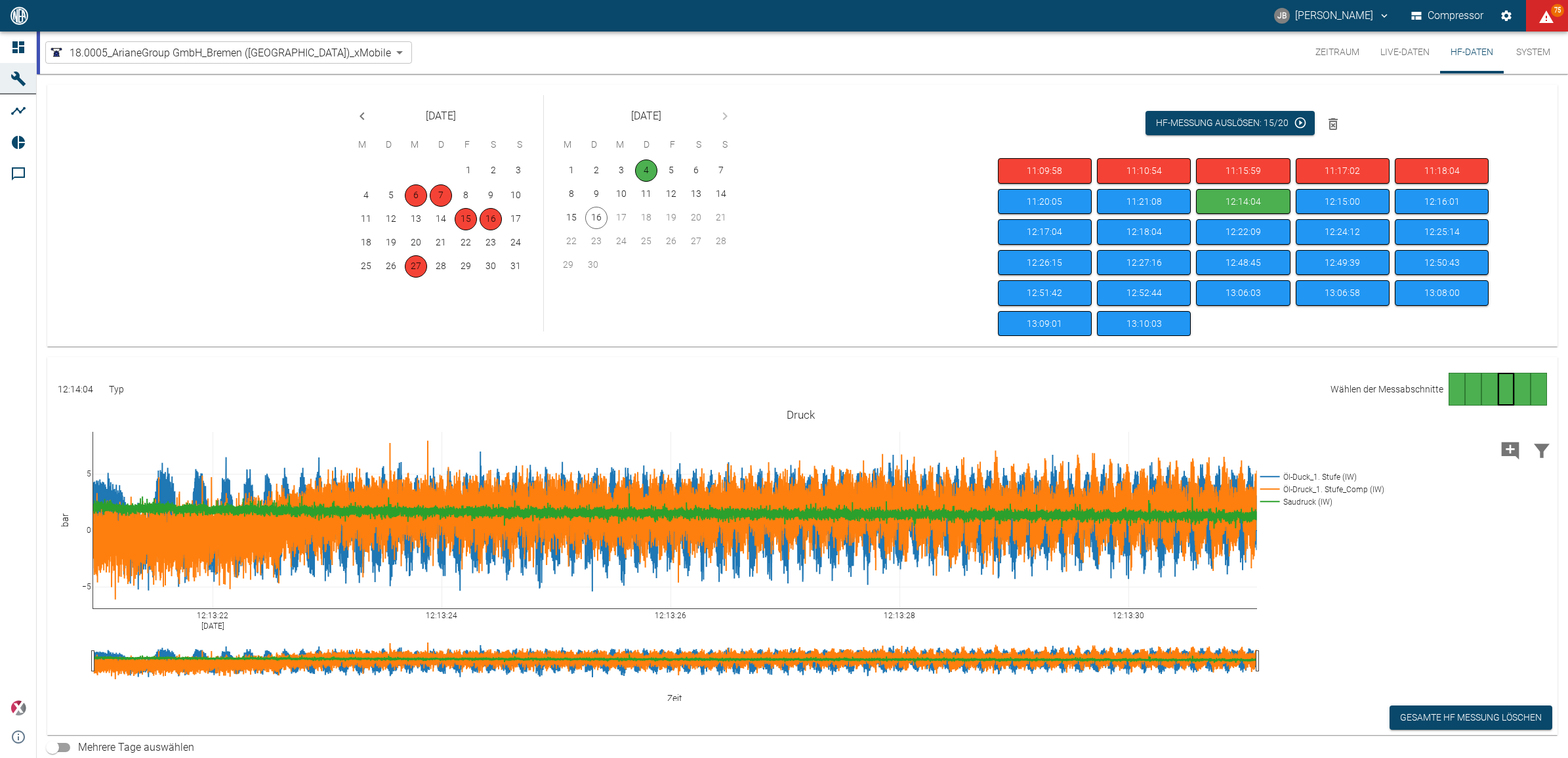
click at [1535, 388] on div "Gehe zu Seite 6" at bounding box center [1538, 388] width 17 height 33
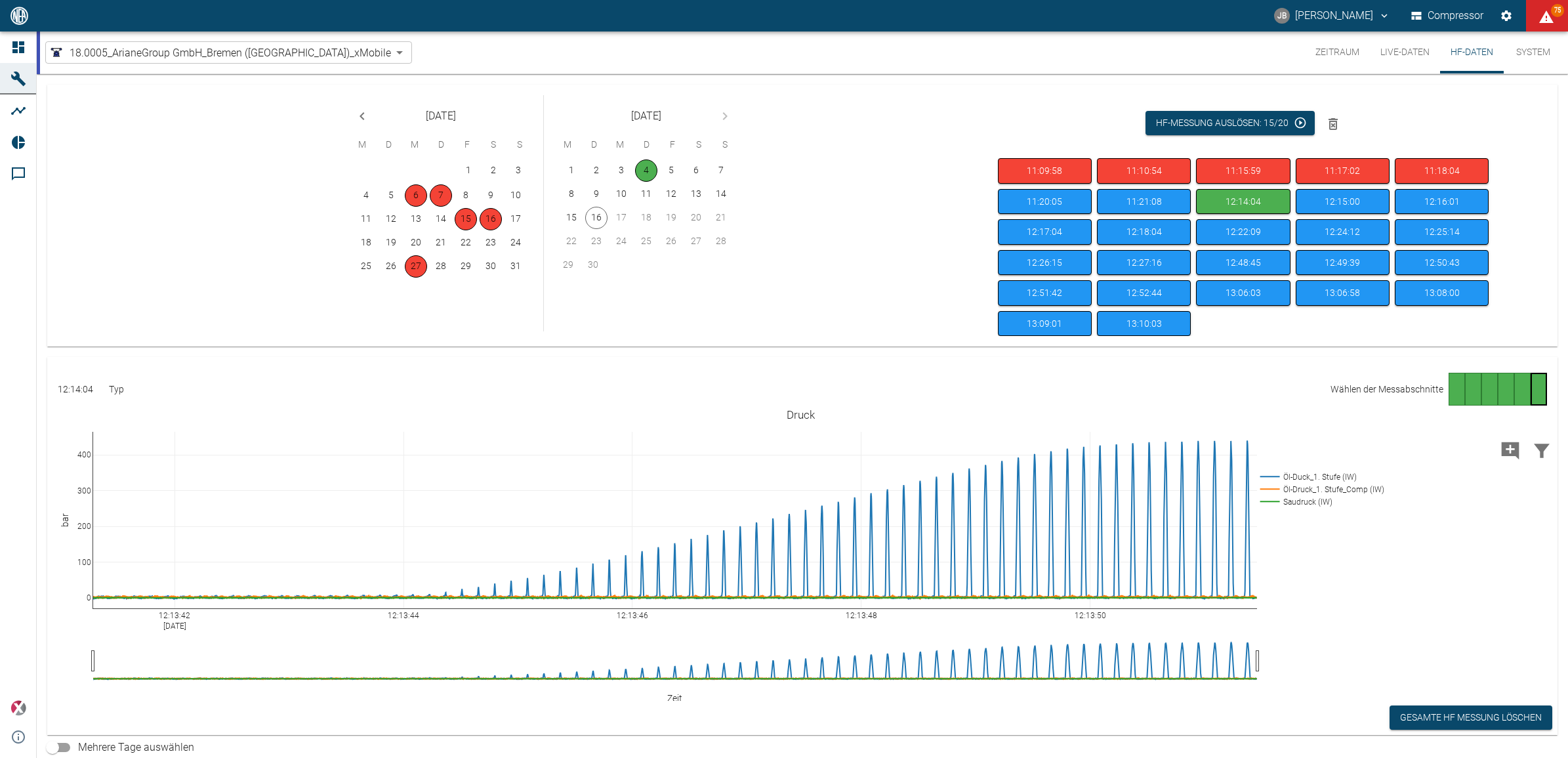
click at [1514, 385] on div "Gehe zu Seite 5" at bounding box center [1522, 388] width 17 height 33
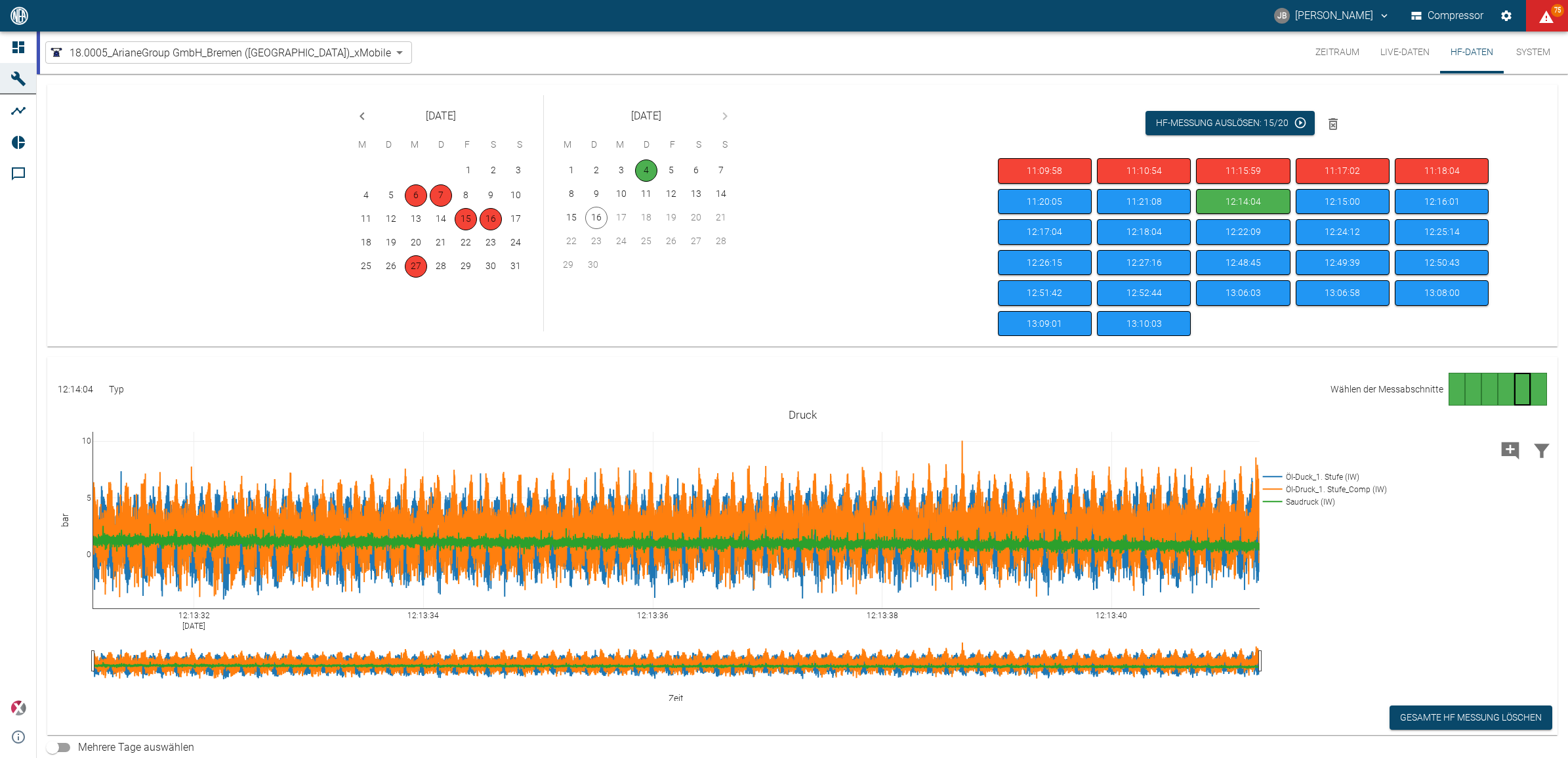
click at [1517, 385] on div "Seite 5" at bounding box center [1522, 388] width 17 height 33
click at [1536, 388] on div "Gehe zu Seite 6" at bounding box center [1538, 388] width 17 height 33
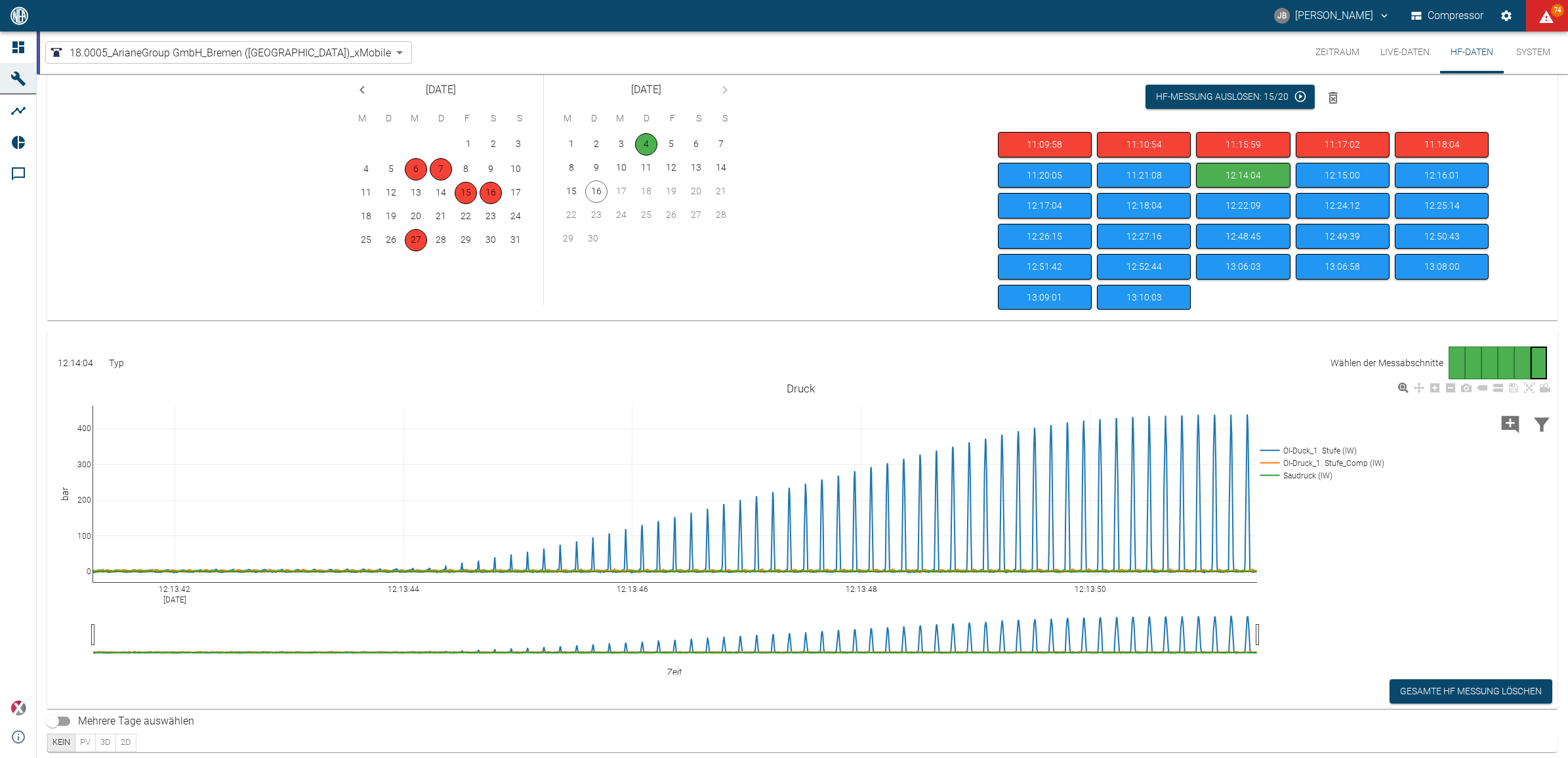
scroll to position [37, 0]
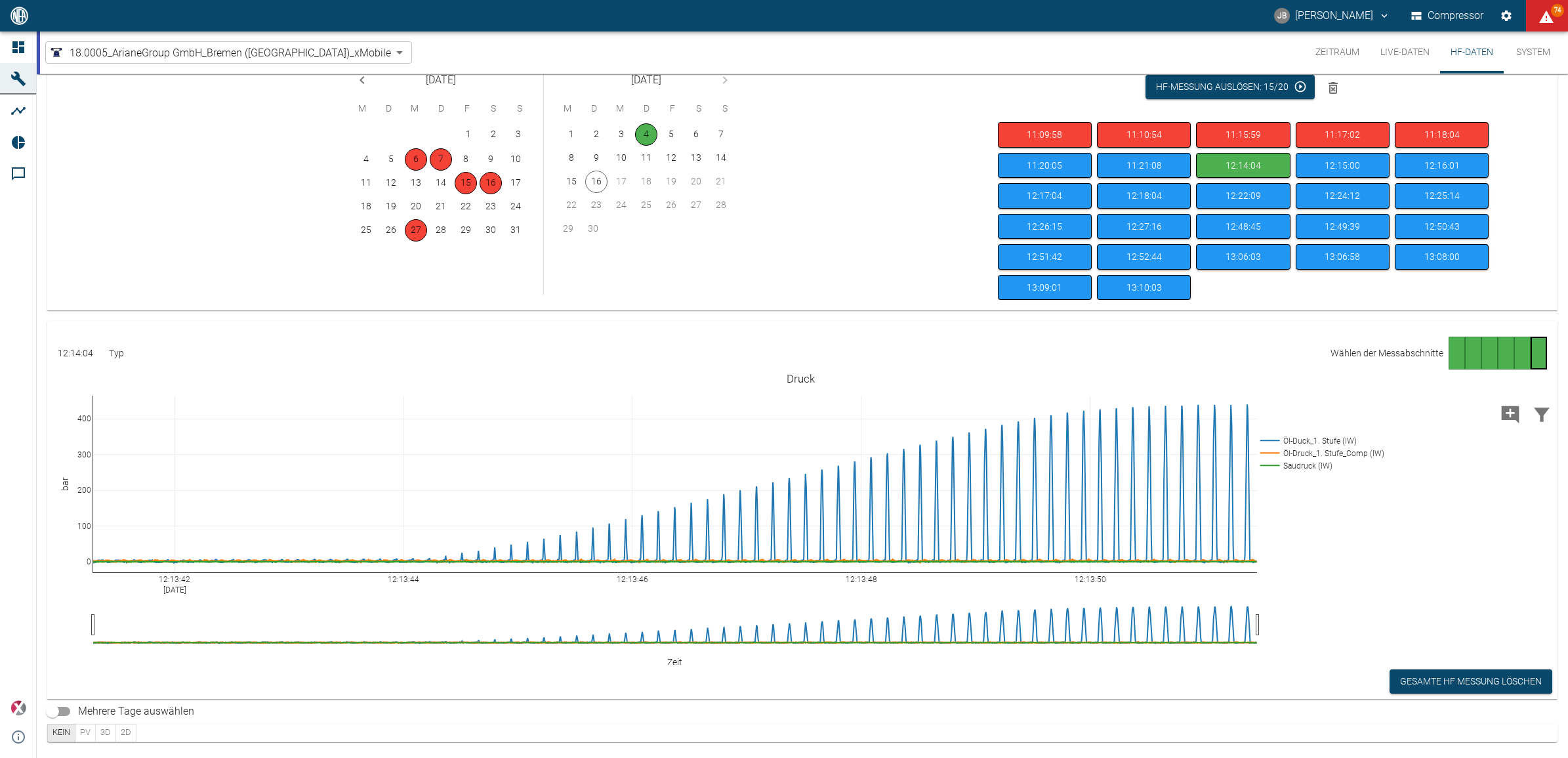
click at [84, 736] on button "PV" at bounding box center [84, 733] width 21 height 18
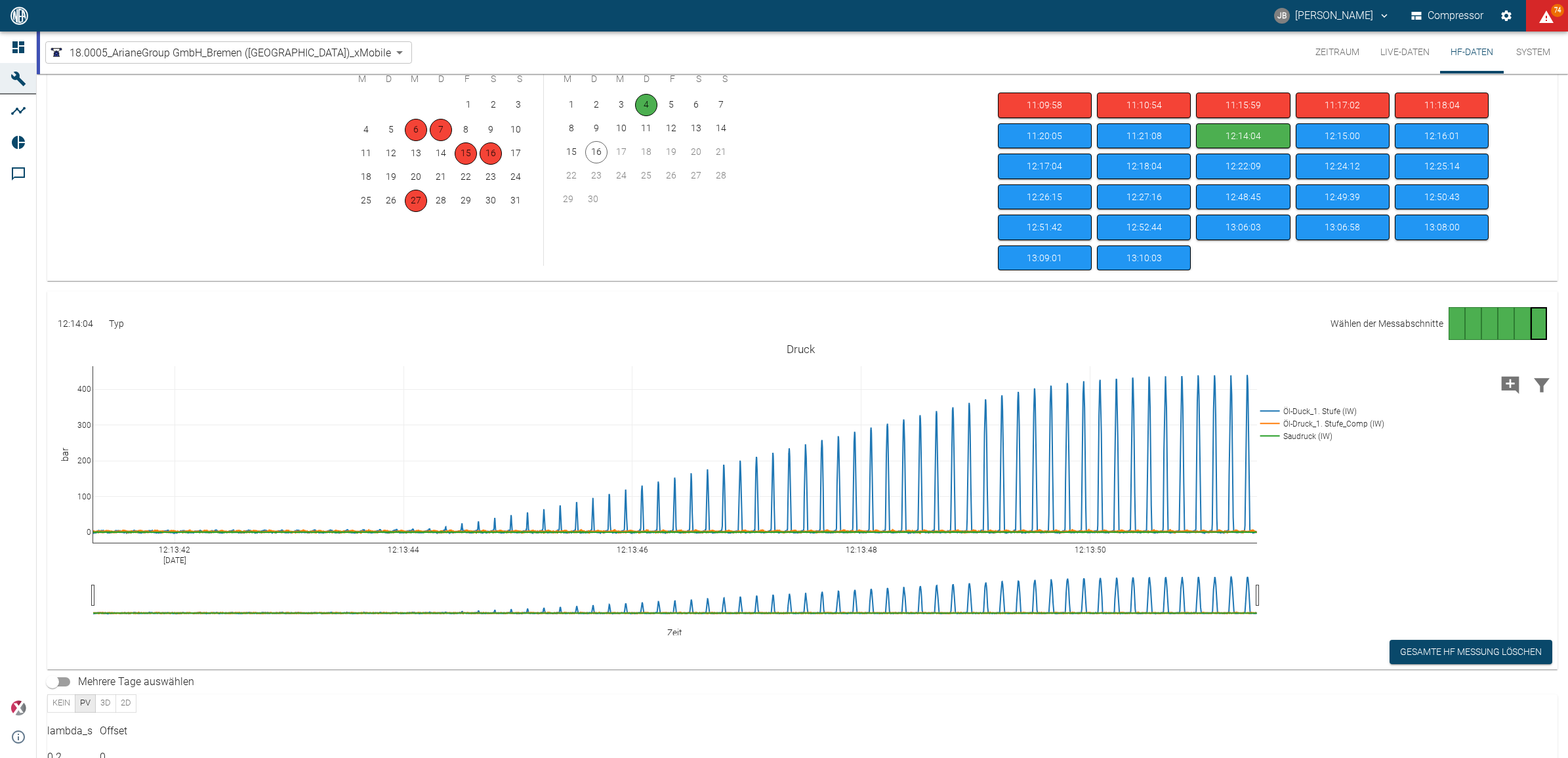
scroll to position [87, 0]
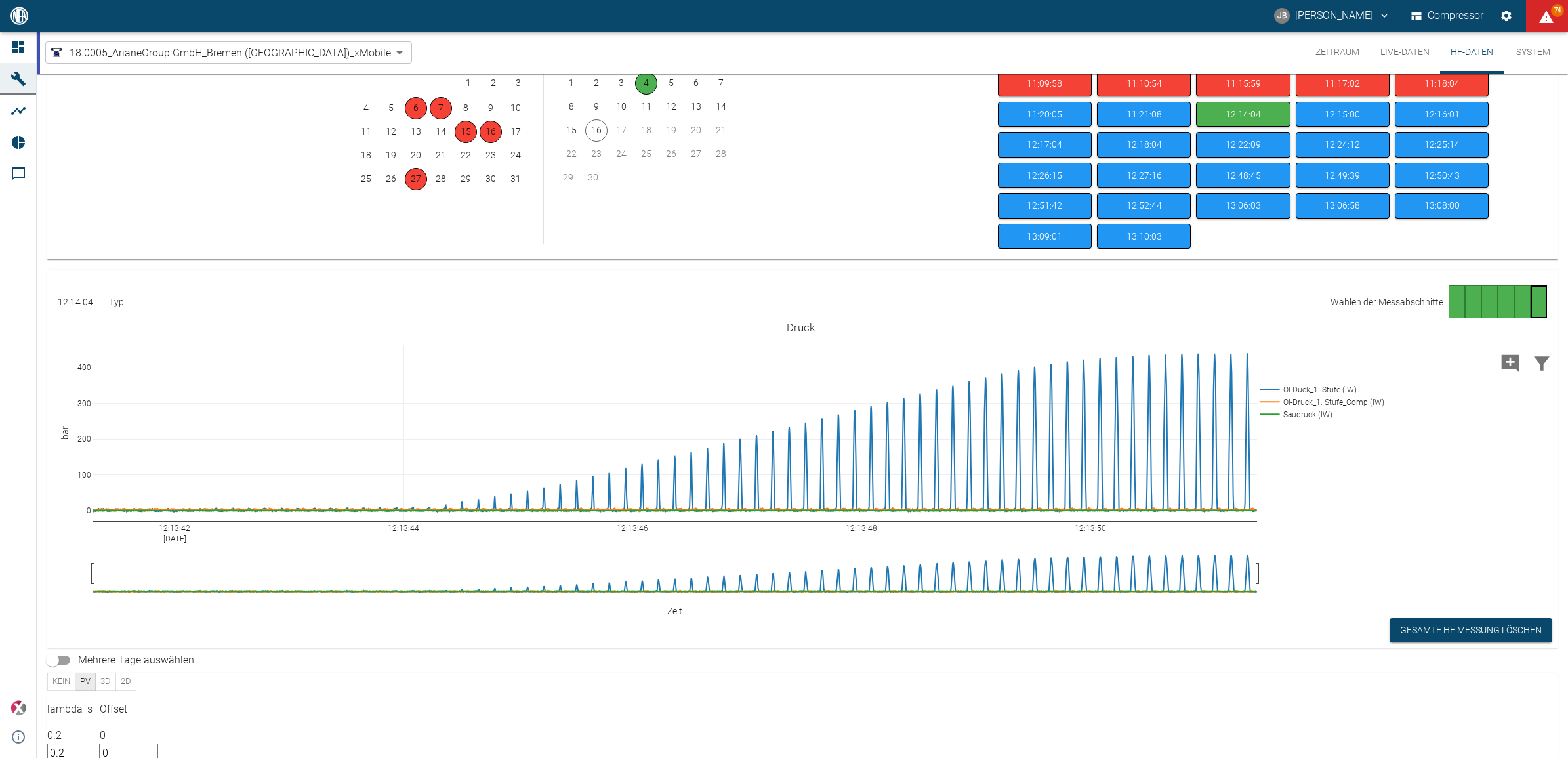
click at [109, 683] on button "3D" at bounding box center [105, 682] width 21 height 18
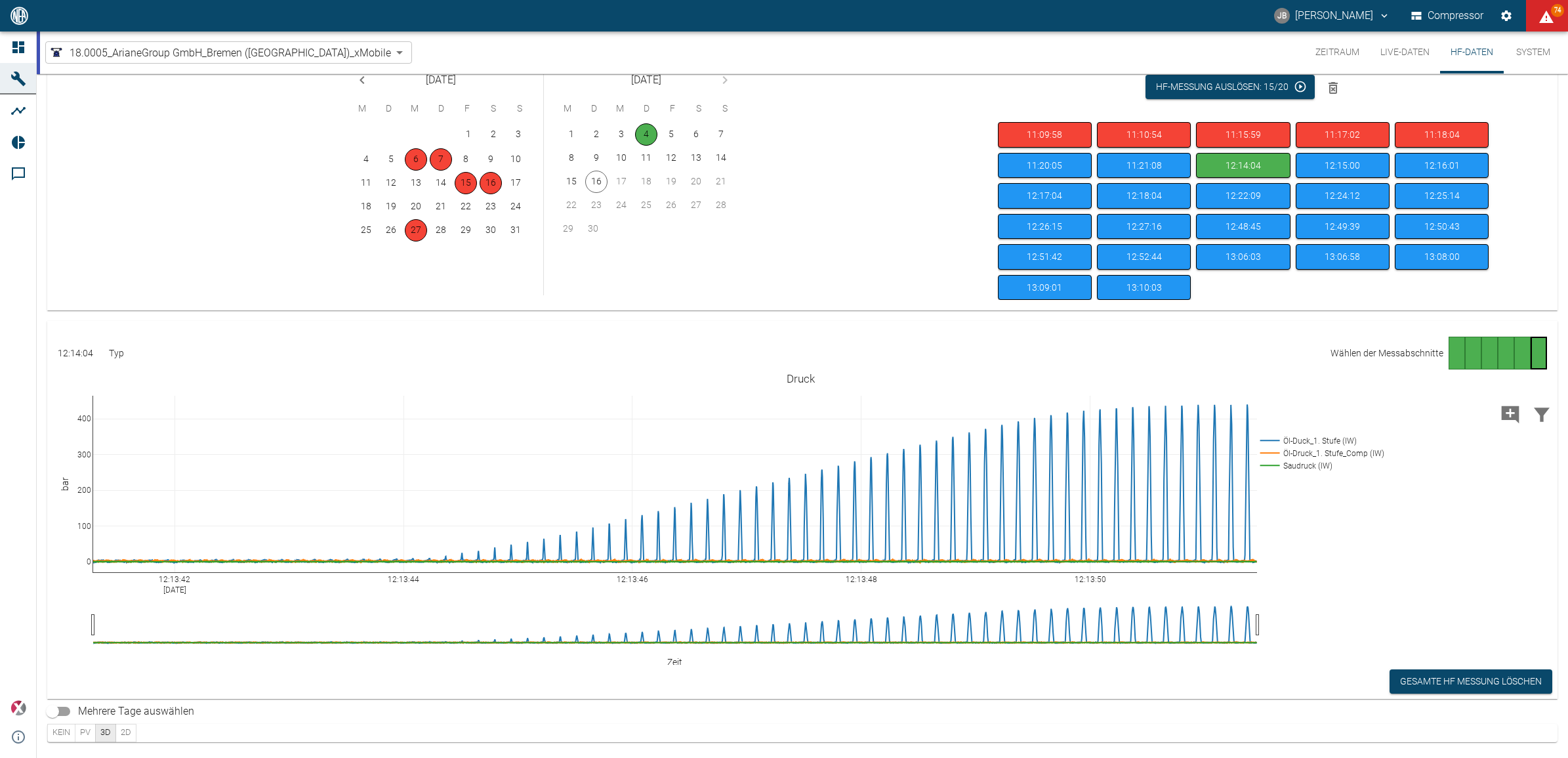
scroll to position [37, 0]
click at [128, 728] on button "2D" at bounding box center [125, 733] width 21 height 18
click at [64, 714] on input "Mehrere Tage auswählen" at bounding box center [52, 711] width 74 height 25
click at [46, 707] on input "Mehrere Tage auswählen" at bounding box center [65, 711] width 74 height 25
checkbox input "false"
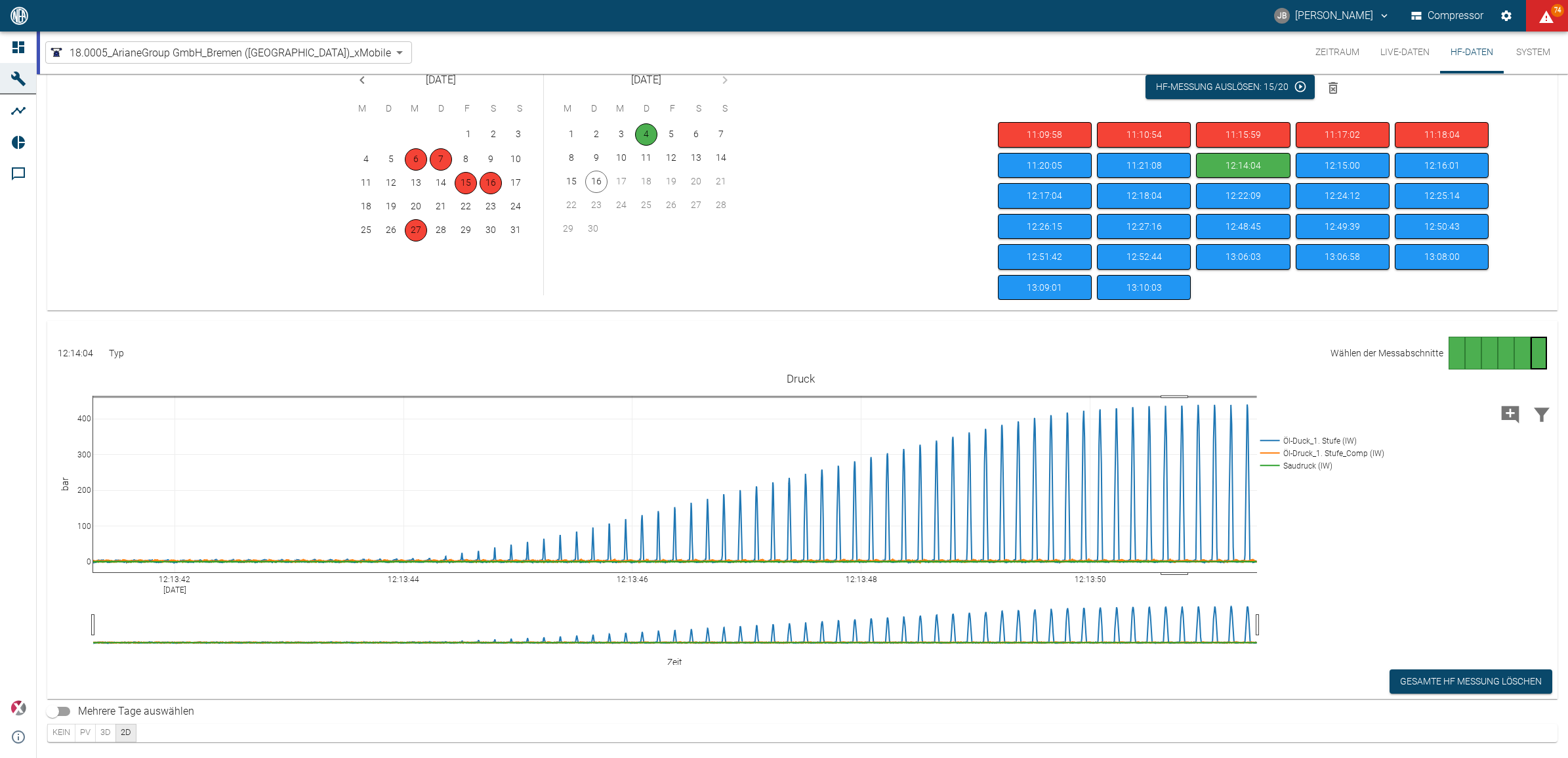
drag, startPoint x: 1175, startPoint y: 399, endPoint x: 1170, endPoint y: 602, distance: 203.1
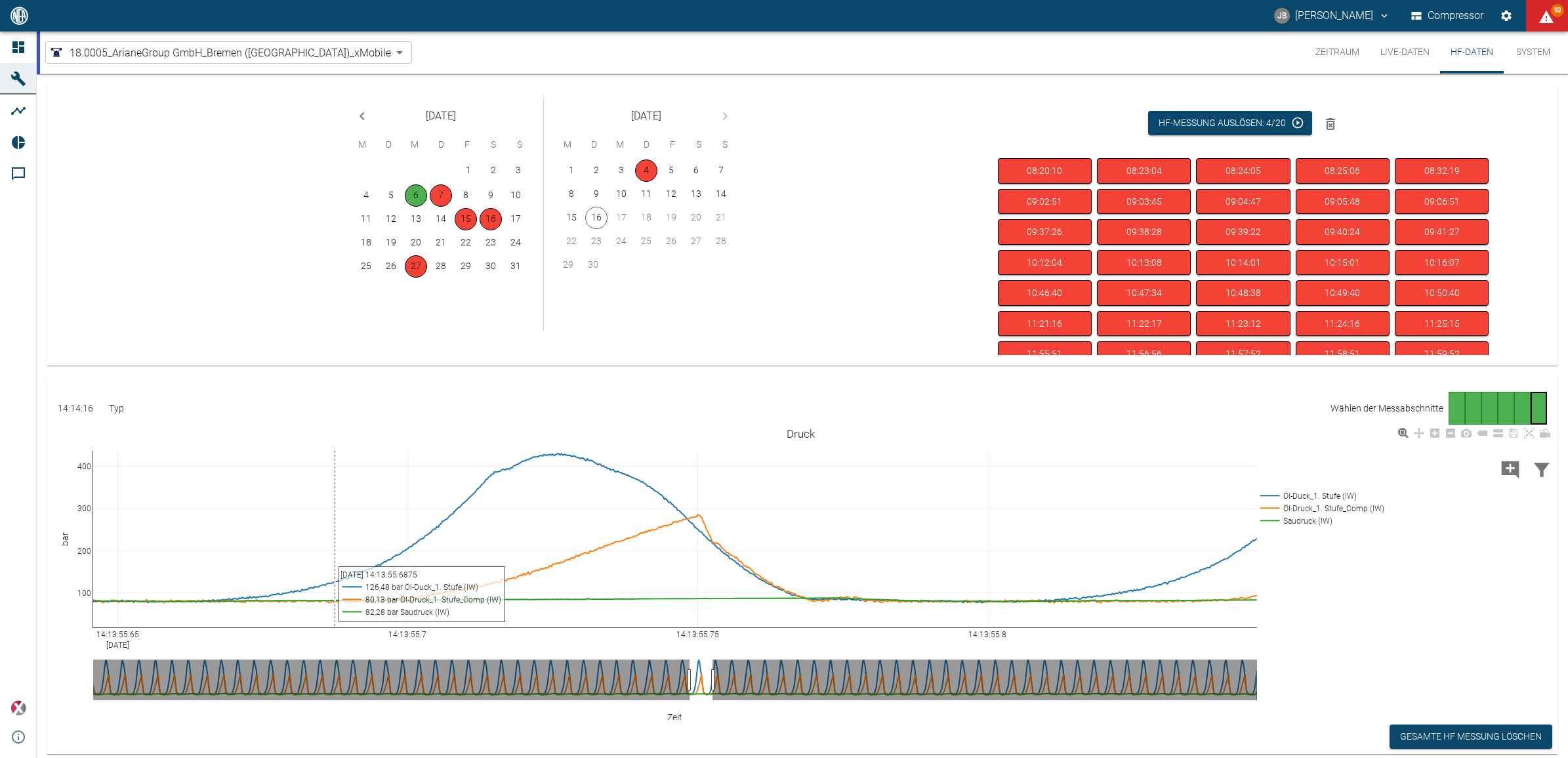
scroll to position [291, 0]
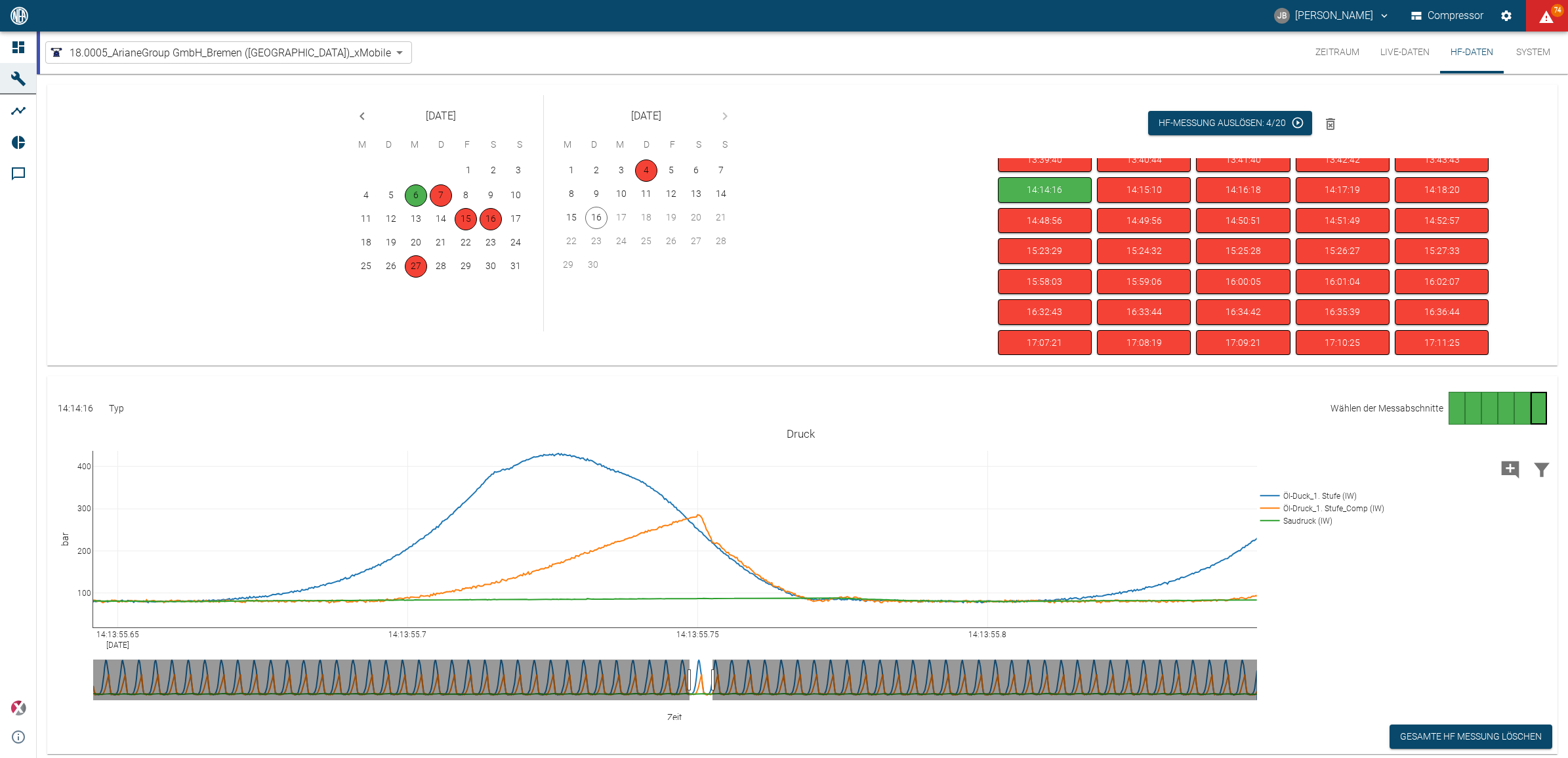
click at [1522, 402] on div "Gehe zu Seite 5" at bounding box center [1522, 407] width 17 height 33
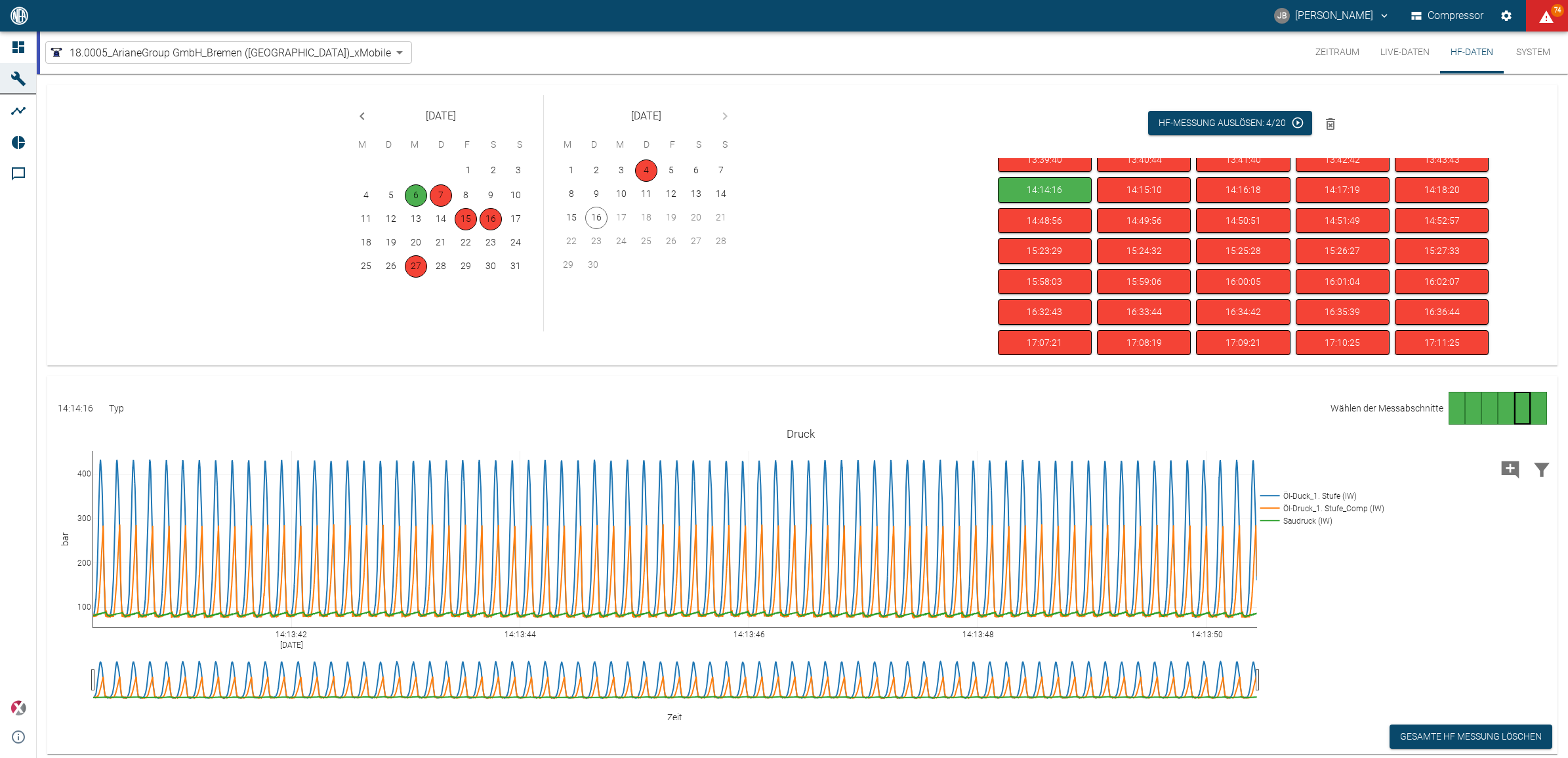
click at [1499, 407] on div "Gehe zu Seite 4" at bounding box center [1505, 407] width 17 height 33
click at [1472, 407] on div "Gehe zu Seite 2" at bounding box center [1473, 407] width 17 height 33
